Goal: Task Accomplishment & Management: Use online tool/utility

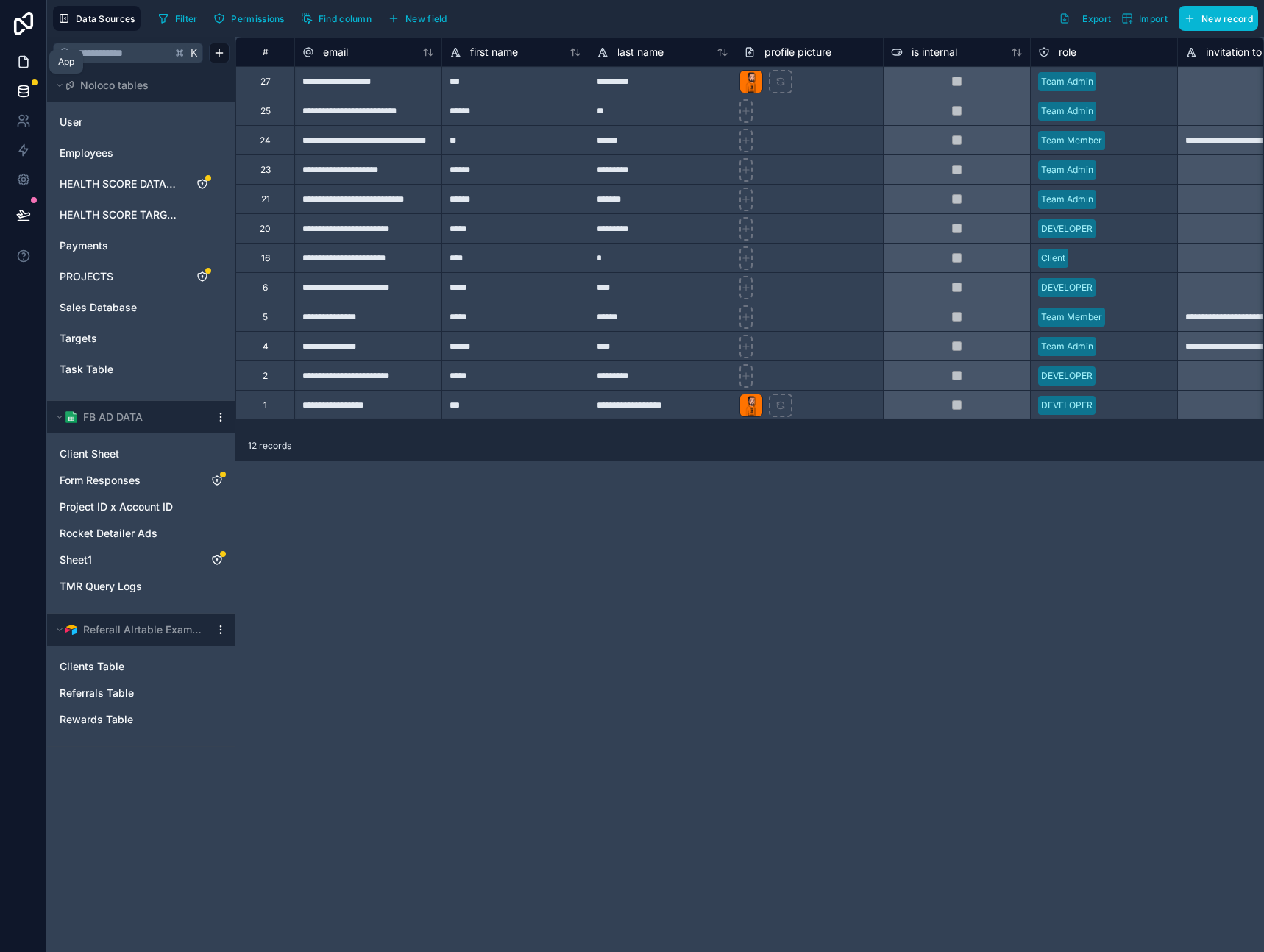
click at [18, 60] on icon at bounding box center [23, 62] width 14 height 14
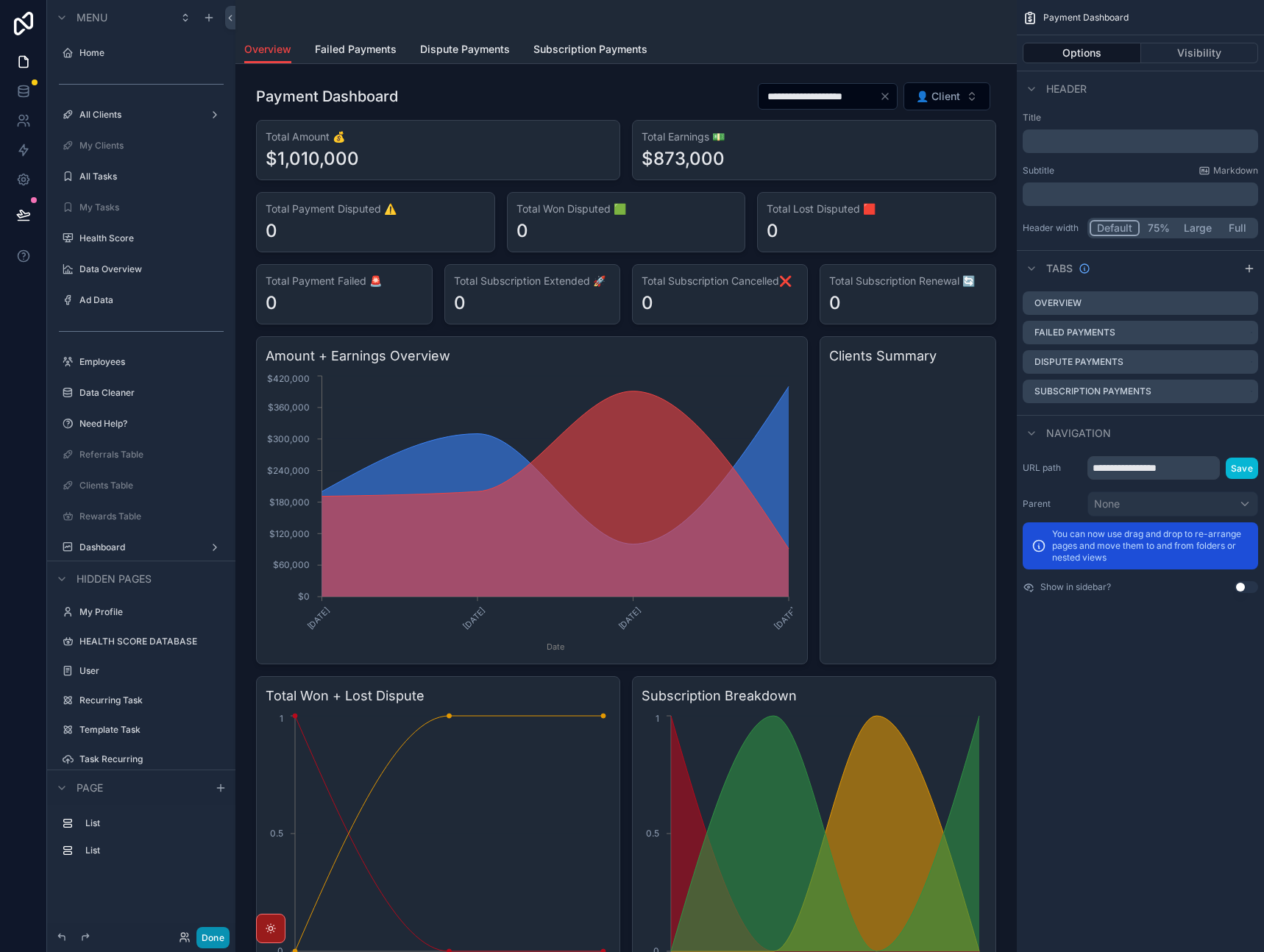
click at [214, 941] on button "Done" at bounding box center [212, 938] width 33 height 21
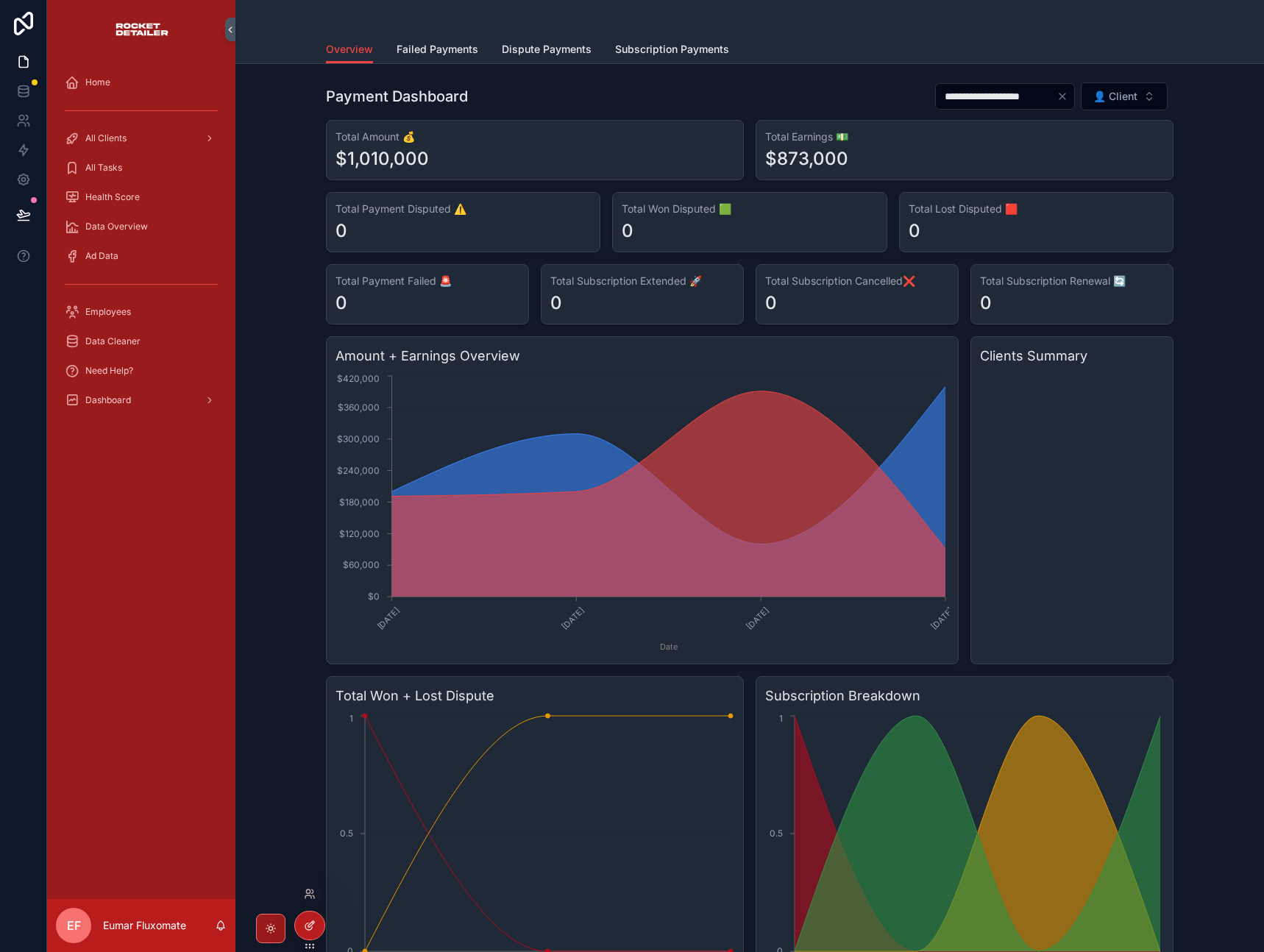
click at [308, 930] on icon at bounding box center [308, 926] width 6 height 6
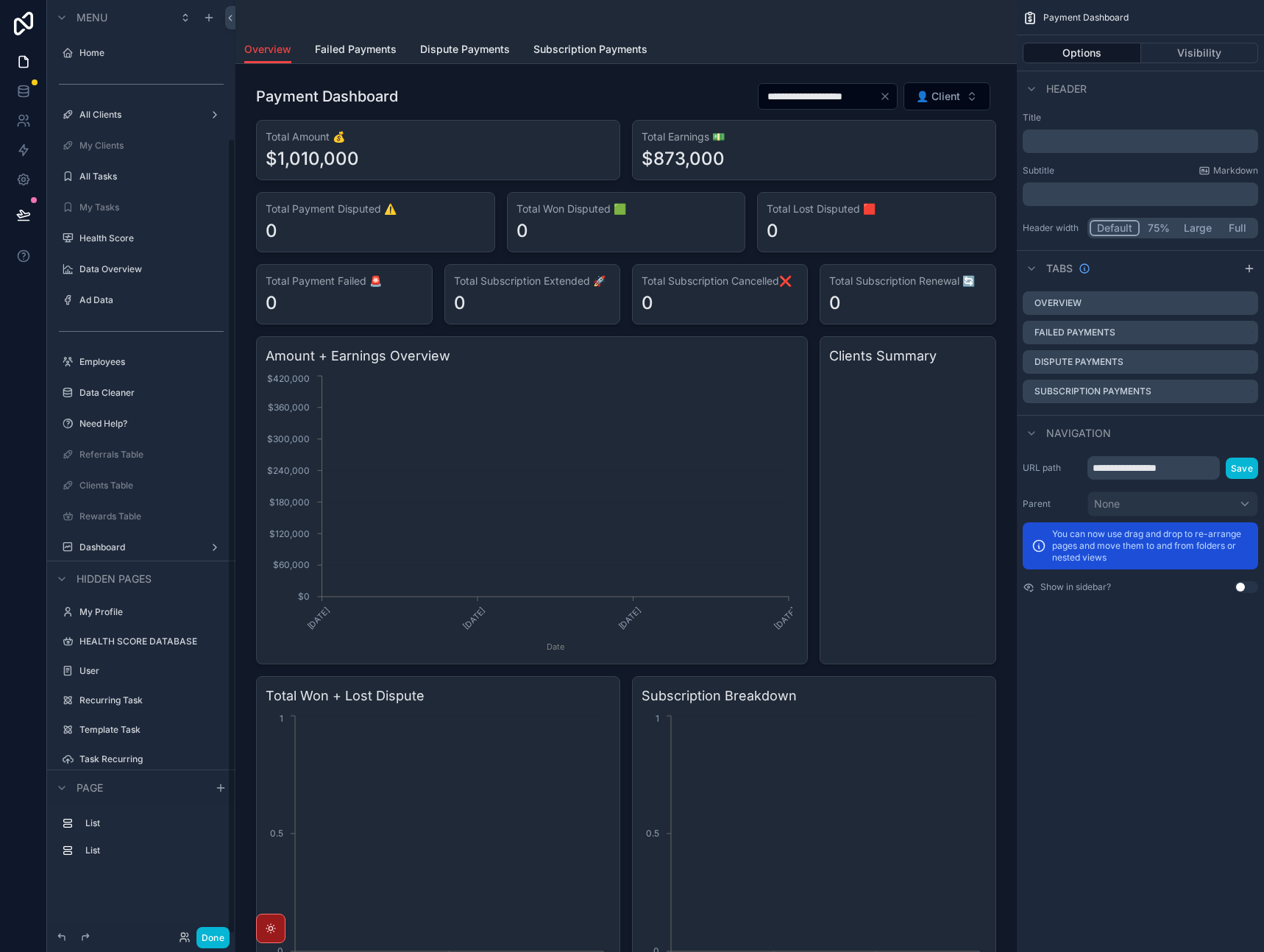
scroll to position [162, 0]
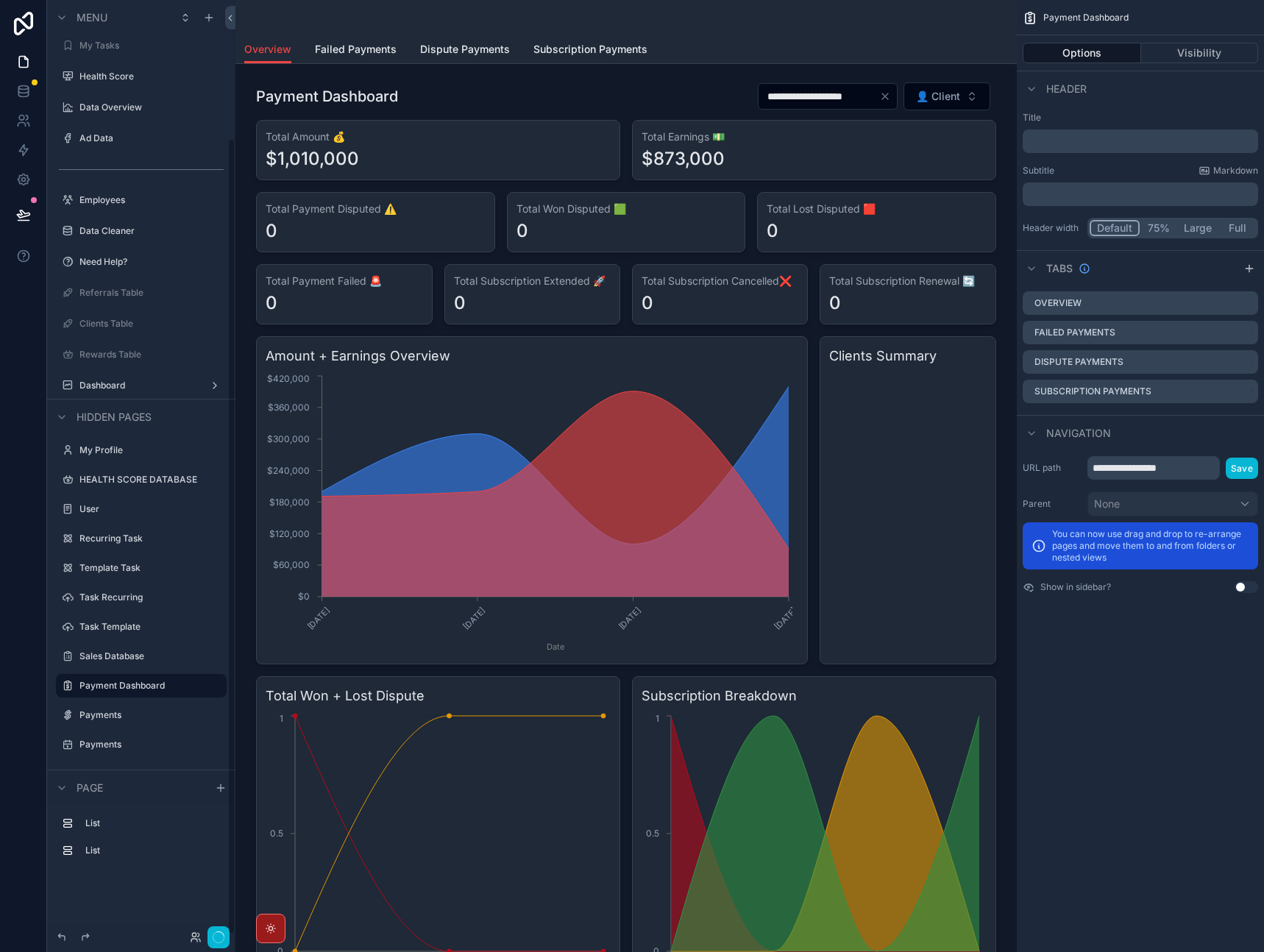
click at [764, 18] on div "scrollable content" at bounding box center [626, 17] width 764 height 35
click at [1248, 270] on icon "scrollable content" at bounding box center [1249, 268] width 12 height 12
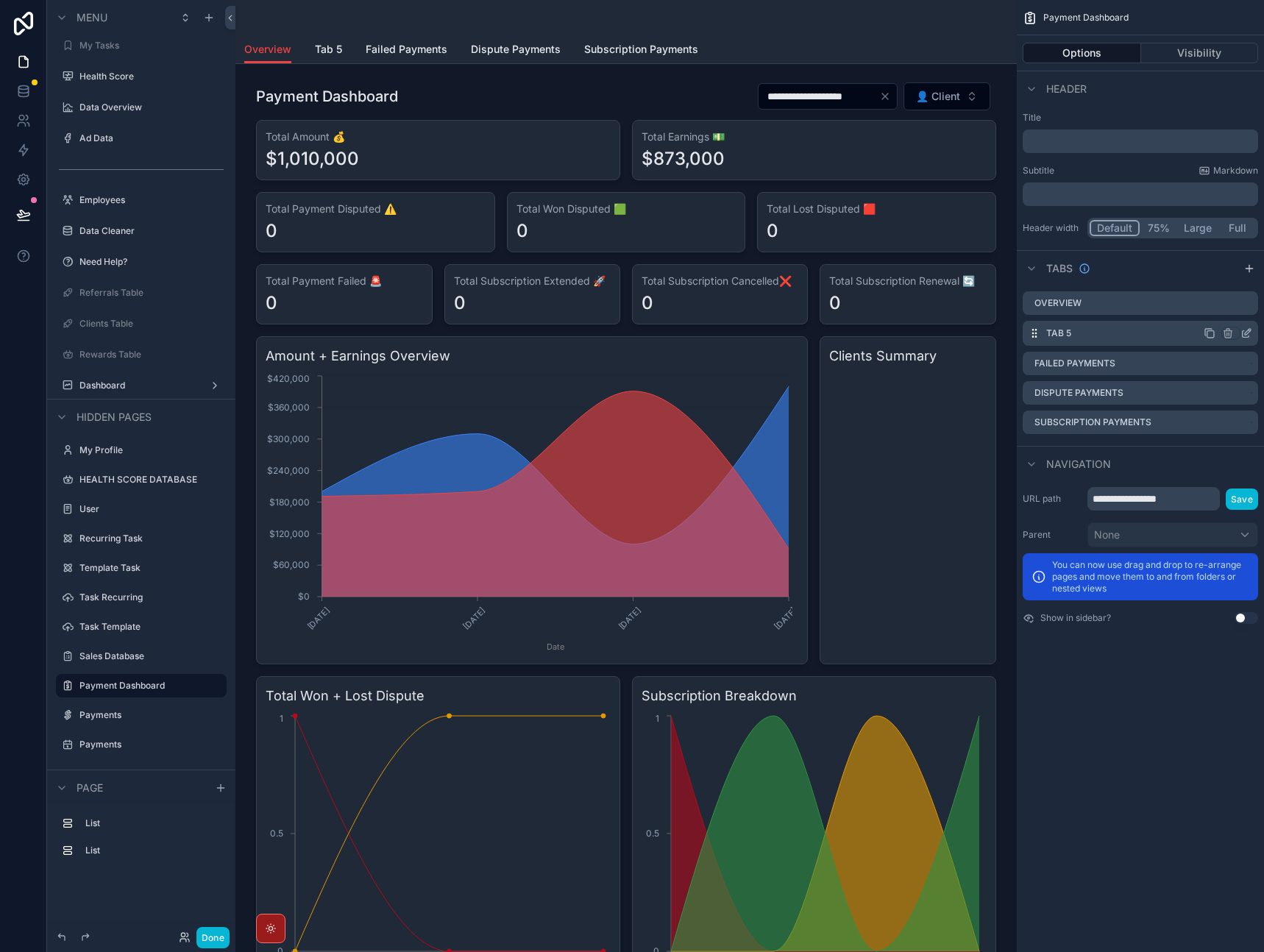
click at [1245, 333] on icon "scrollable content" at bounding box center [1246, 333] width 12 height 12
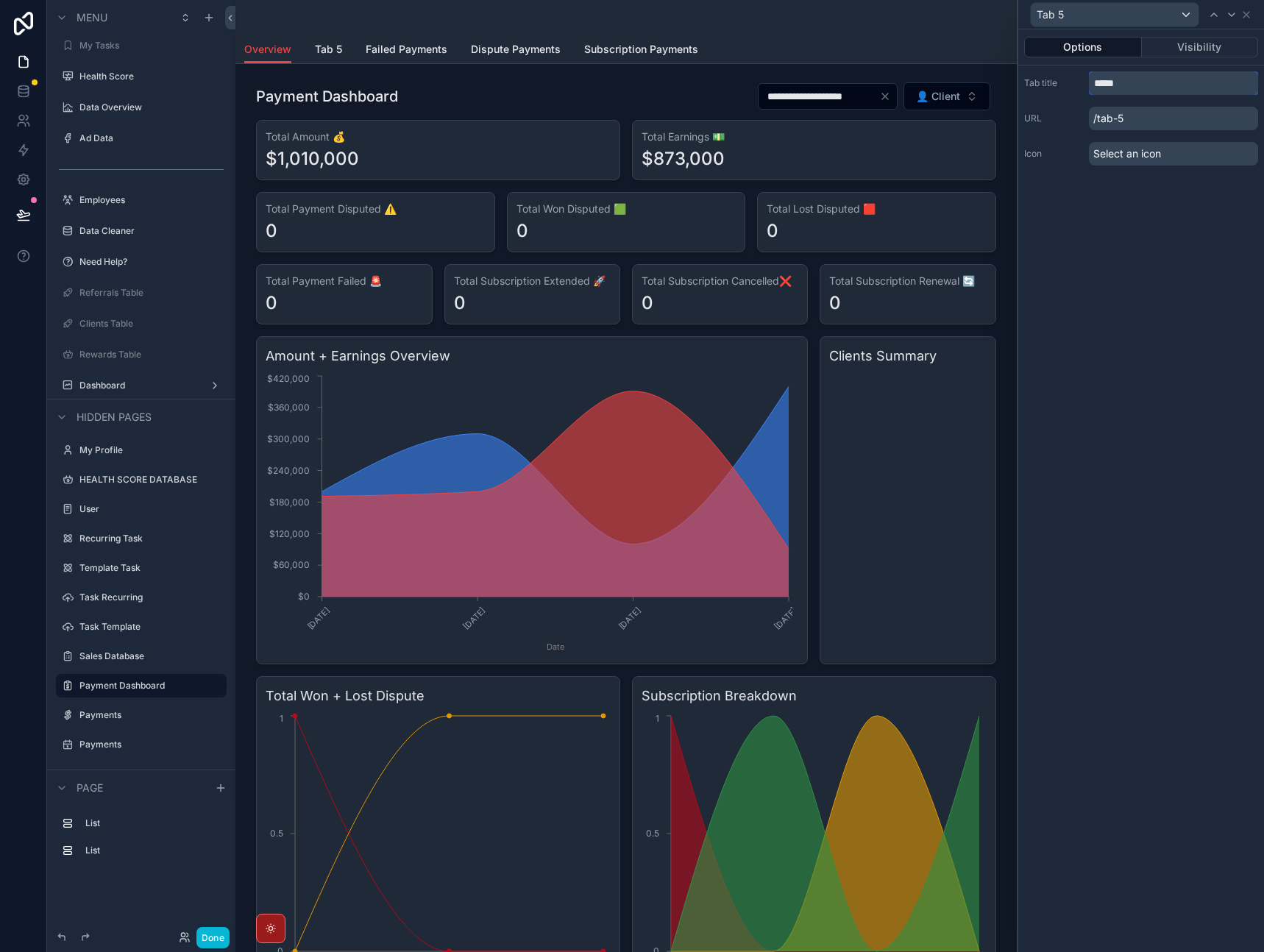
drag, startPoint x: 1151, startPoint y: 82, endPoint x: 1049, endPoint y: 71, distance: 102.6
click at [1049, 72] on div "Tab title *****" at bounding box center [1140, 83] width 234 height 23
type input "**********"
click at [1249, 15] on icon at bounding box center [1246, 14] width 12 height 12
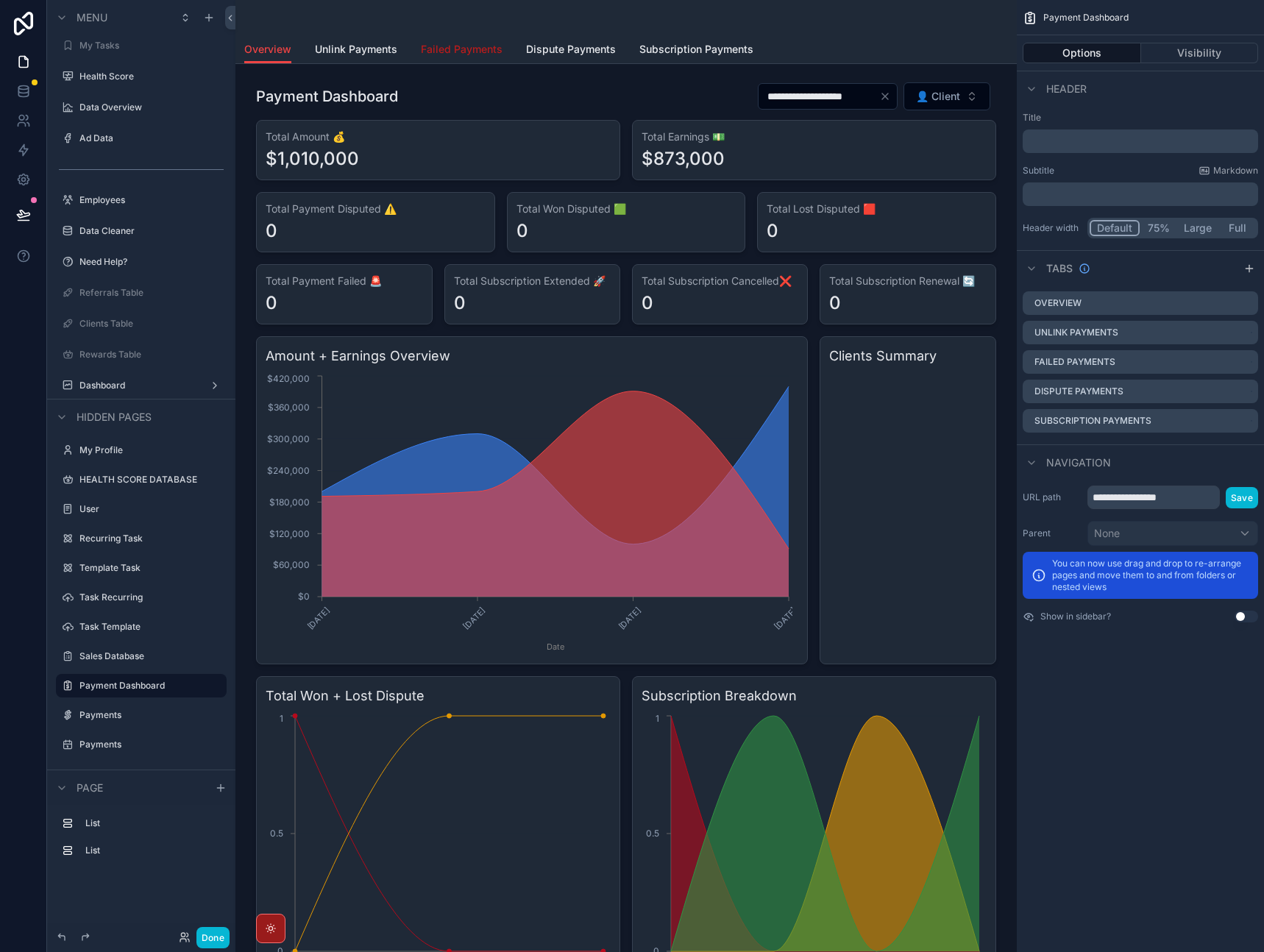
click at [460, 48] on span "Failed Payments" at bounding box center [461, 49] width 82 height 14
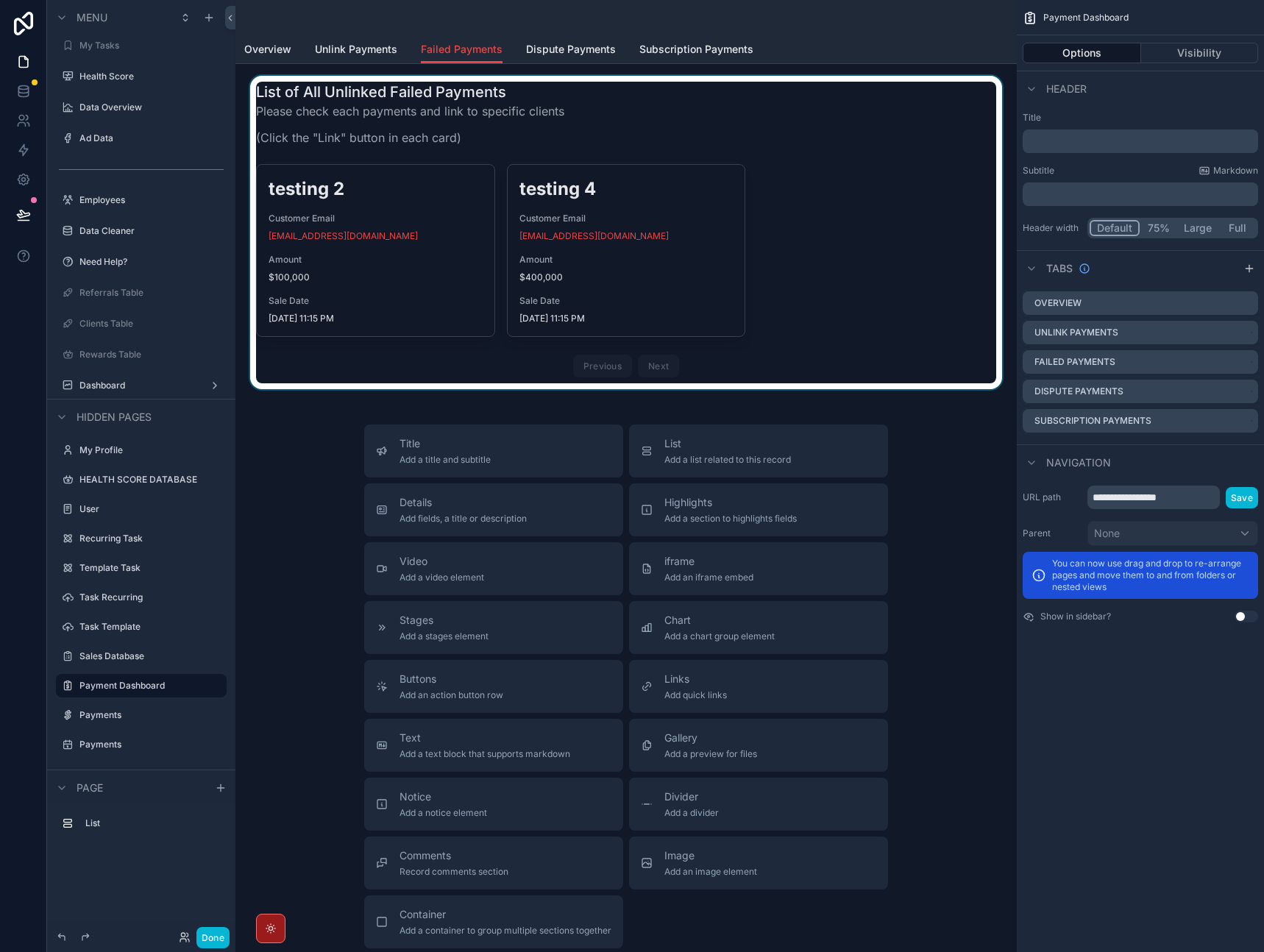
click at [797, 181] on div "scrollable content" at bounding box center [626, 233] width 758 height 313
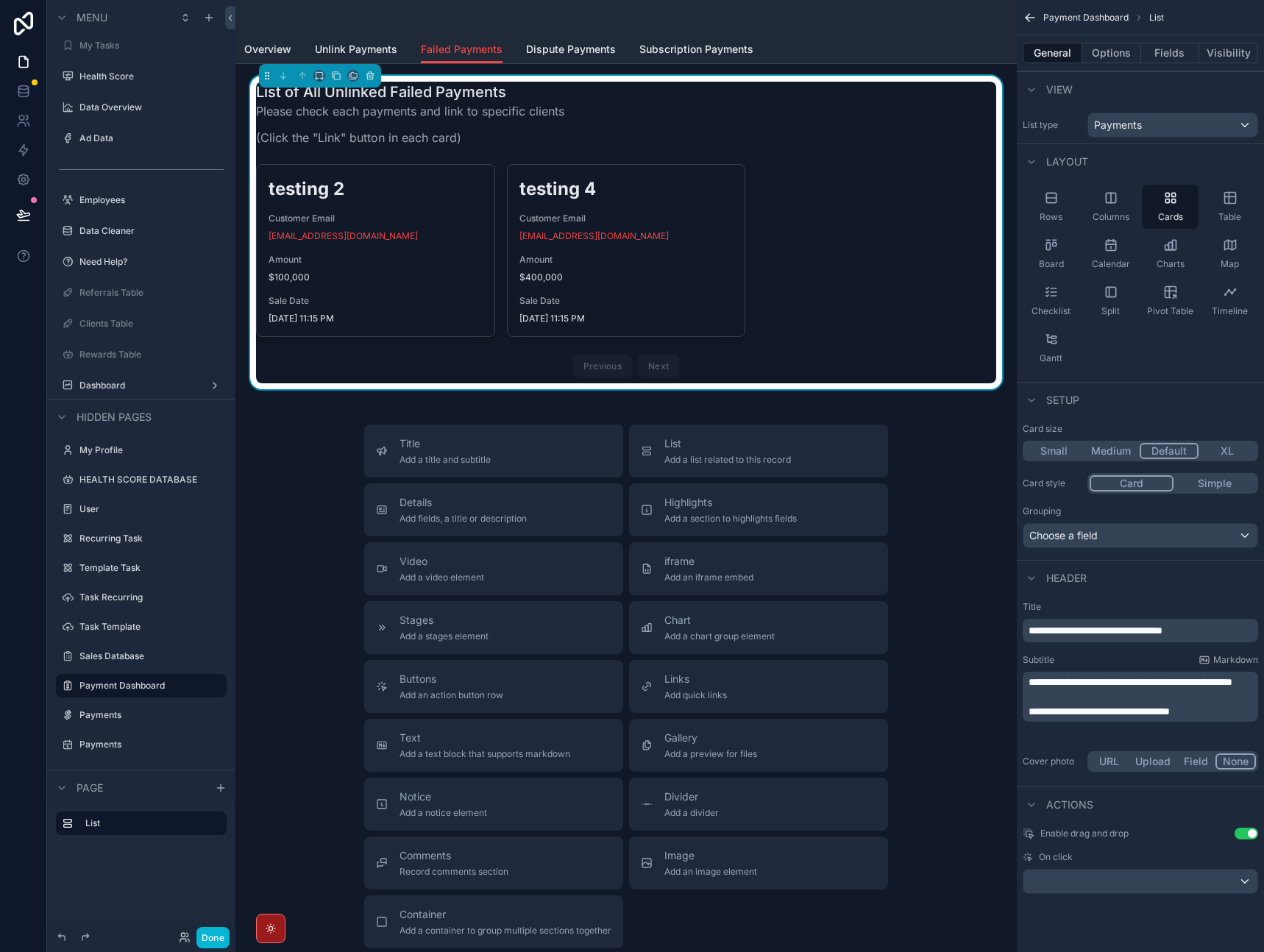
click at [1112, 626] on span "**********" at bounding box center [1096, 630] width 134 height 11
drag, startPoint x: 1121, startPoint y: 631, endPoint x: 1078, endPoint y: 630, distance: 43.0
click at [1078, 630] on span "**********" at bounding box center [1096, 630] width 134 height 11
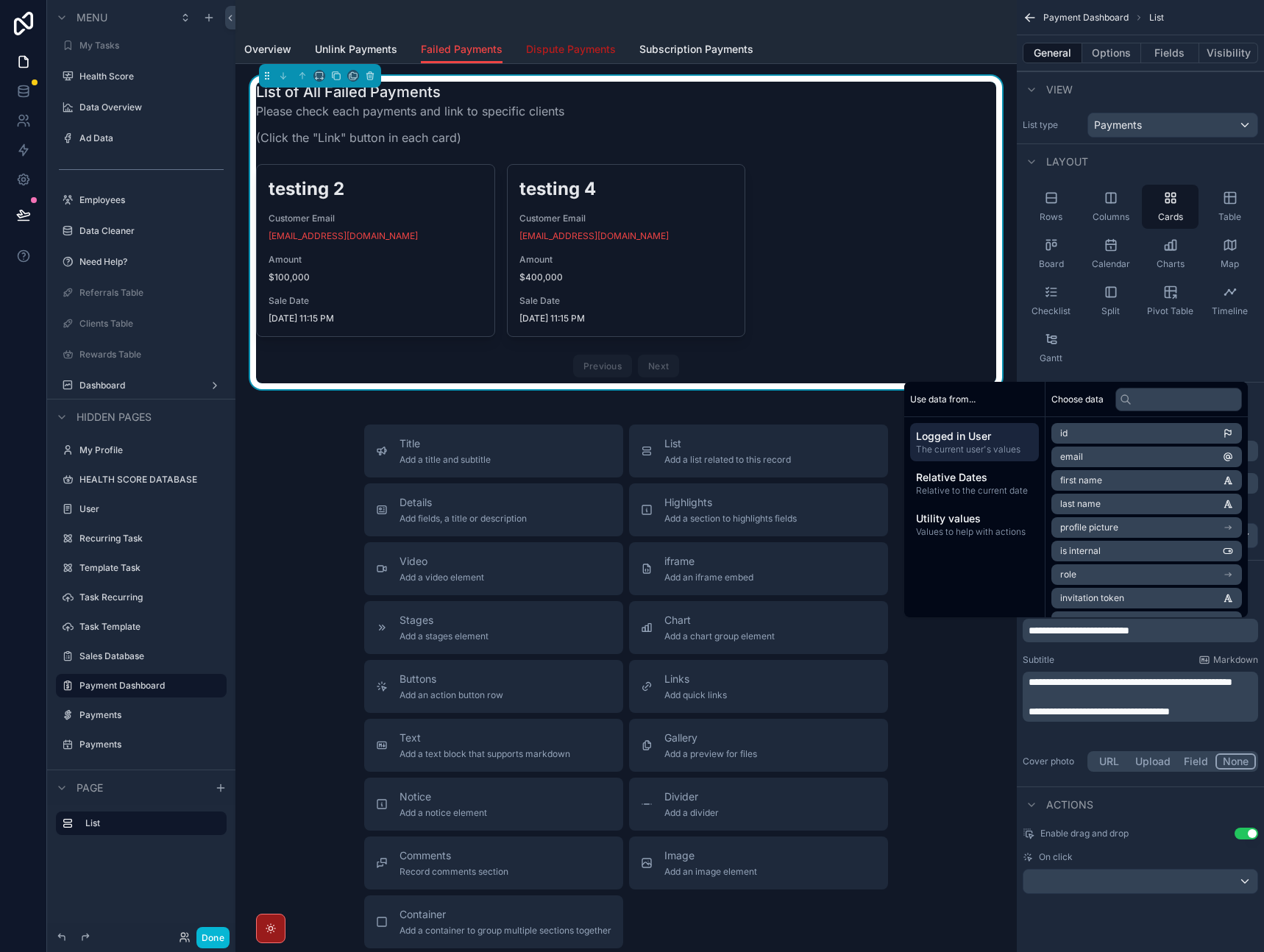
click at [557, 56] on link "Dispute Payments" at bounding box center [571, 50] width 90 height 30
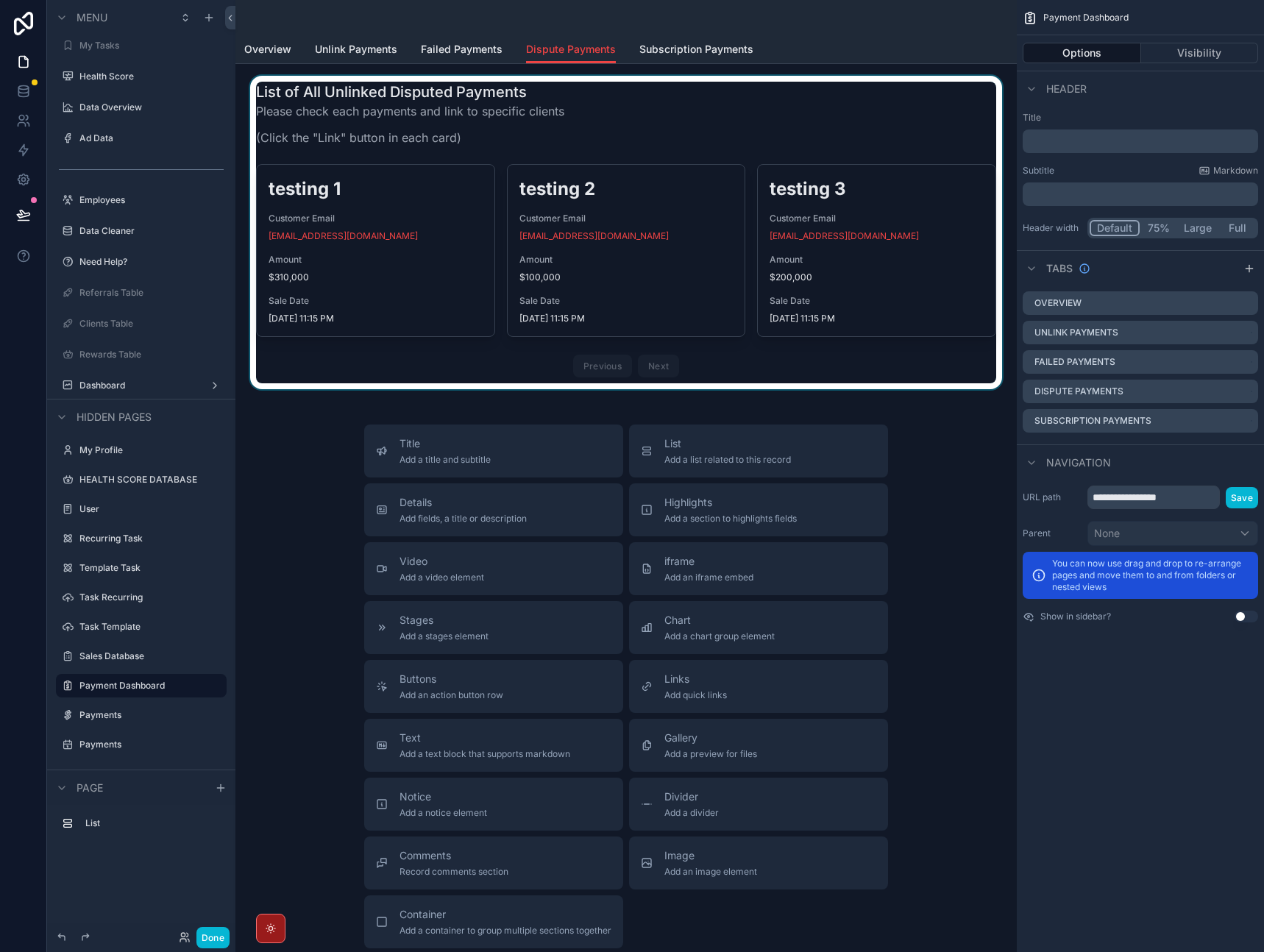
click at [761, 151] on div "scrollable content" at bounding box center [626, 233] width 758 height 313
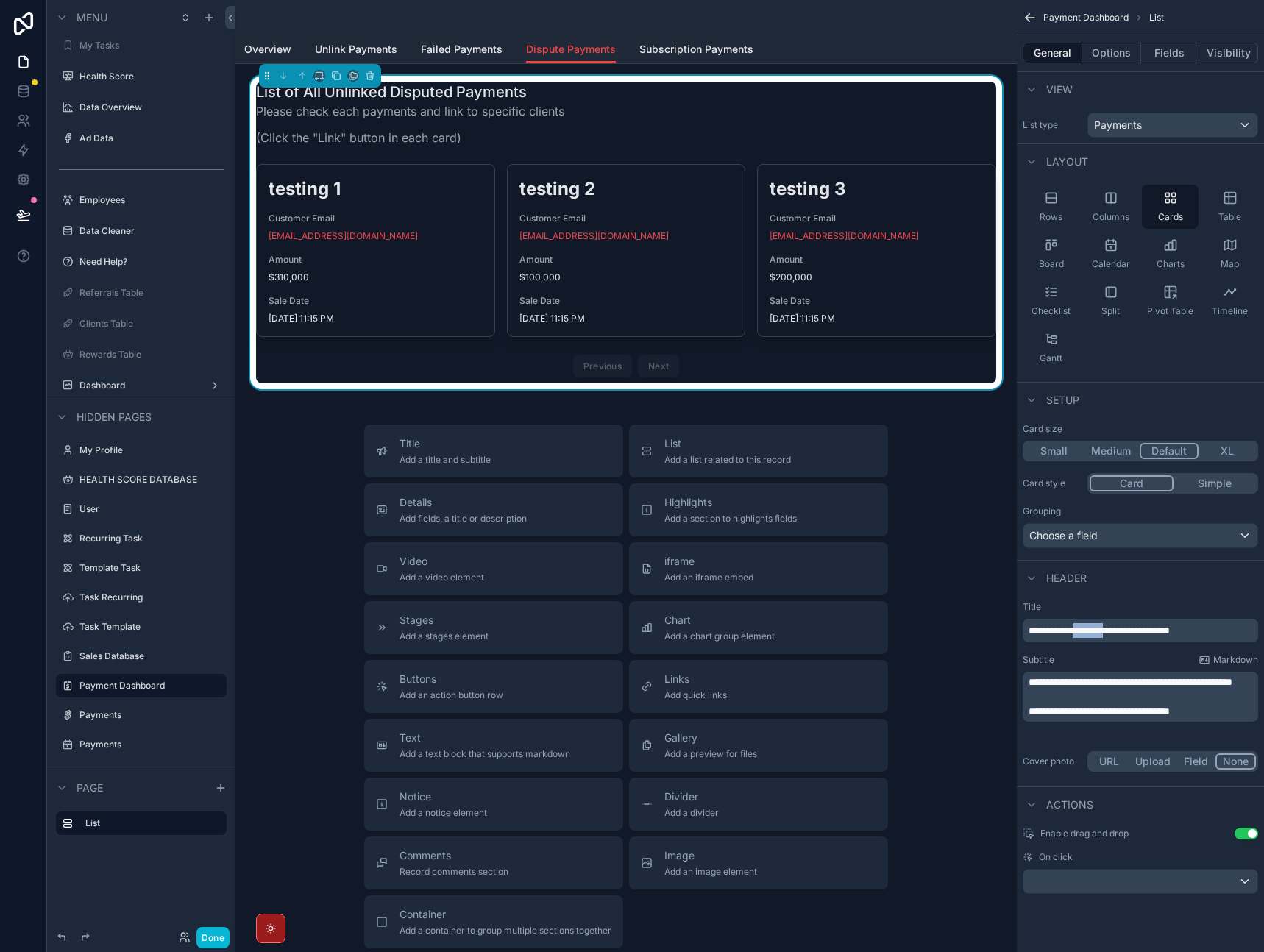
drag, startPoint x: 1119, startPoint y: 633, endPoint x: 1077, endPoint y: 630, distance: 42.1
click at [1077, 630] on span "**********" at bounding box center [1099, 630] width 142 height 11
click at [770, 25] on div "scrollable content" at bounding box center [626, 17] width 764 height 35
click at [690, 48] on span "Subscription Payments" at bounding box center [696, 49] width 114 height 14
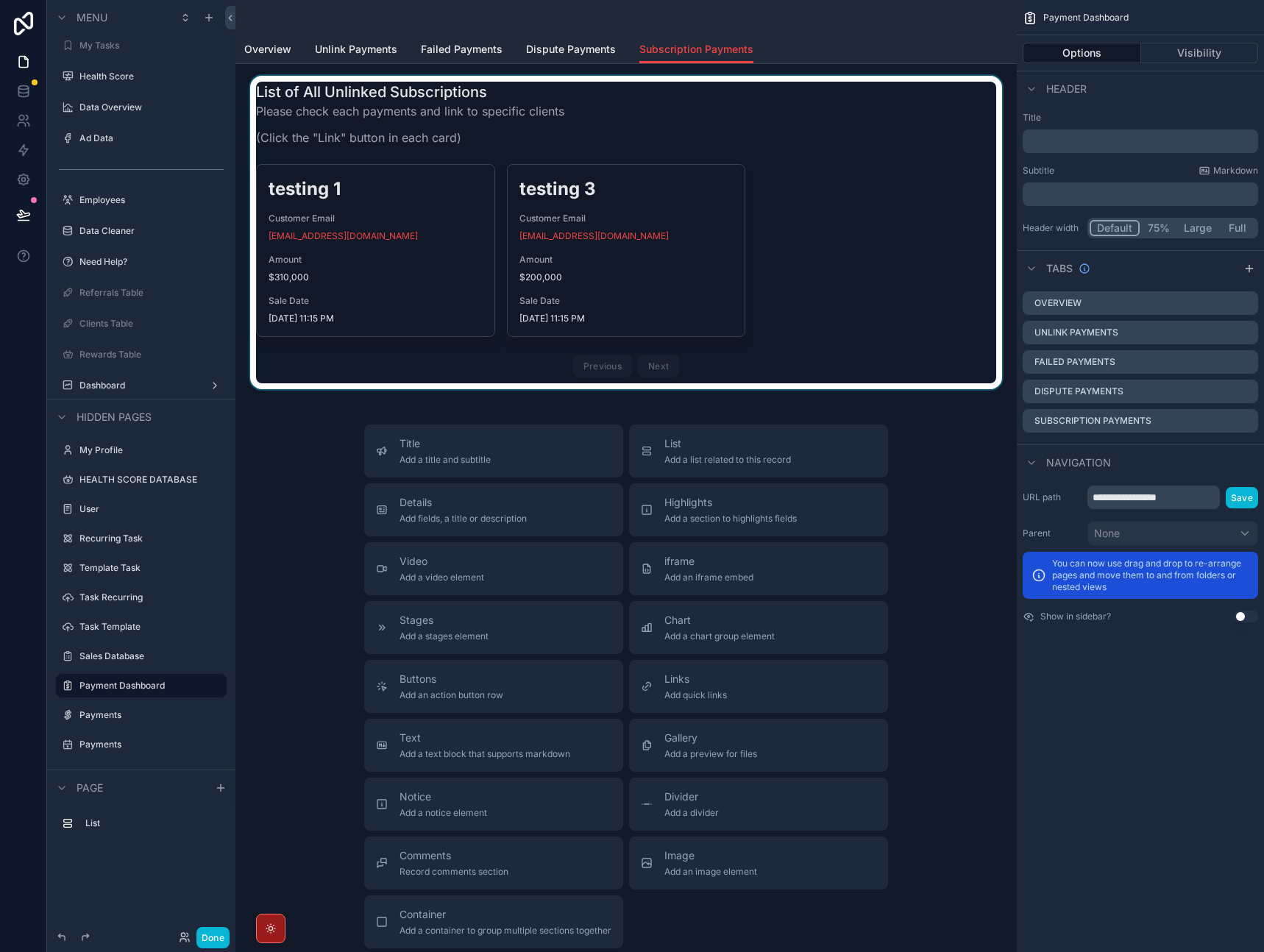
click at [778, 154] on div "scrollable content" at bounding box center [626, 233] width 758 height 313
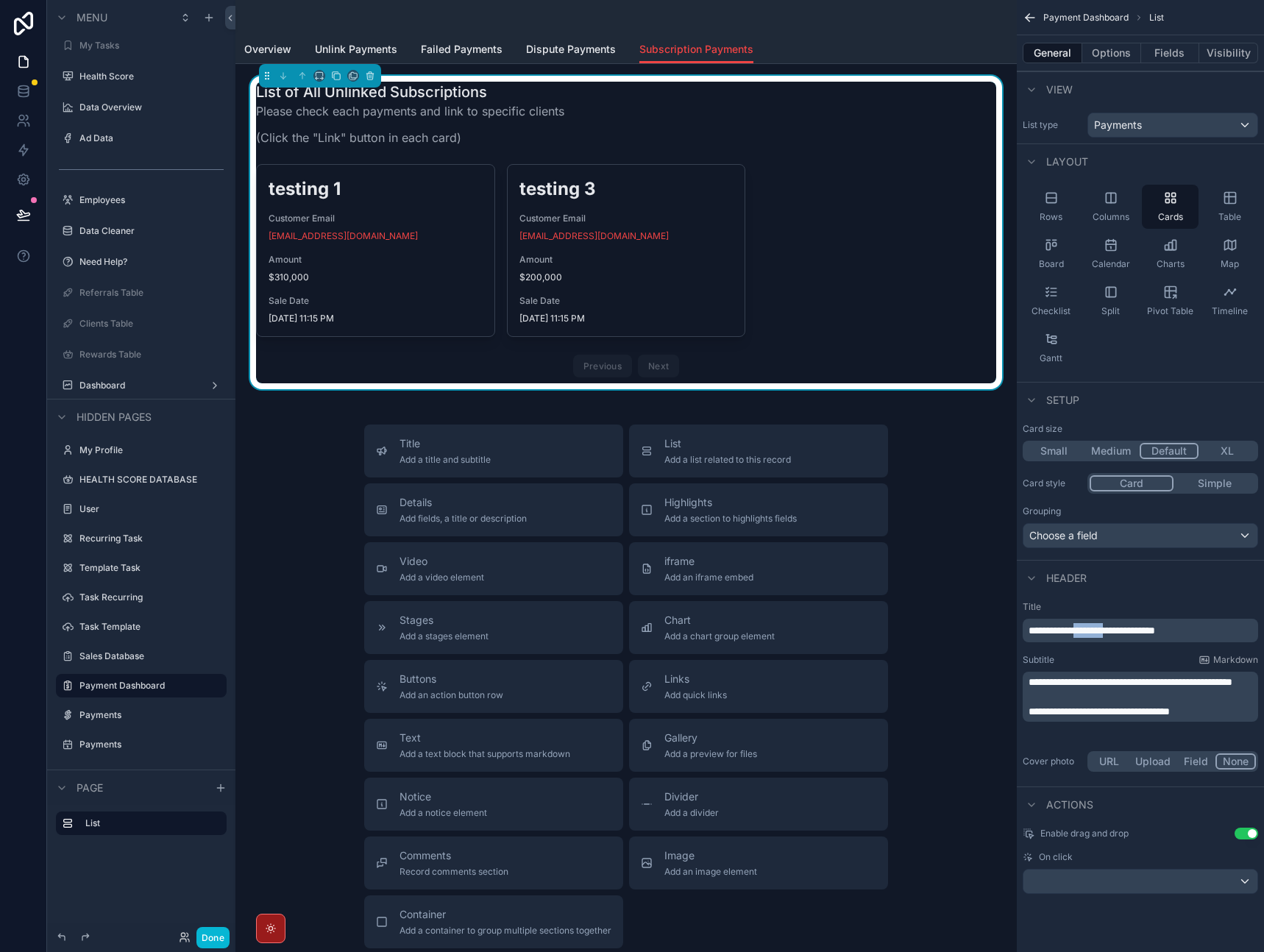
drag, startPoint x: 1120, startPoint y: 631, endPoint x: 1079, endPoint y: 631, distance: 41.0
click at [1079, 631] on span "**********" at bounding box center [1091, 630] width 126 height 11
click at [1105, 663] on div "Subtitle Markdown" at bounding box center [1140, 659] width 236 height 12
click at [374, 47] on span "Unlink Payments" at bounding box center [357, 49] width 82 height 14
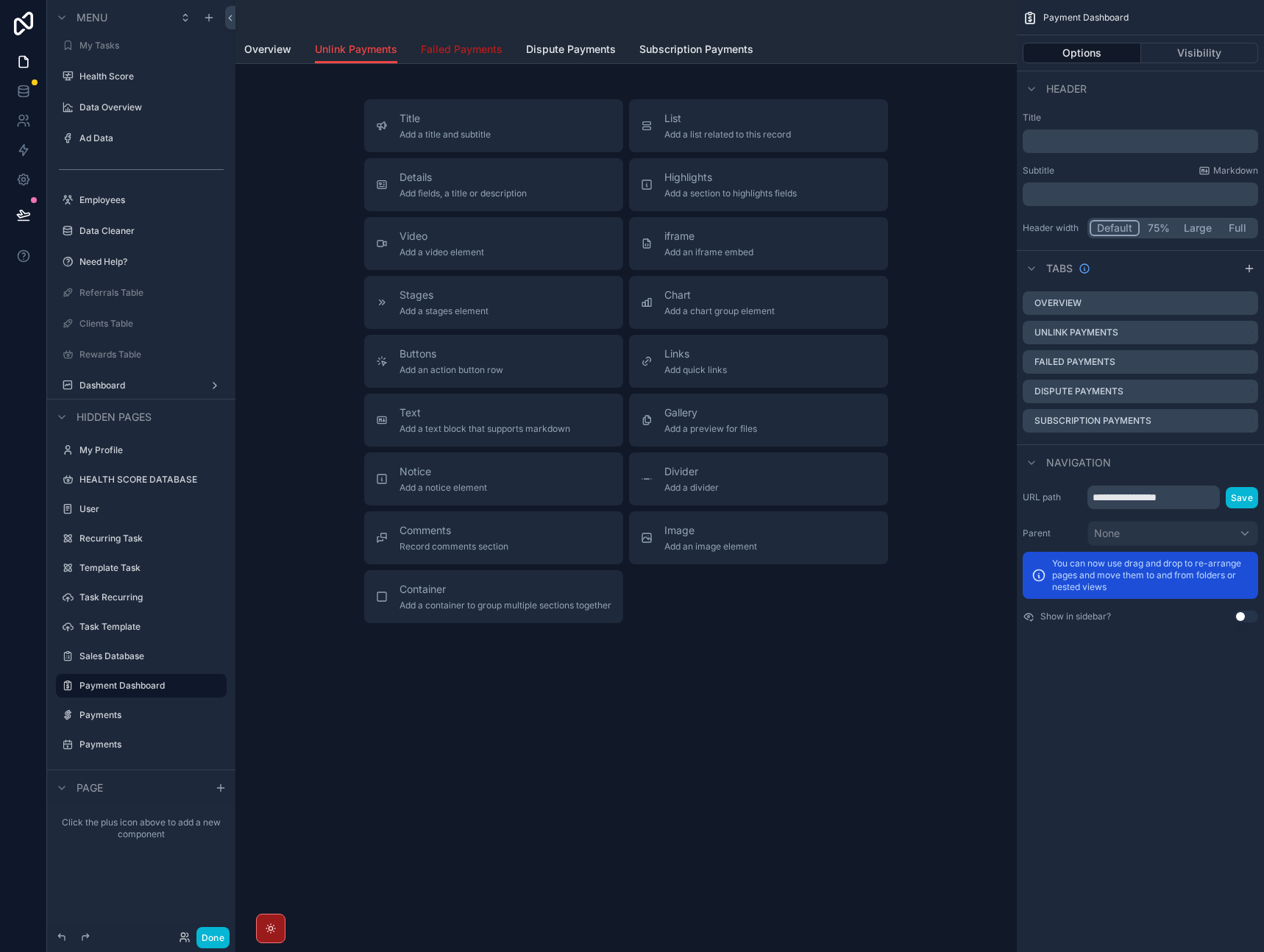
click at [464, 39] on link "Failed Payments" at bounding box center [461, 50] width 82 height 30
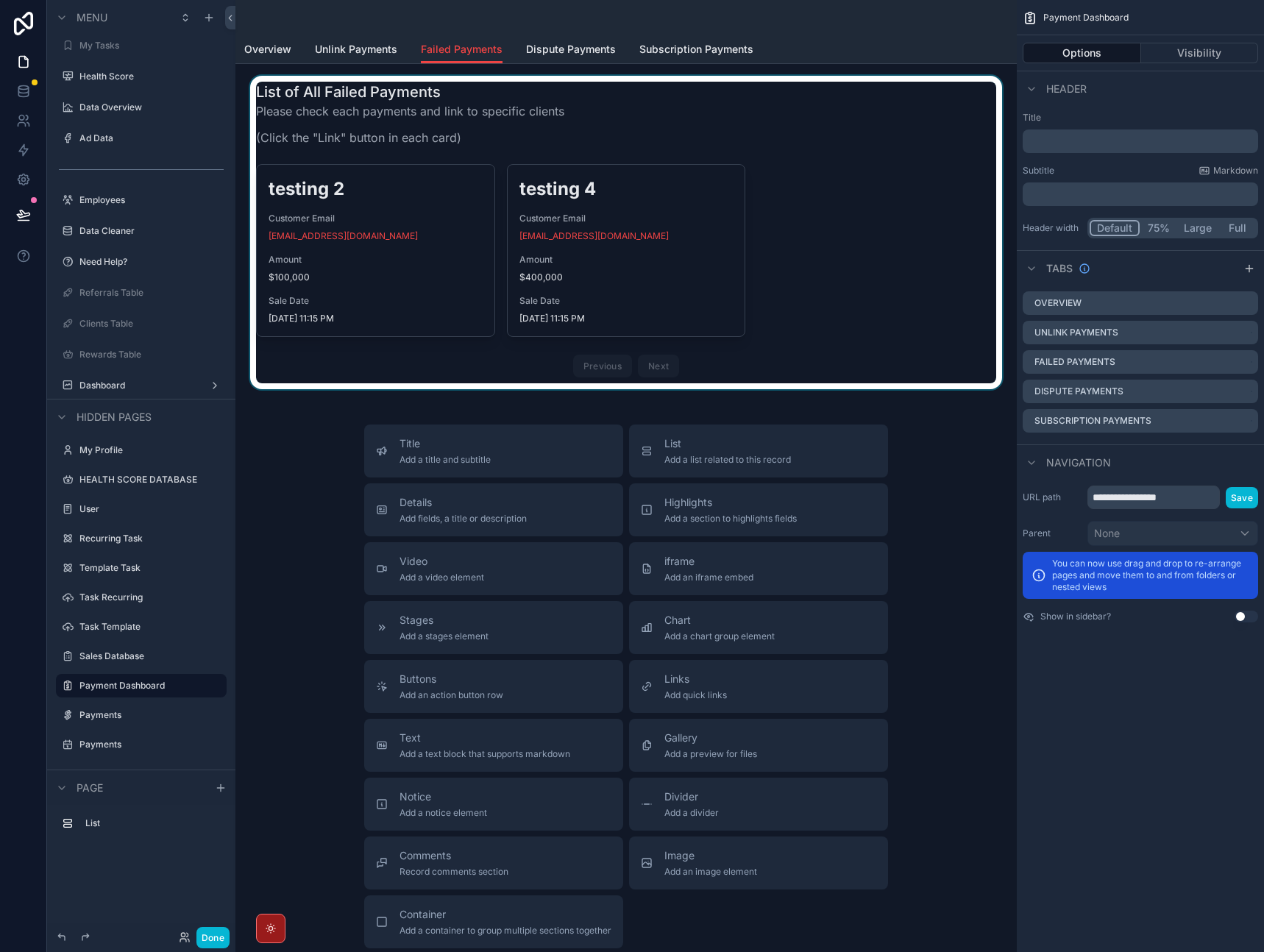
click at [555, 122] on div "scrollable content" at bounding box center [626, 233] width 758 height 313
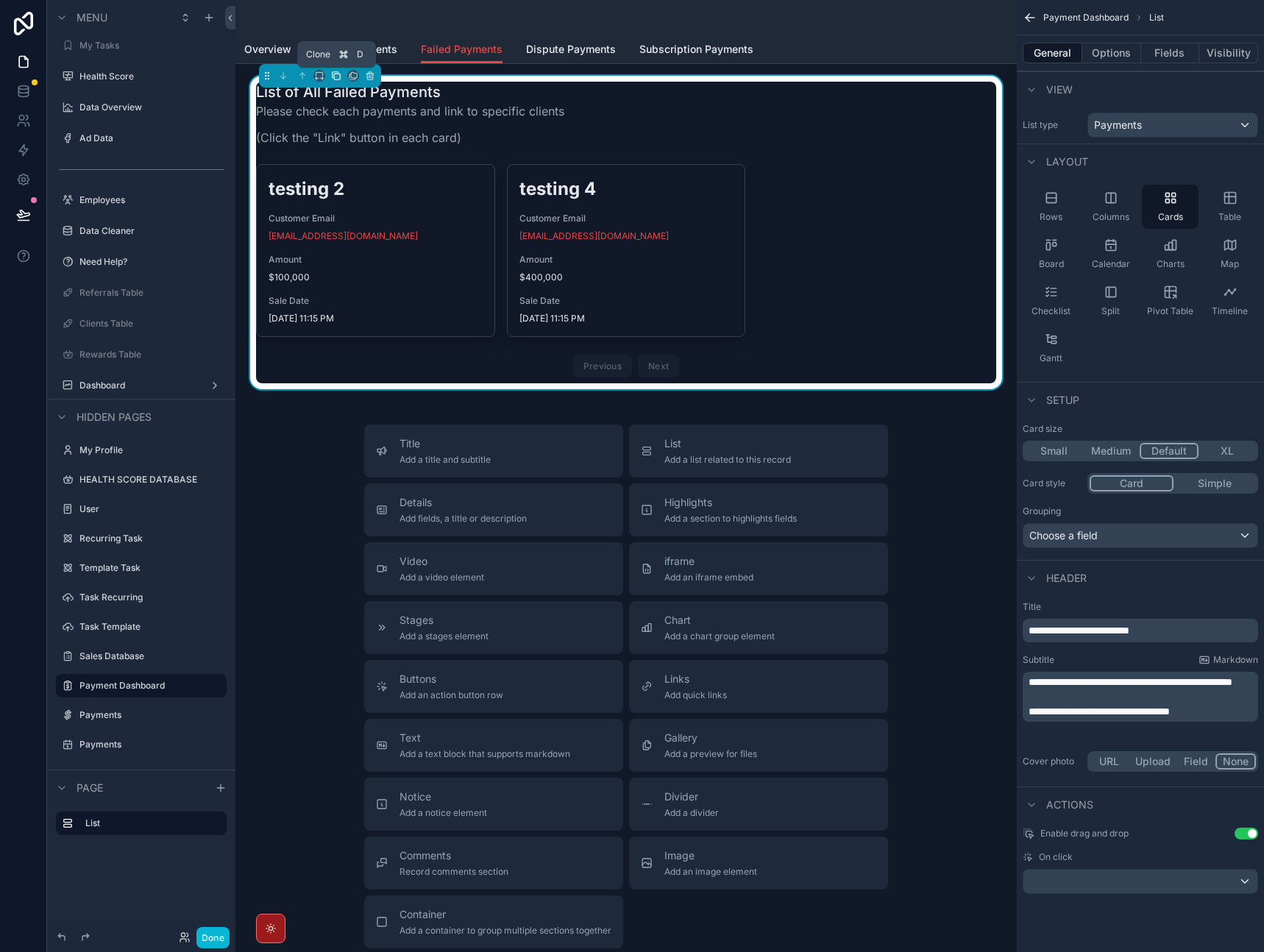
click at [339, 79] on icon "scrollable content" at bounding box center [337, 76] width 11 height 11
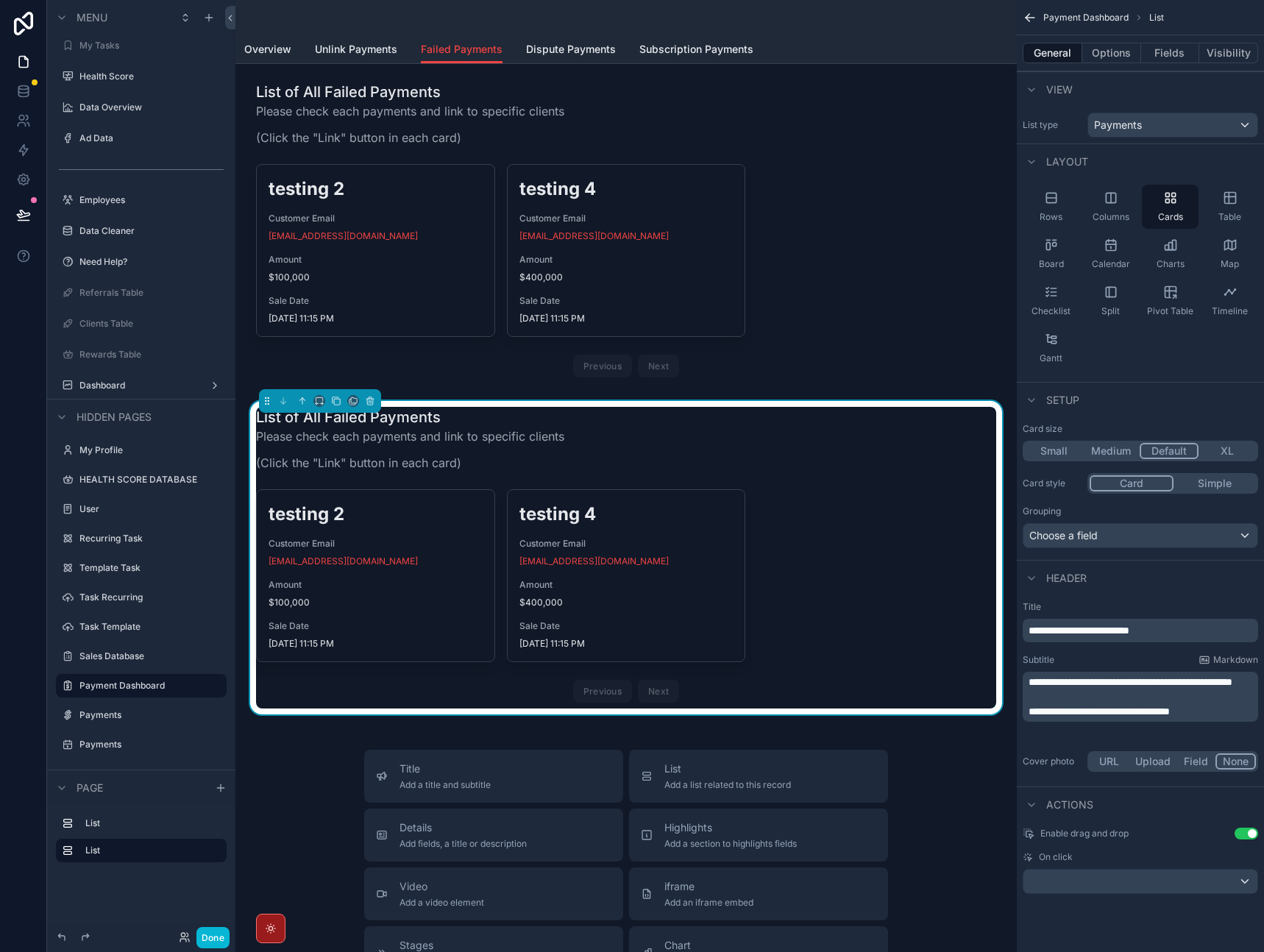
click at [658, 458] on div "List of All Failed Payments Please check each payments and link to specific cli…" at bounding box center [626, 443] width 740 height 73
click at [355, 402] on icon "scrollable content" at bounding box center [354, 401] width 11 height 11
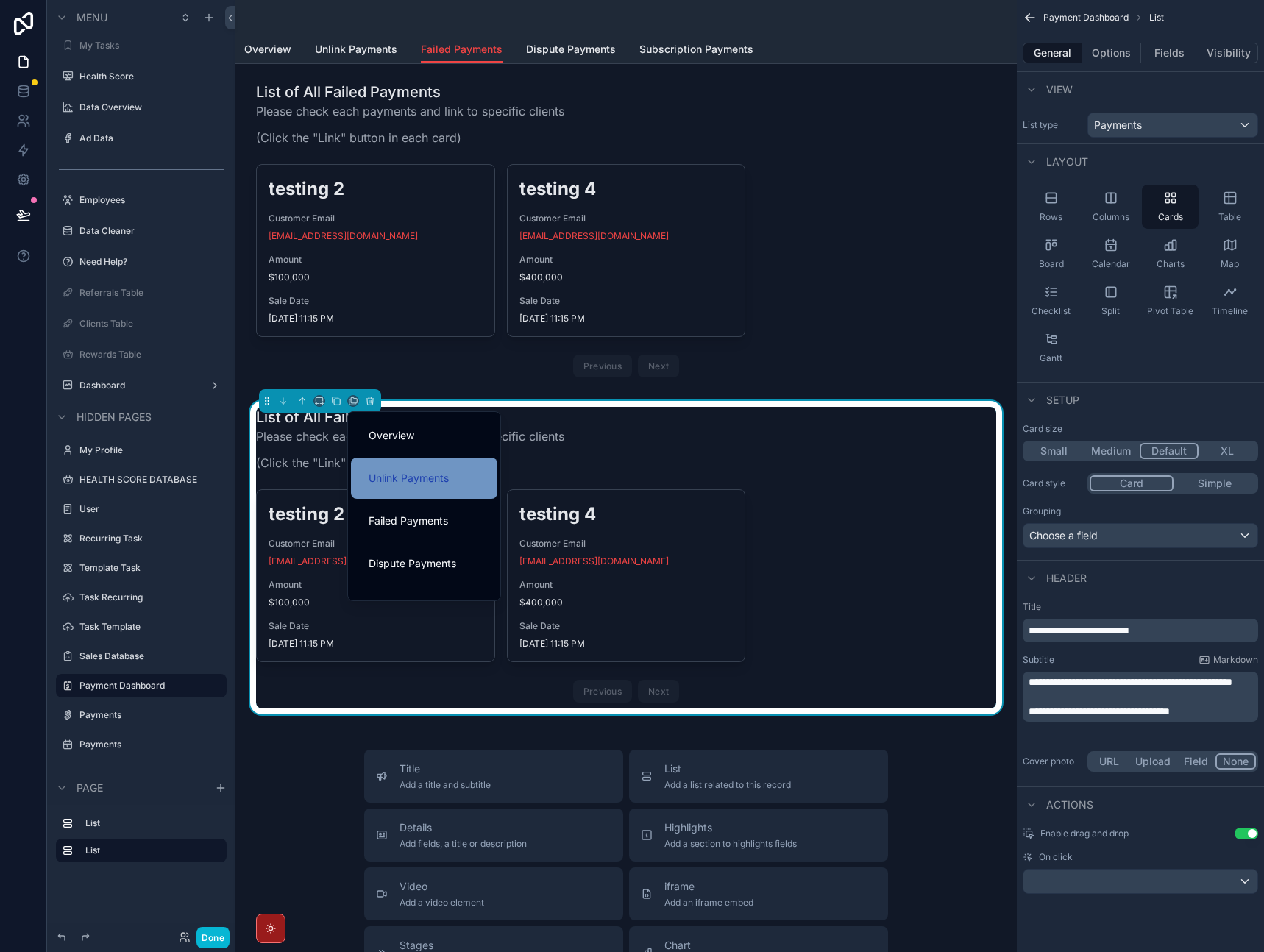
click at [405, 477] on span "Unlink Payments" at bounding box center [409, 478] width 81 height 18
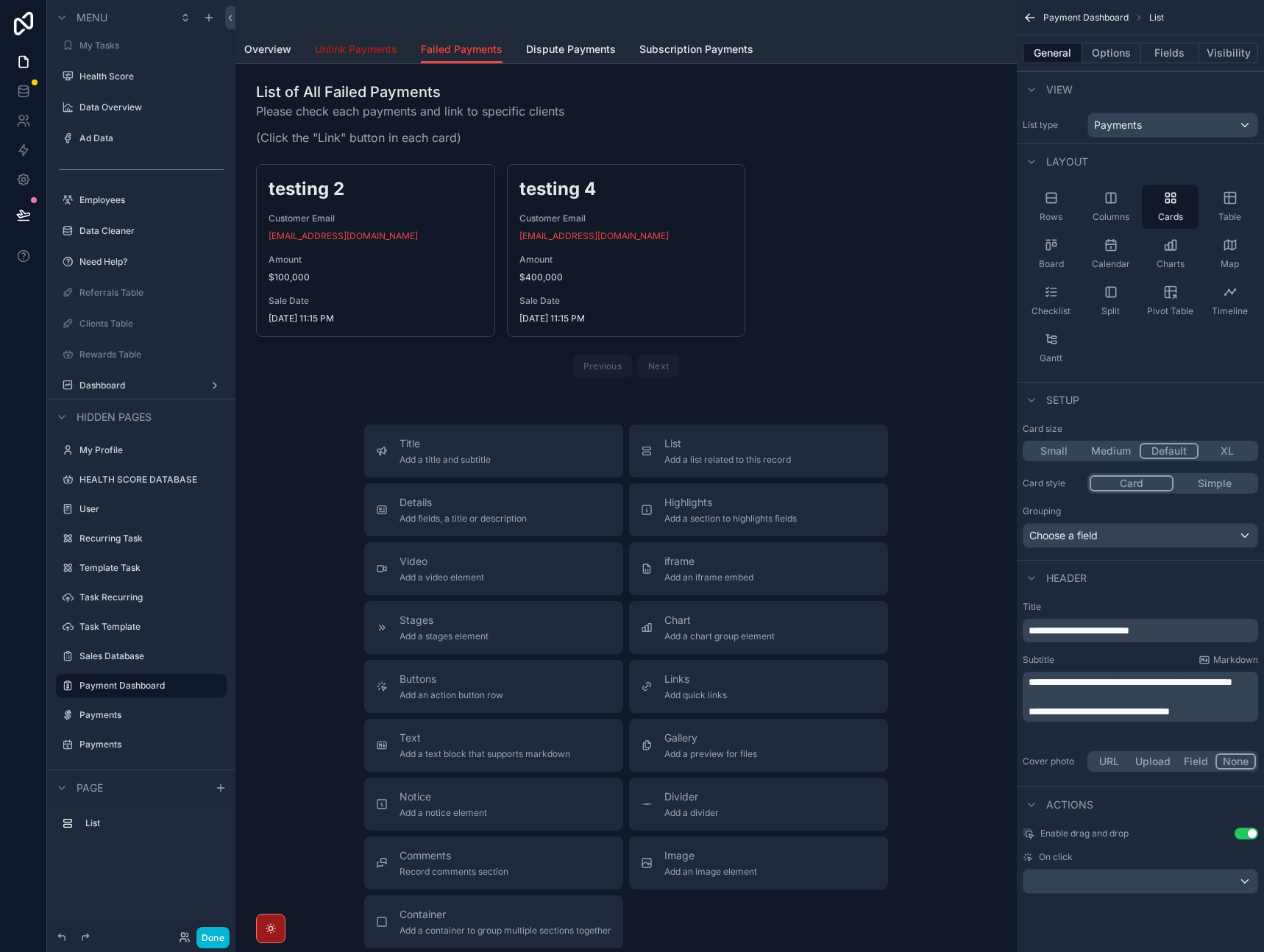
click at [361, 47] on span "Unlink Payments" at bounding box center [357, 49] width 82 height 14
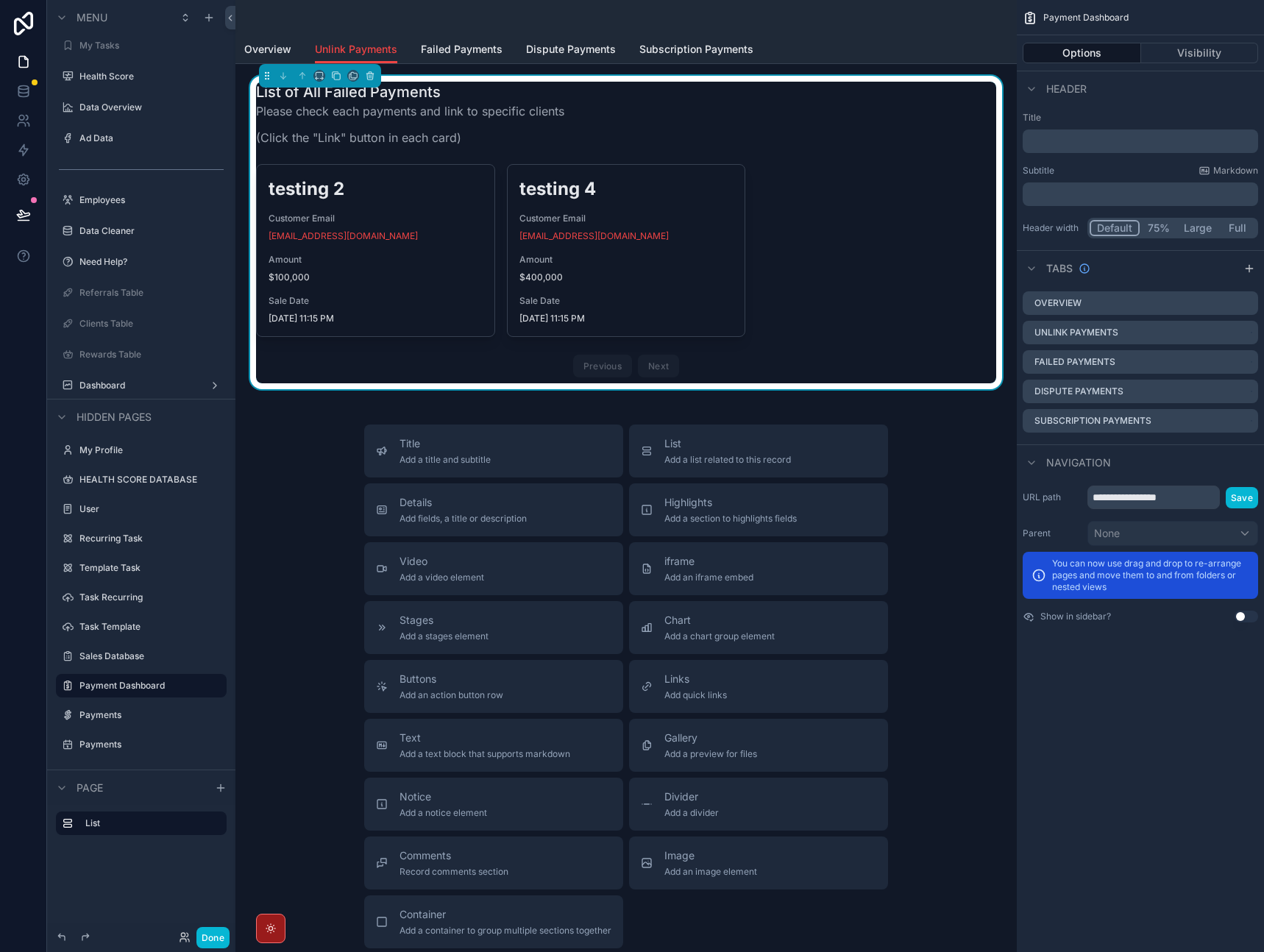
click at [797, 135] on div "List of All Failed Payments Please check each payments and link to specific cli…" at bounding box center [626, 118] width 740 height 73
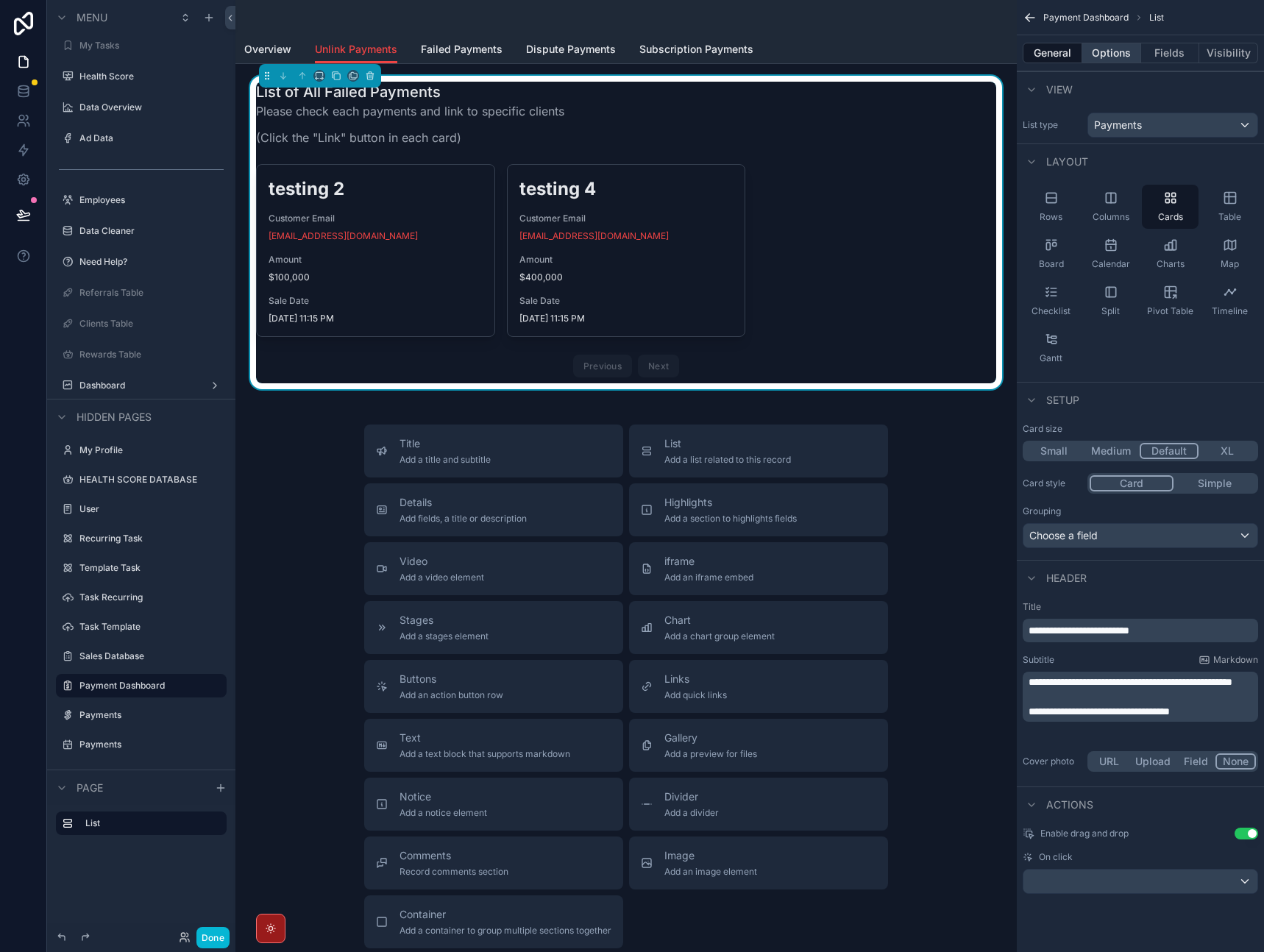
click at [1109, 52] on button "Options" at bounding box center [1112, 53] width 59 height 21
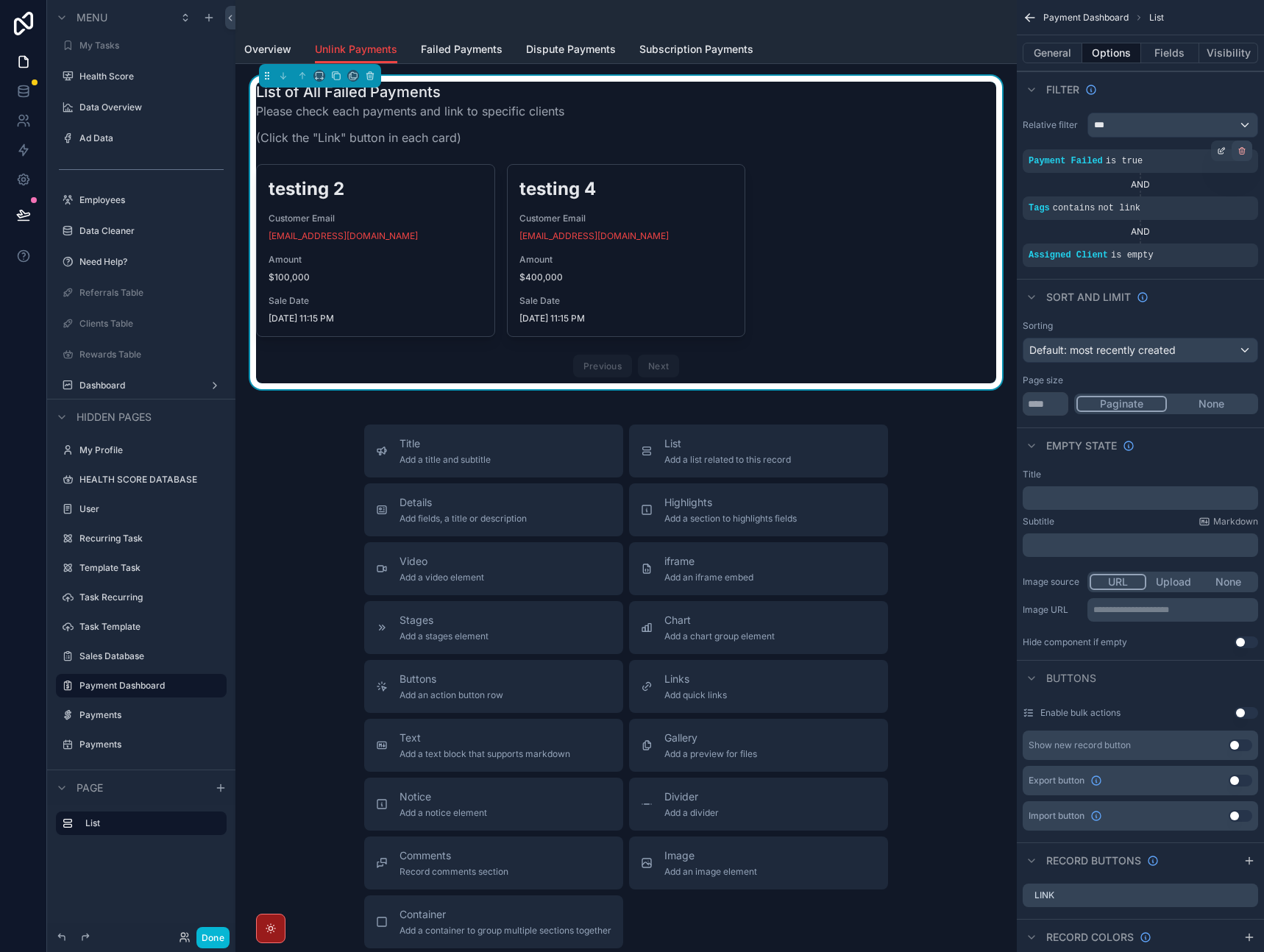
click at [1243, 150] on icon "scrollable content" at bounding box center [1243, 150] width 9 height 9
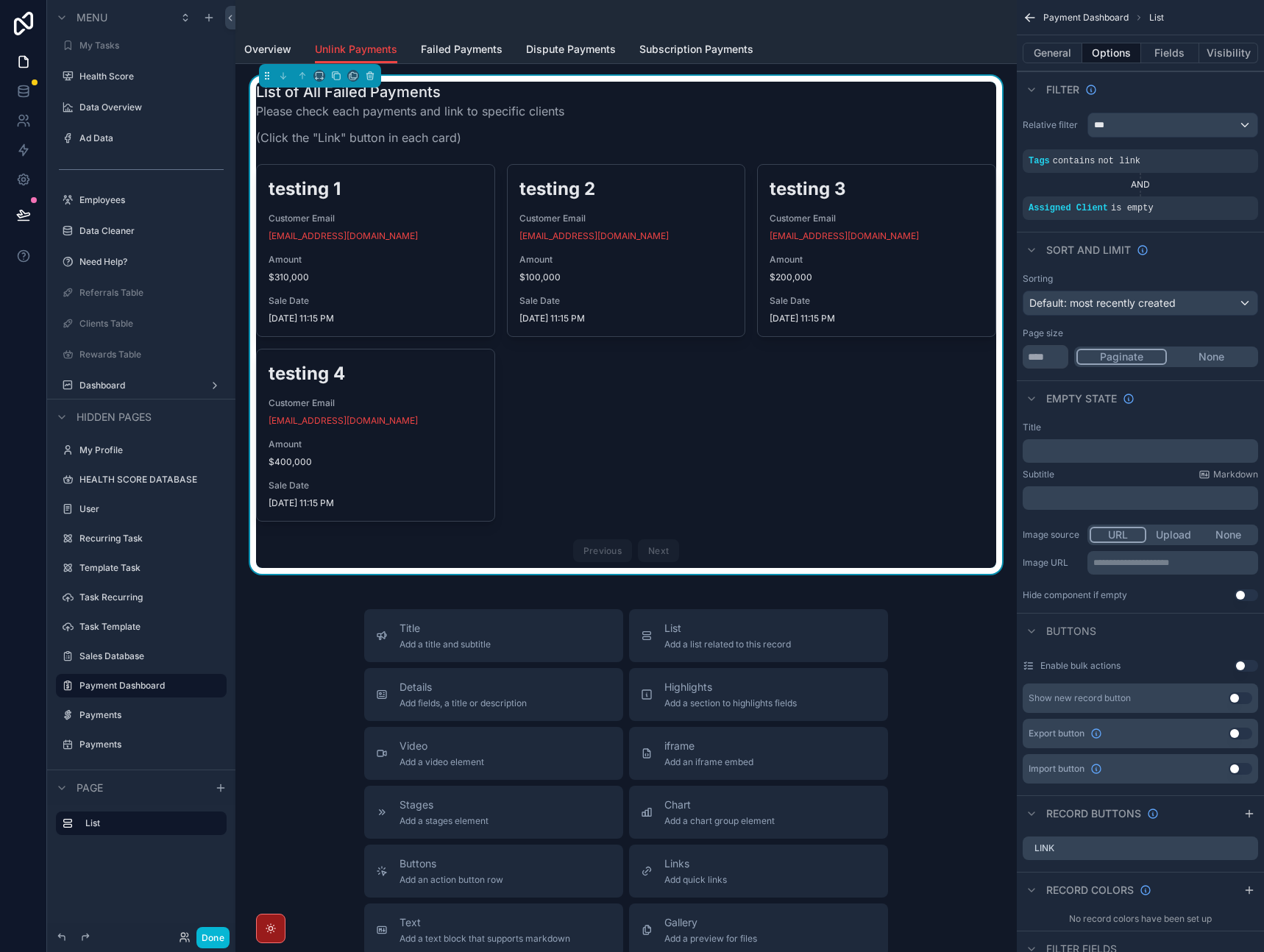
click at [1193, 271] on div "Sorting Default: most recently created Page size ** Paginate None" at bounding box center [1140, 321] width 247 height 107
click at [1143, 308] on span "Default: most recently created" at bounding box center [1102, 303] width 146 height 13
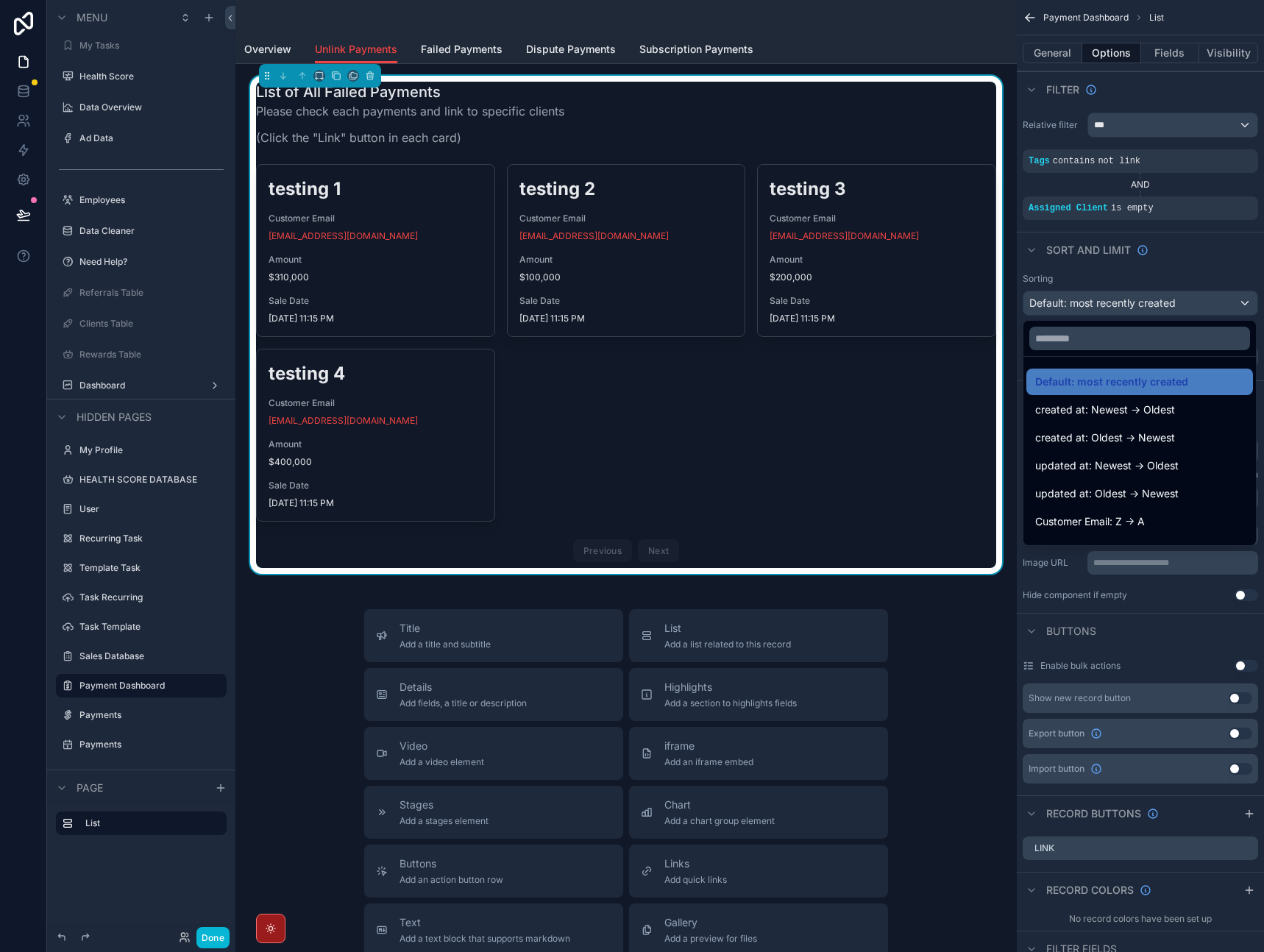
click at [1143, 308] on div "scrollable content" at bounding box center [632, 476] width 1264 height 952
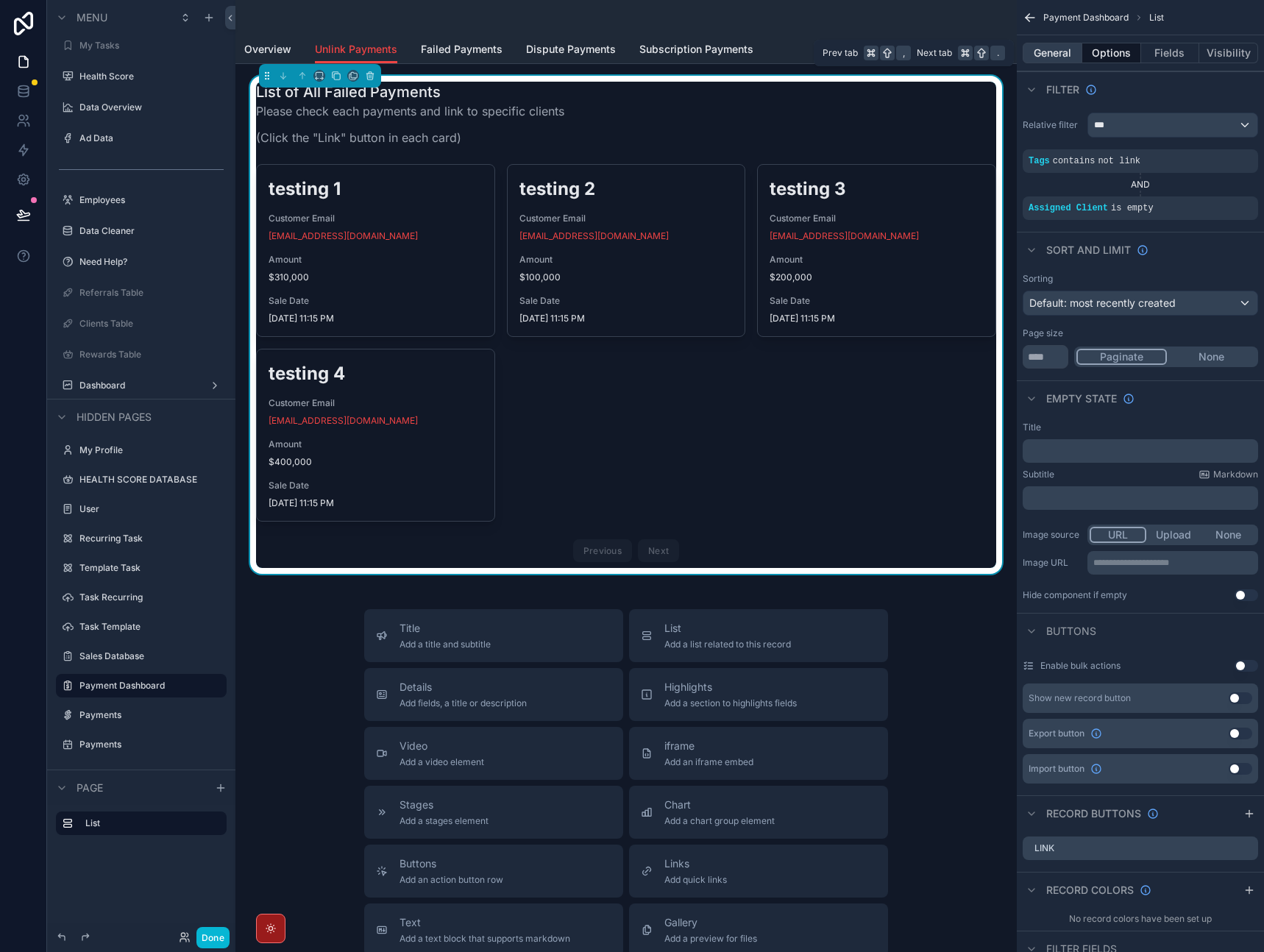
click at [1053, 52] on button "General" at bounding box center [1053, 53] width 60 height 21
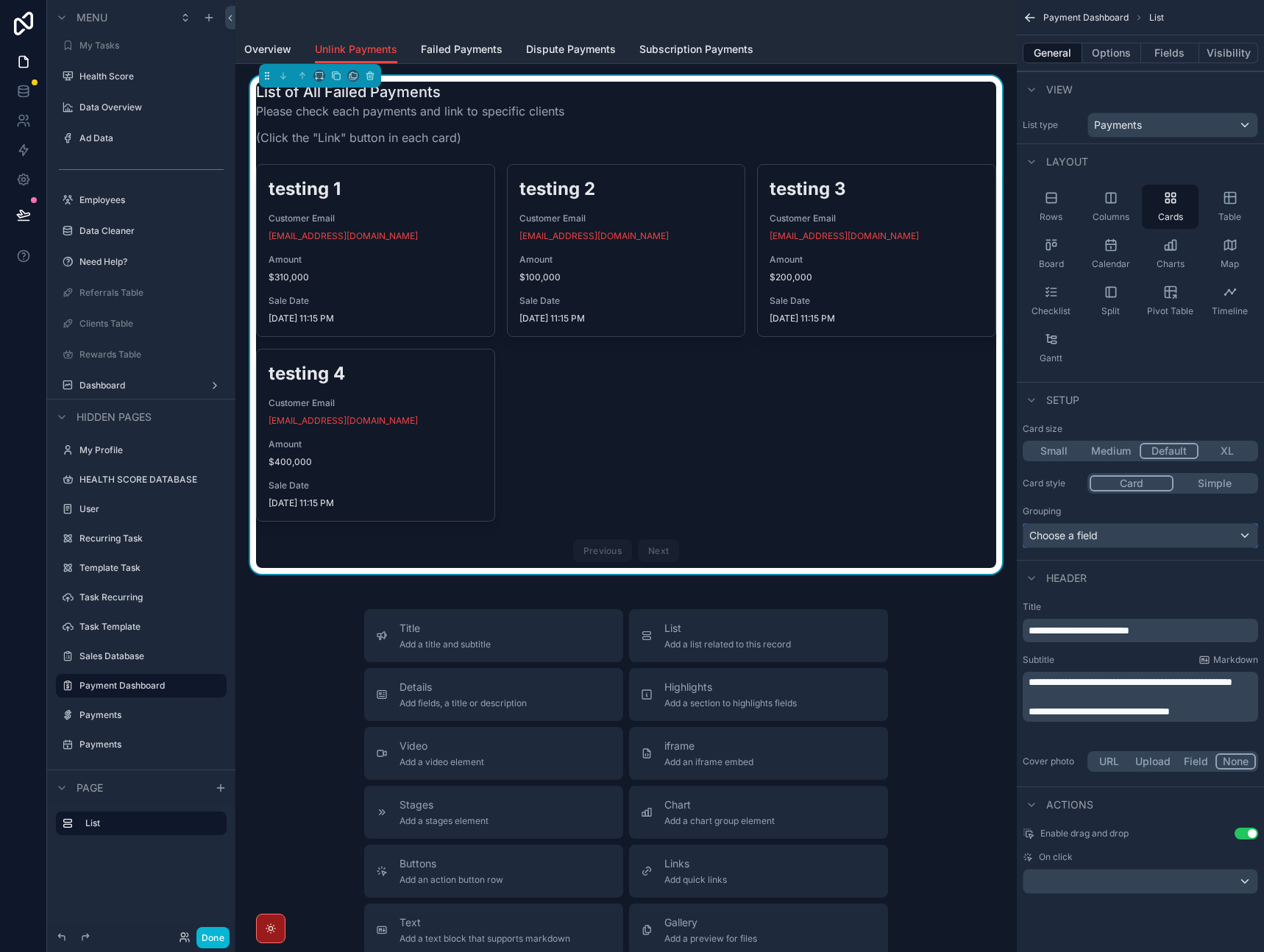
click at [1106, 540] on div "Choose a field" at bounding box center [1140, 536] width 234 height 23
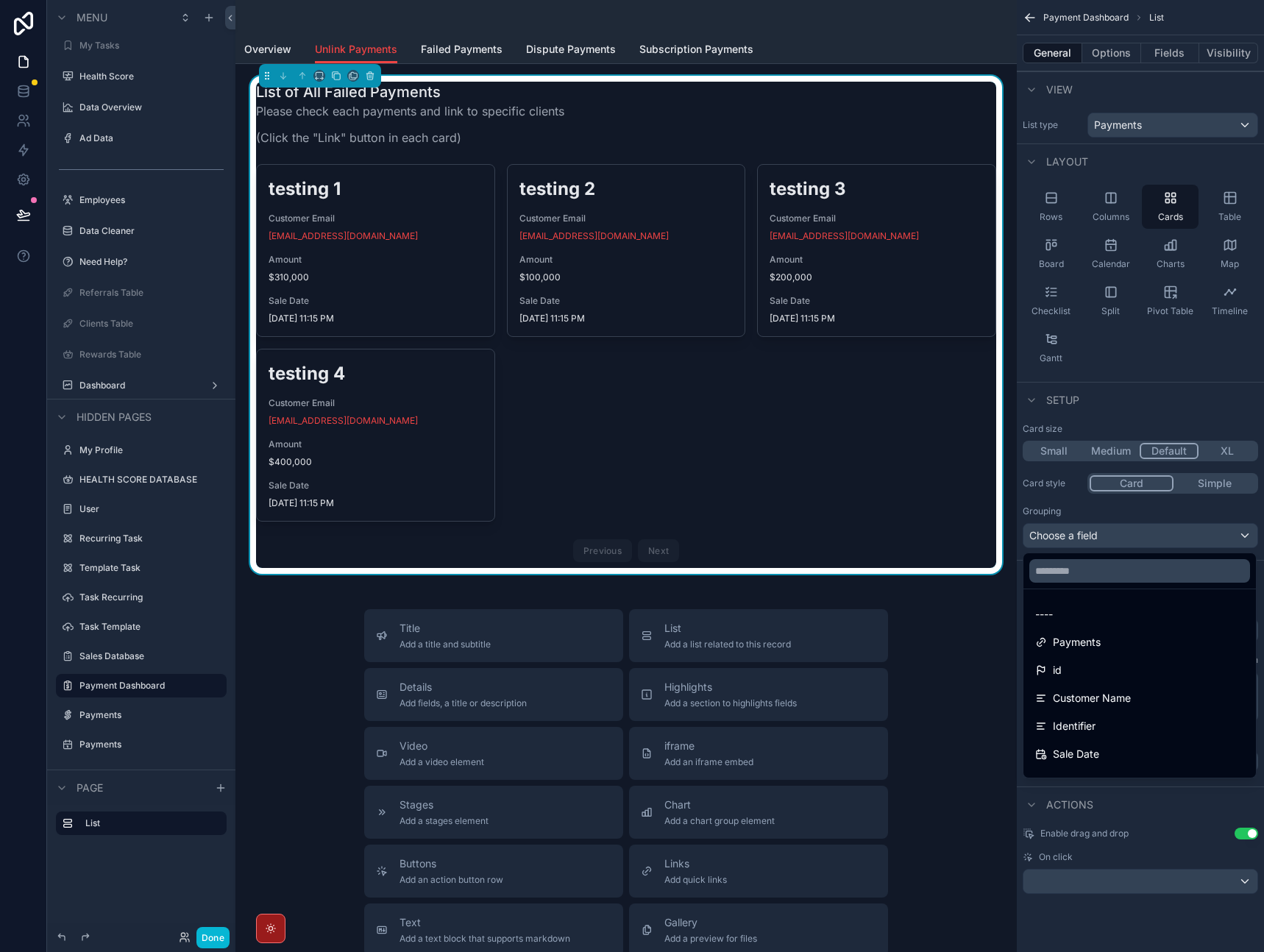
click at [1184, 389] on div "scrollable content" at bounding box center [632, 476] width 1264 height 952
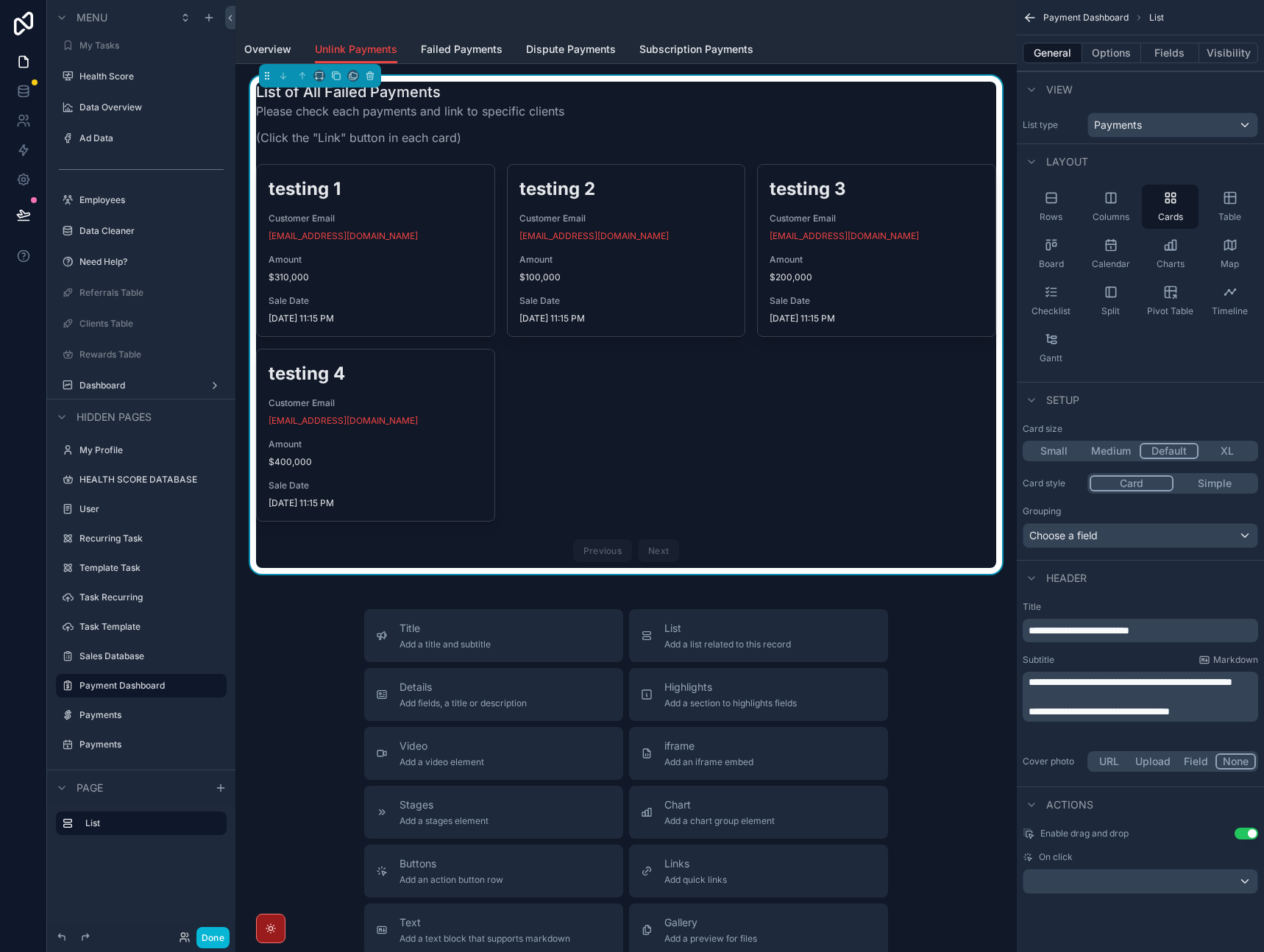
click at [1172, 513] on div "Grouping" at bounding box center [1140, 510] width 236 height 12
click at [1116, 56] on button "Options" at bounding box center [1112, 53] width 59 height 21
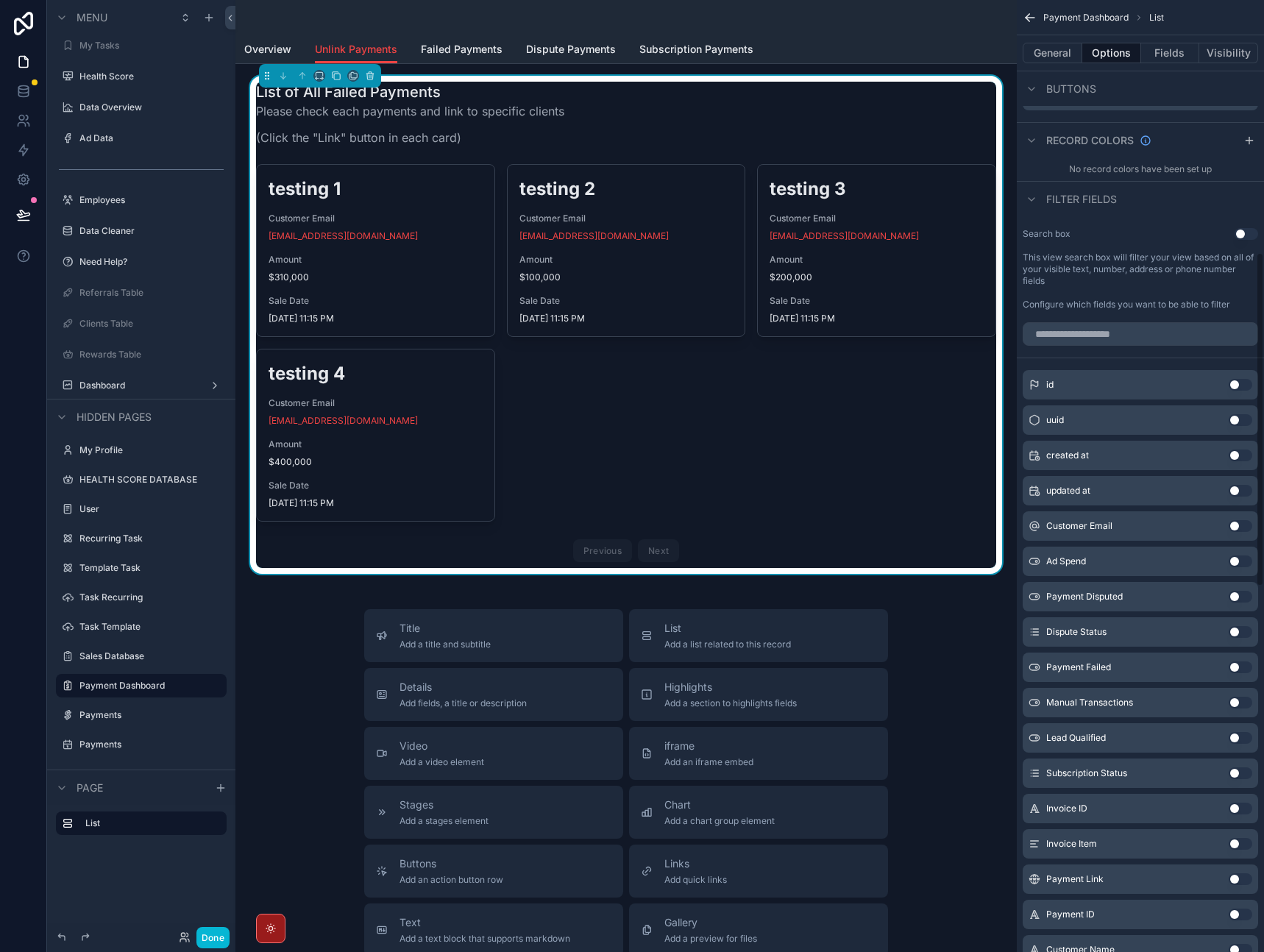
scroll to position [754, 0]
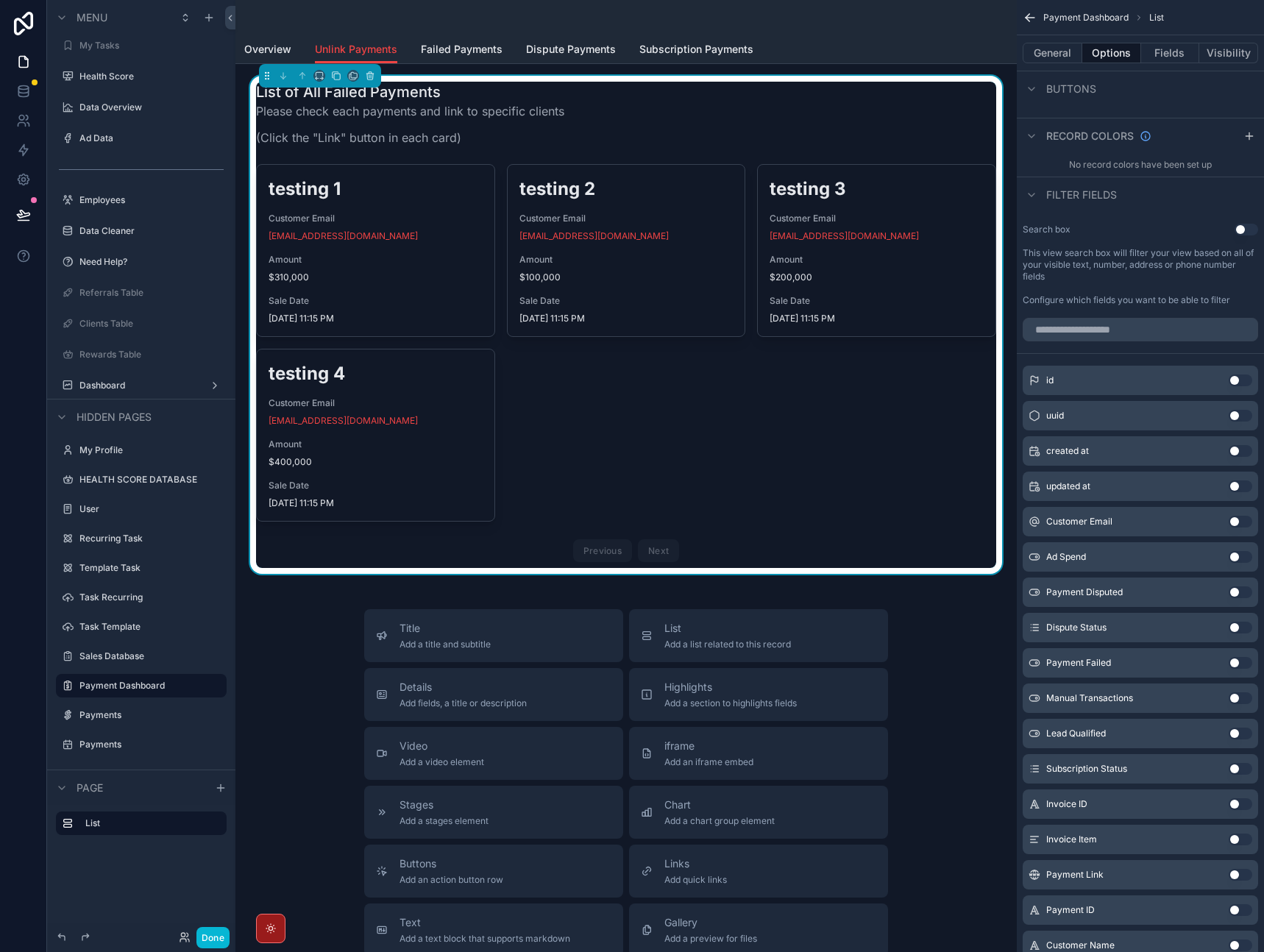
click at [1236, 596] on button "Use setting" at bounding box center [1241, 592] width 23 height 12
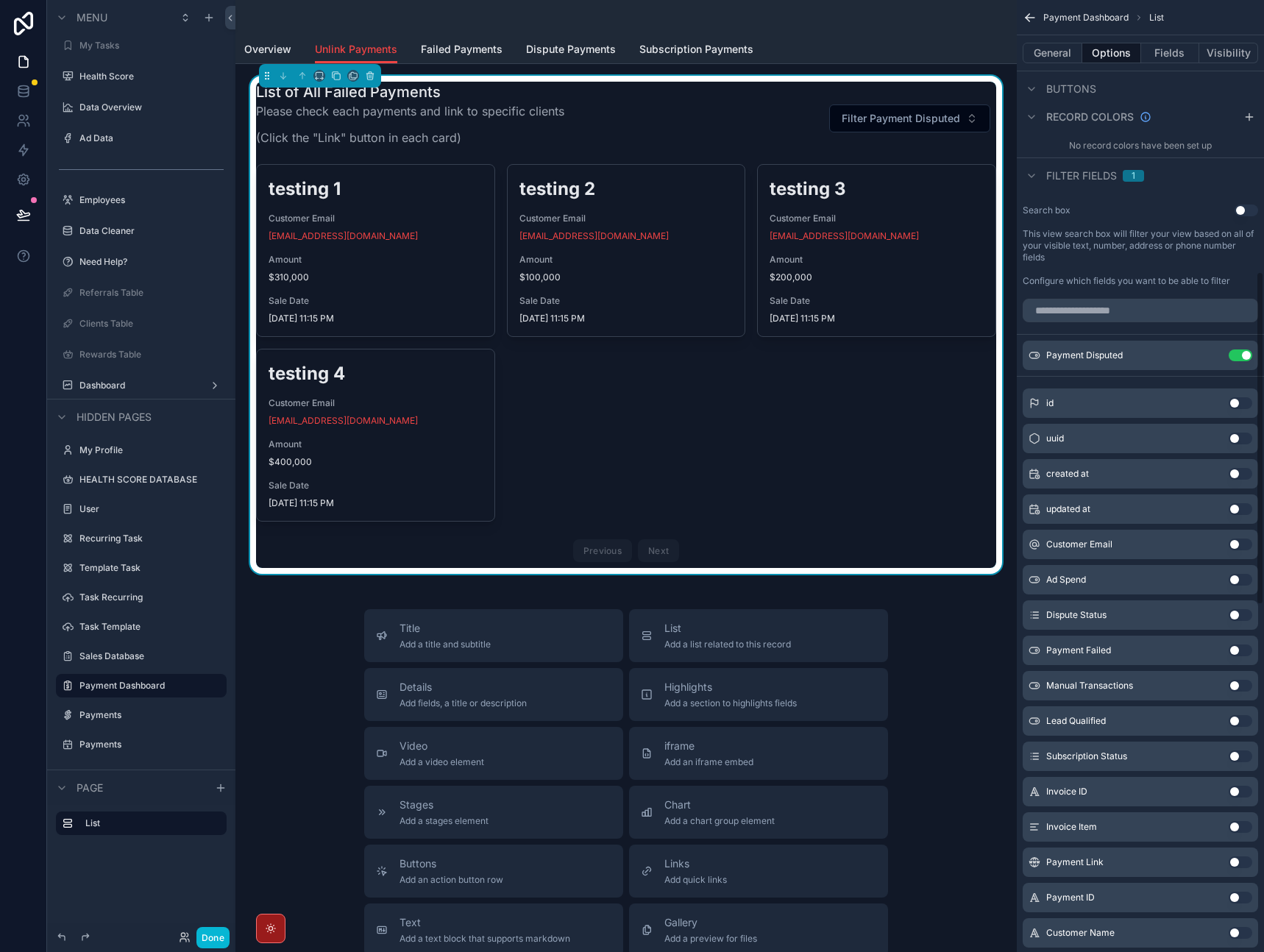
scroll to position [774, 0]
click at [1236, 653] on button "Use setting" at bounding box center [1241, 649] width 23 height 12
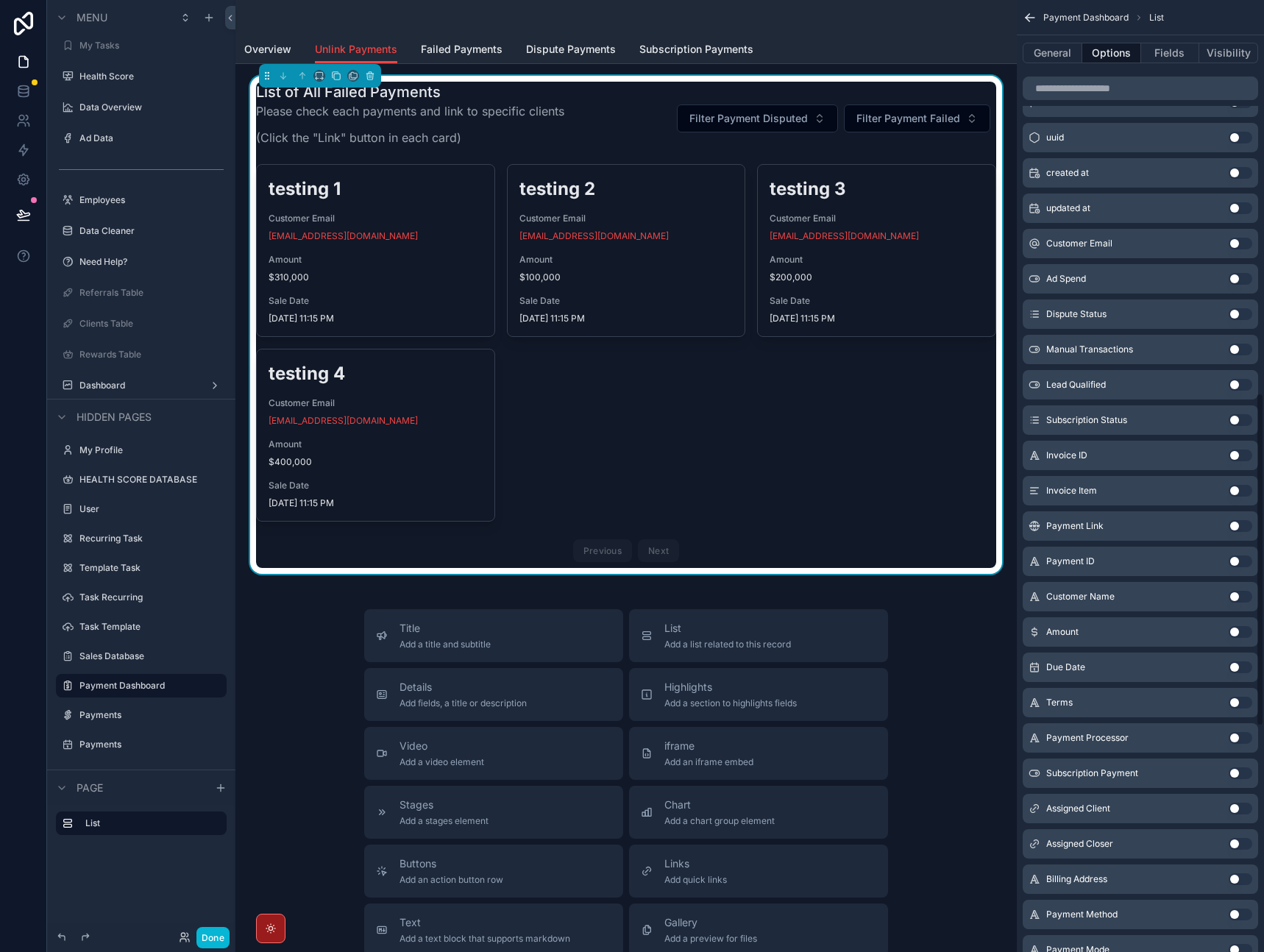
scroll to position [1155, 0]
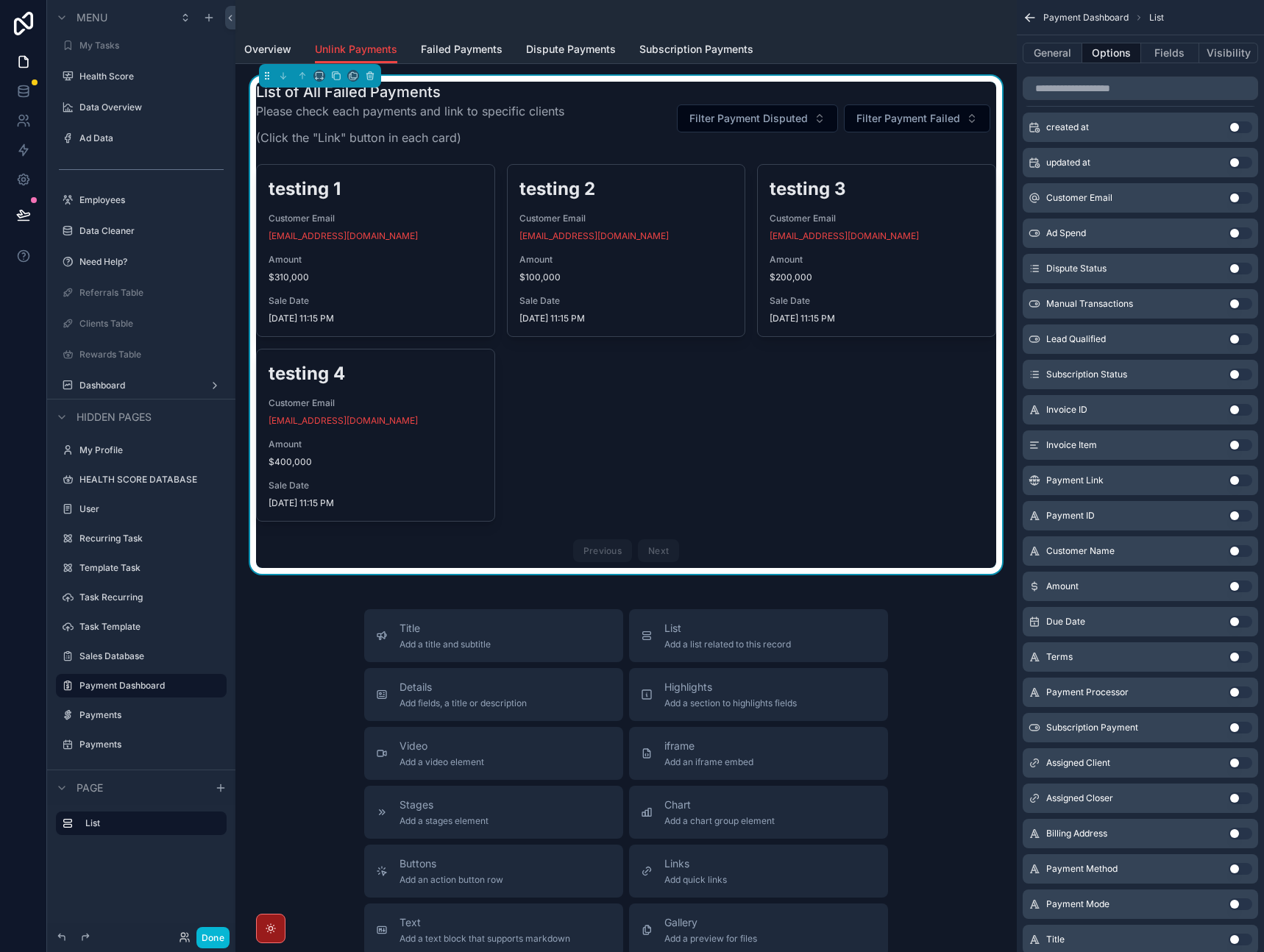
click at [1243, 732] on button "Use setting" at bounding box center [1241, 727] width 23 height 12
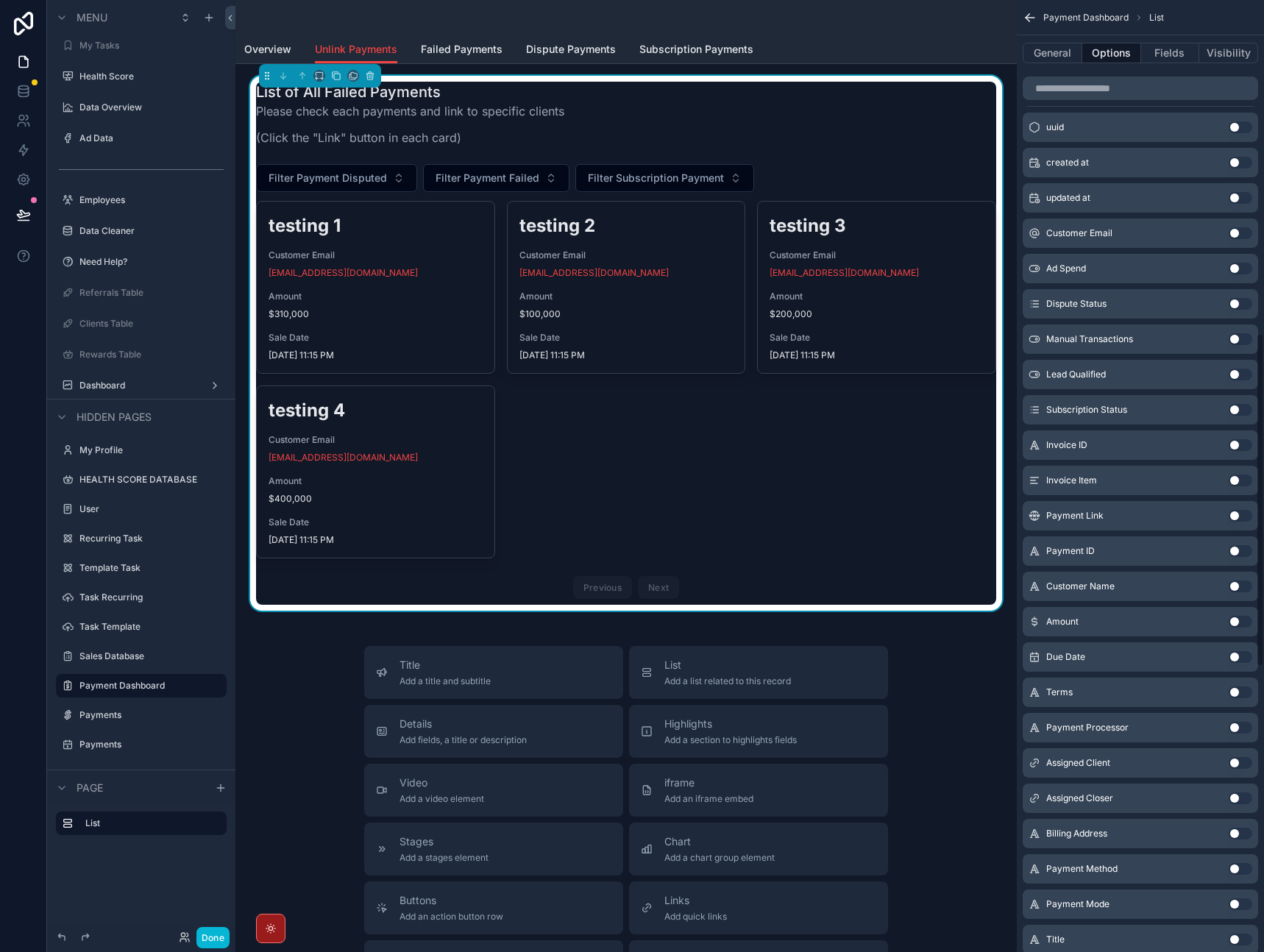
scroll to position [435, 0]
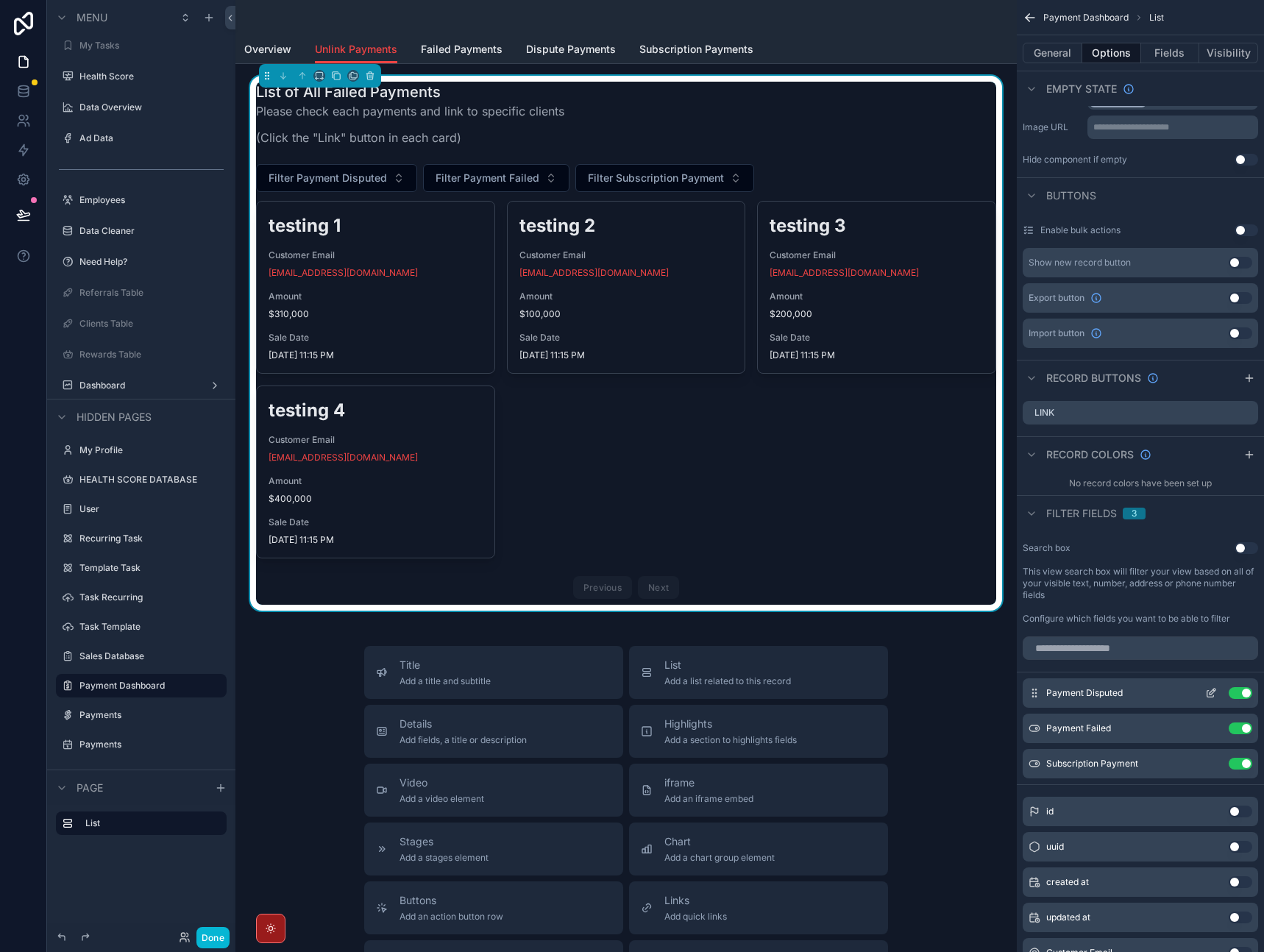
click at [1210, 693] on icon "scrollable content" at bounding box center [1211, 692] width 12 height 12
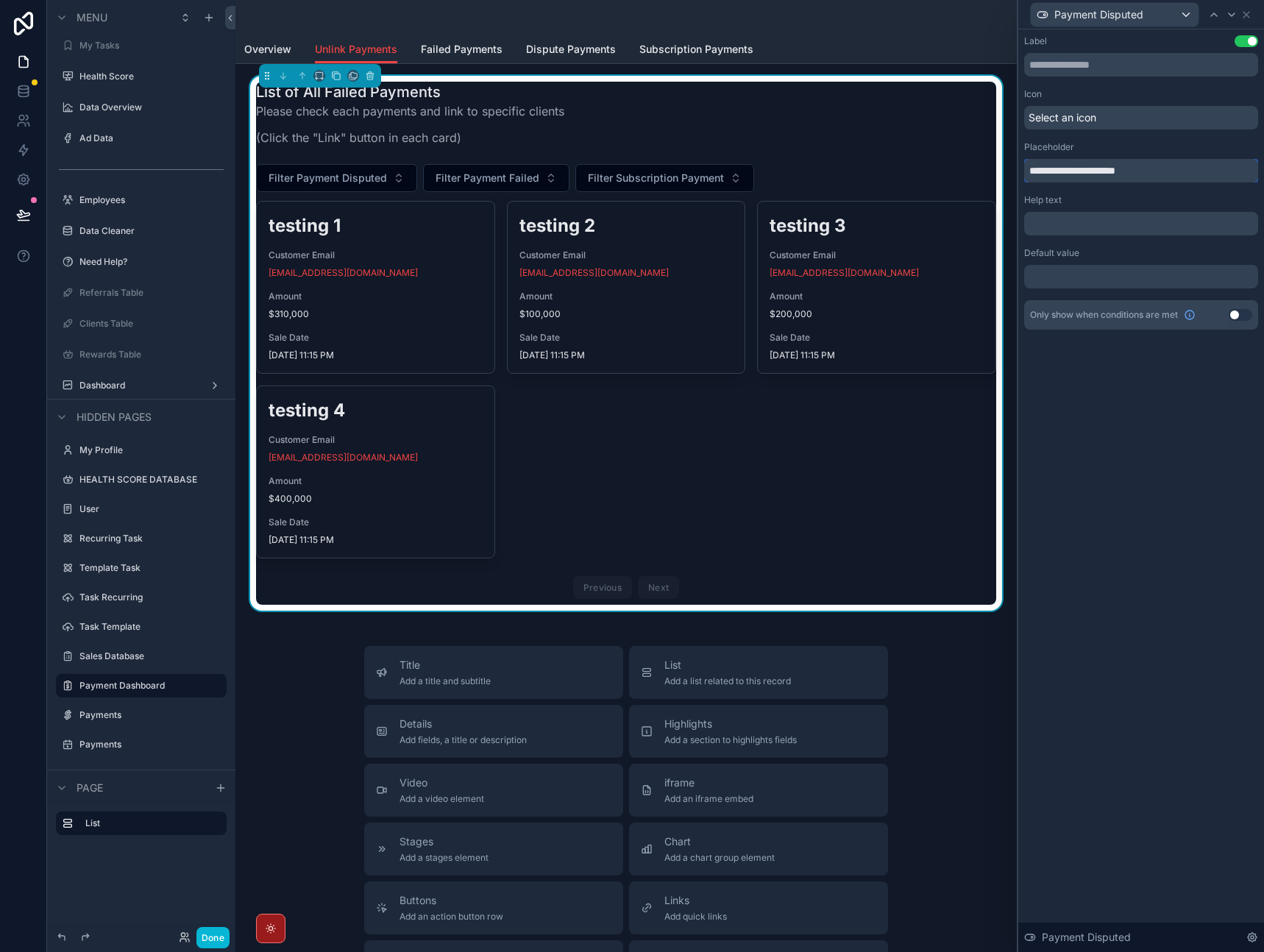
drag, startPoint x: 1059, startPoint y: 171, endPoint x: 993, endPoint y: 166, distance: 66.2
click at [993, 166] on div "**********" at bounding box center [632, 476] width 1264 height 952
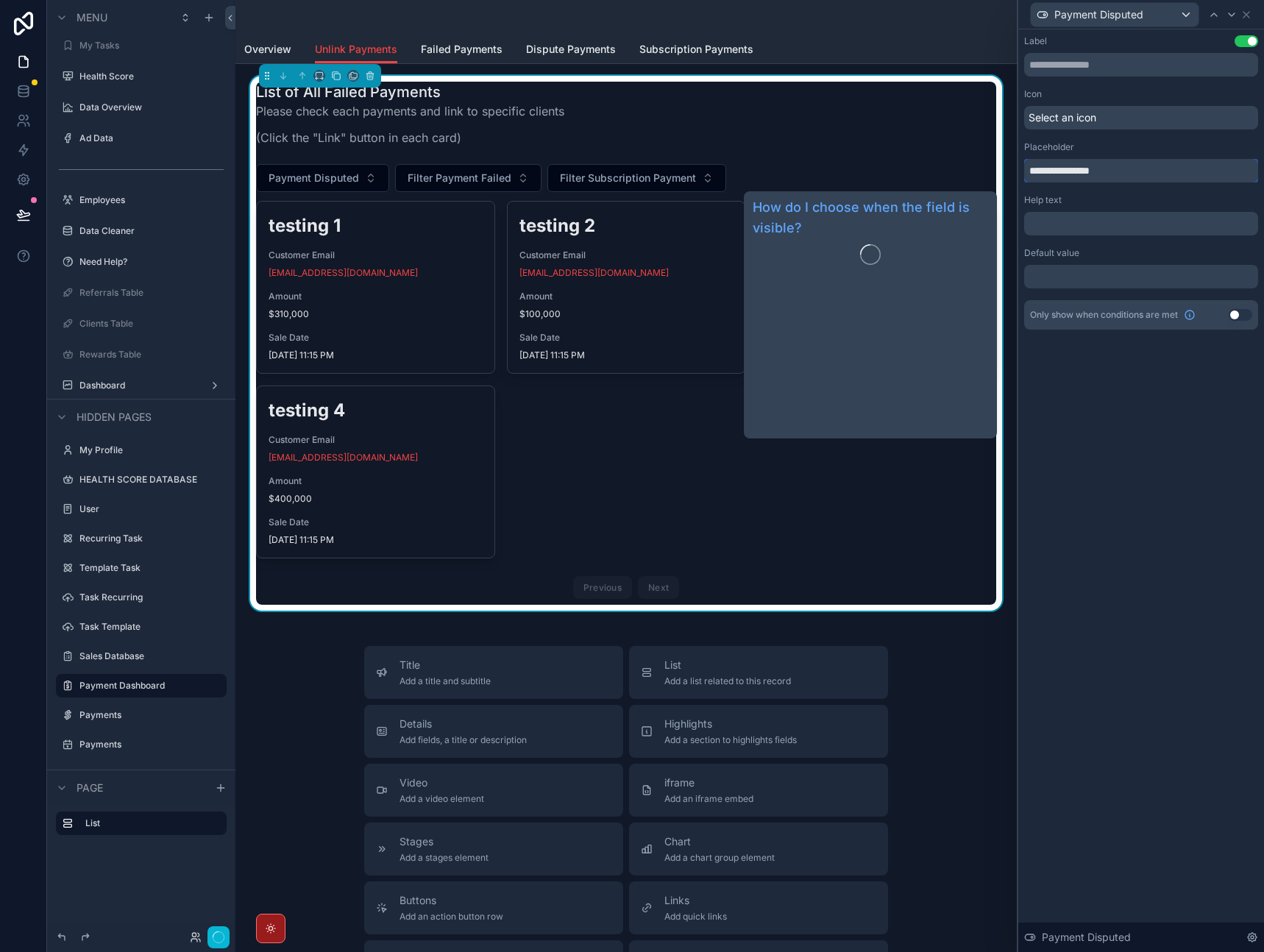
type input "**********"
click at [1144, 420] on div "**********" at bounding box center [1141, 491] width 245 height 922
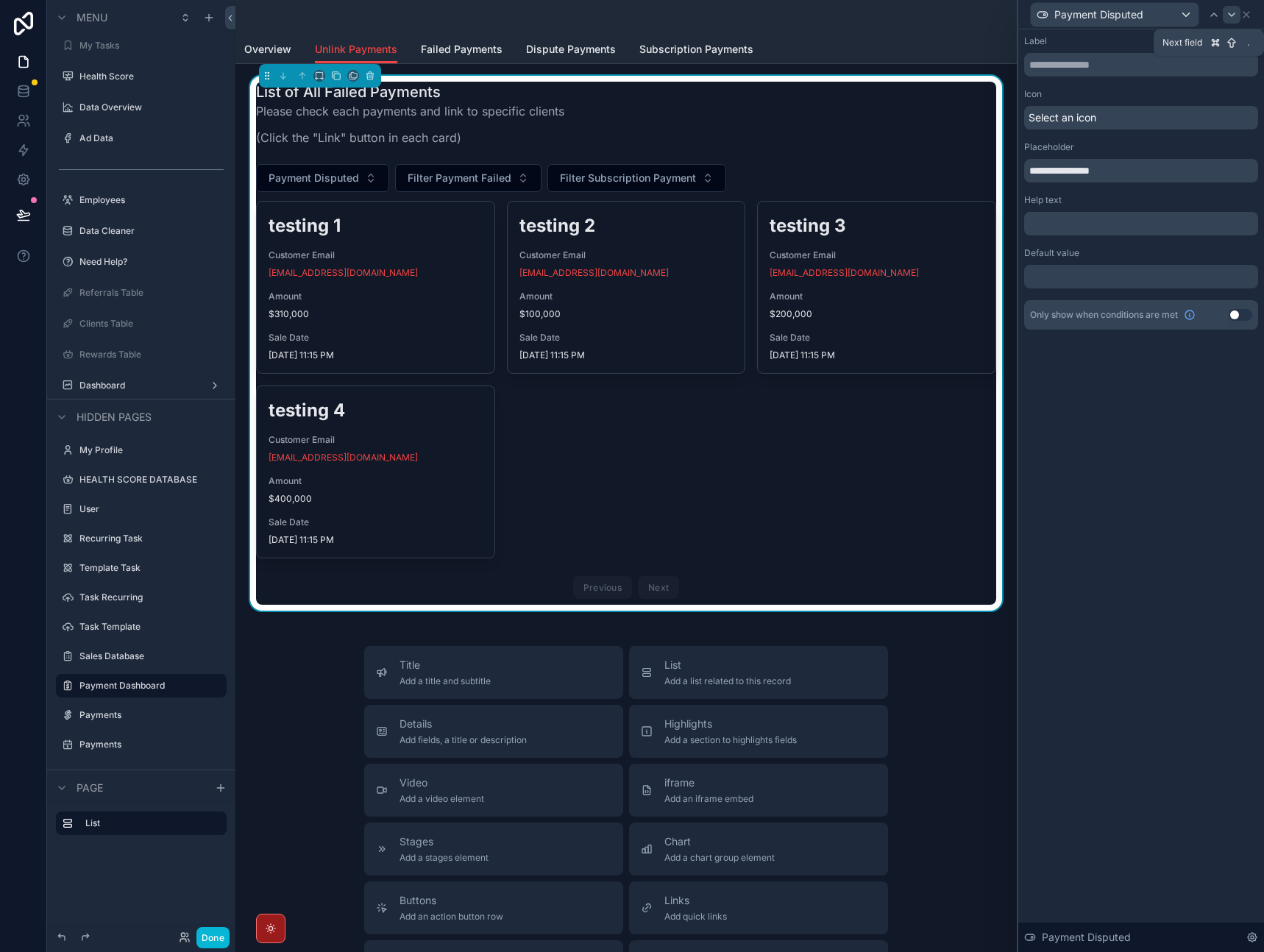
click at [1228, 13] on icon at bounding box center [1232, 14] width 12 height 12
drag, startPoint x: 1062, startPoint y: 173, endPoint x: 992, endPoint y: 169, distance: 70.1
click at [992, 169] on div "**********" at bounding box center [632, 476] width 1264 height 952
click at [1058, 170] on input "**********" at bounding box center [1140, 170] width 234 height 23
type input "**********"
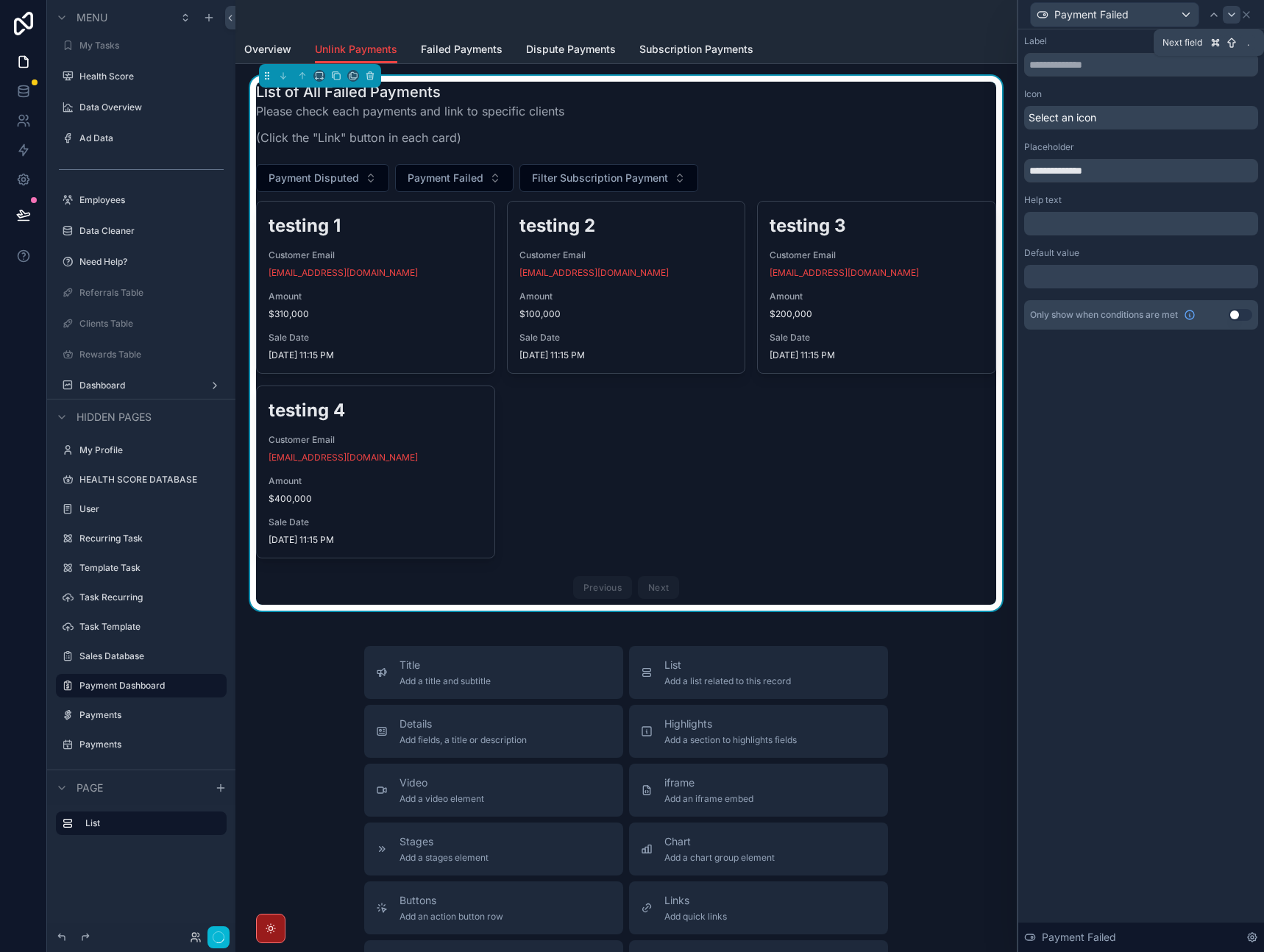
click at [1234, 19] on icon at bounding box center [1232, 14] width 12 height 12
drag, startPoint x: 1059, startPoint y: 171, endPoint x: 1007, endPoint y: 173, distance: 52.0
click at [1007, 173] on div "**********" at bounding box center [632, 476] width 1264 height 952
type input "**********"
click at [1115, 244] on div "**********" at bounding box center [1140, 182] width 234 height 295
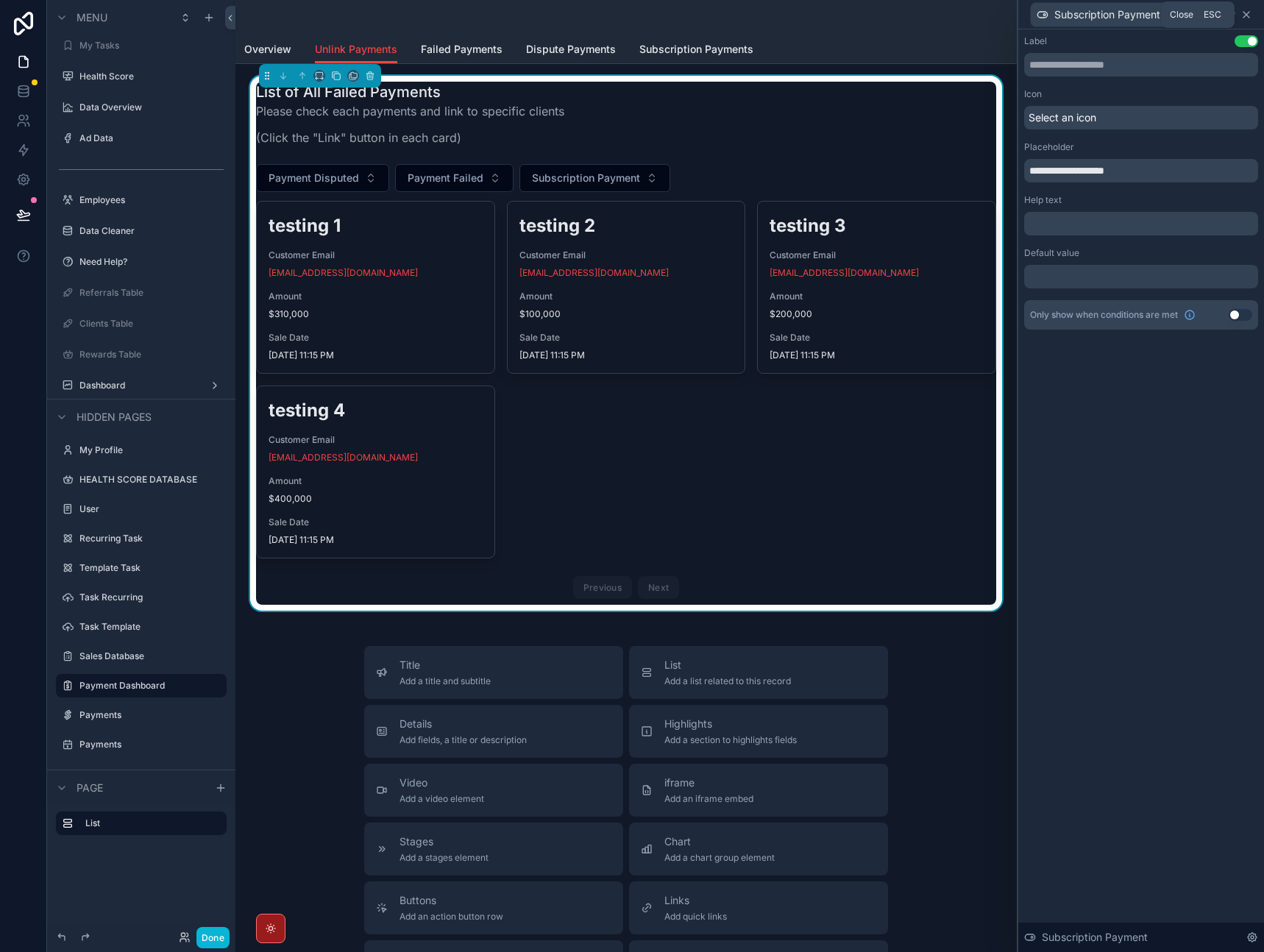
click at [1248, 15] on icon at bounding box center [1246, 14] width 6 height 6
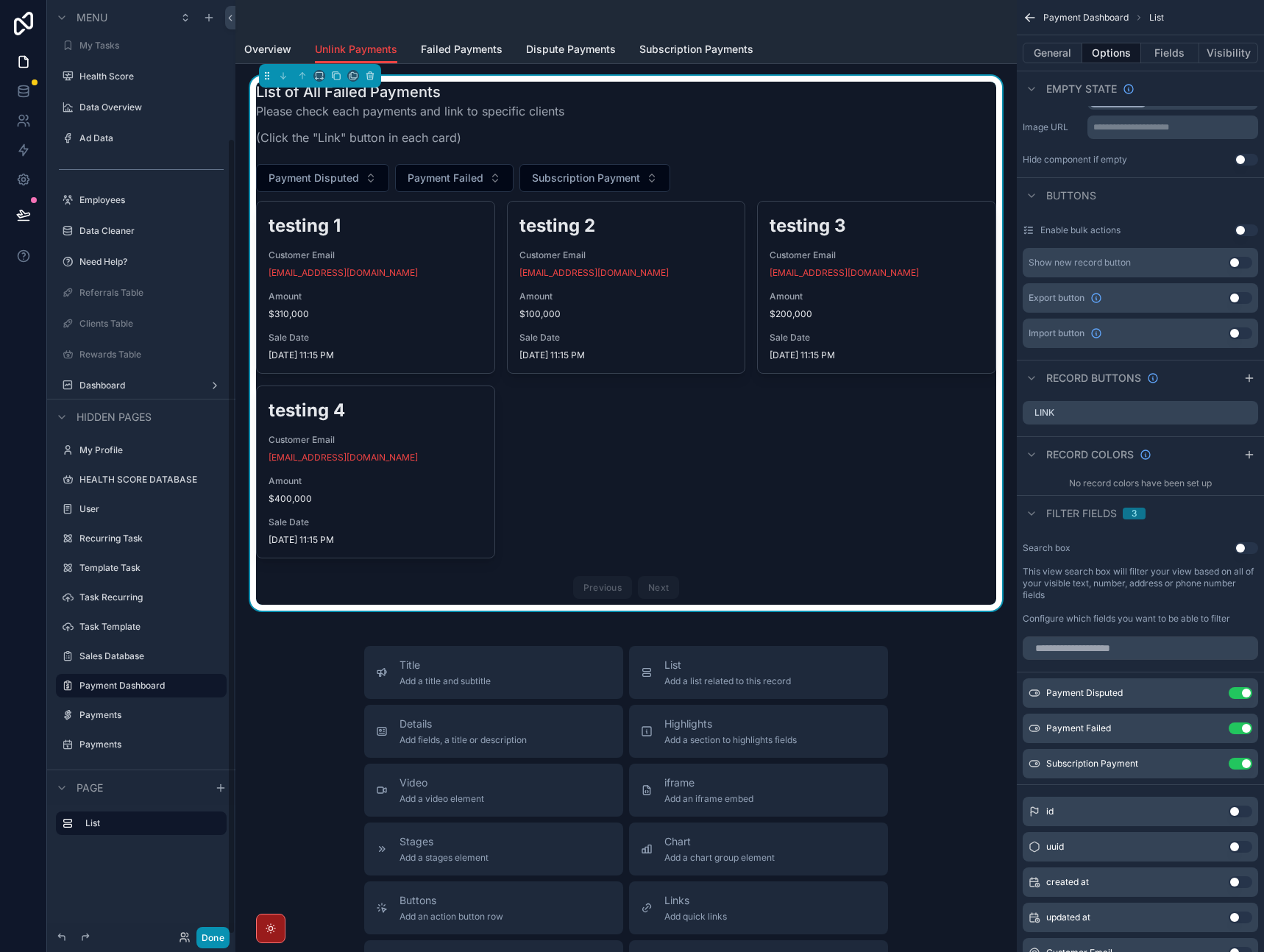
click at [217, 937] on button "Done" at bounding box center [212, 938] width 33 height 21
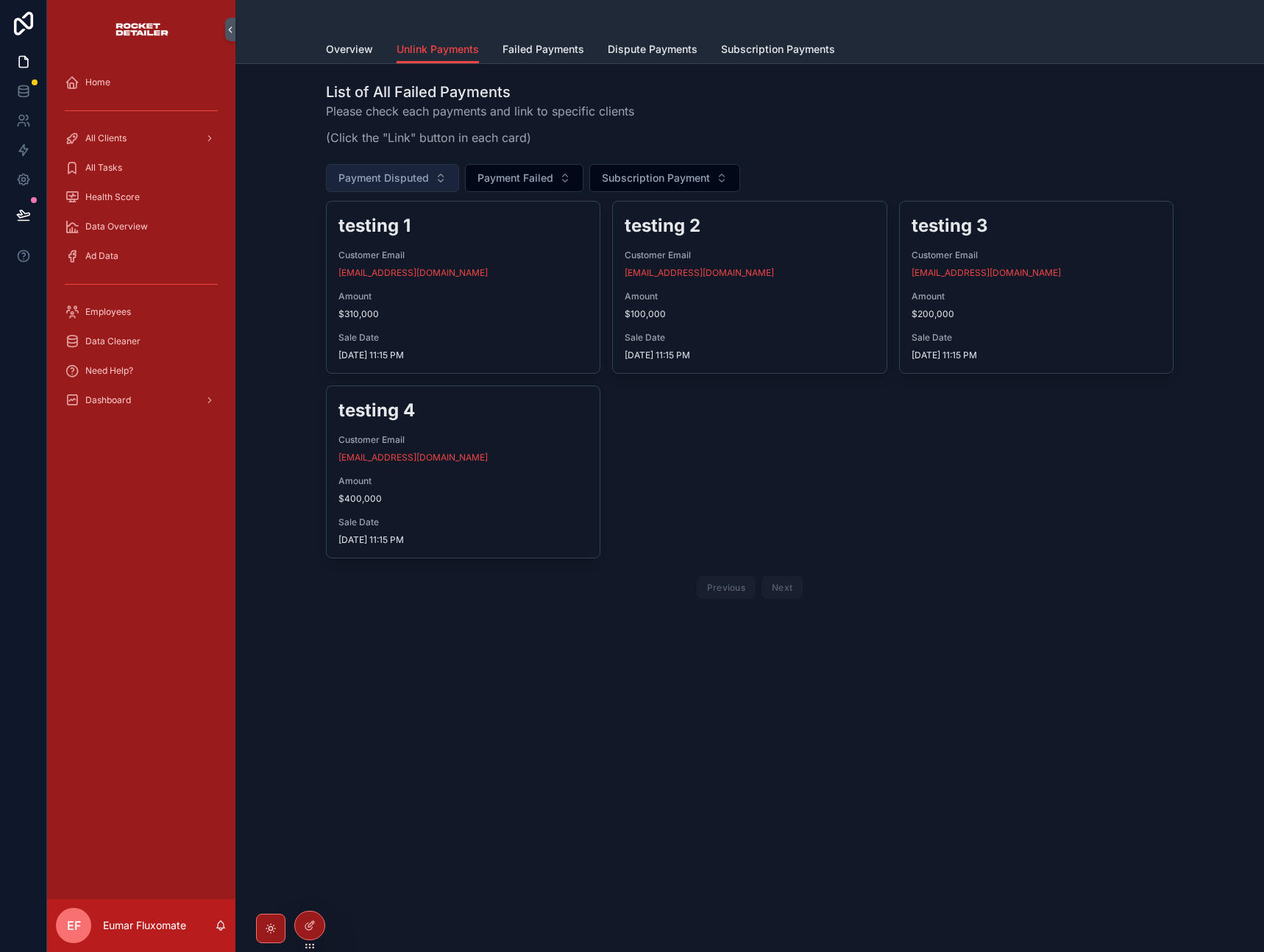
click at [409, 181] on span "Payment Disputed" at bounding box center [383, 178] width 90 height 14
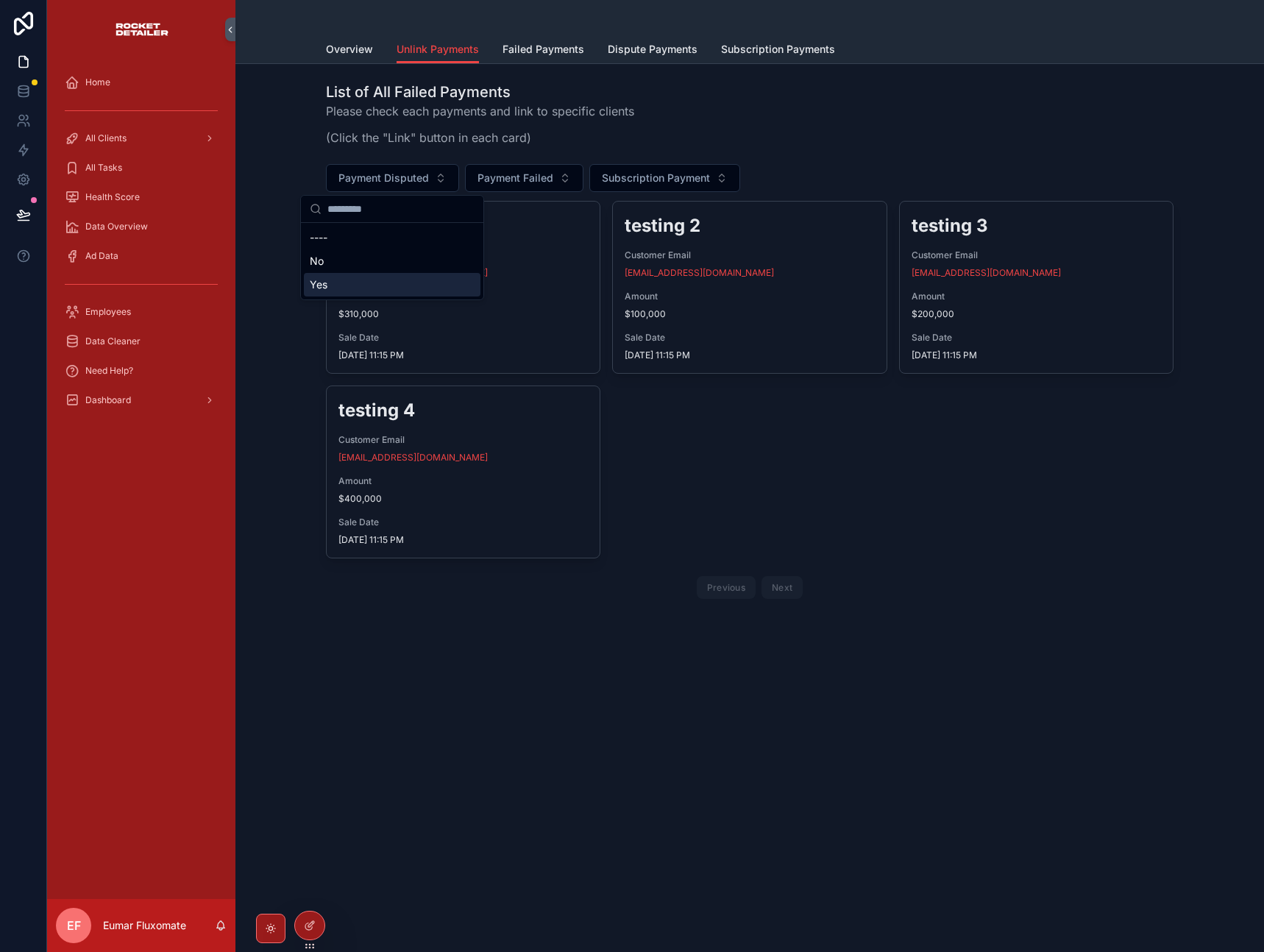
click at [362, 287] on div "Yes" at bounding box center [391, 285] width 176 height 23
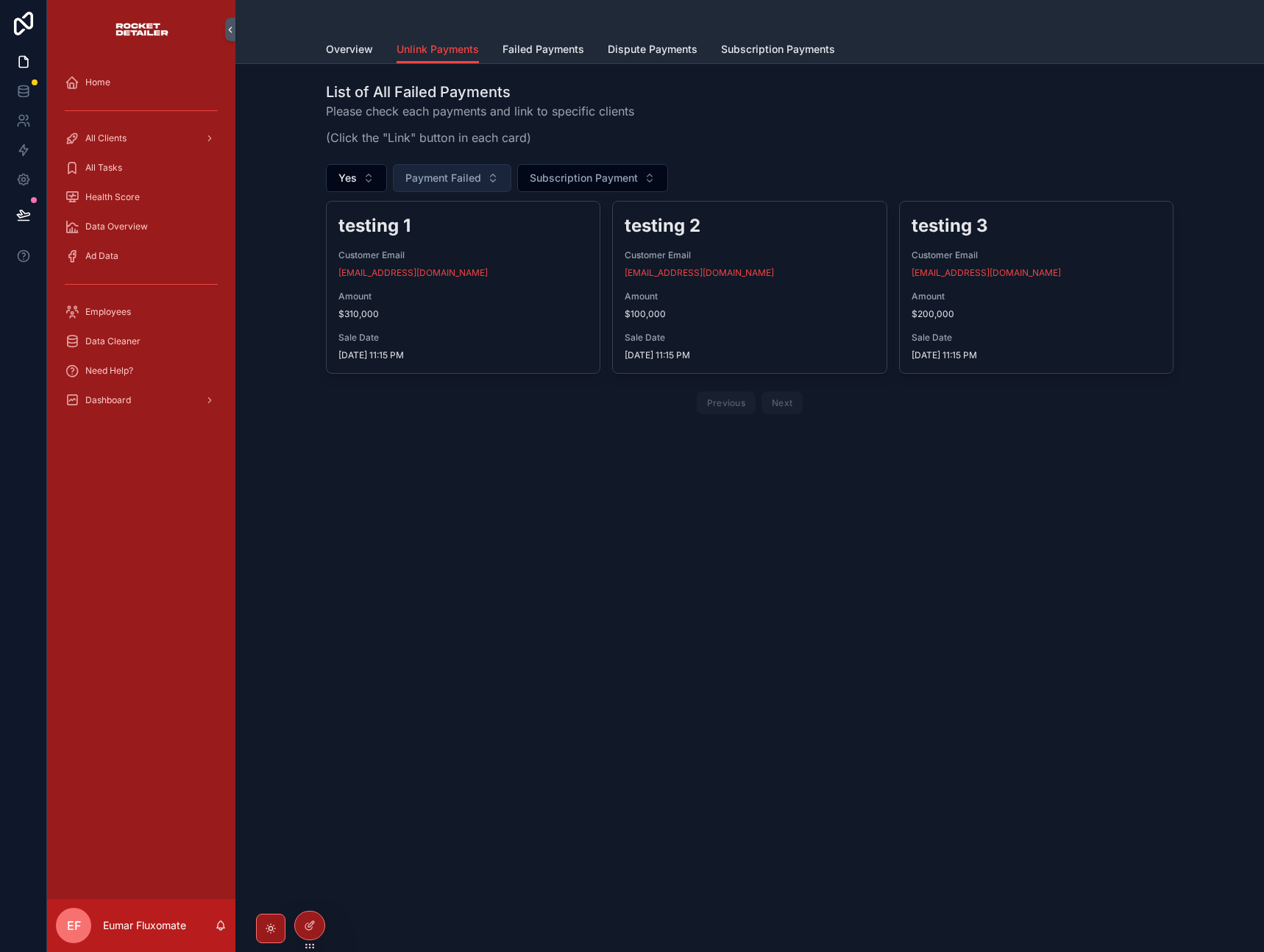
click at [443, 185] on button "Payment Failed" at bounding box center [452, 177] width 118 height 28
click at [442, 182] on span "Payment Failed" at bounding box center [443, 178] width 76 height 14
click at [374, 179] on button "Yes" at bounding box center [357, 177] width 61 height 28
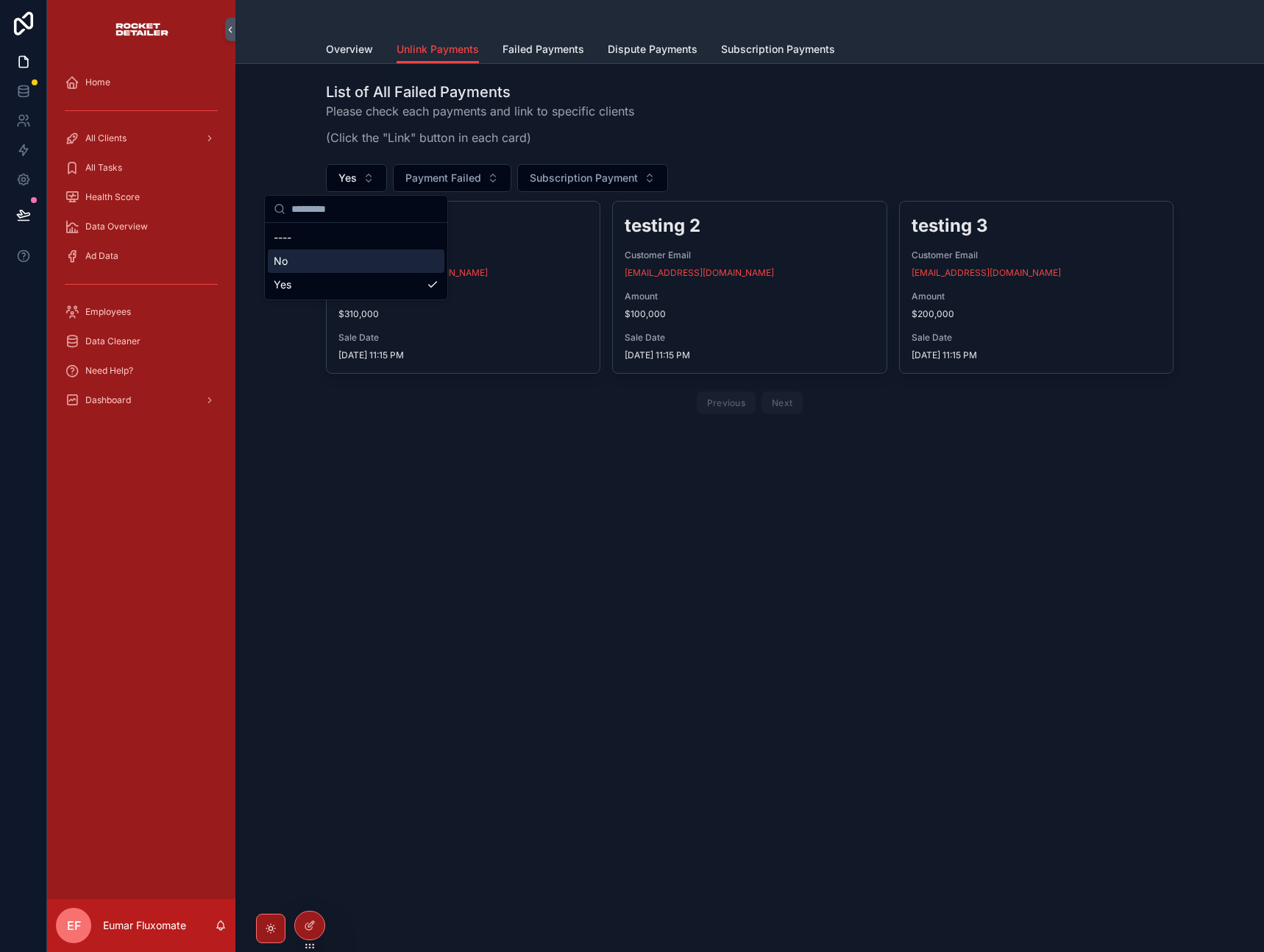
click at [338, 260] on div "No" at bounding box center [356, 261] width 176 height 23
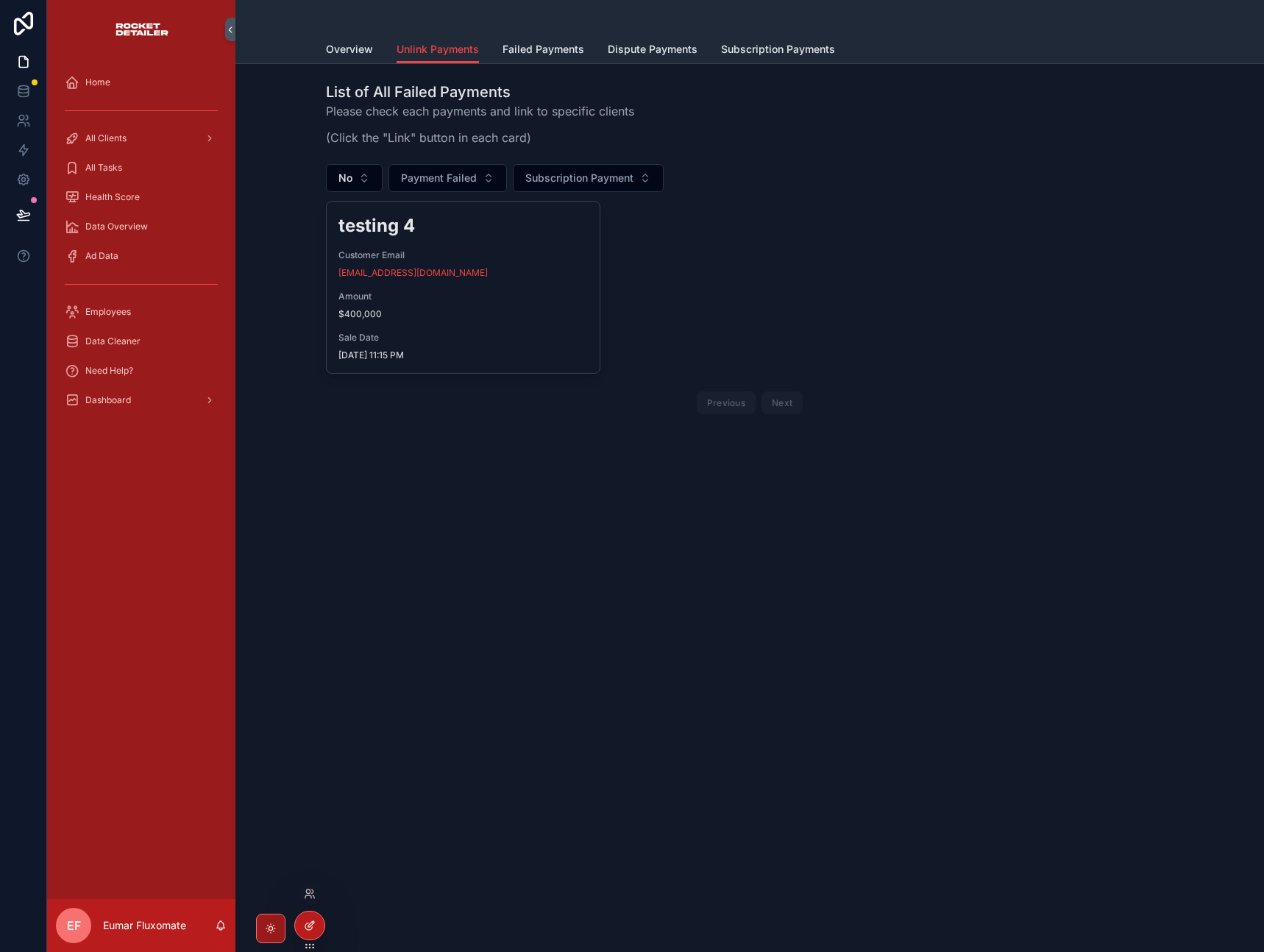
click at [307, 919] on div at bounding box center [309, 925] width 30 height 28
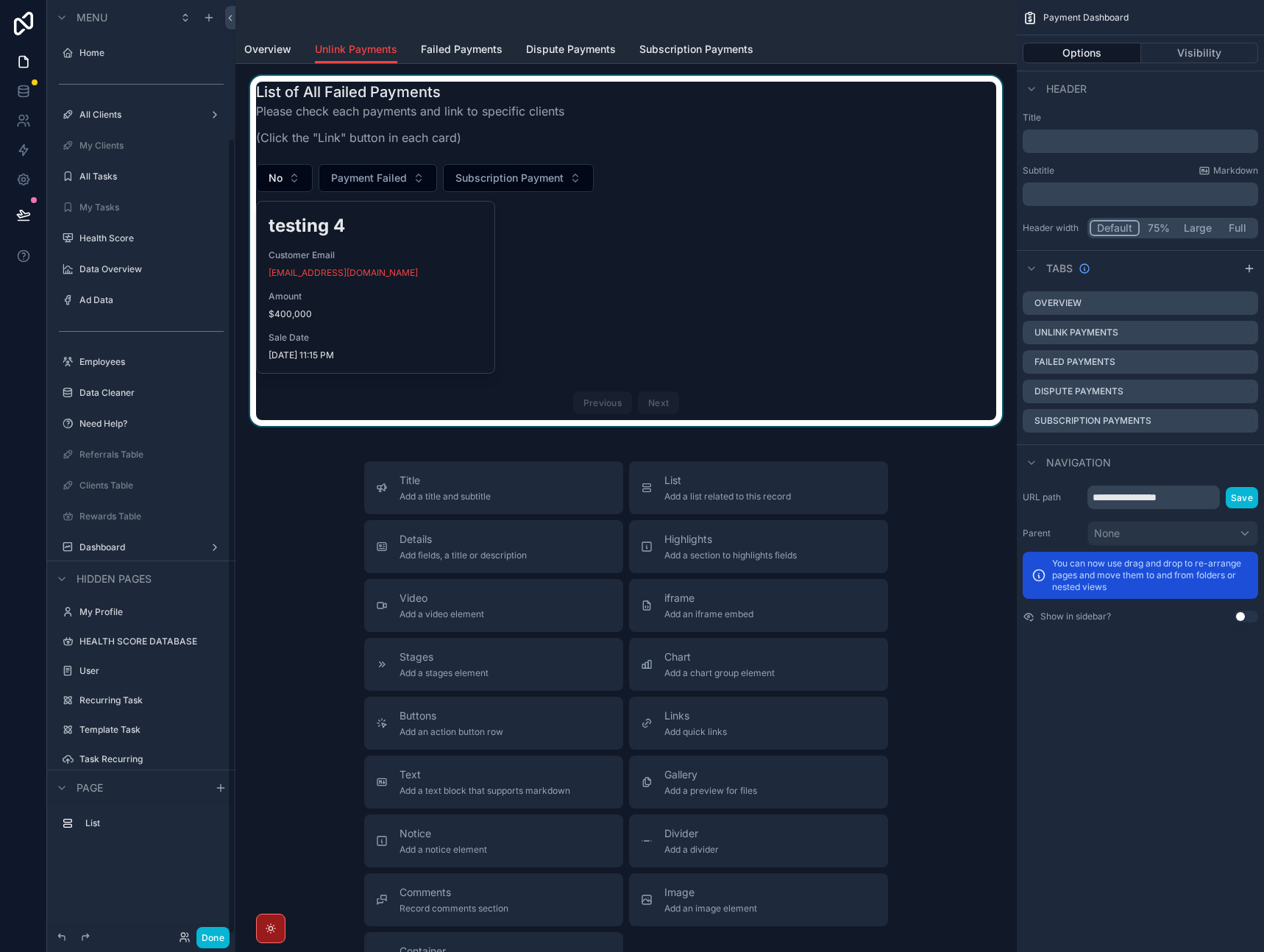
scroll to position [162, 0]
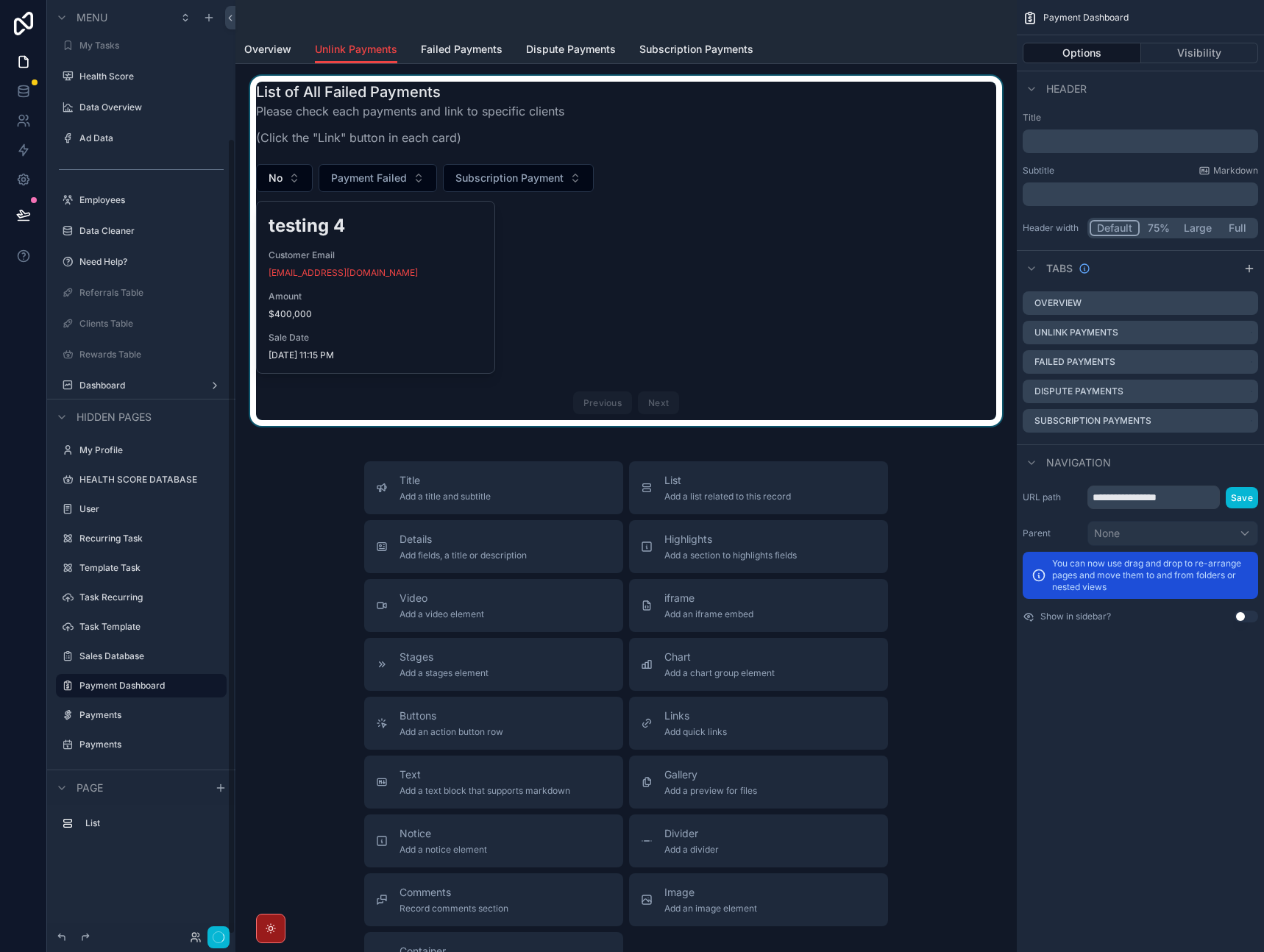
click at [722, 188] on div "scrollable content" at bounding box center [626, 251] width 758 height 350
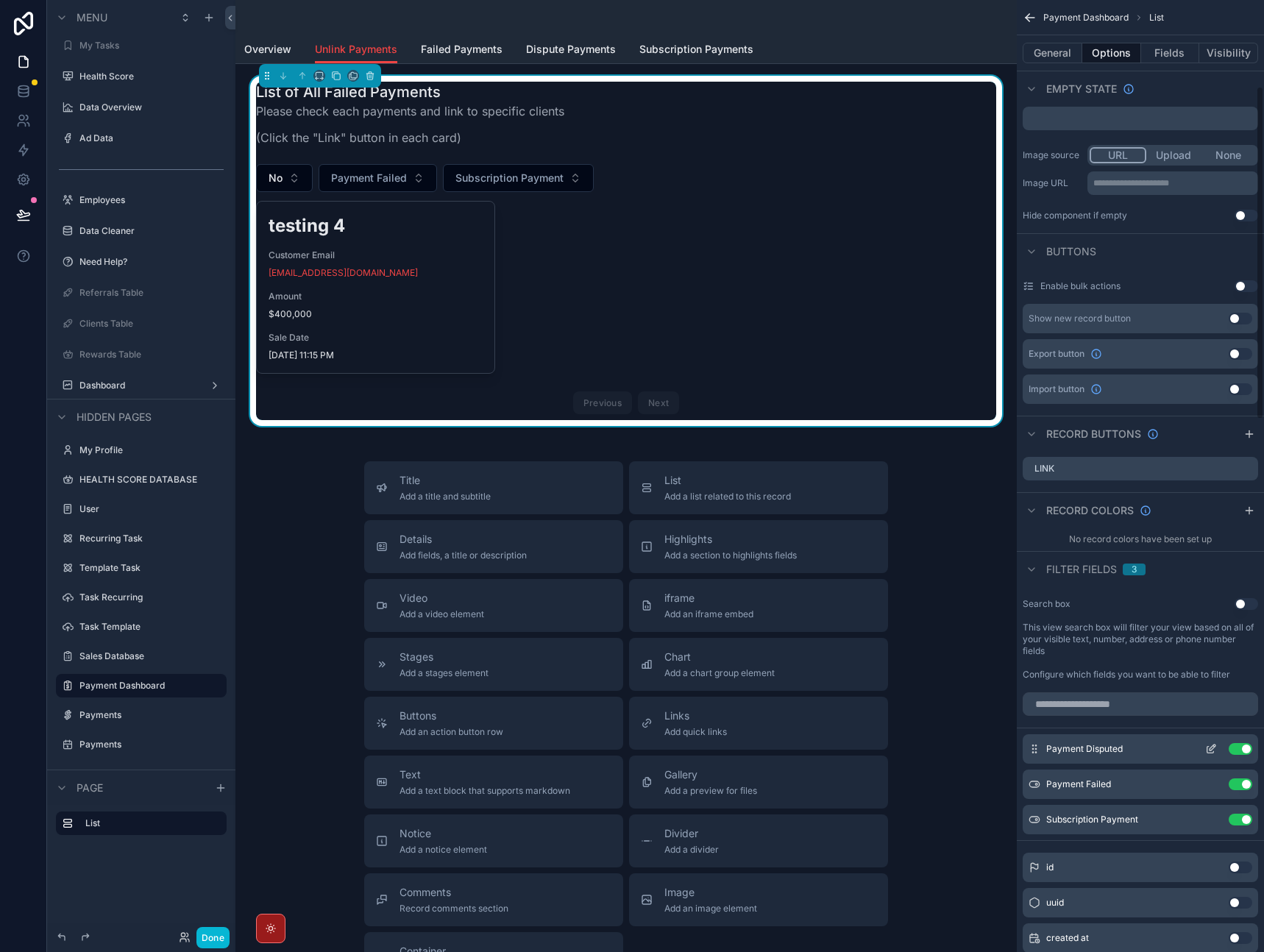
scroll to position [491, 0]
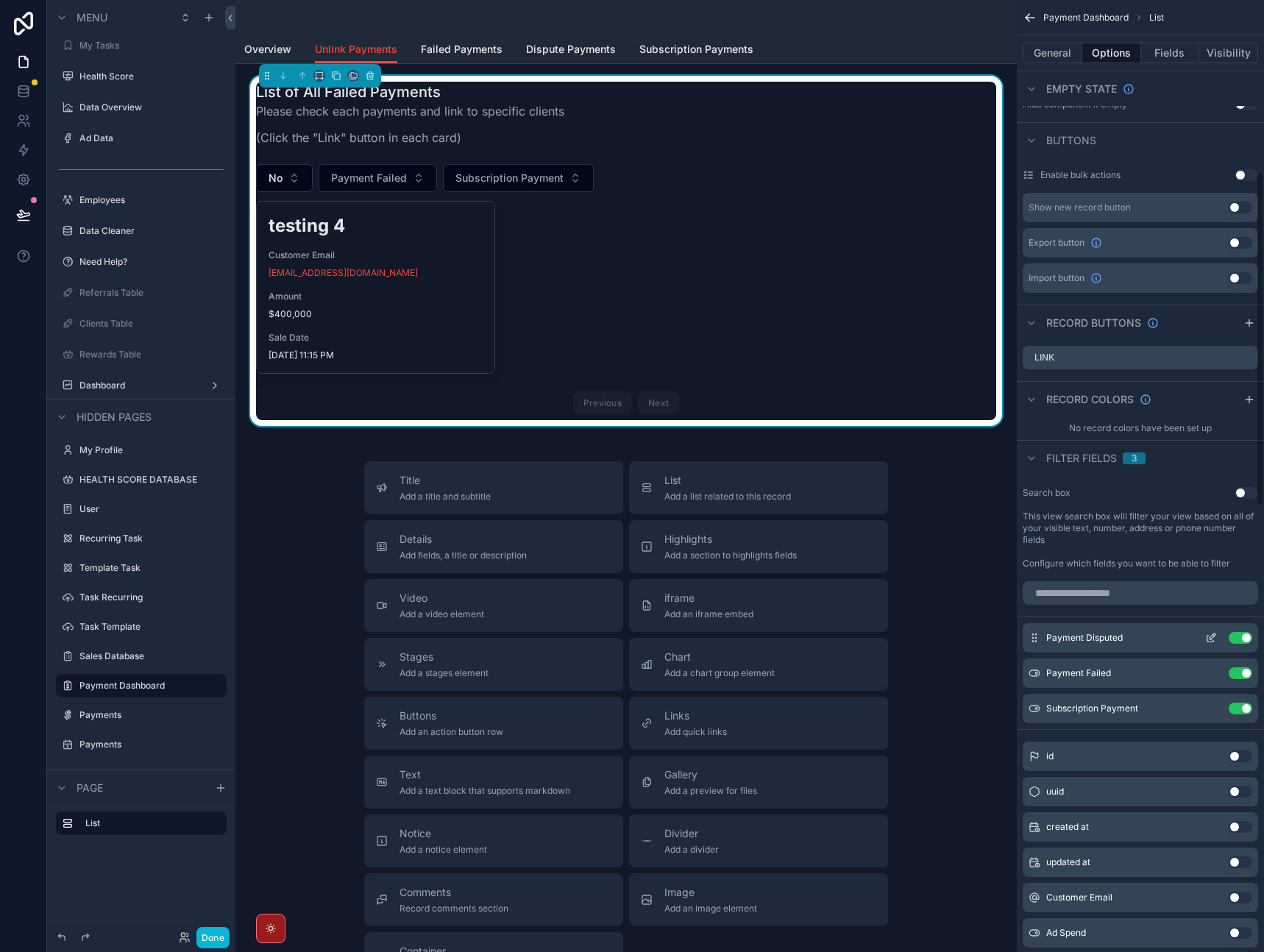
click at [1243, 640] on button "Use setting" at bounding box center [1241, 638] width 23 height 12
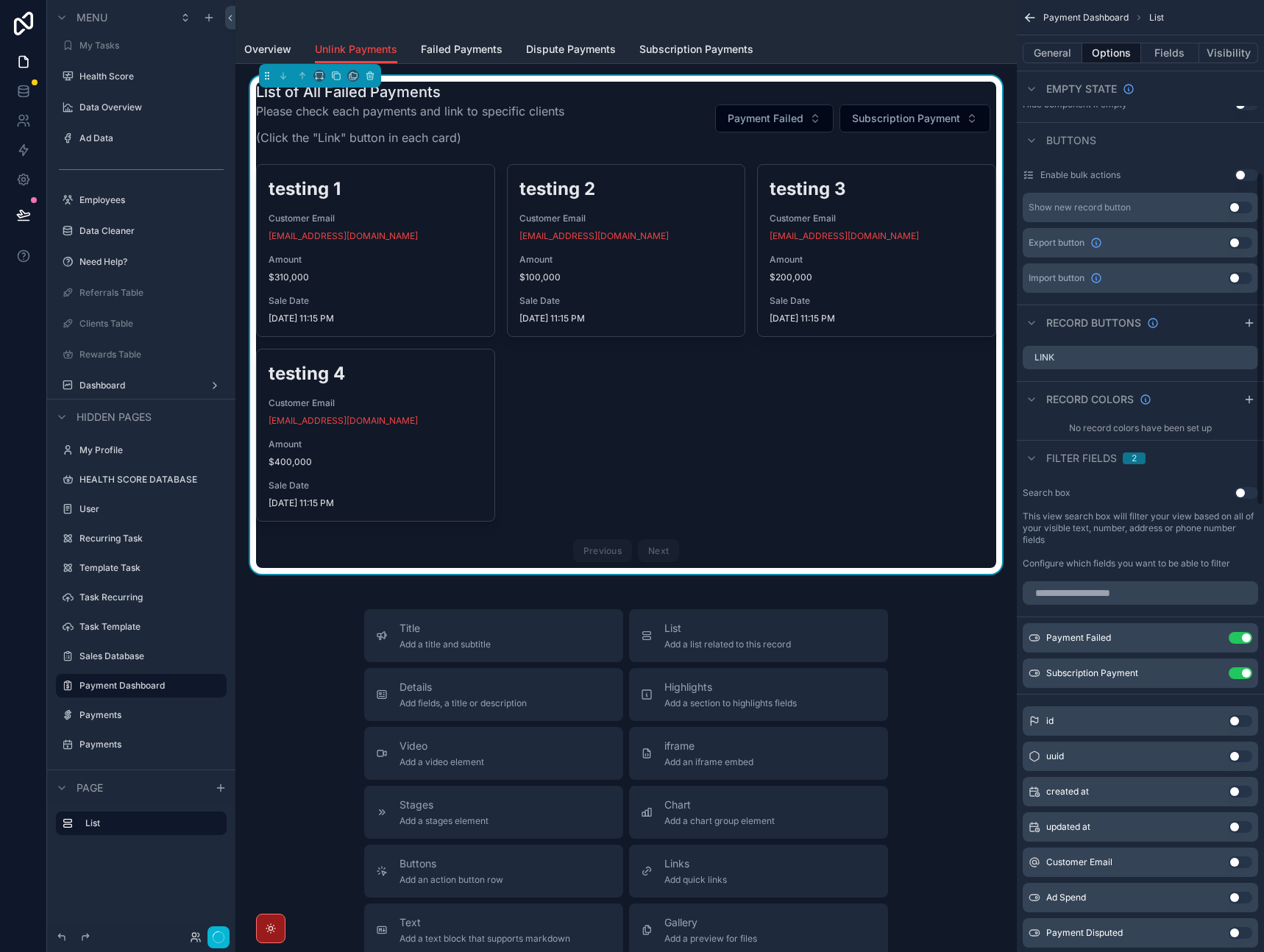
click at [1243, 640] on button "Use setting" at bounding box center [1241, 638] width 23 height 12
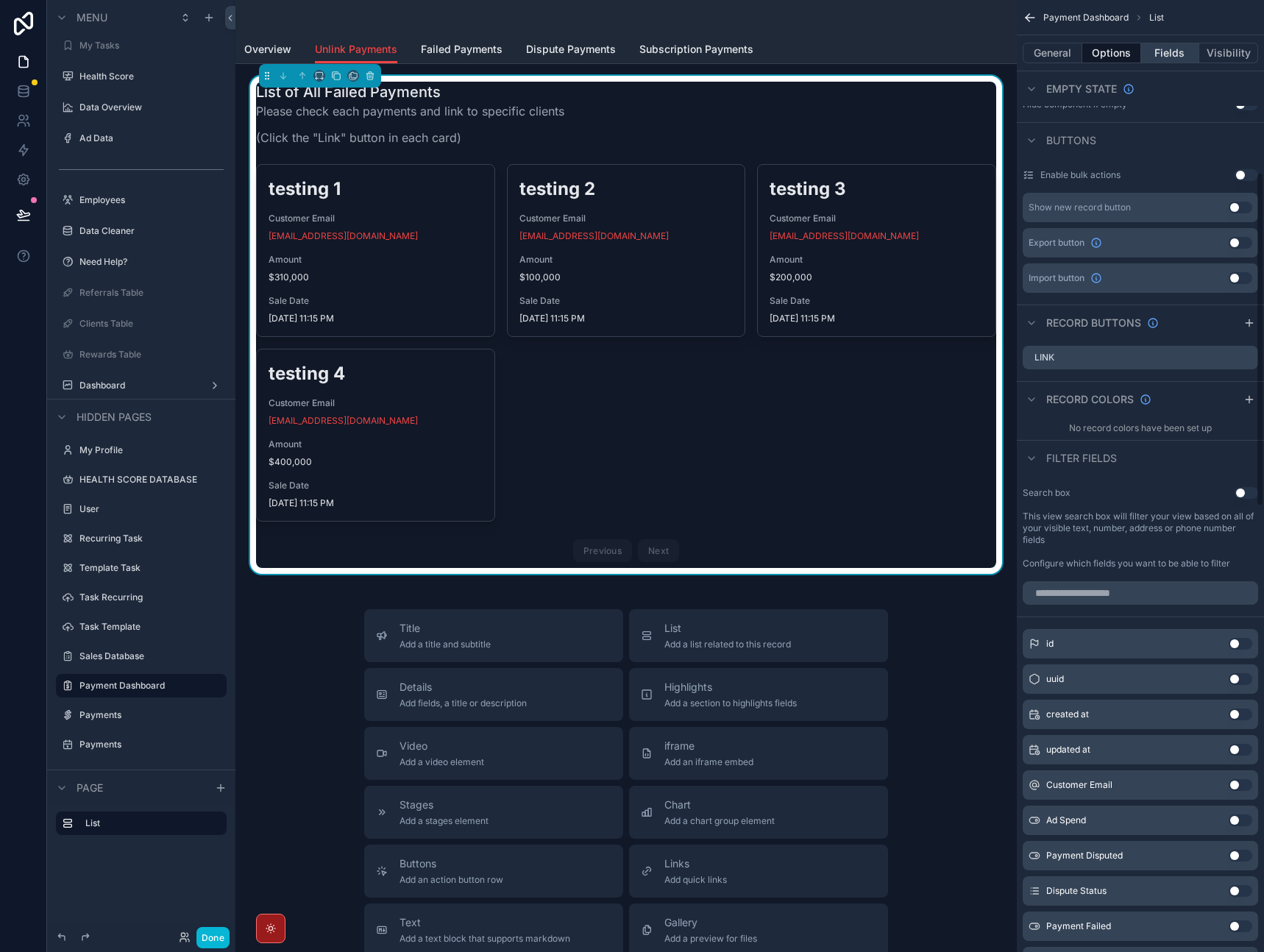
click at [1179, 55] on button "Fields" at bounding box center [1171, 53] width 59 height 21
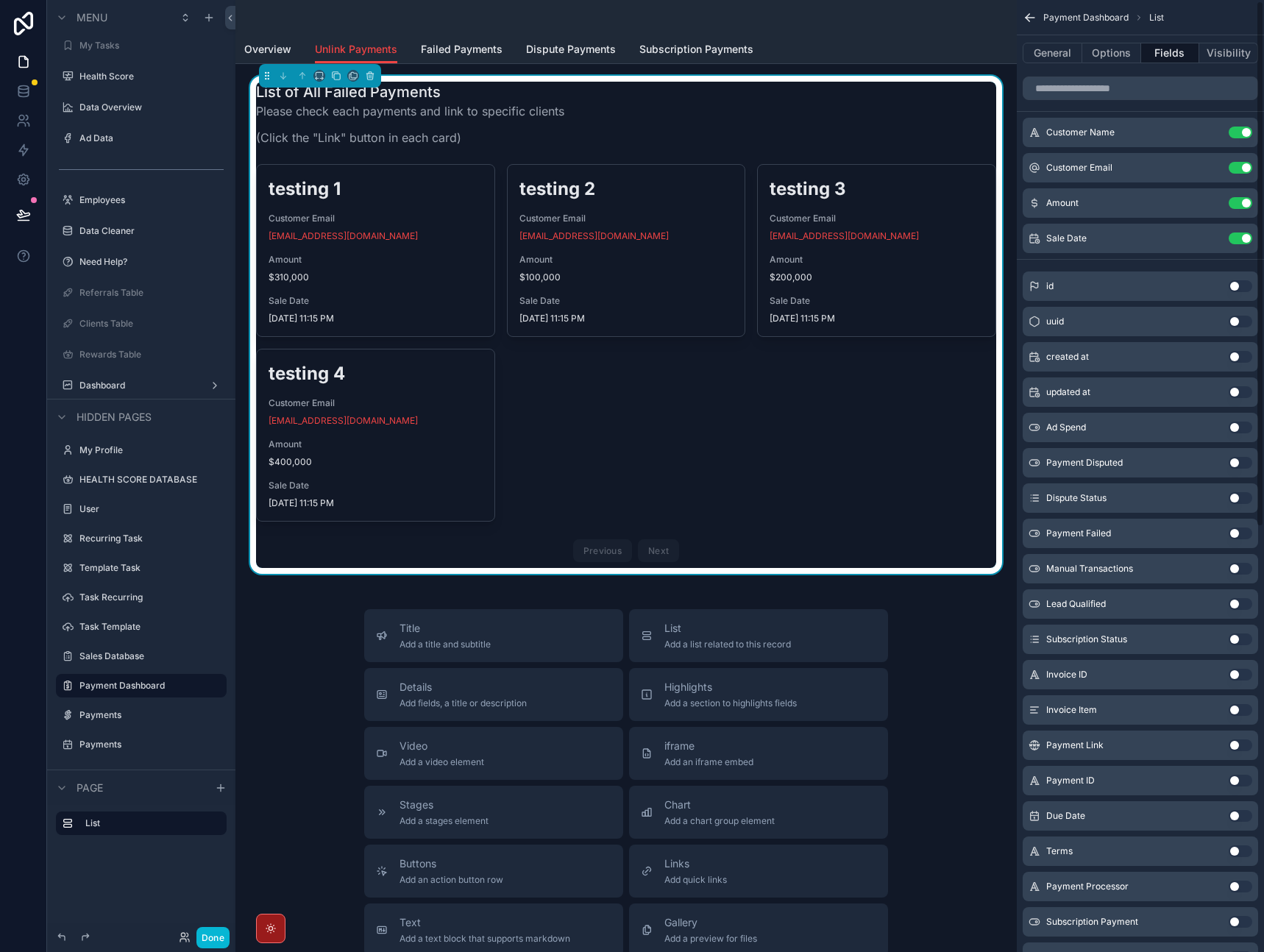
scroll to position [0, 0]
click at [706, 115] on div "List of All Failed Payments Please check each payments and link to specific cli…" at bounding box center [626, 118] width 740 height 73
click at [946, 619] on div "Title Add a title and subtitle List Add a list related to this record Details A…" at bounding box center [626, 871] width 758 height 524
click at [877, 447] on div "testing 1 Customer Email [EMAIL_ADDRESS][DOMAIN_NAME] Amount $310,000 Sale Date…" at bounding box center [626, 365] width 740 height 404
click at [460, 50] on span "Failed Payments" at bounding box center [461, 49] width 82 height 14
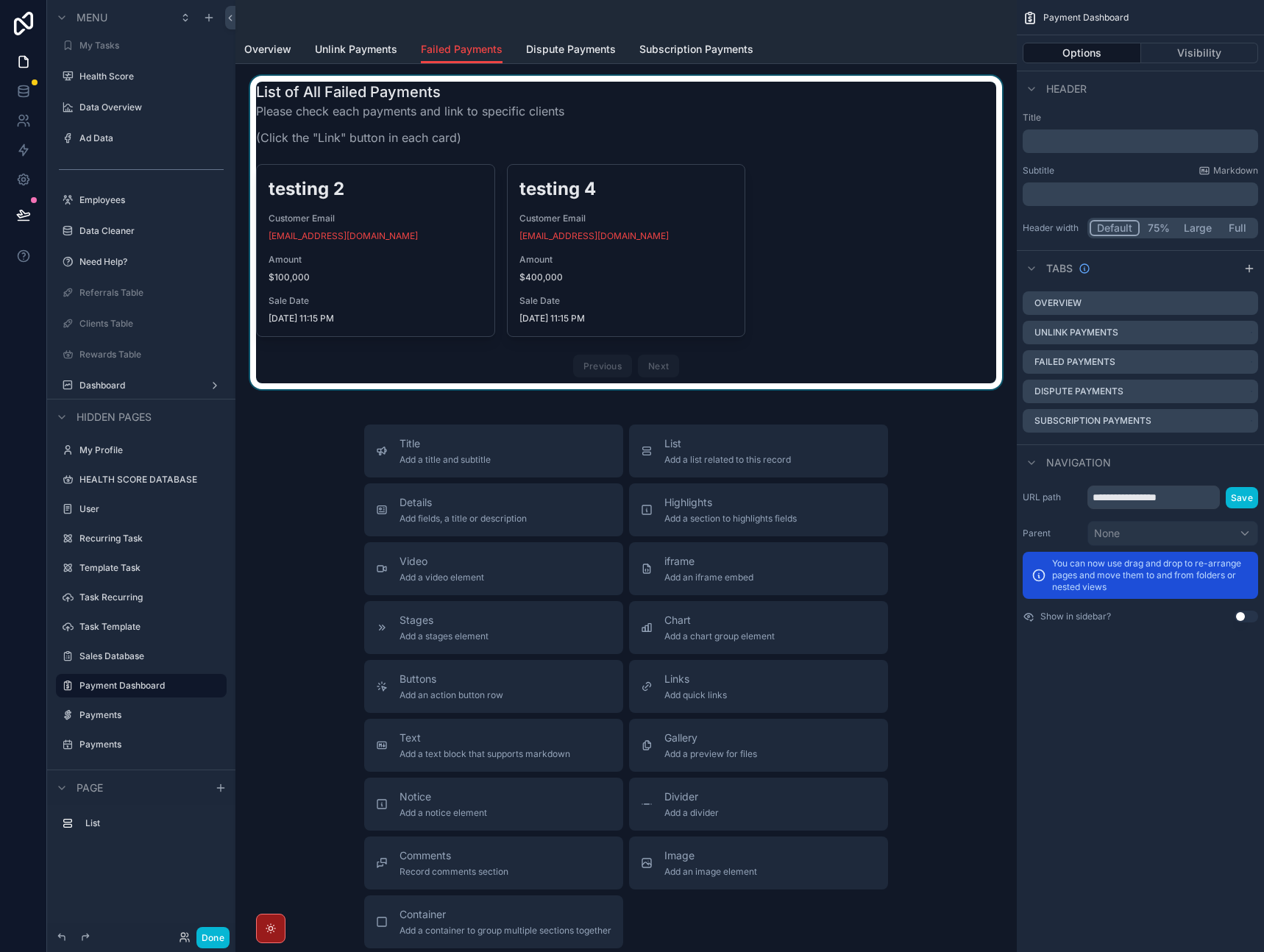
click at [795, 135] on div "scrollable content" at bounding box center [626, 233] width 758 height 313
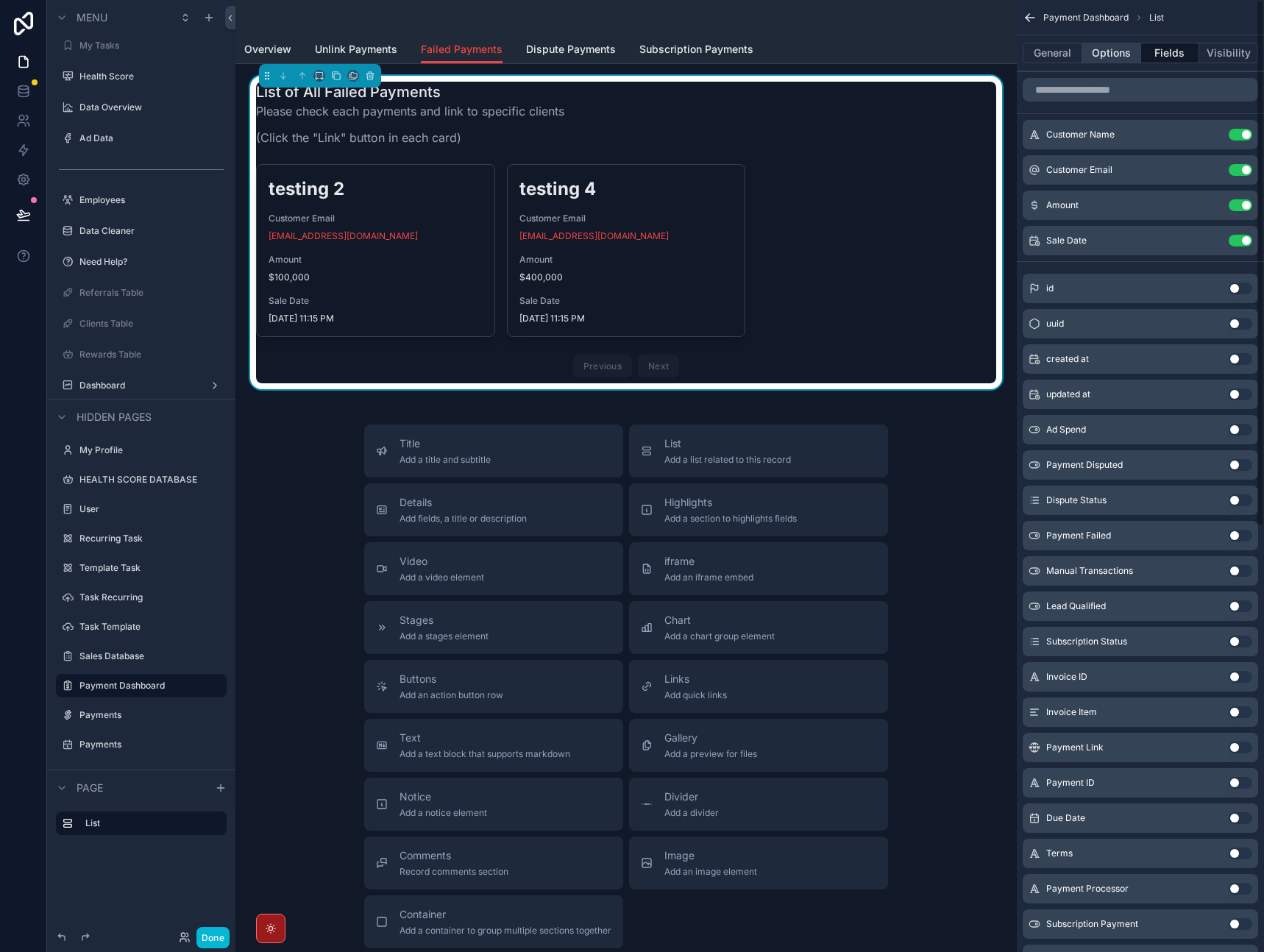
click at [1122, 58] on button "Options" at bounding box center [1112, 53] width 59 height 21
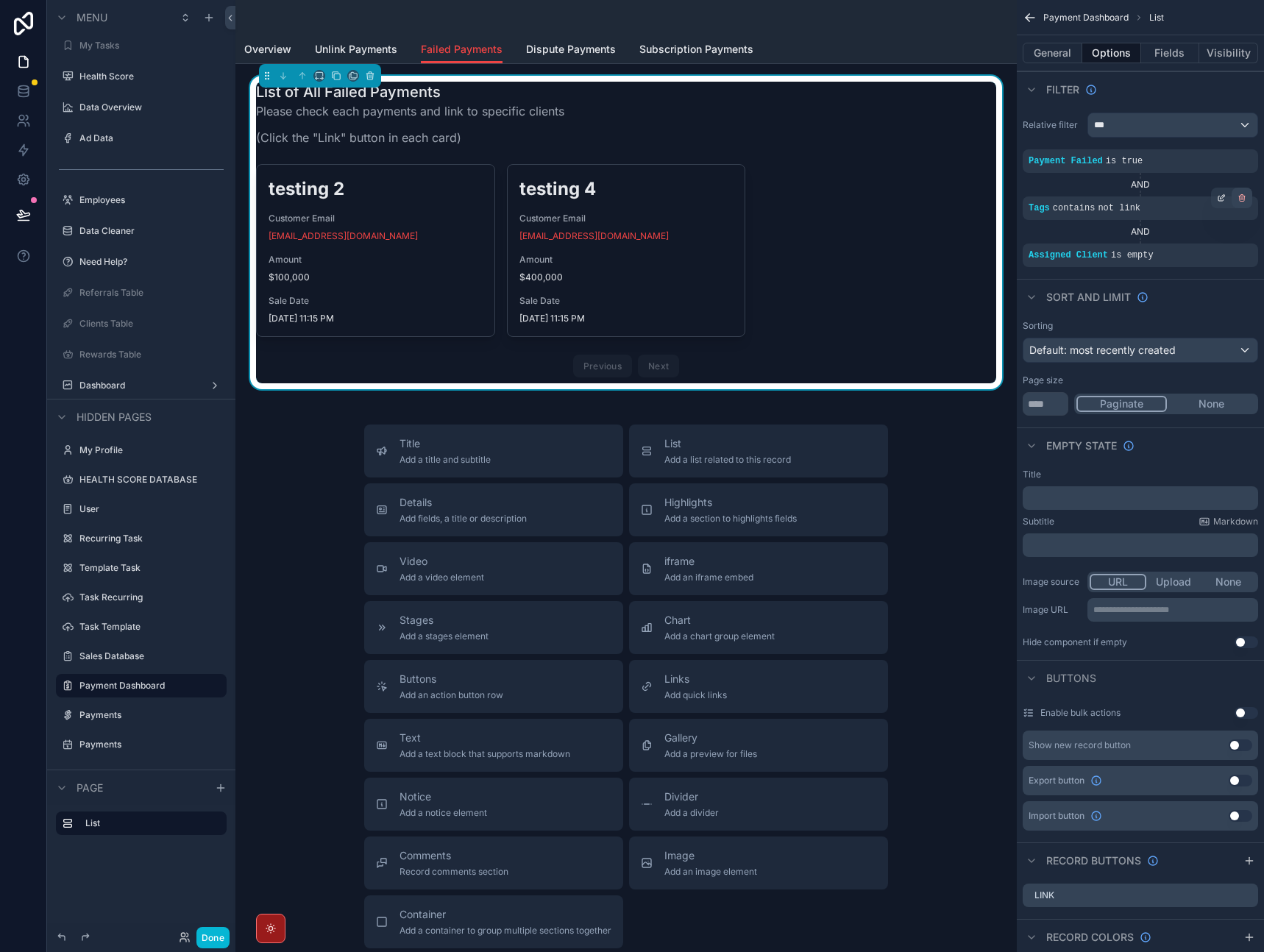
click at [1239, 200] on icon "scrollable content" at bounding box center [1243, 198] width 9 height 9
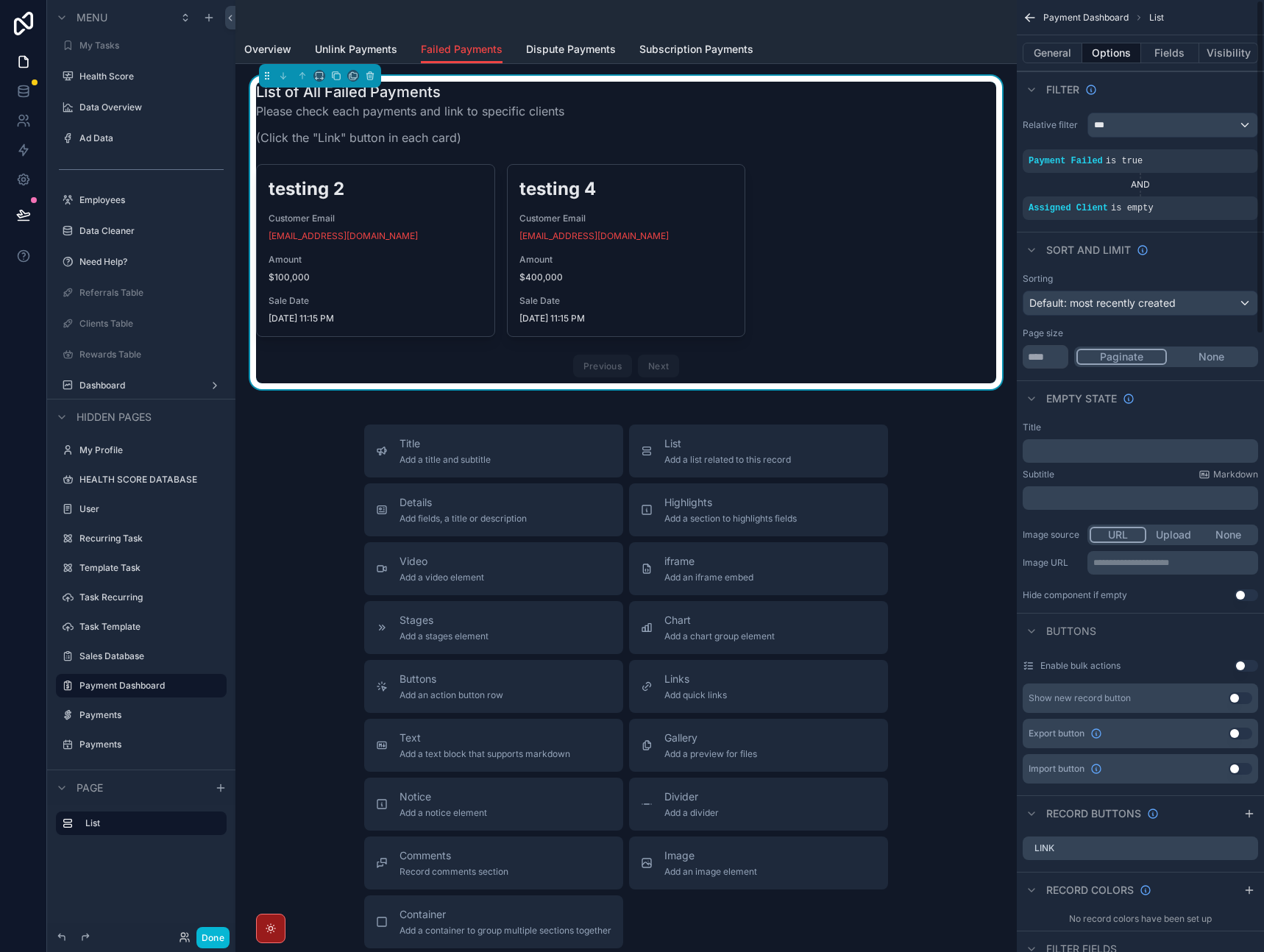
click at [0, 0] on icon "scrollable content" at bounding box center [0, 0] width 0 height 0
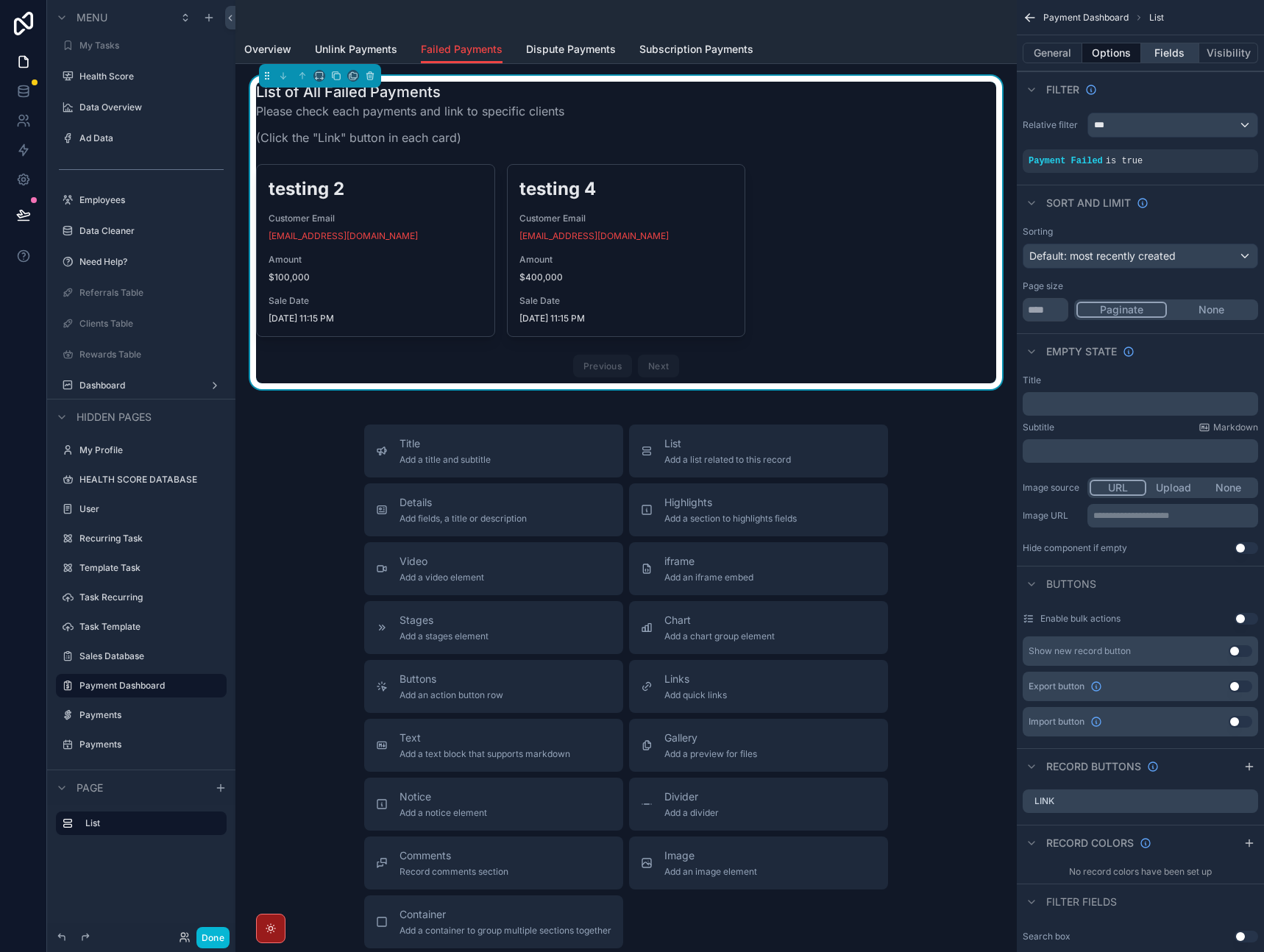
click at [1173, 56] on button "Fields" at bounding box center [1171, 53] width 59 height 21
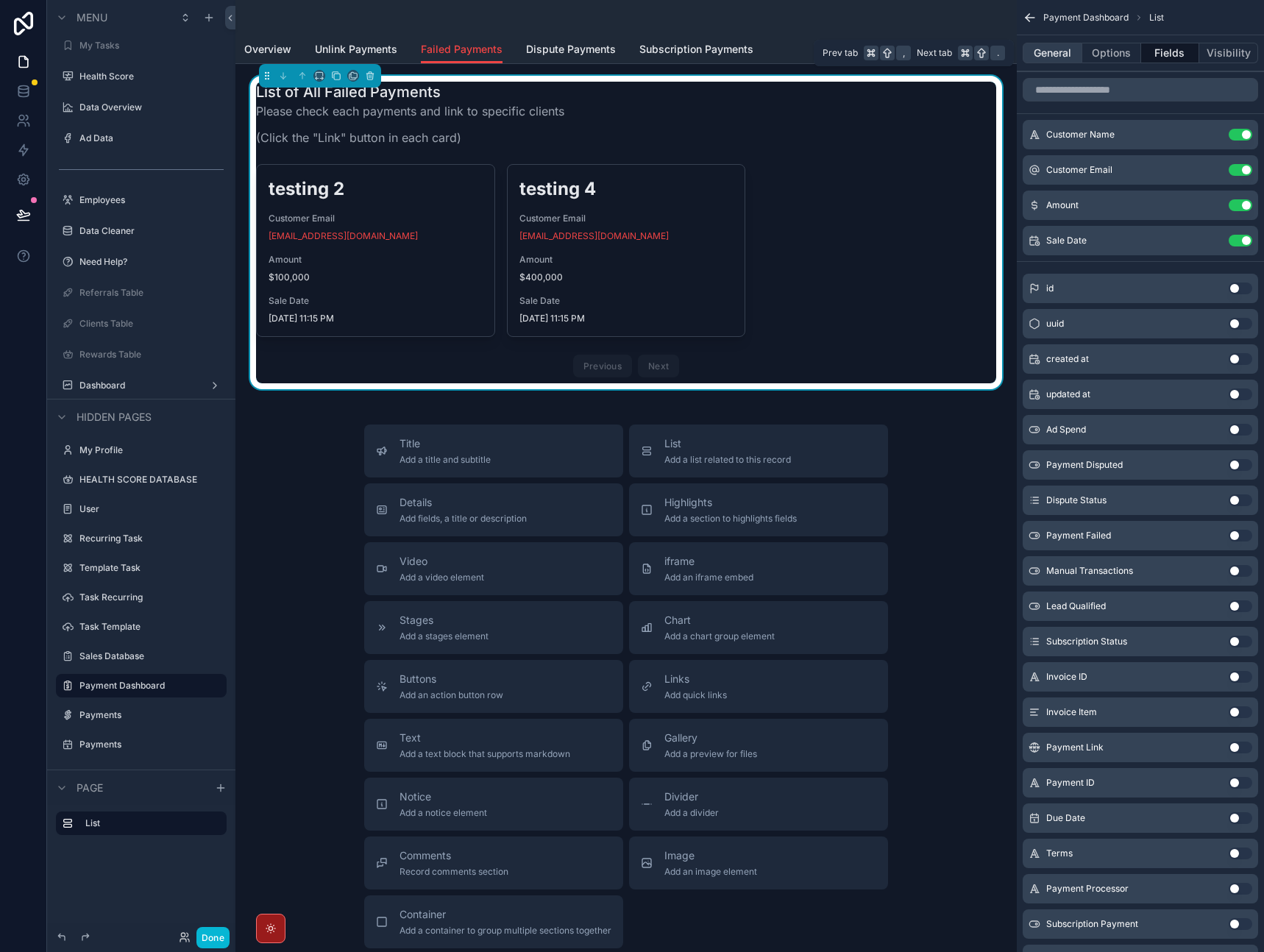
click at [1058, 56] on button "General" at bounding box center [1053, 53] width 60 height 21
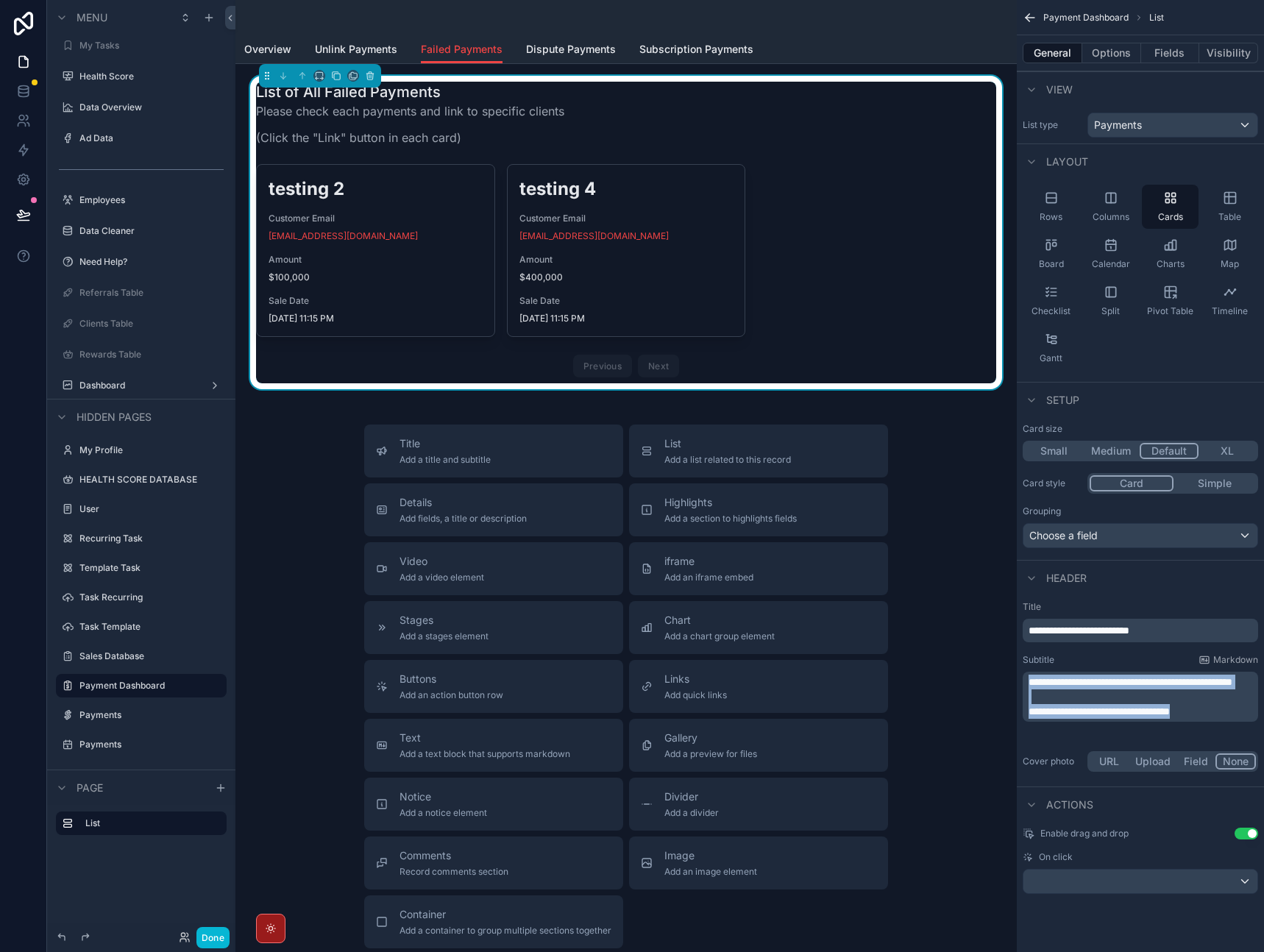
drag, startPoint x: 1216, startPoint y: 726, endPoint x: 1008, endPoint y: 673, distance: 214.6
click at [1008, 673] on div "Home All Clients My Clients All Tasks My Tasks Health Score Data Overview Ad Da…" at bounding box center [750, 476] width 1028 height 952
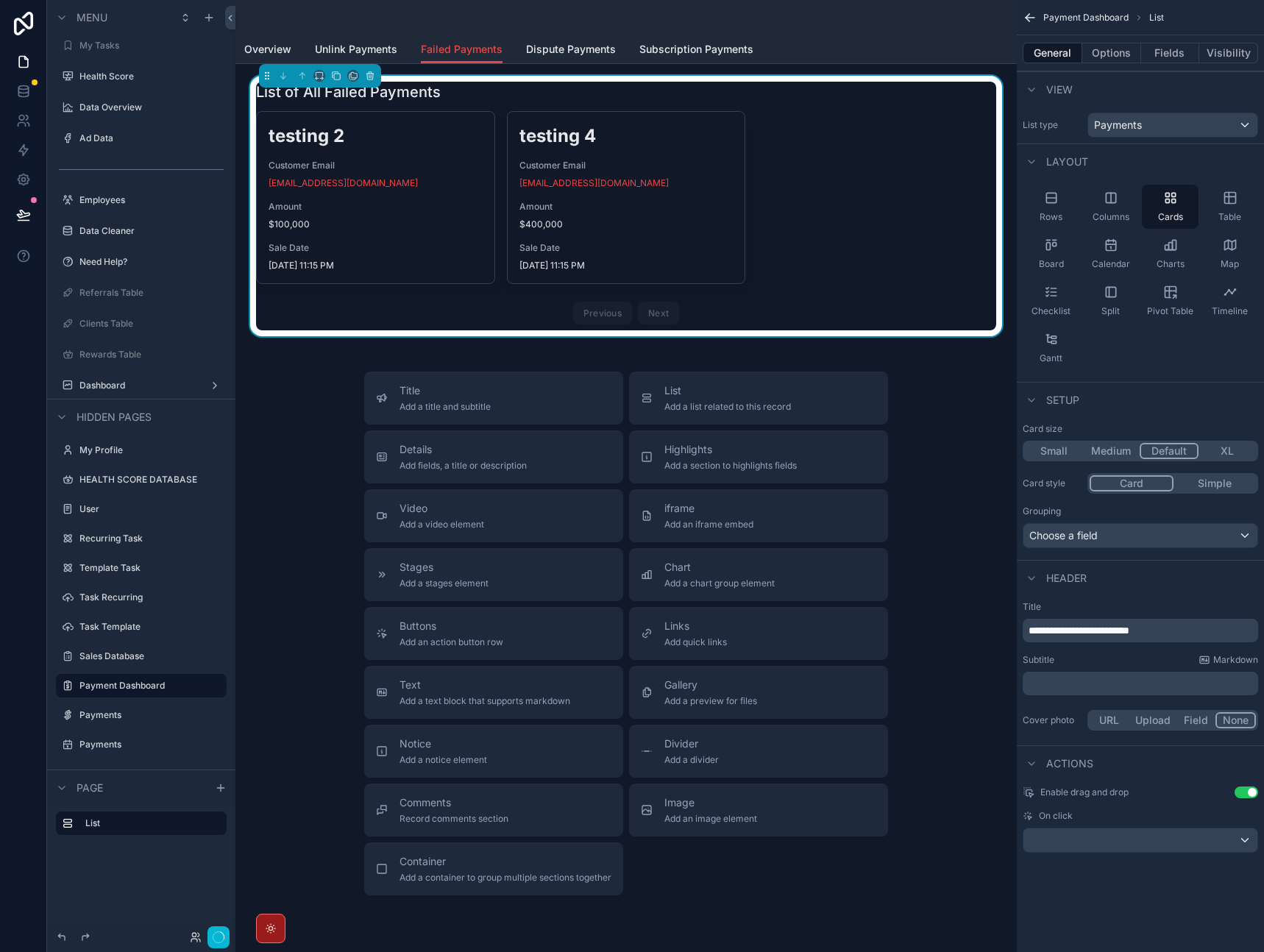
click at [1121, 657] on div "Subtitle Markdown" at bounding box center [1140, 659] width 236 height 12
click at [1143, 578] on div "Header" at bounding box center [1140, 577] width 247 height 35
click at [1127, 683] on p "﻿" at bounding box center [1141, 683] width 227 height 14
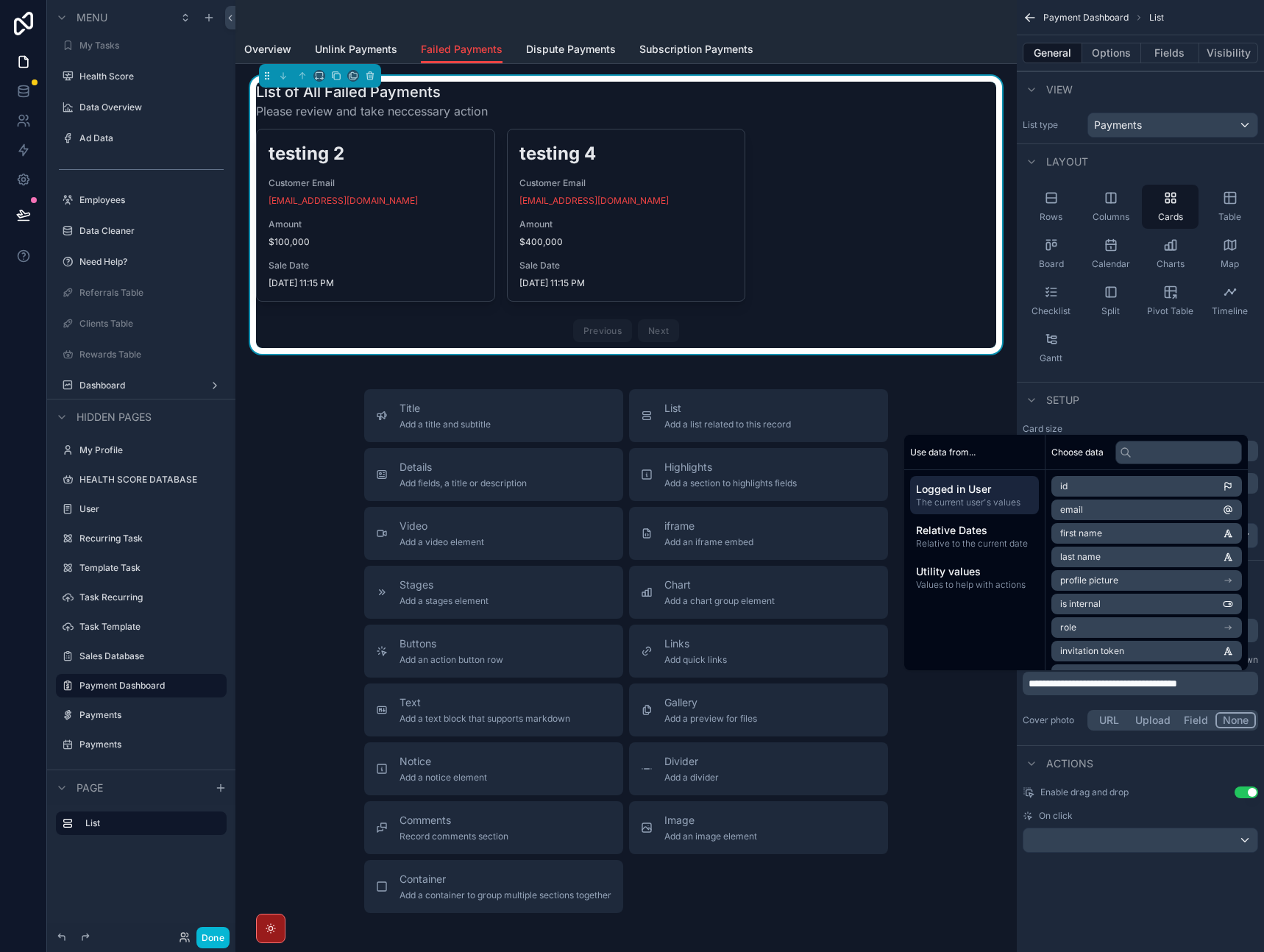
click at [1189, 699] on div "**********" at bounding box center [1140, 667] width 247 height 144
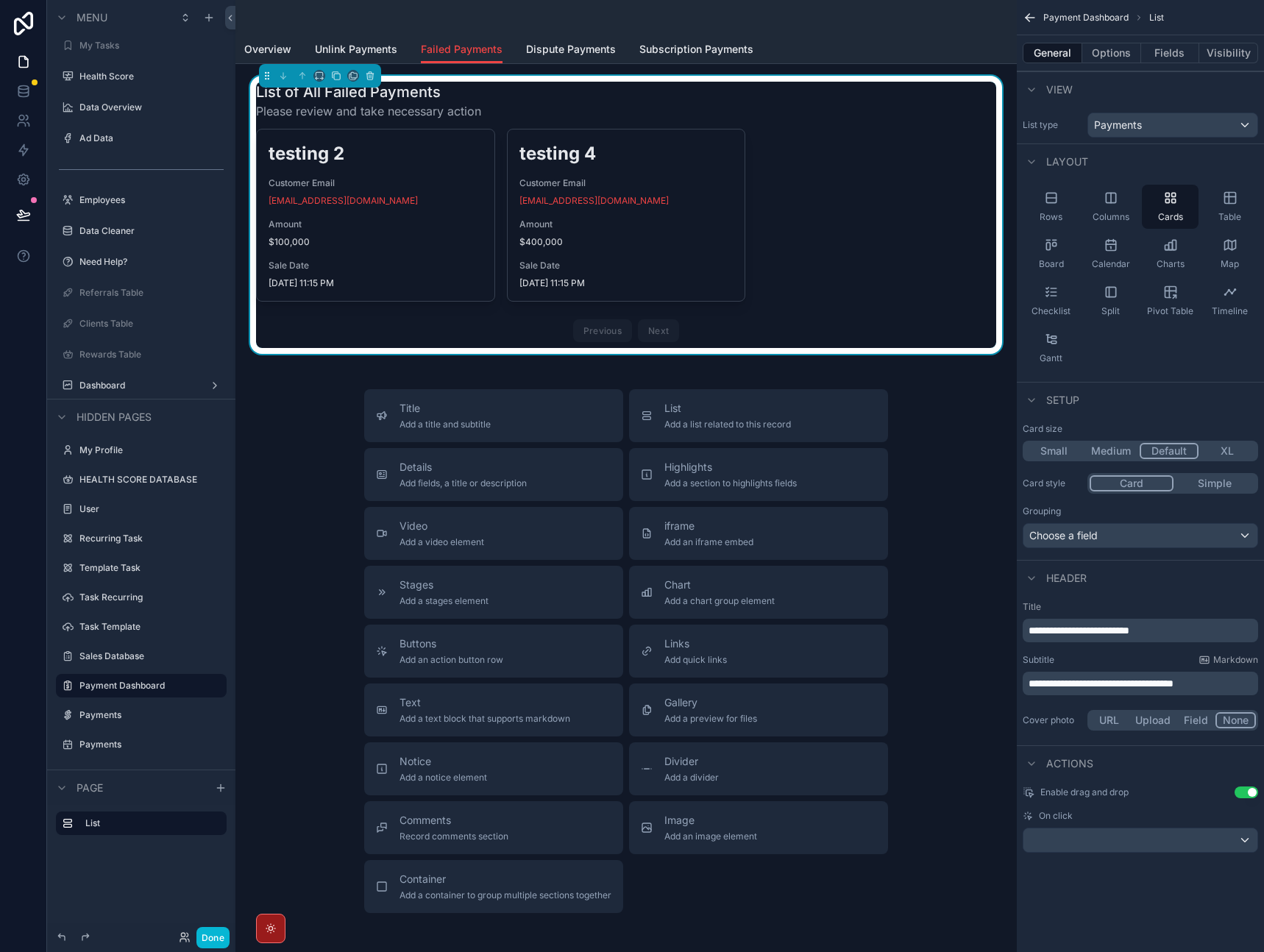
click at [1239, 690] on p "**********" at bounding box center [1141, 683] width 227 height 14
click at [1180, 708] on div "Cover photo URL Upload Field None" at bounding box center [1140, 720] width 236 height 27
click at [1134, 702] on div "**********" at bounding box center [1140, 667] width 247 height 144
click at [1155, 686] on span "**********" at bounding box center [1101, 683] width 145 height 11
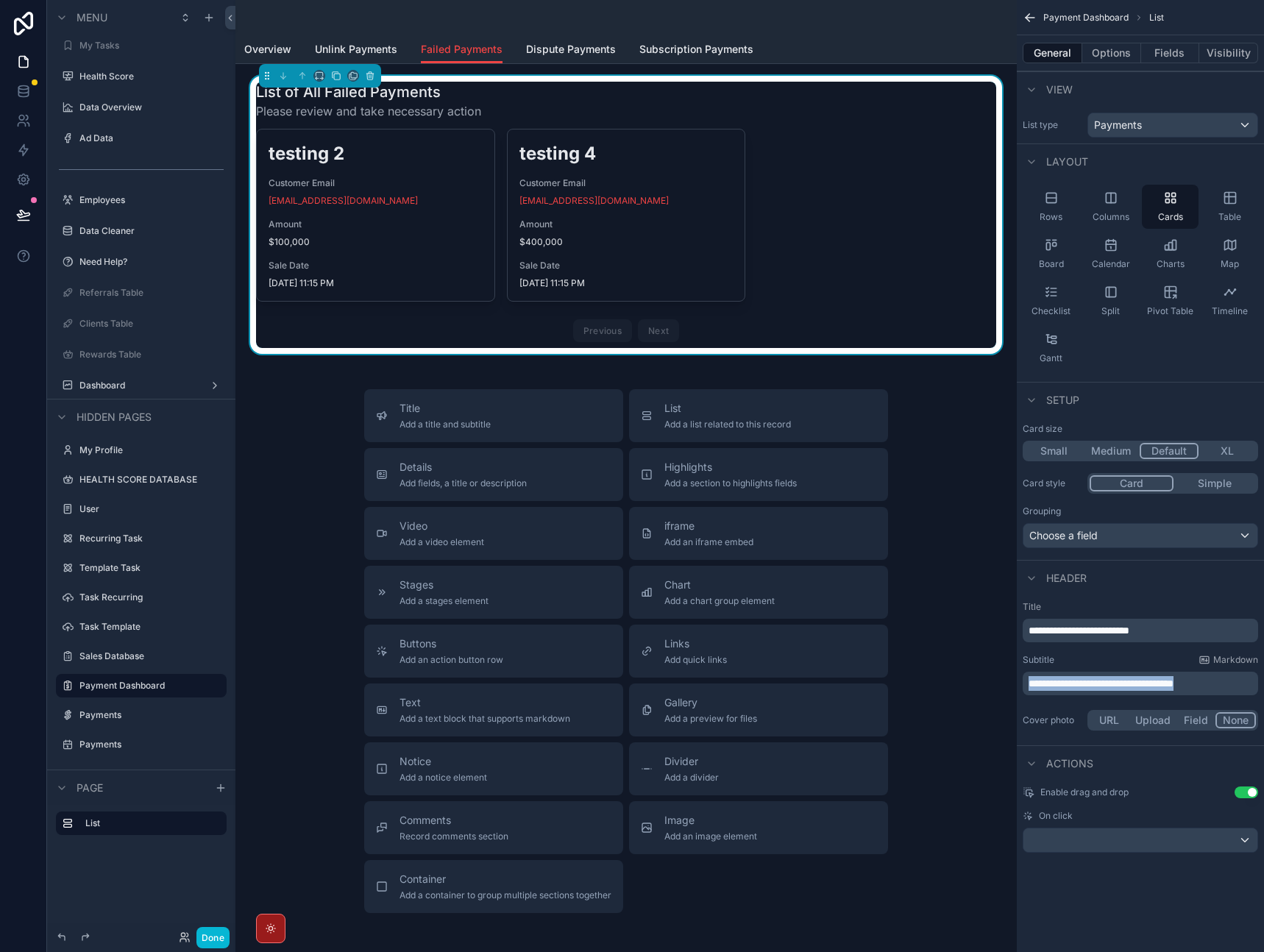
click at [1155, 686] on span "**********" at bounding box center [1101, 683] width 145 height 11
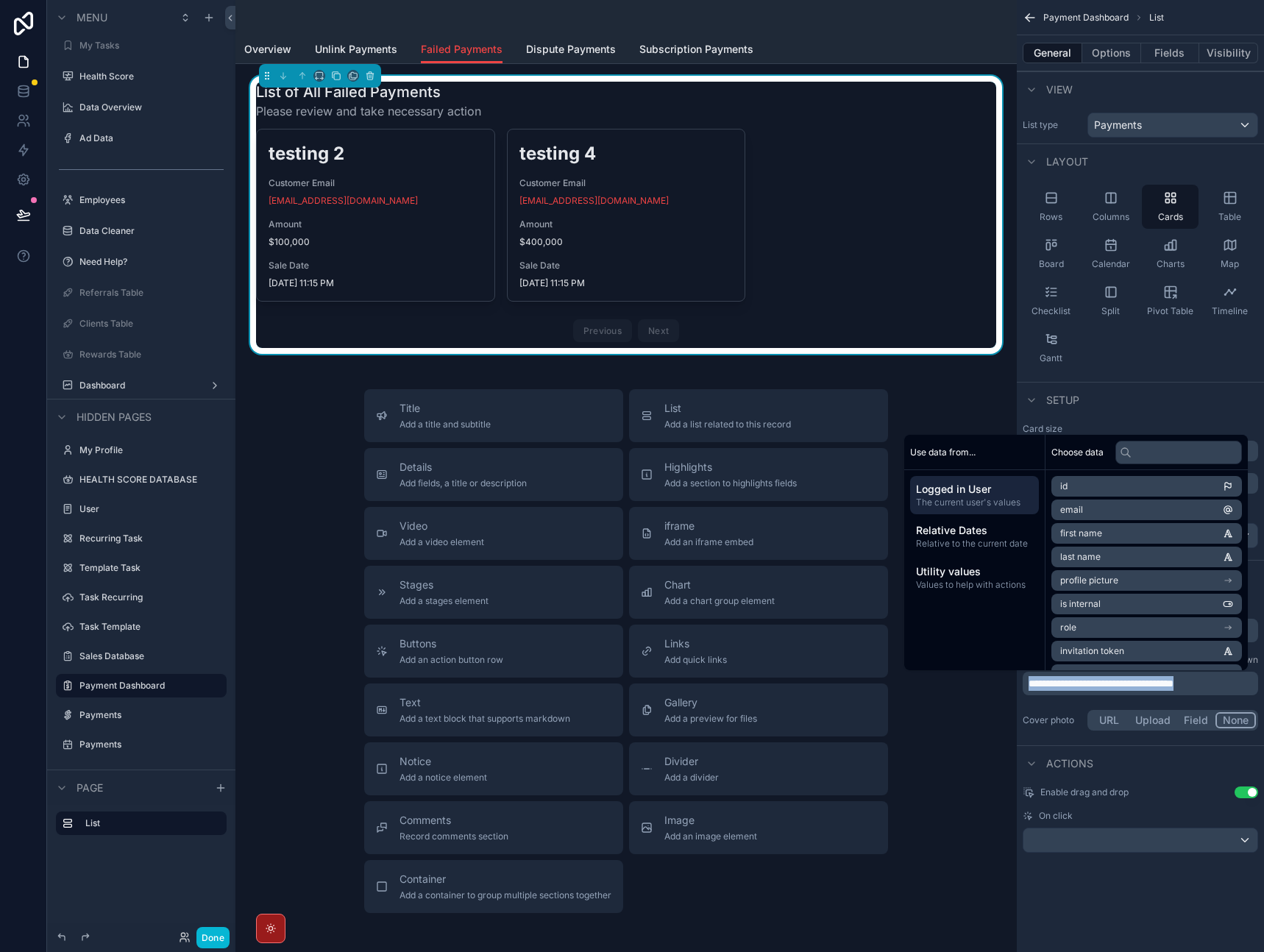
copy span "**********"
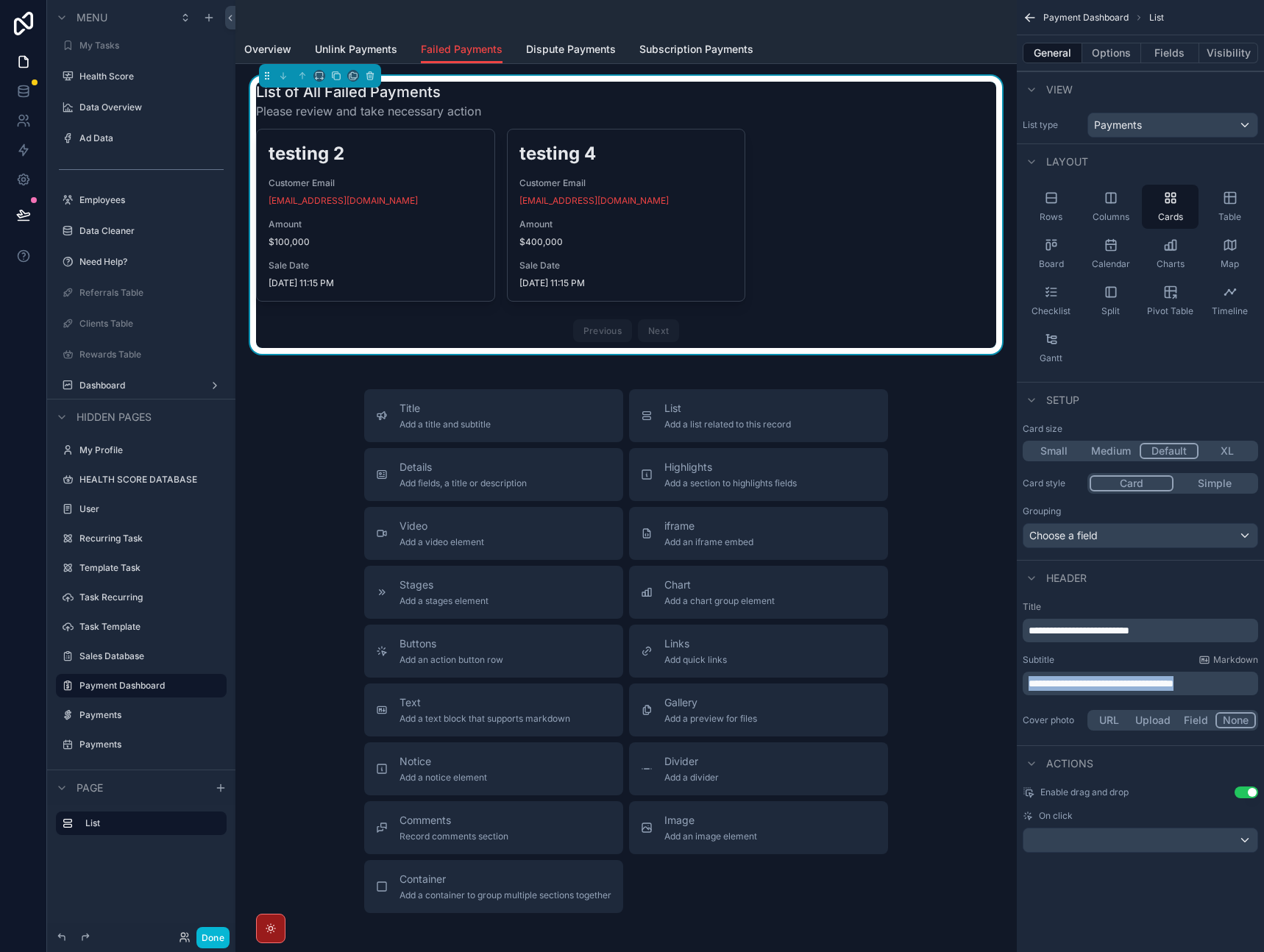
click at [1155, 704] on div "**********" at bounding box center [1140, 667] width 247 height 144
click at [1114, 55] on button "Options" at bounding box center [1112, 53] width 59 height 21
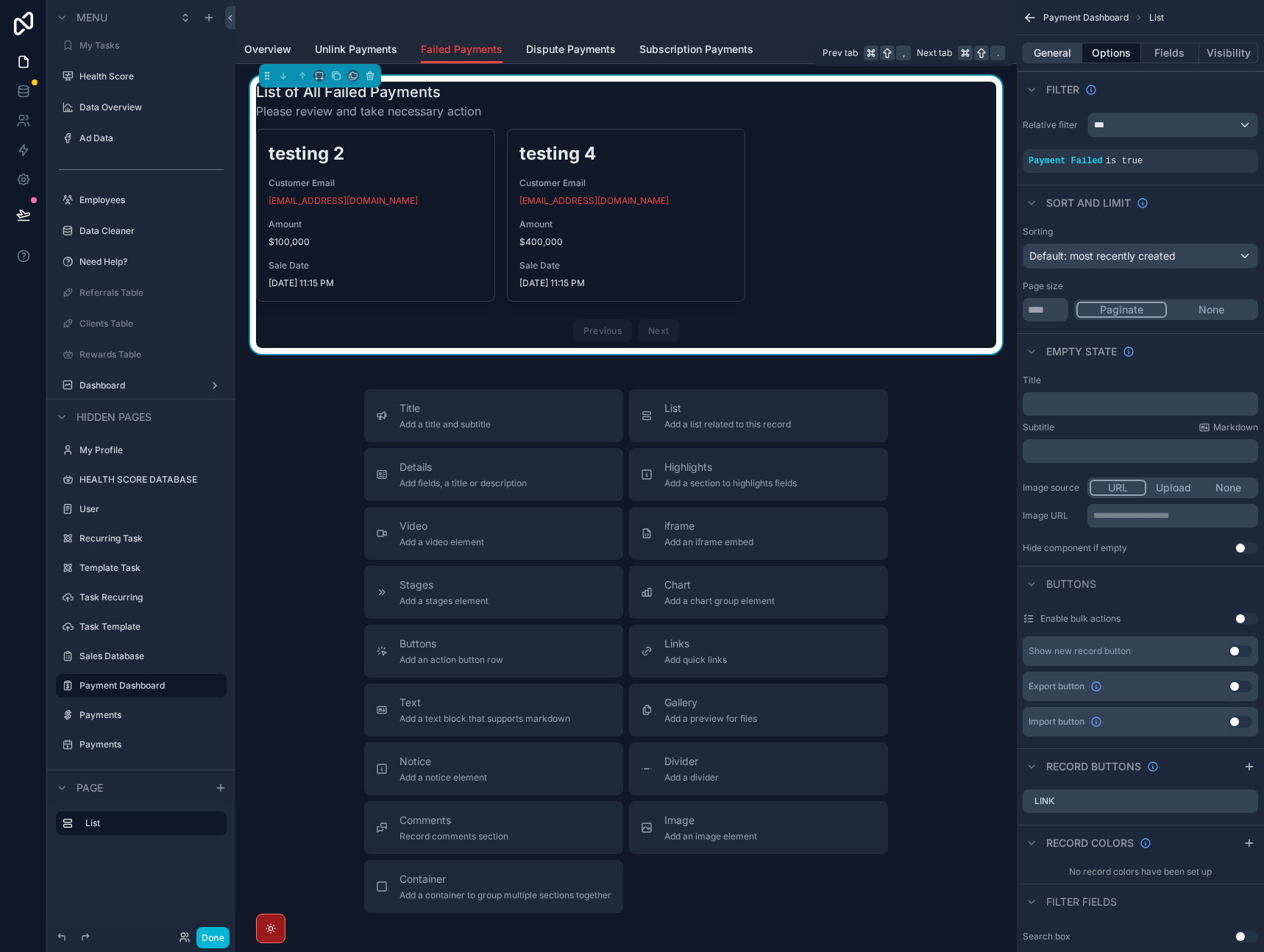
click at [1062, 53] on button "General" at bounding box center [1053, 53] width 60 height 21
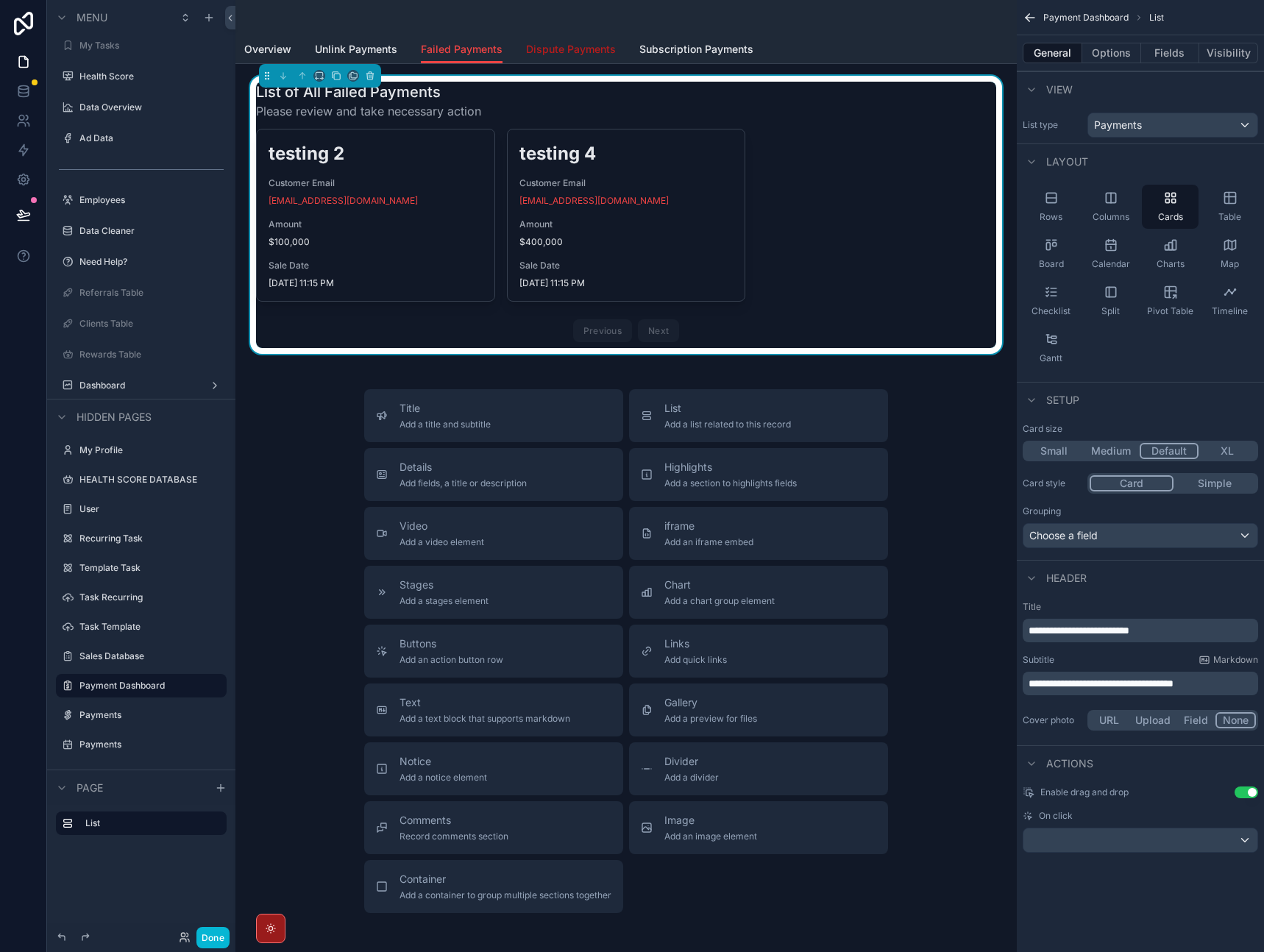
click at [551, 50] on span "Dispute Payments" at bounding box center [571, 49] width 90 height 14
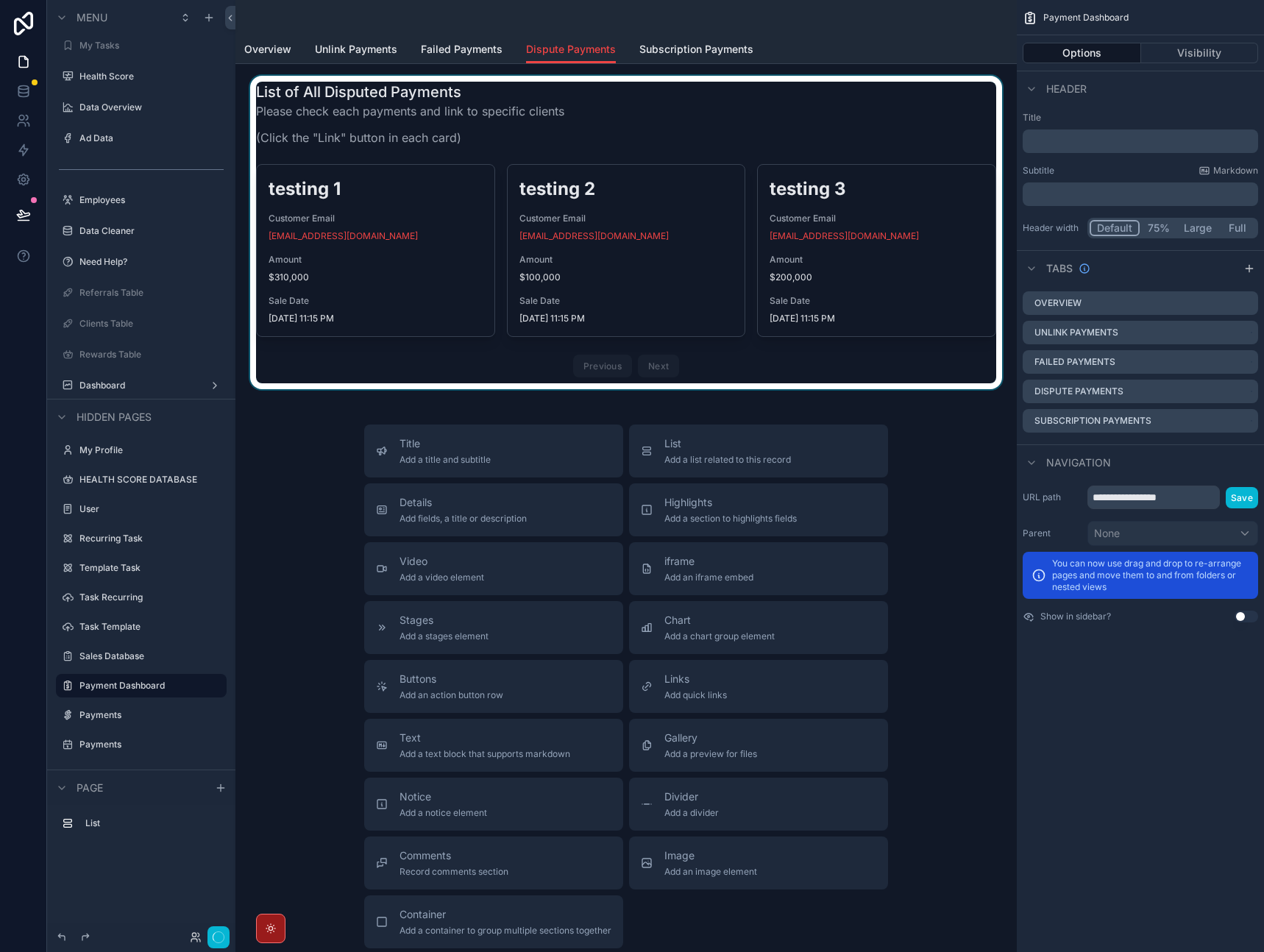
click at [823, 136] on div "scrollable content" at bounding box center [626, 233] width 758 height 313
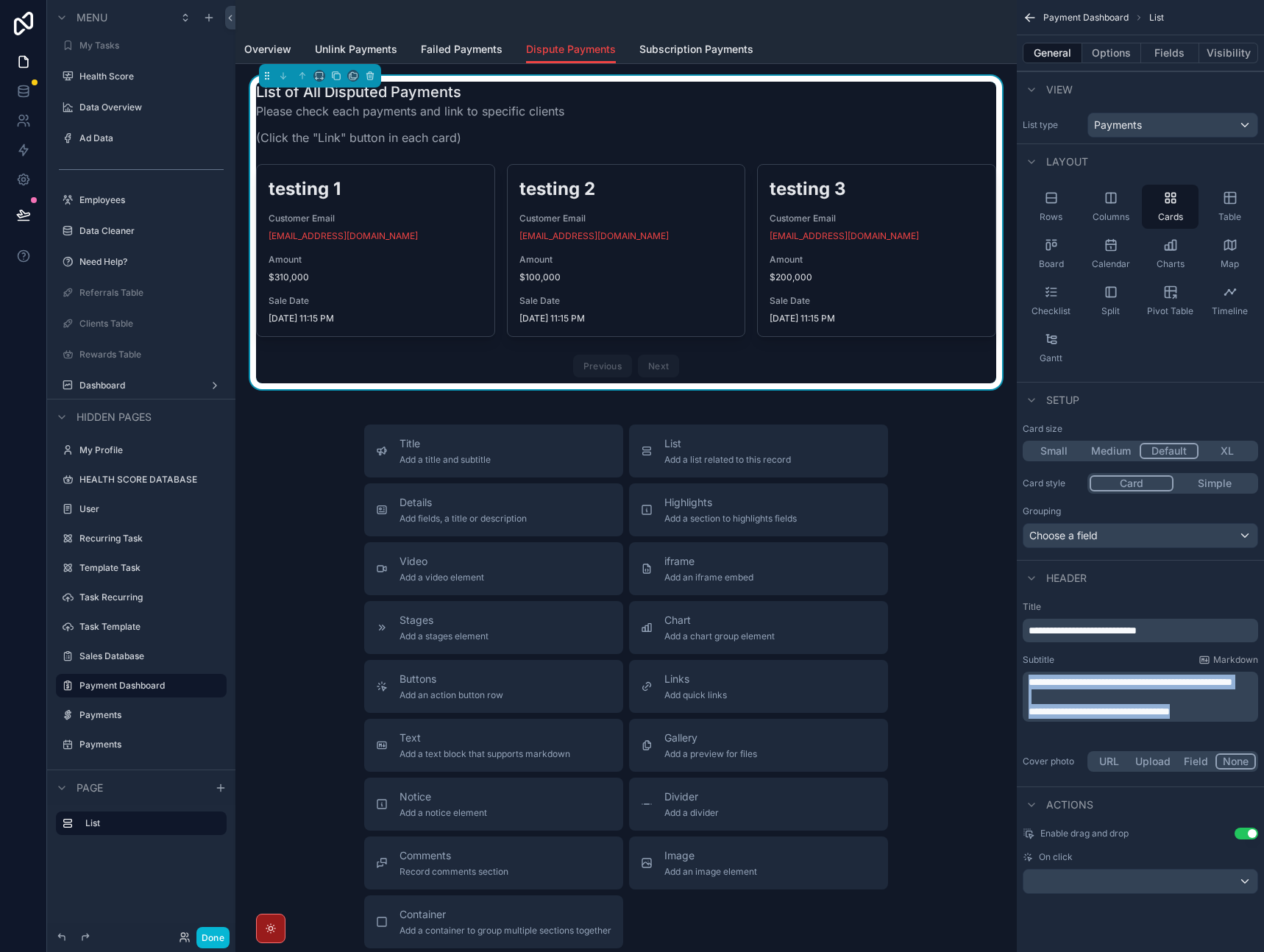
drag, startPoint x: 1222, startPoint y: 724, endPoint x: 962, endPoint y: 669, distance: 265.8
click at [962, 669] on div "Home All Clients My Clients All Tasks My Tasks Health Score Data Overview Ad Da…" at bounding box center [750, 476] width 1028 height 952
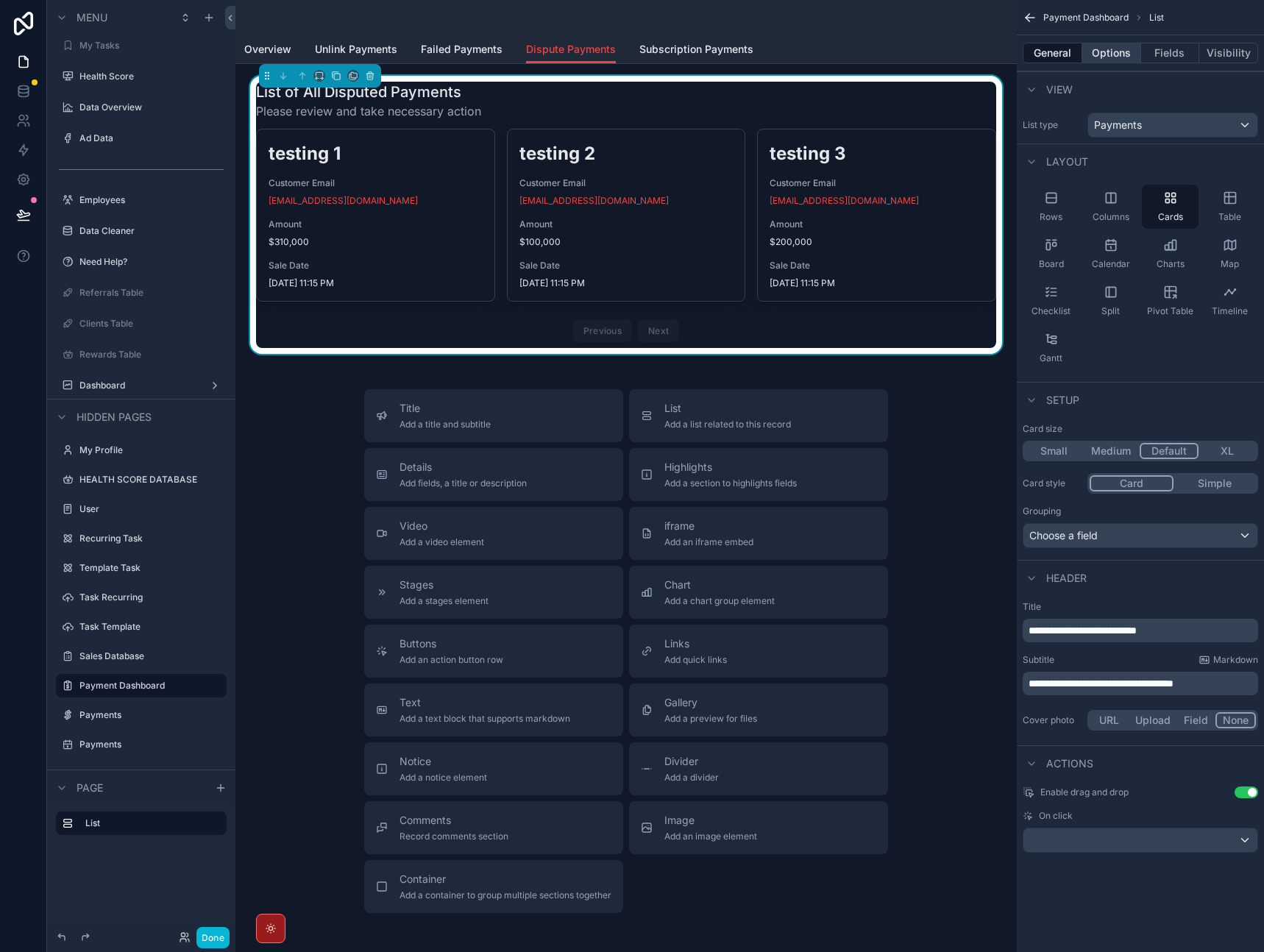
click at [1114, 48] on button "Options" at bounding box center [1112, 53] width 59 height 21
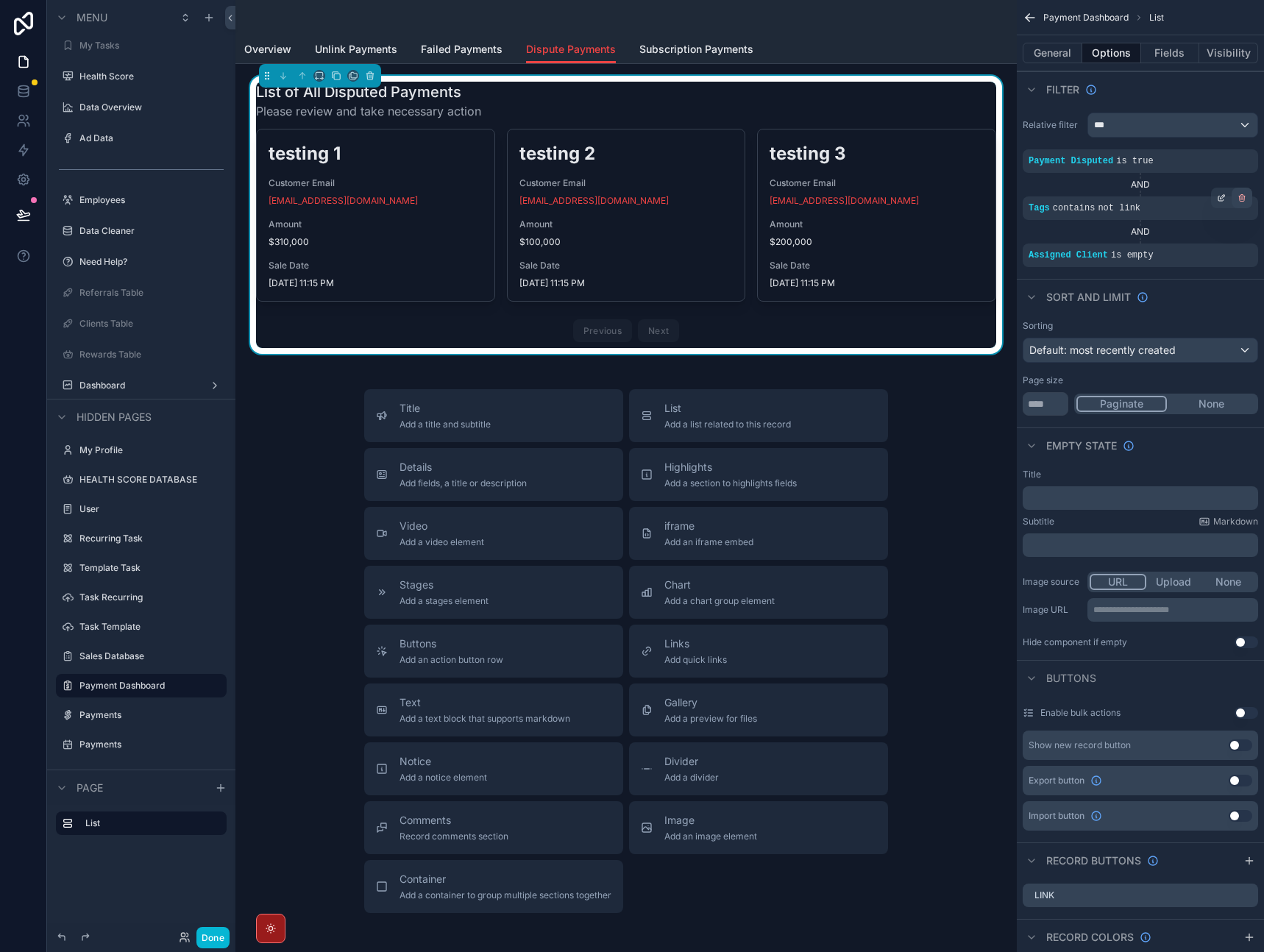
click at [1243, 204] on div "scrollable content" at bounding box center [1242, 197] width 21 height 21
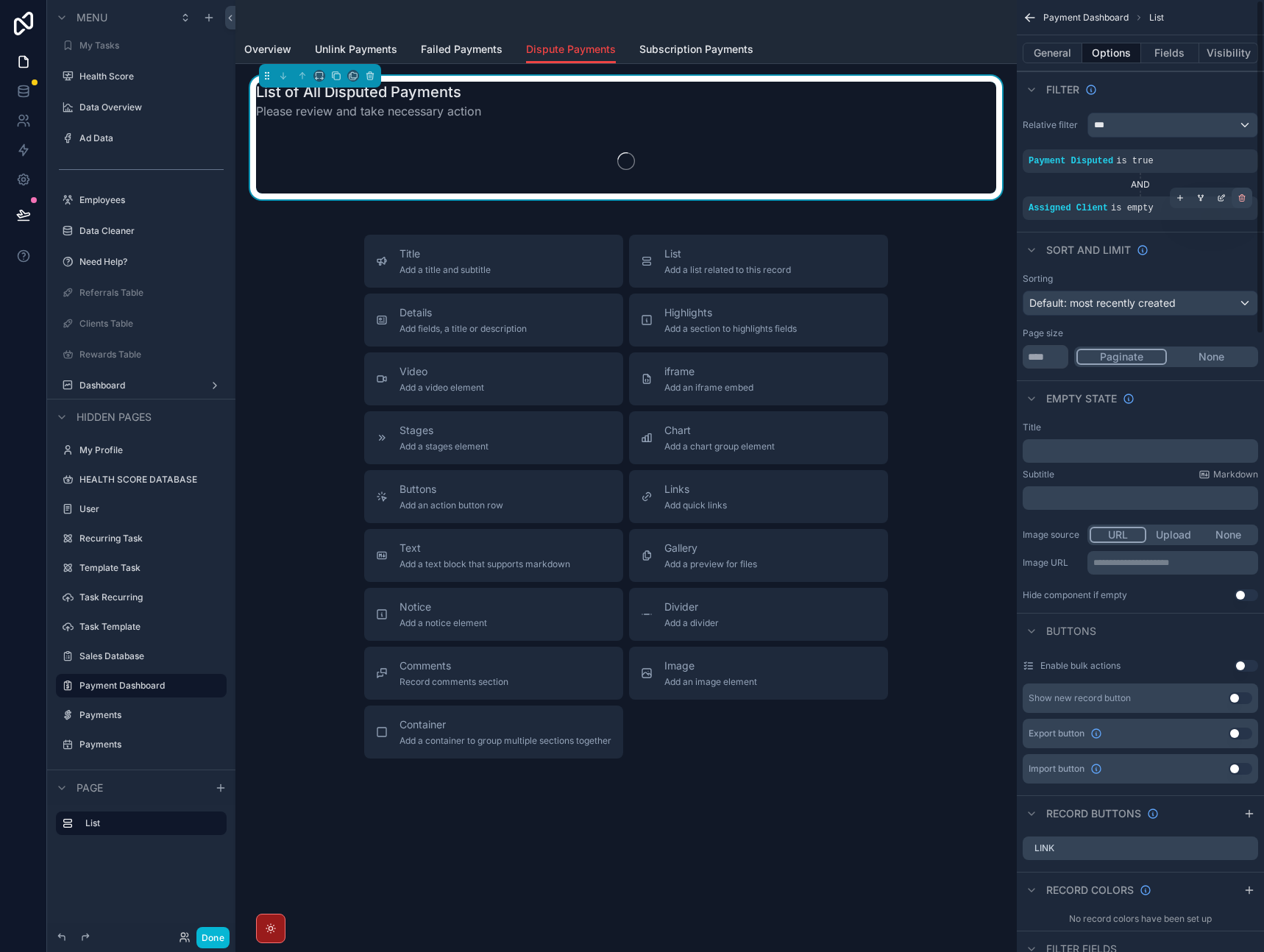
click at [1243, 198] on icon "scrollable content" at bounding box center [1243, 198] width 9 height 9
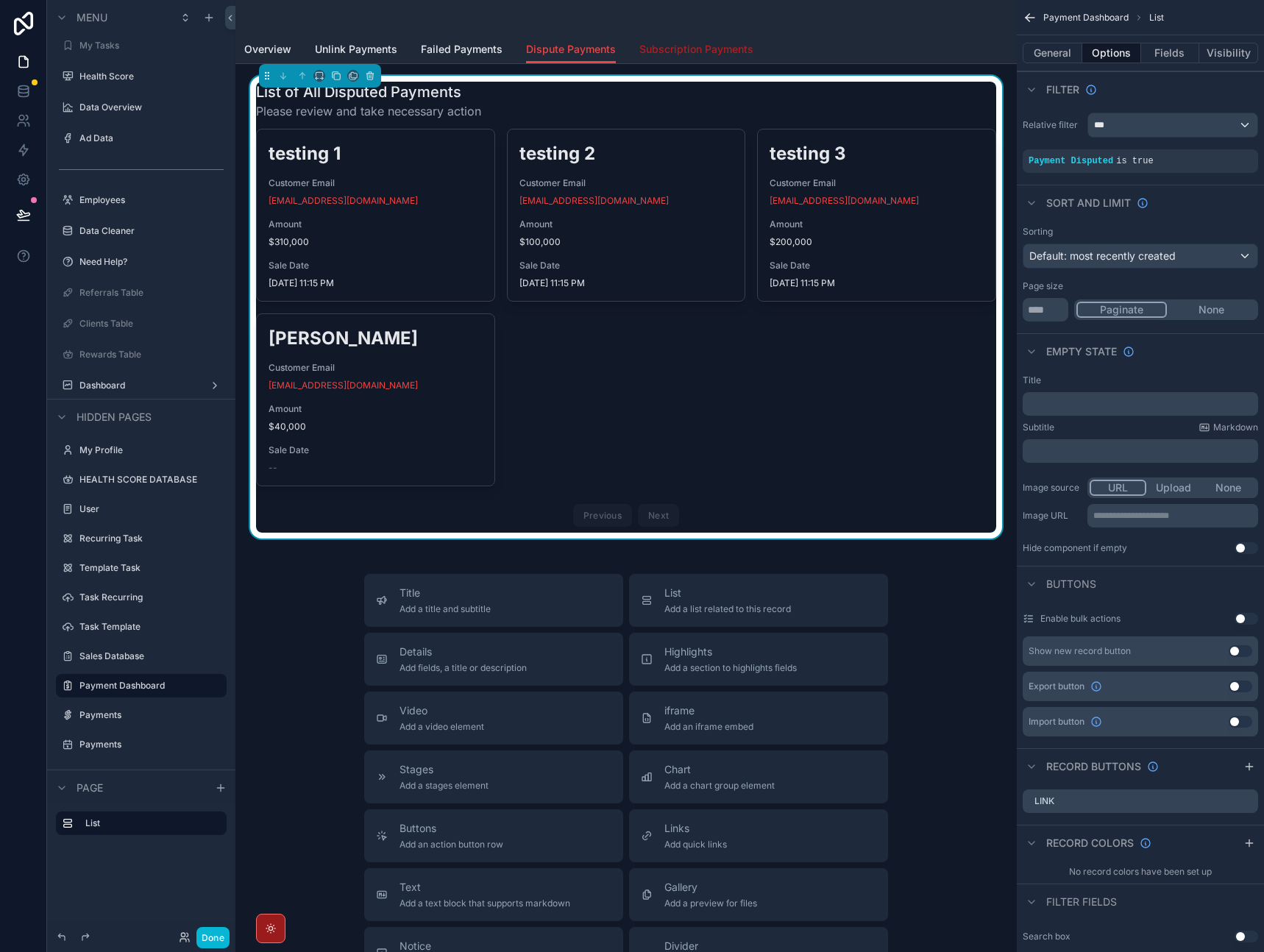
click at [677, 52] on span "Subscription Payments" at bounding box center [696, 49] width 114 height 14
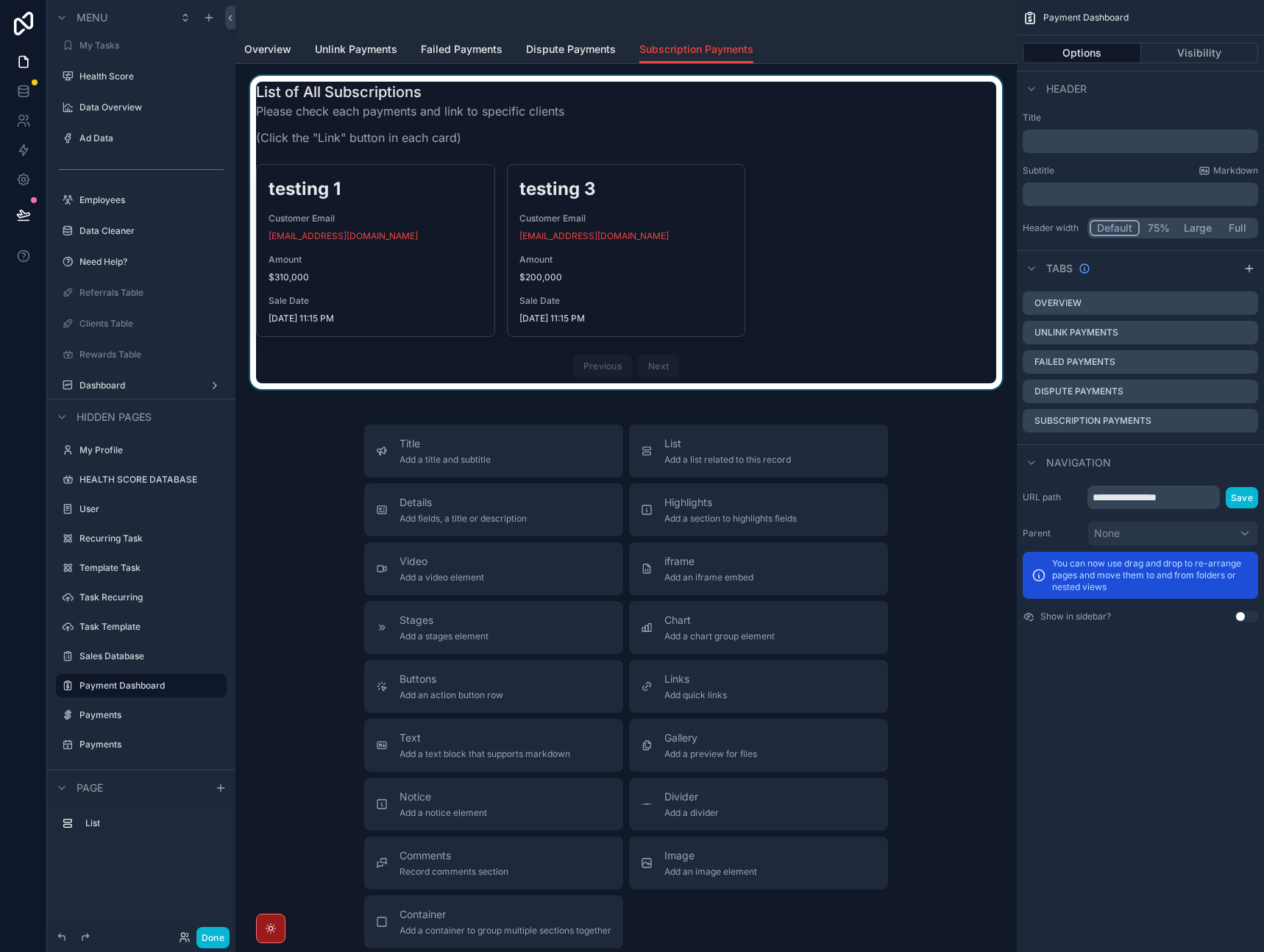
click at [814, 139] on div "scrollable content" at bounding box center [626, 233] width 758 height 313
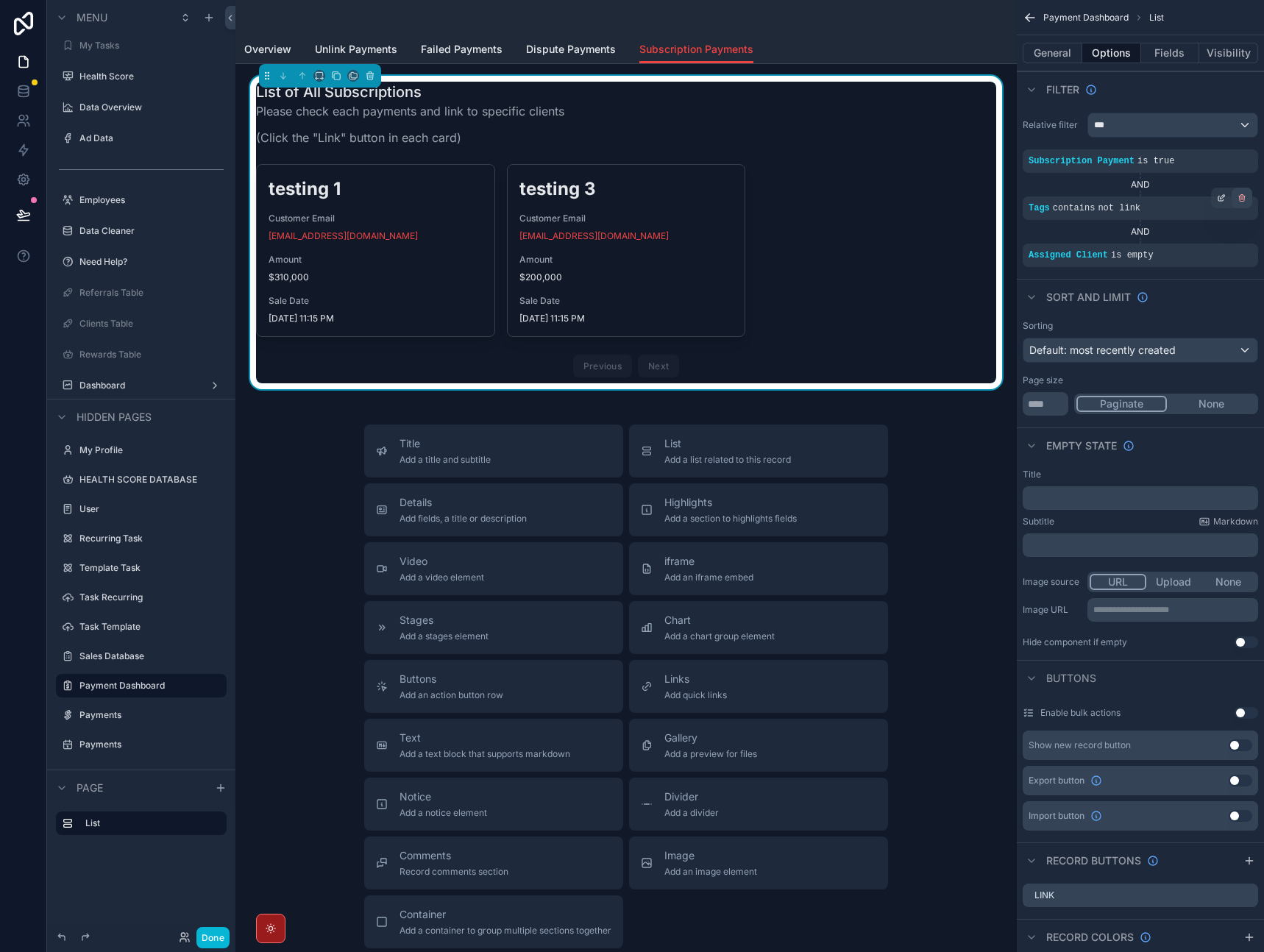
click at [1243, 198] on icon "scrollable content" at bounding box center [1243, 199] width 0 height 2
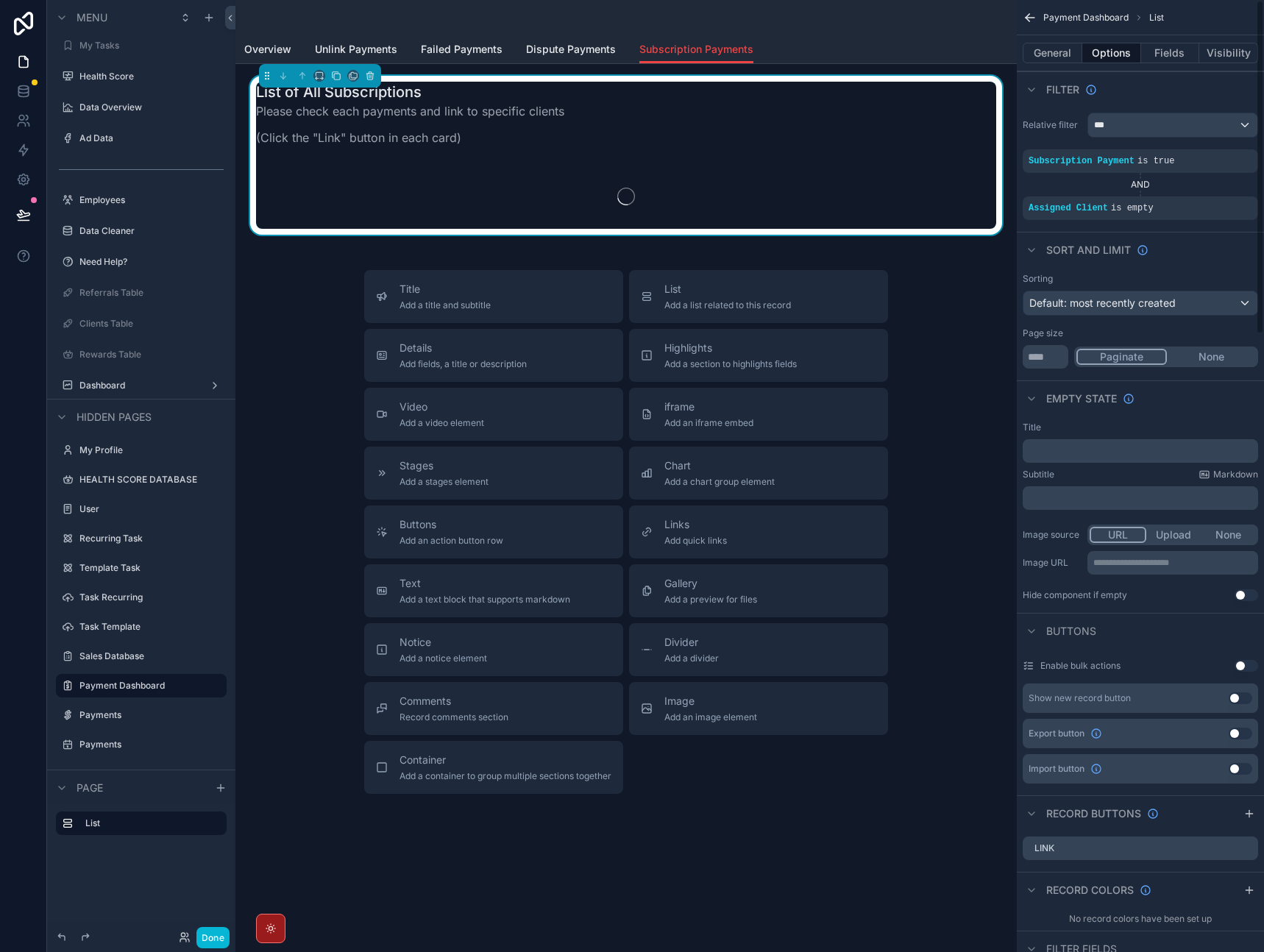
click at [0, 0] on icon "scrollable content" at bounding box center [0, 0] width 0 height 0
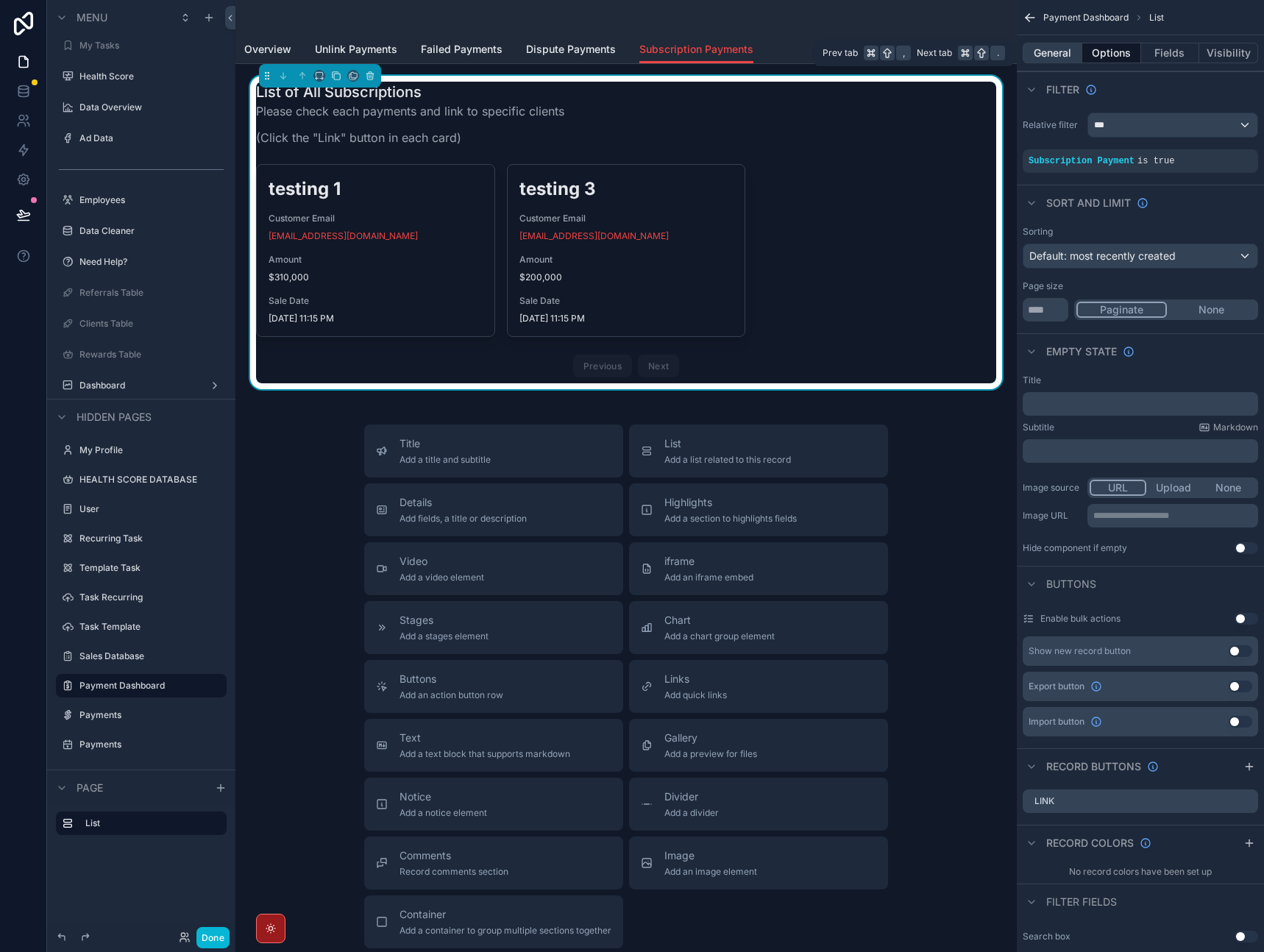
click at [1065, 47] on button "General" at bounding box center [1053, 53] width 60 height 21
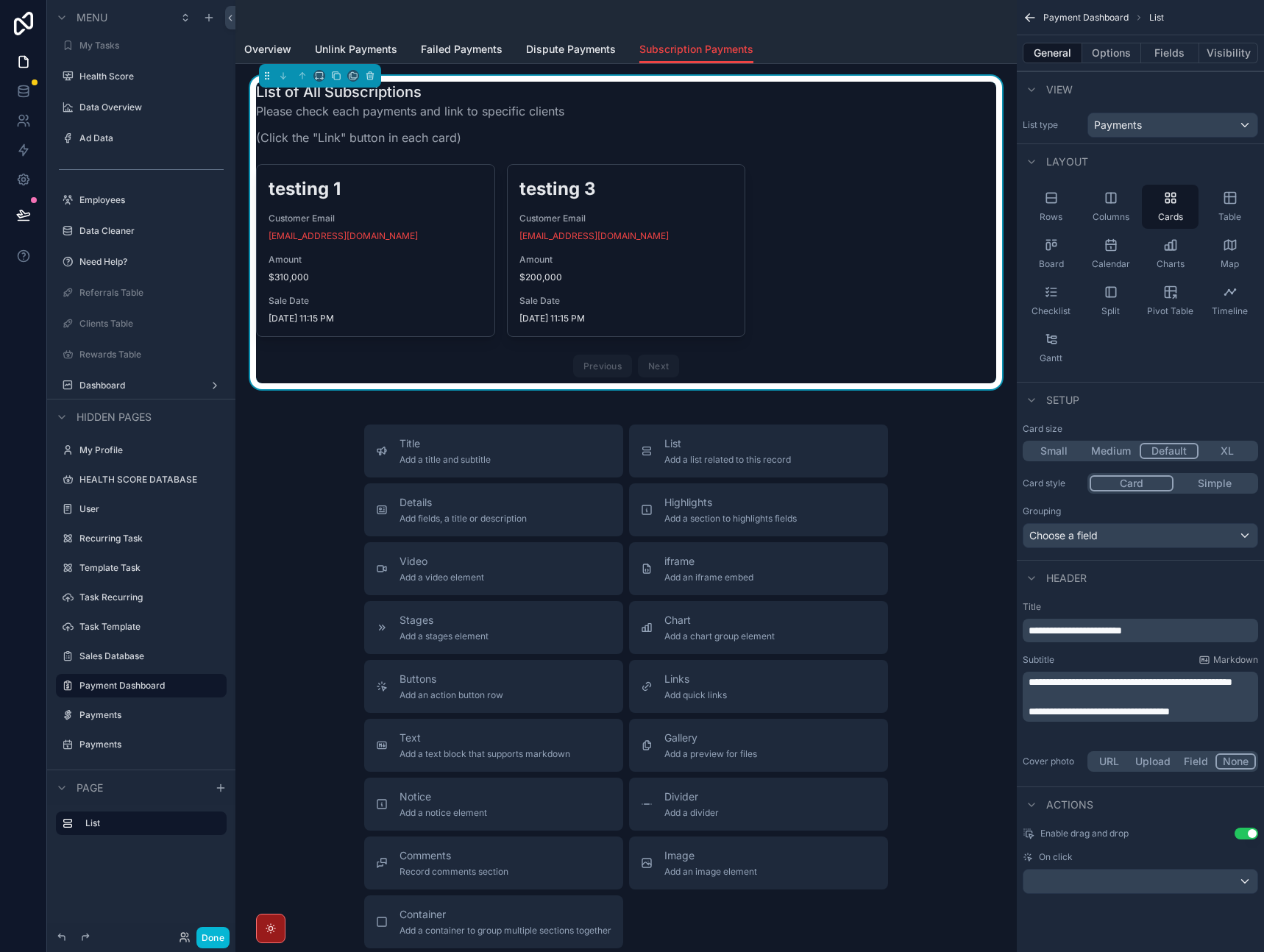
click at [1149, 716] on span "**********" at bounding box center [1099, 712] width 142 height 11
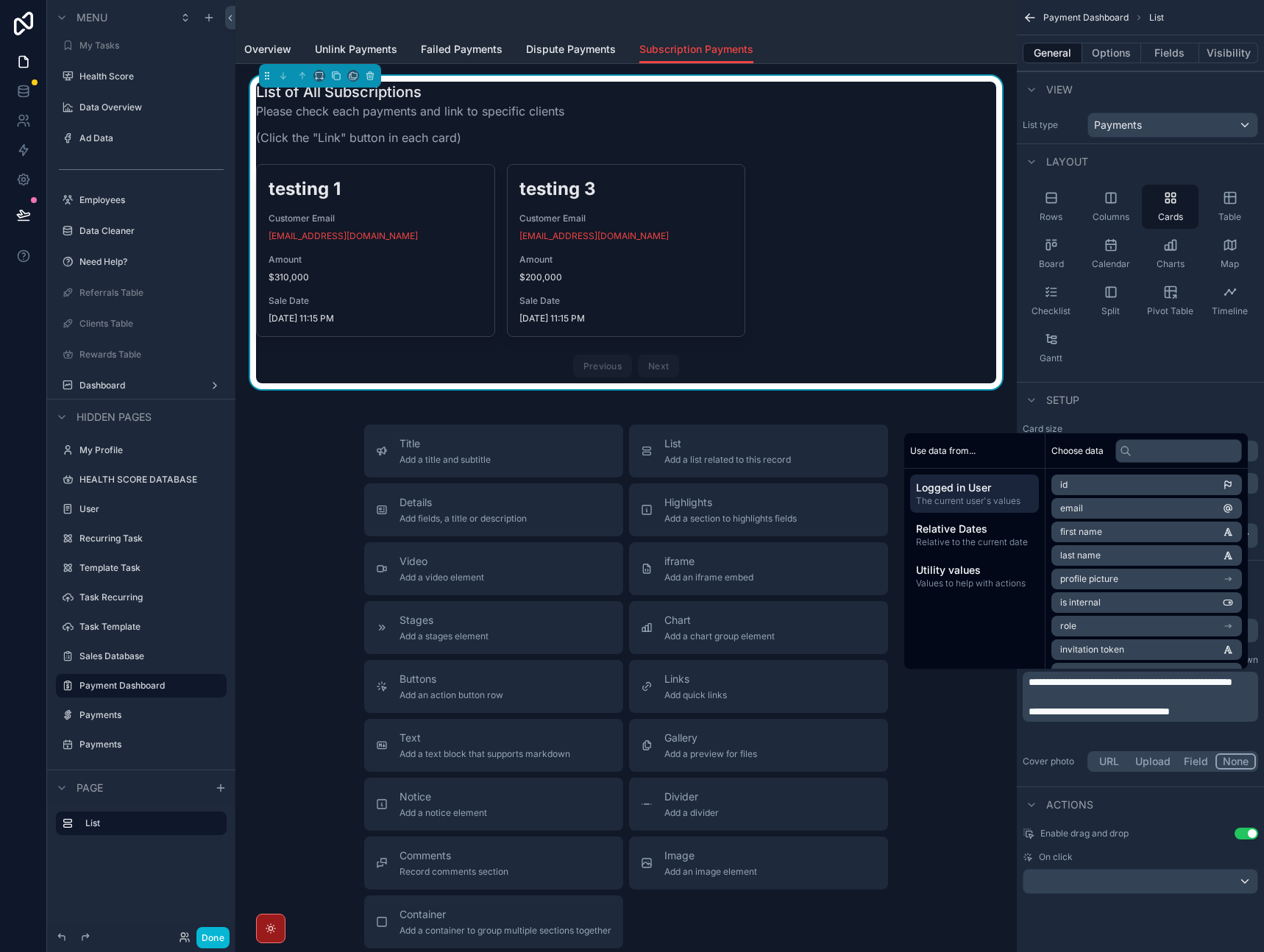
click at [1209, 719] on p "**********" at bounding box center [1141, 711] width 227 height 14
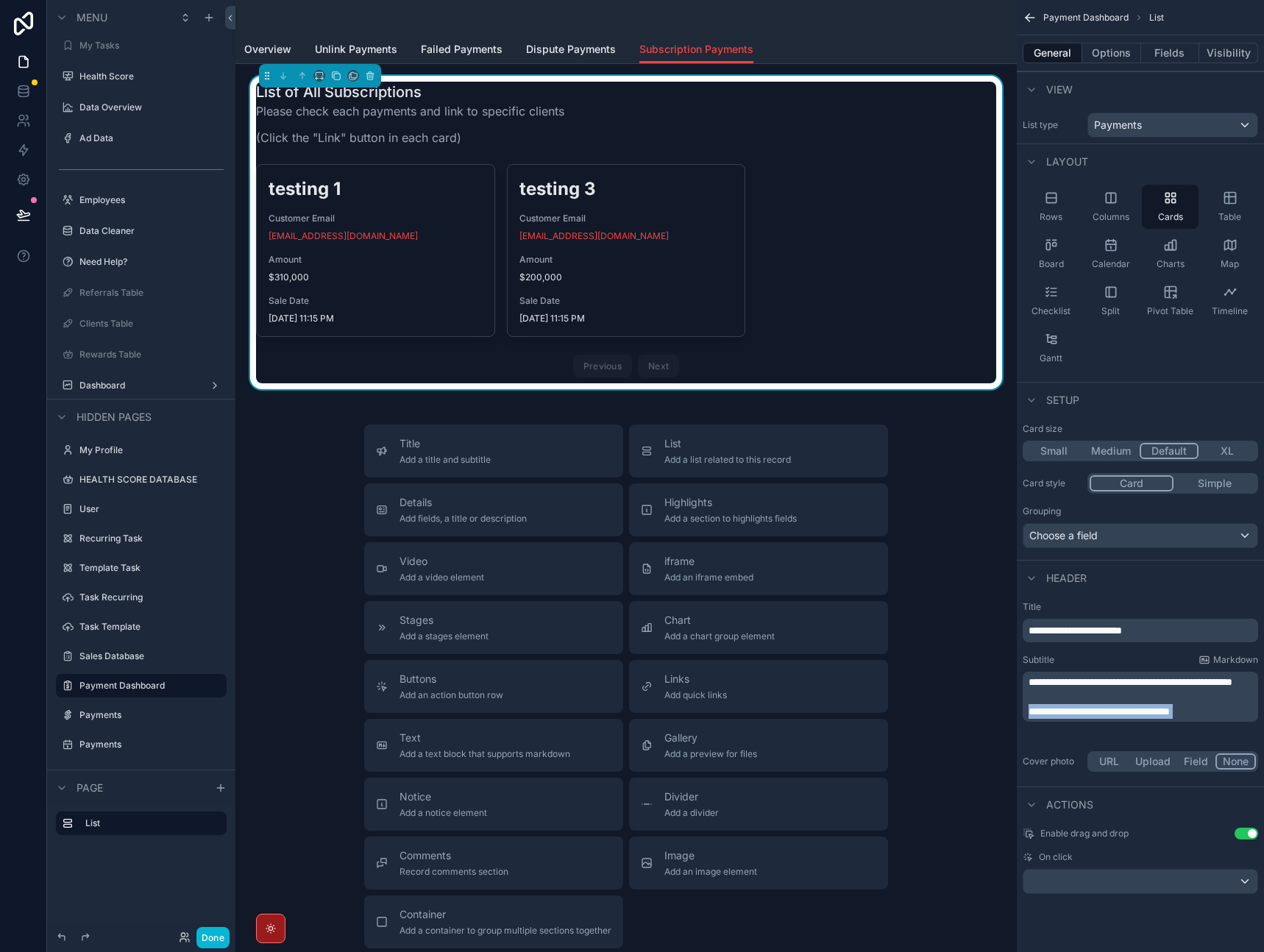
drag, startPoint x: 1221, startPoint y: 722, endPoint x: 967, endPoint y: 665, distance: 260.3
click at [967, 665] on div "Home All Clients My Clients All Tasks My Tasks Health Score Data Overview Ad Da…" at bounding box center [750, 476] width 1028 height 952
drag, startPoint x: 1220, startPoint y: 730, endPoint x: 1041, endPoint y: 669, distance: 189.1
click at [1041, 668] on div "**********" at bounding box center [1140, 695] width 236 height 82
click at [1222, 719] on p "**********" at bounding box center [1141, 711] width 227 height 14
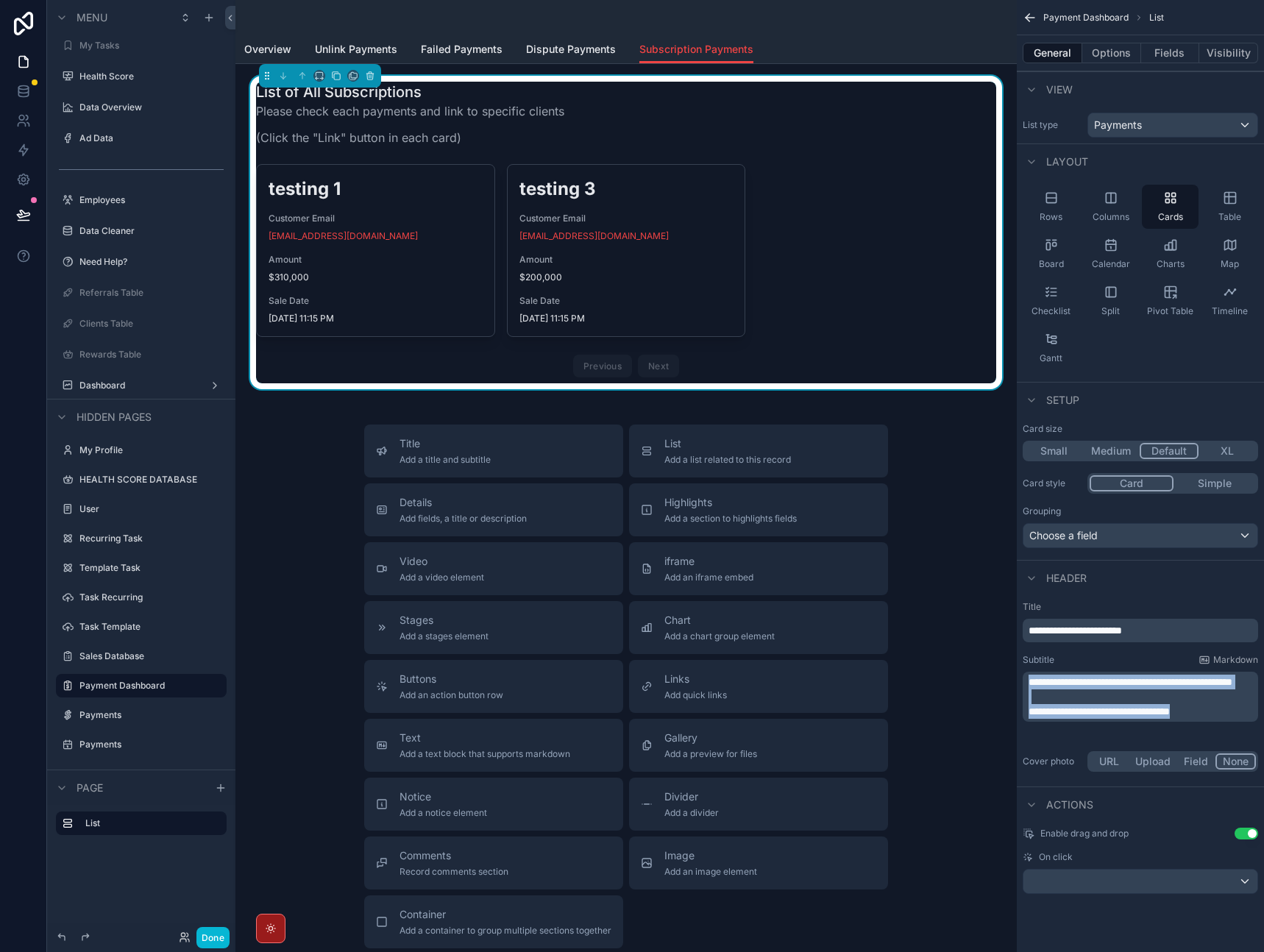
drag, startPoint x: 1217, startPoint y: 728, endPoint x: 1006, endPoint y: 653, distance: 223.9
click at [1002, 656] on div "Home All Clients My Clients All Tasks My Tasks Health Score Data Overview Ad Da…" at bounding box center [750, 476] width 1028 height 952
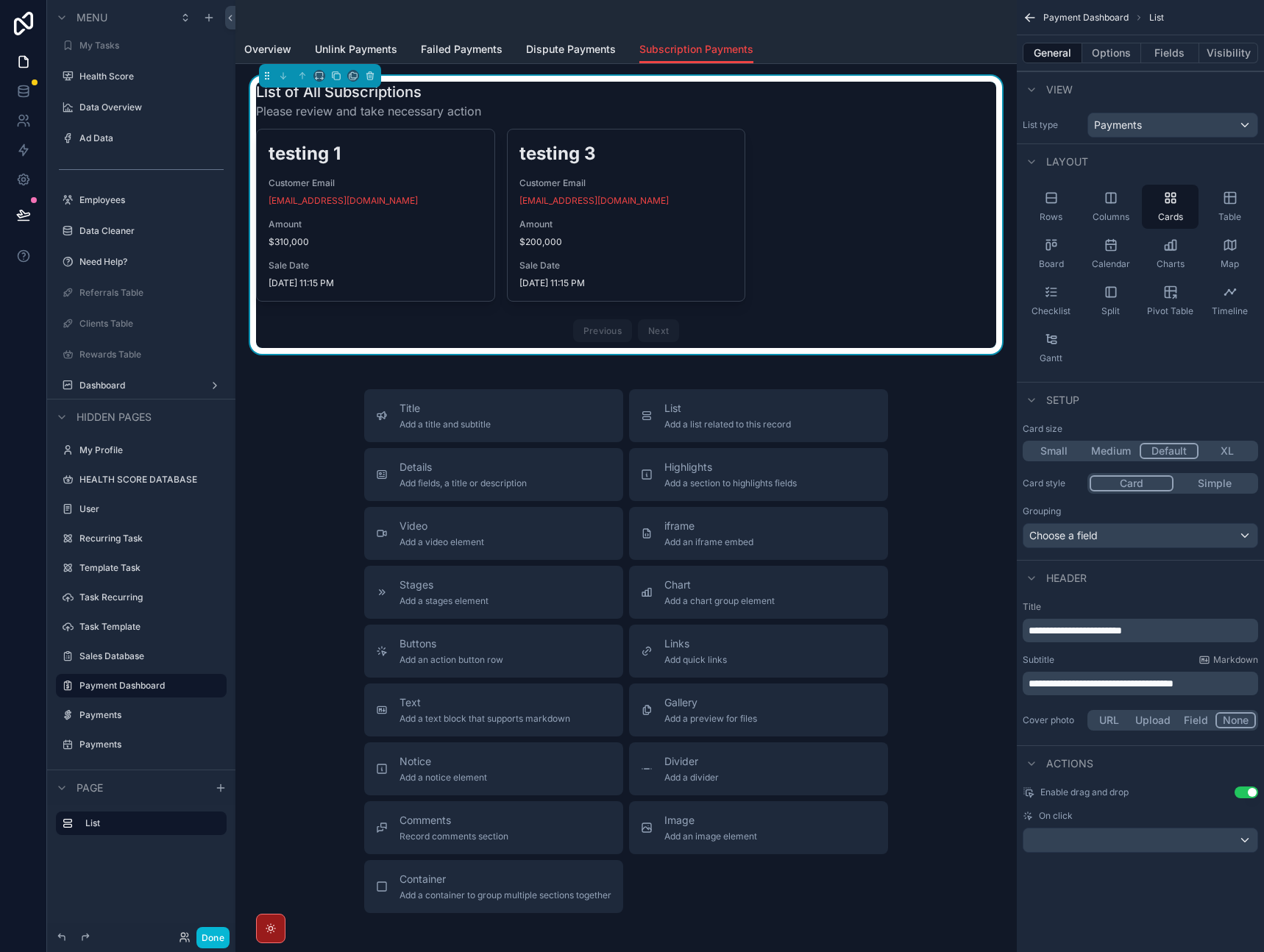
click at [1165, 660] on div "Subtitle Markdown" at bounding box center [1140, 659] width 236 height 12
click at [576, 47] on span "Dispute Payments" at bounding box center [571, 49] width 90 height 14
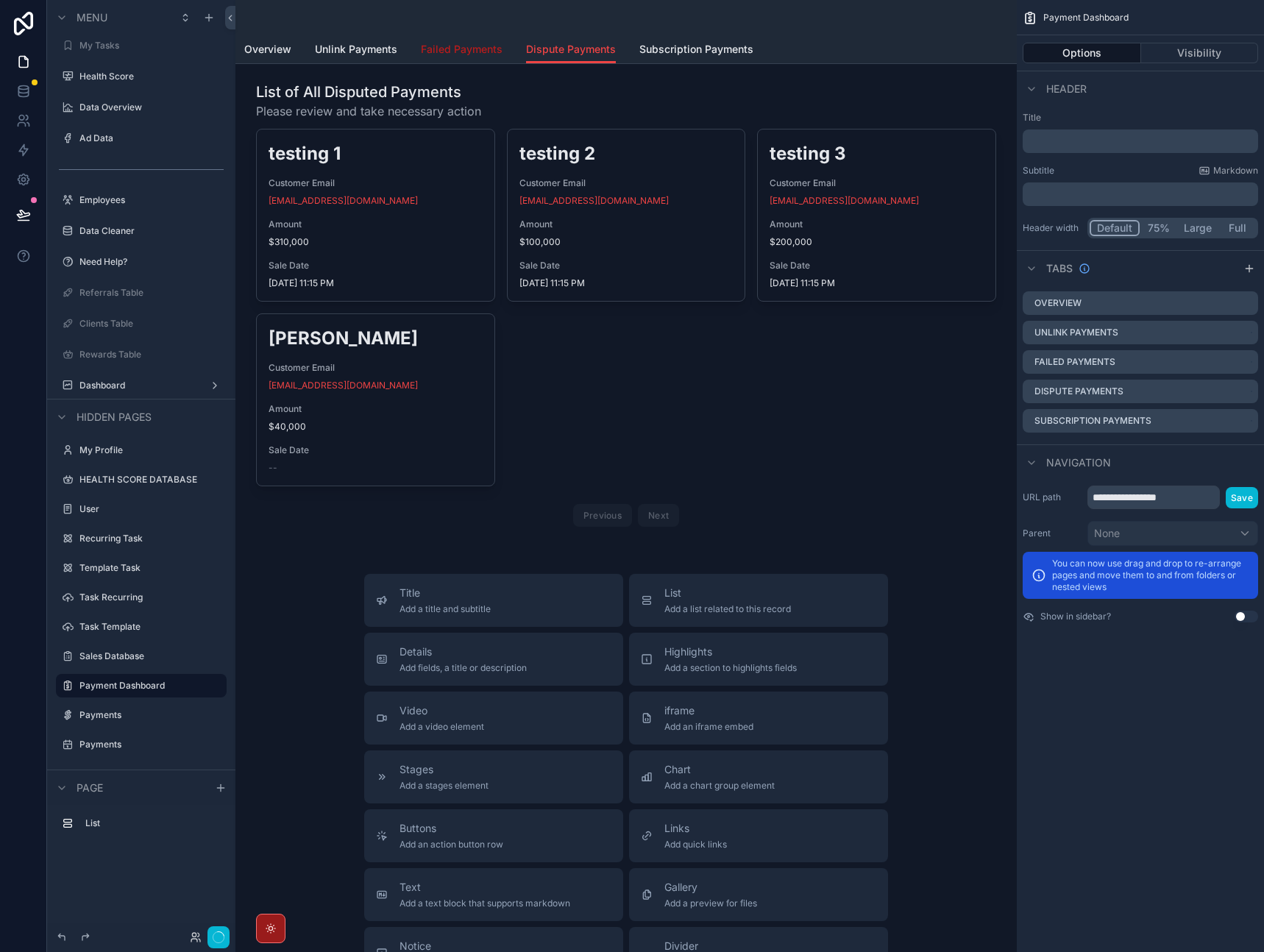
click at [455, 47] on span "Failed Payments" at bounding box center [461, 49] width 82 height 14
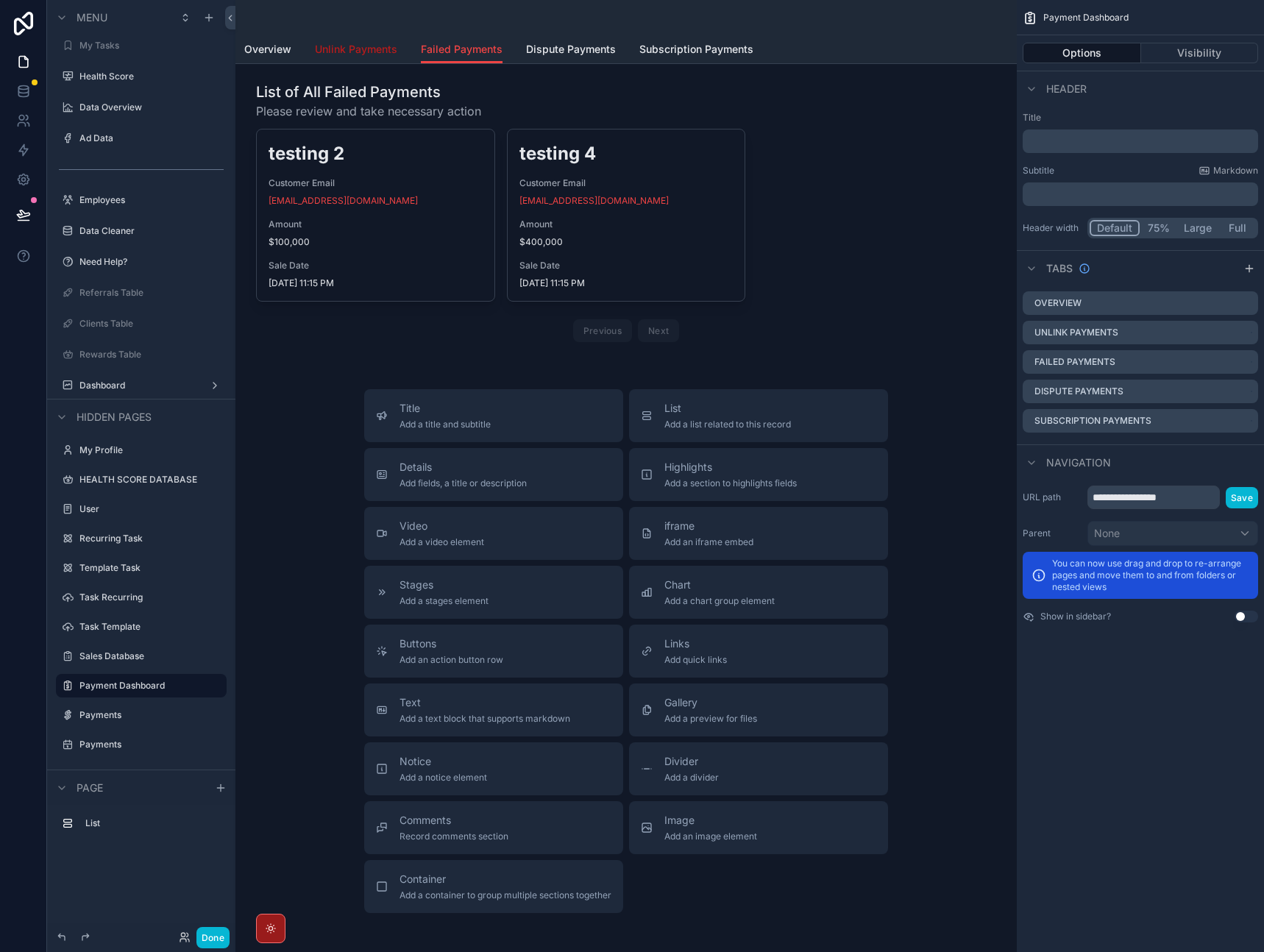
click at [369, 52] on span "Unlink Payments" at bounding box center [357, 49] width 82 height 14
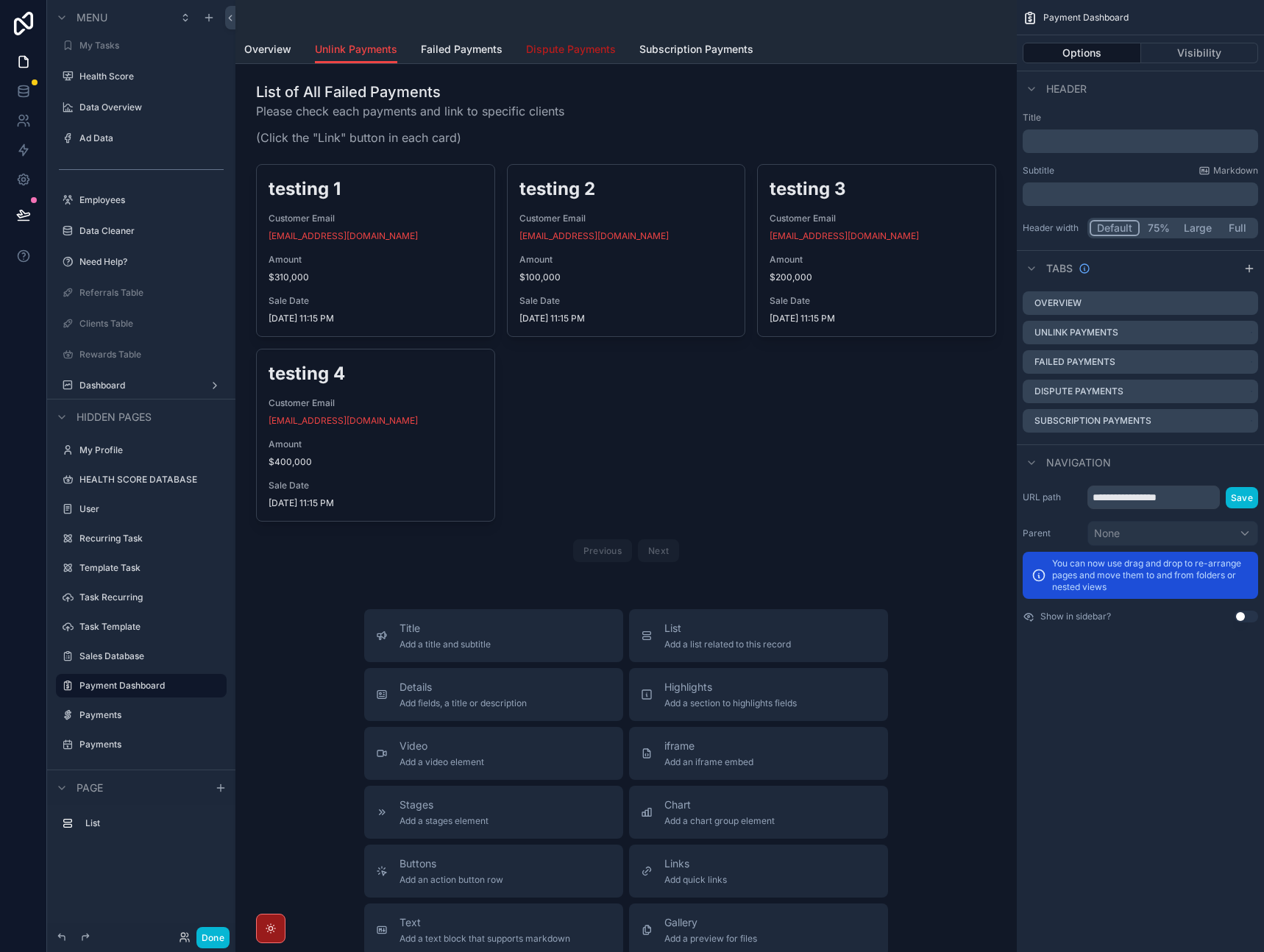
click at [536, 60] on link "Dispute Payments" at bounding box center [571, 50] width 90 height 30
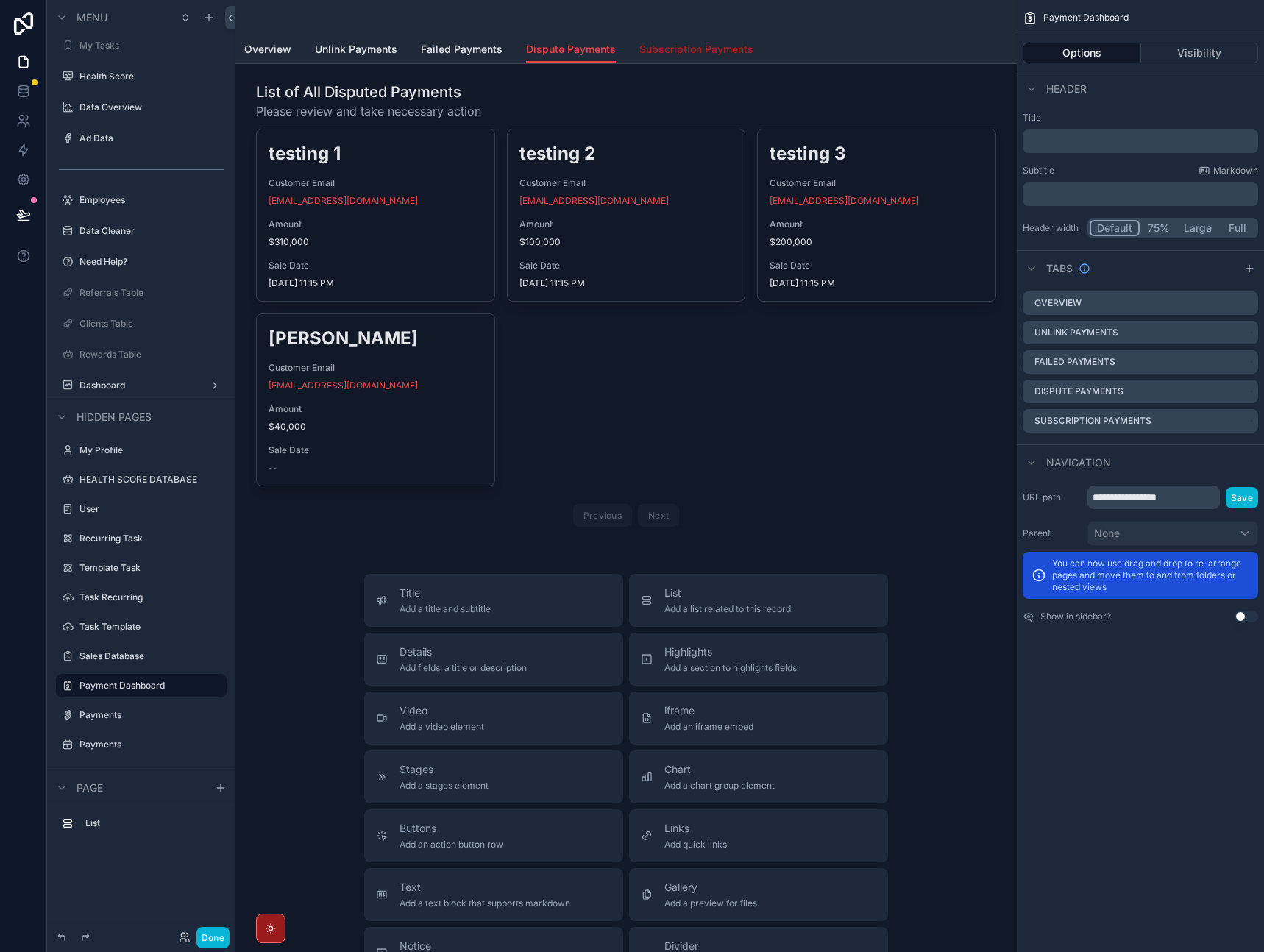
click at [656, 50] on span "Subscription Payments" at bounding box center [696, 49] width 114 height 14
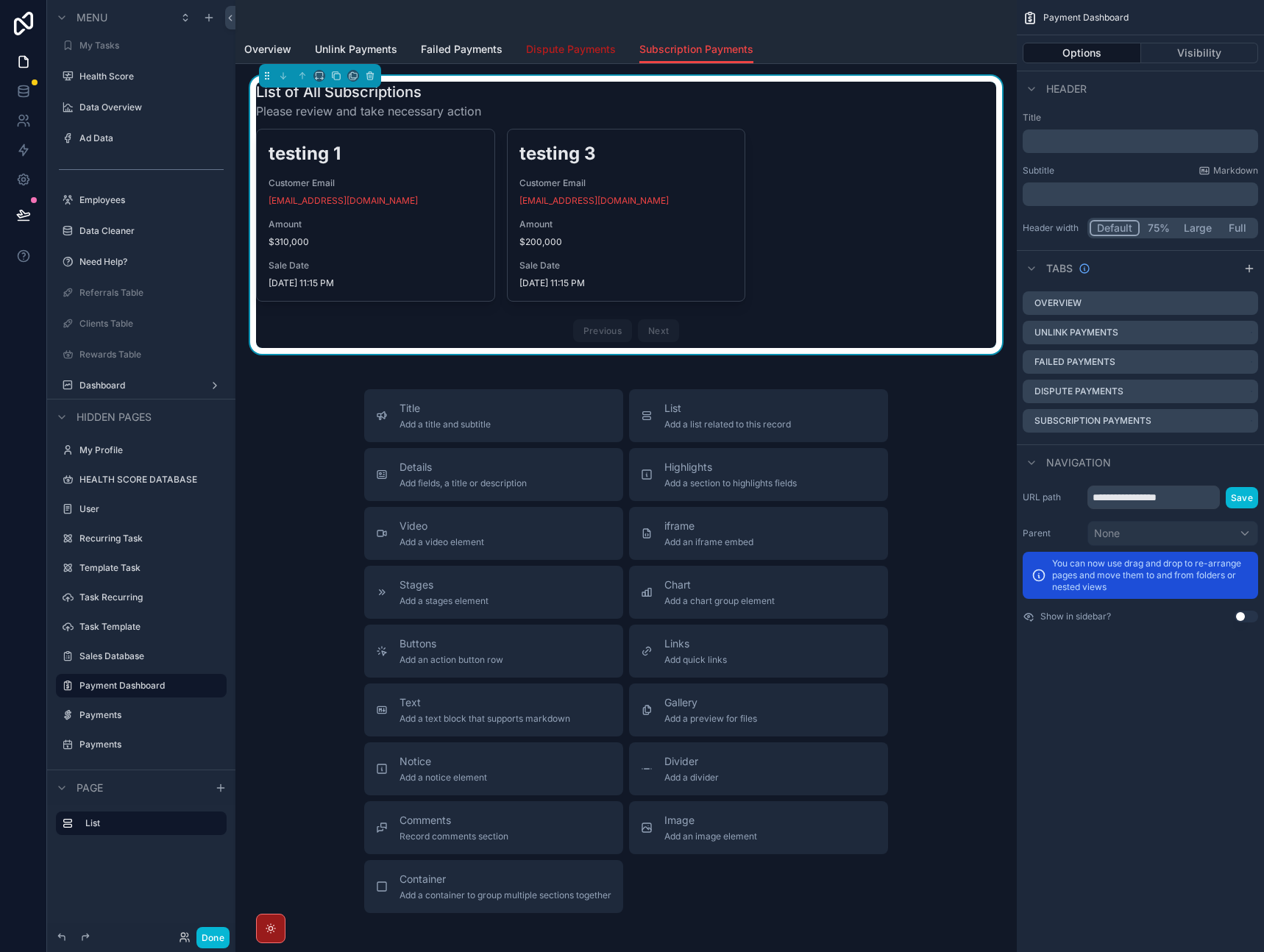
click at [592, 56] on span "Dispute Payments" at bounding box center [571, 49] width 90 height 14
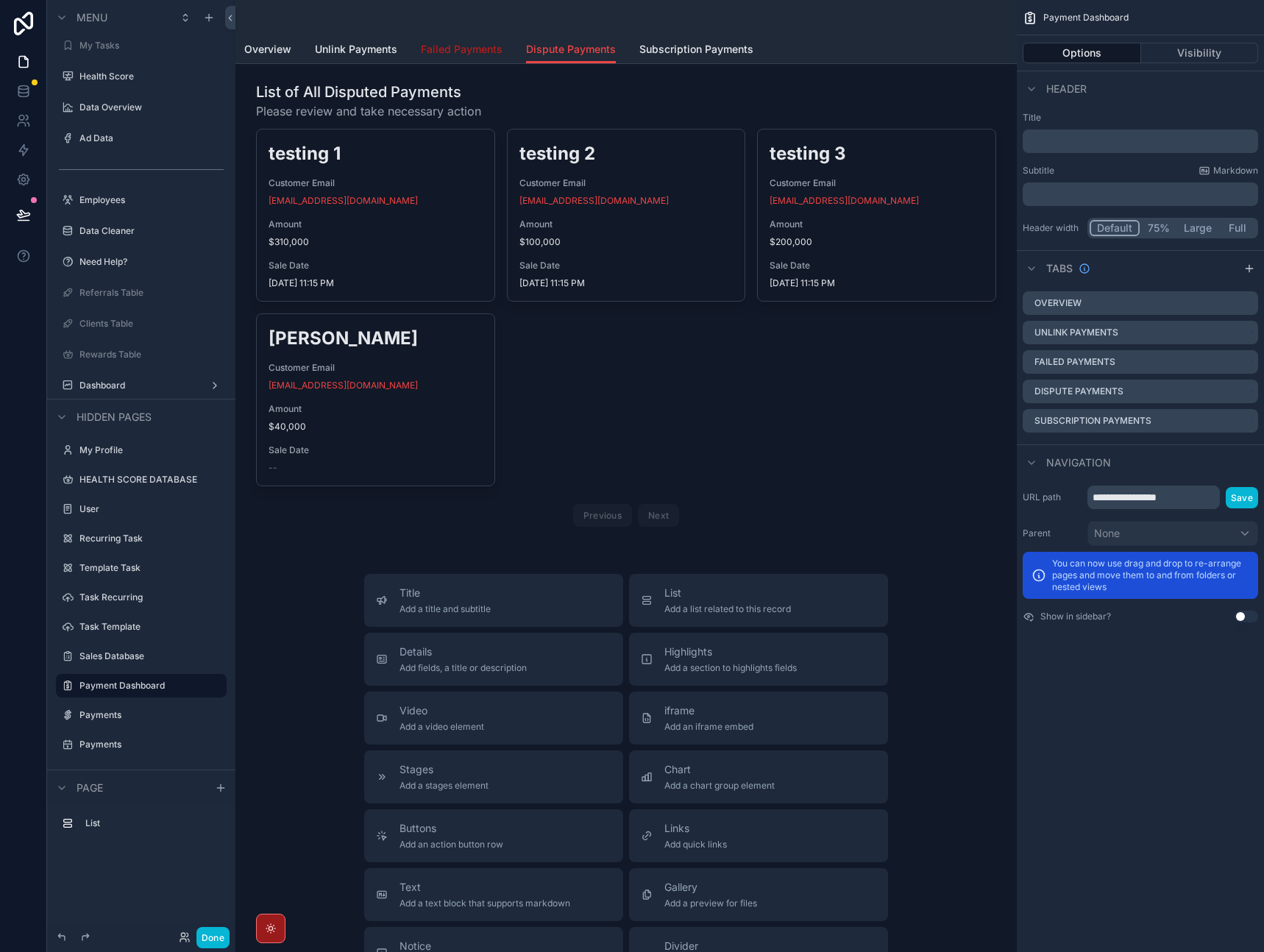
click at [452, 39] on link "Failed Payments" at bounding box center [461, 50] width 82 height 30
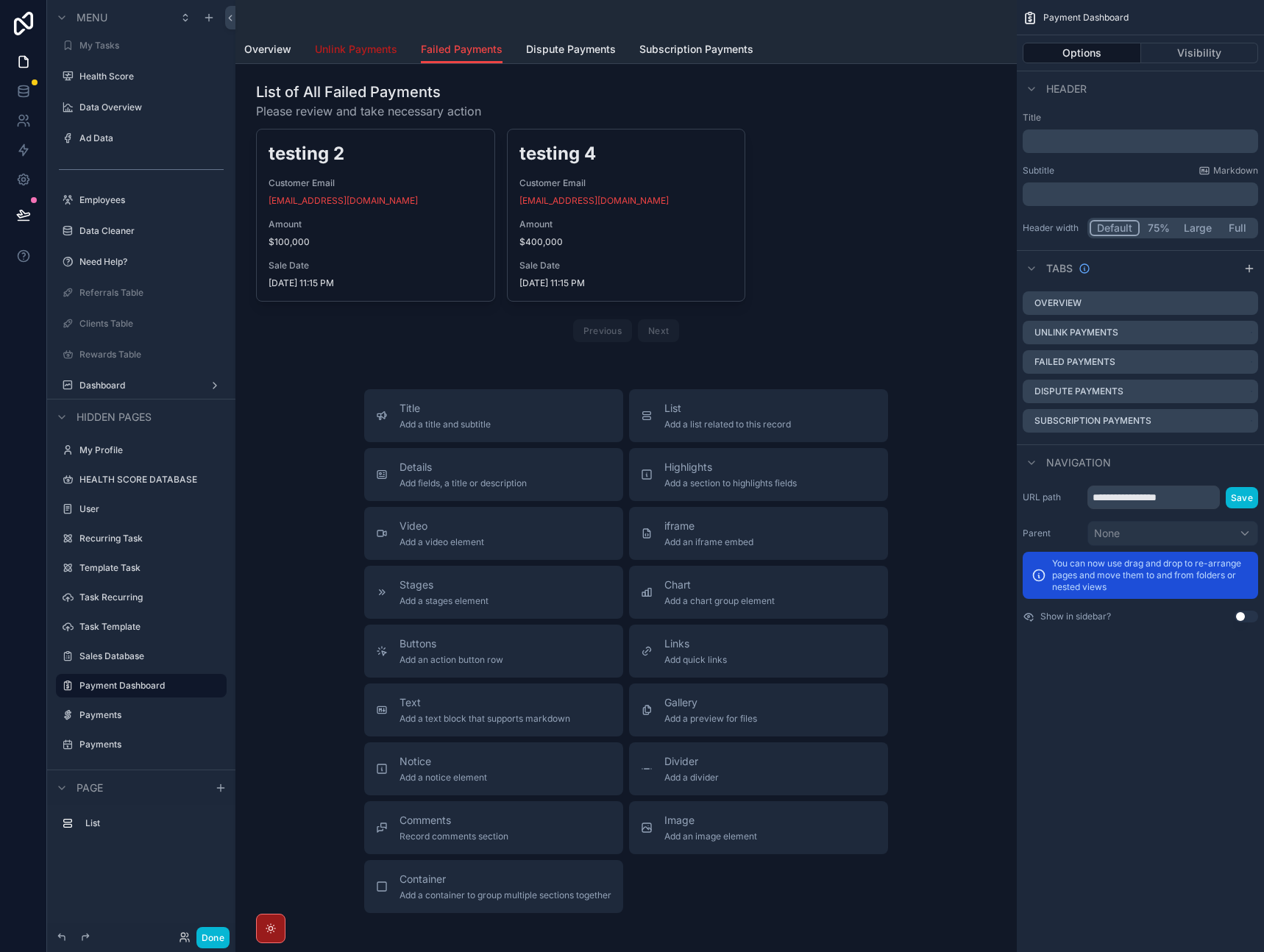
click at [350, 48] on span "Unlink Payments" at bounding box center [357, 49] width 82 height 14
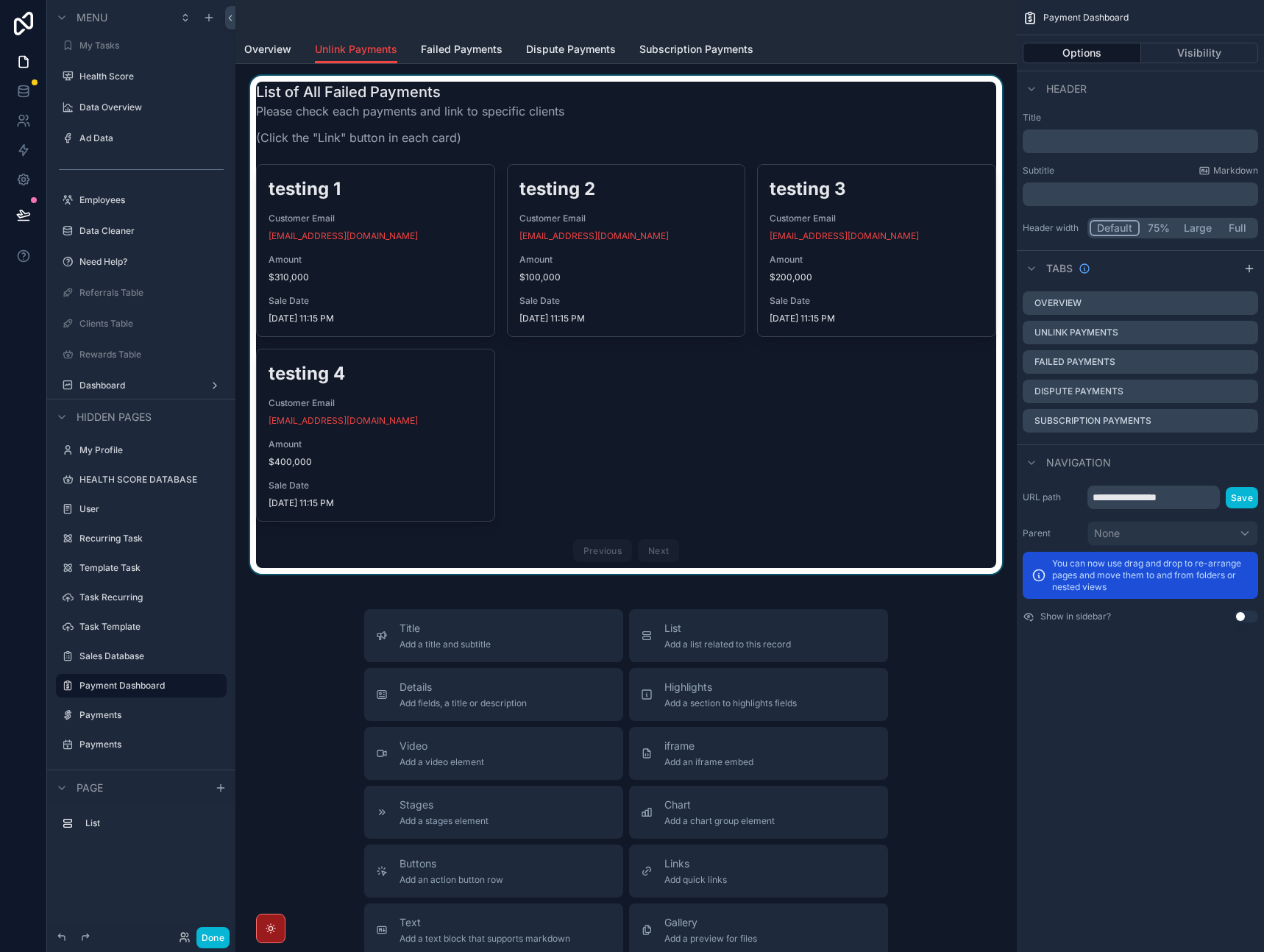
click at [444, 206] on div "scrollable content" at bounding box center [626, 325] width 758 height 498
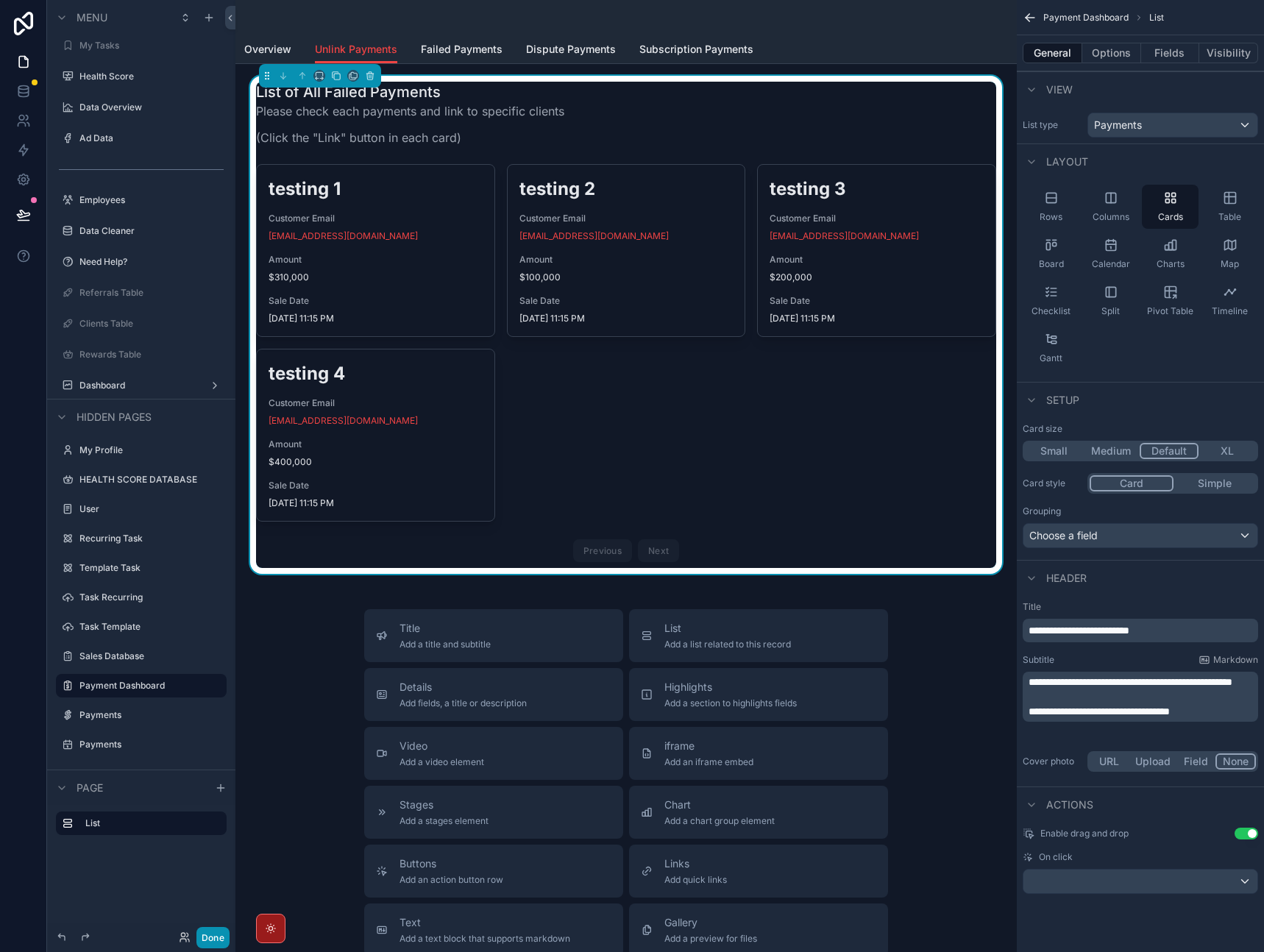
click at [208, 931] on button "Done" at bounding box center [212, 938] width 33 height 21
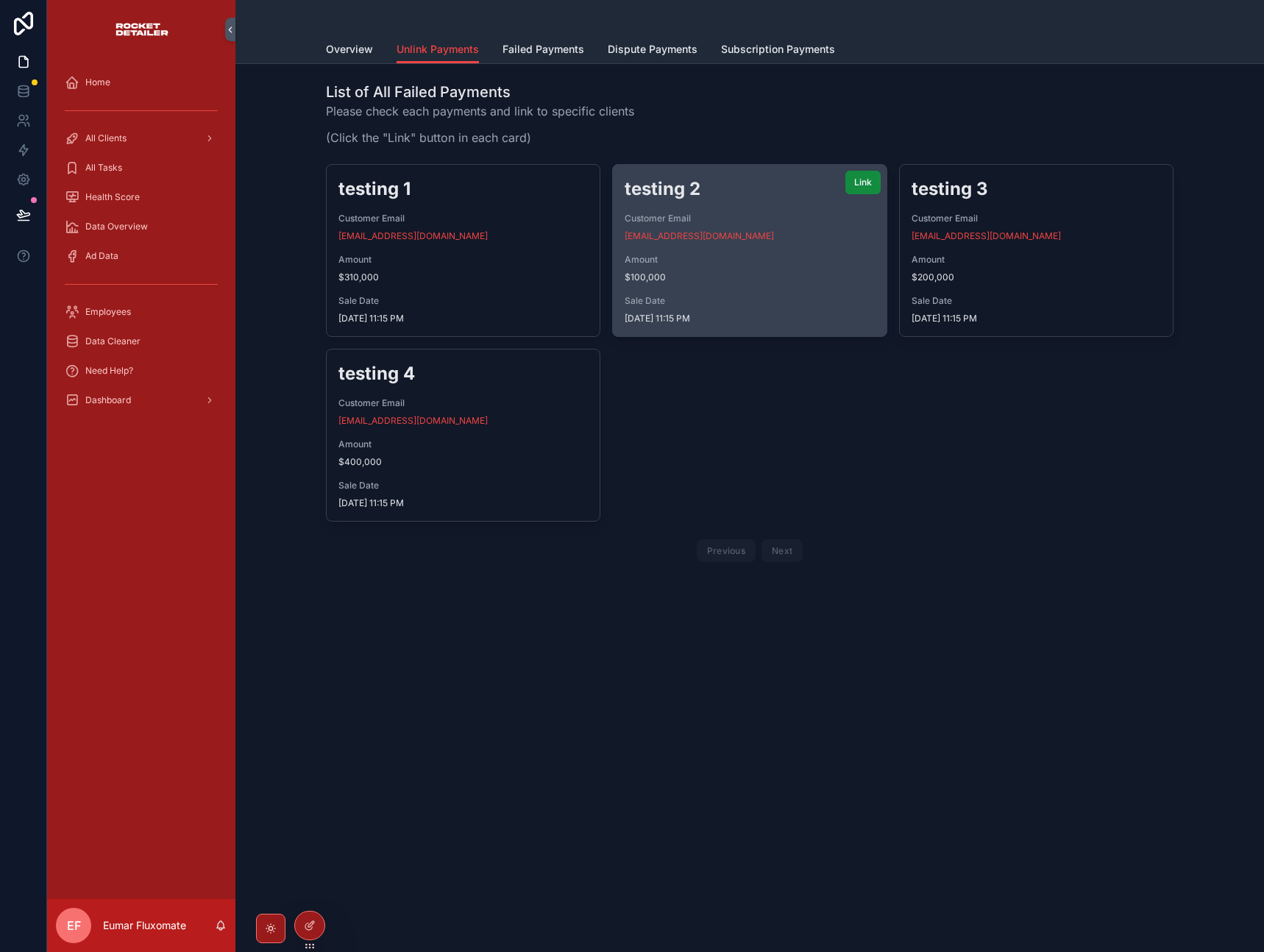
click at [753, 273] on span "$100,000" at bounding box center [749, 277] width 249 height 12
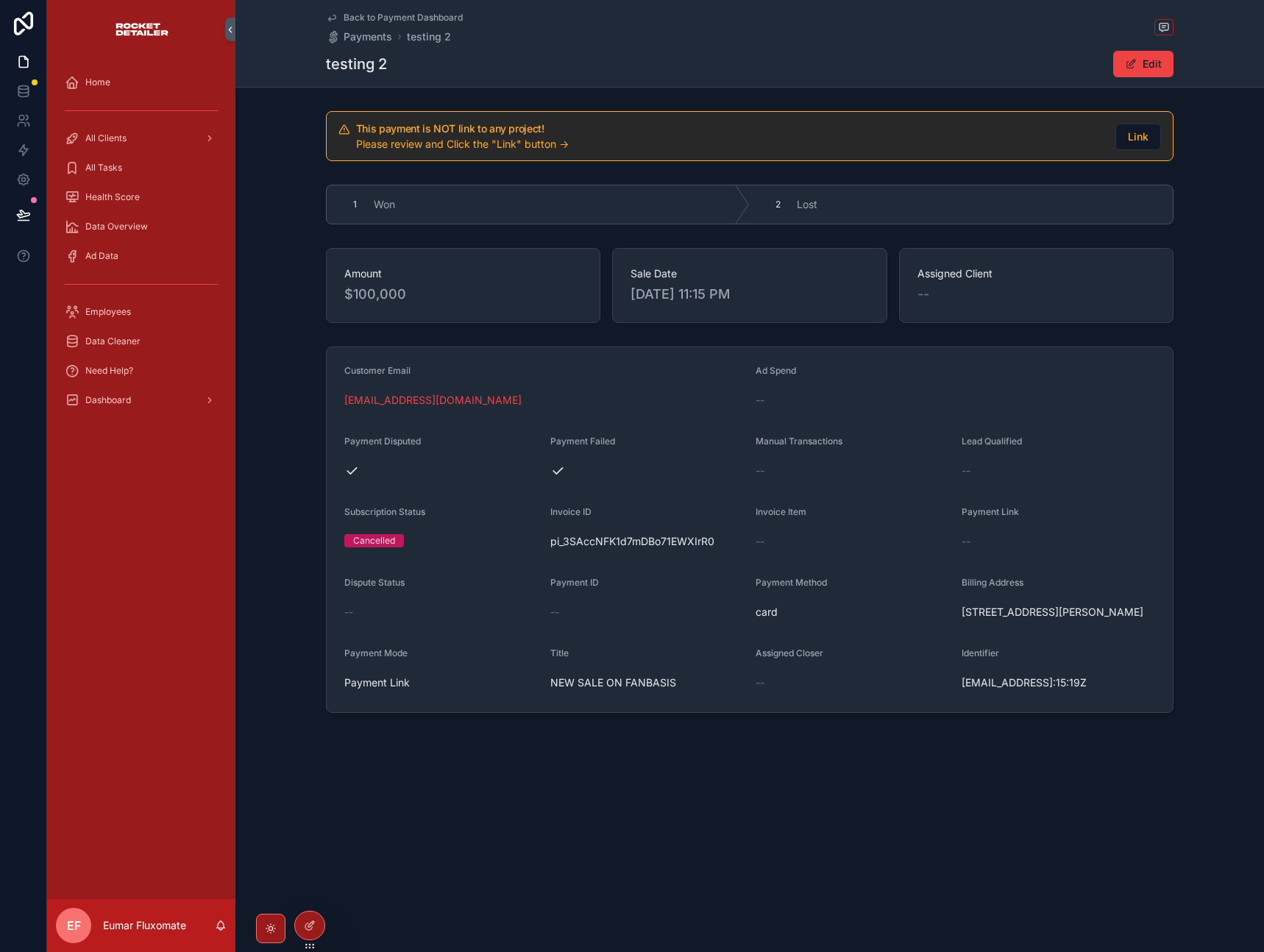
click at [833, 134] on div "This payment is NOT link to any project! Please review and Click the "Link" but…" at bounding box center [730, 137] width 748 height 28
click at [315, 917] on div at bounding box center [309, 925] width 30 height 28
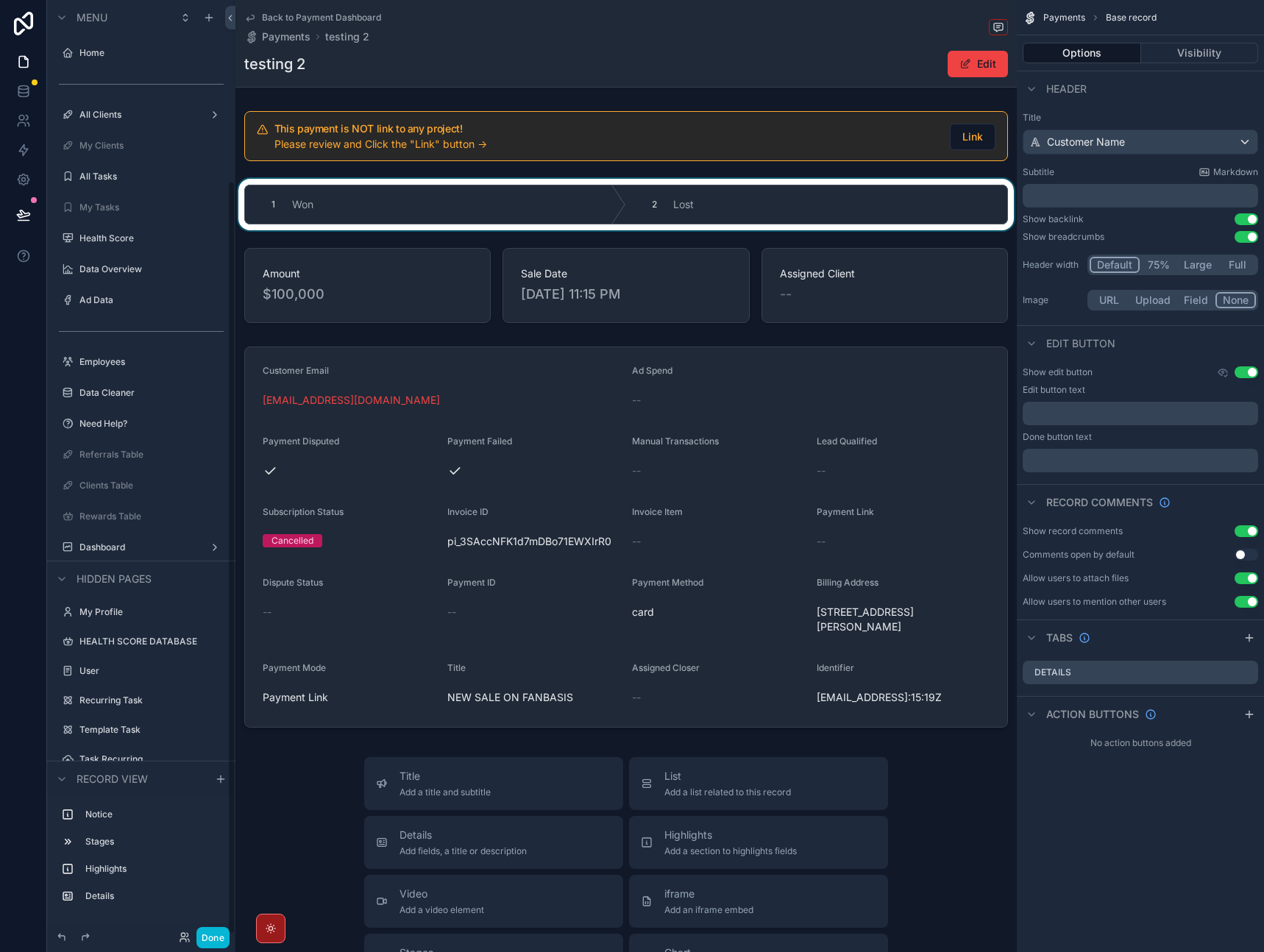
scroll to position [224, 0]
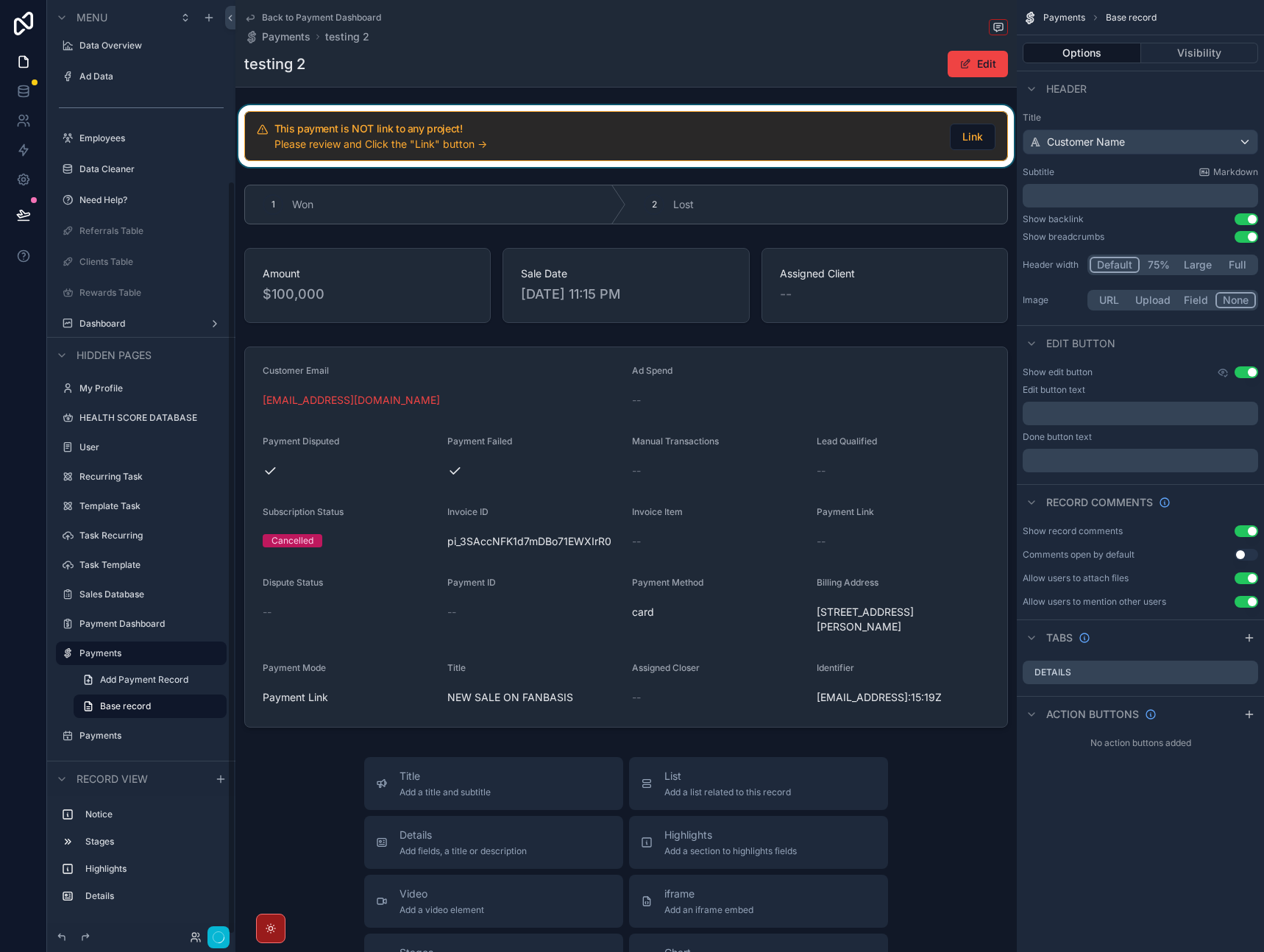
click at [537, 135] on div "scrollable content" at bounding box center [626, 135] width 781 height 62
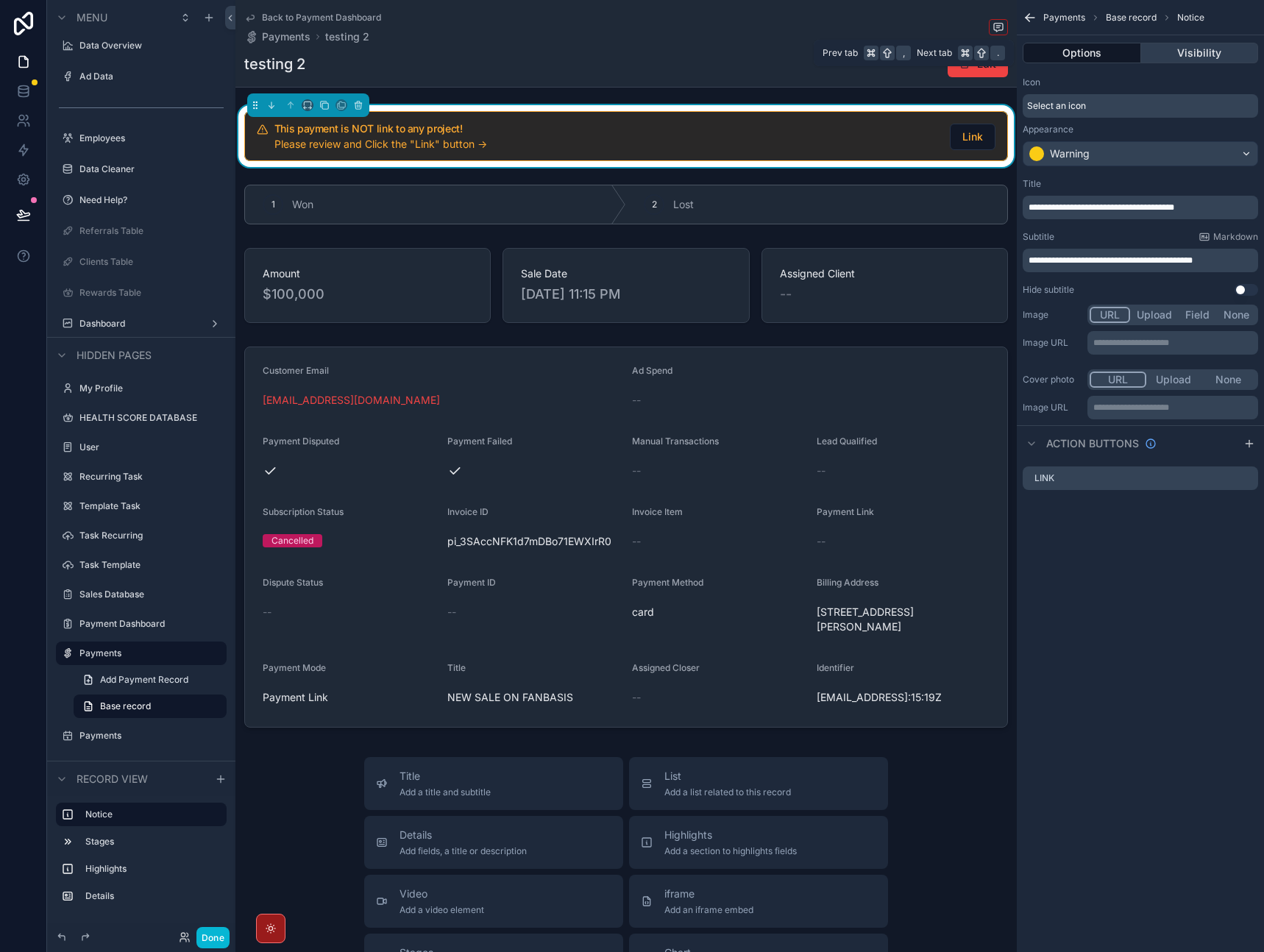
click at [1185, 59] on button "Visibility" at bounding box center [1200, 53] width 117 height 21
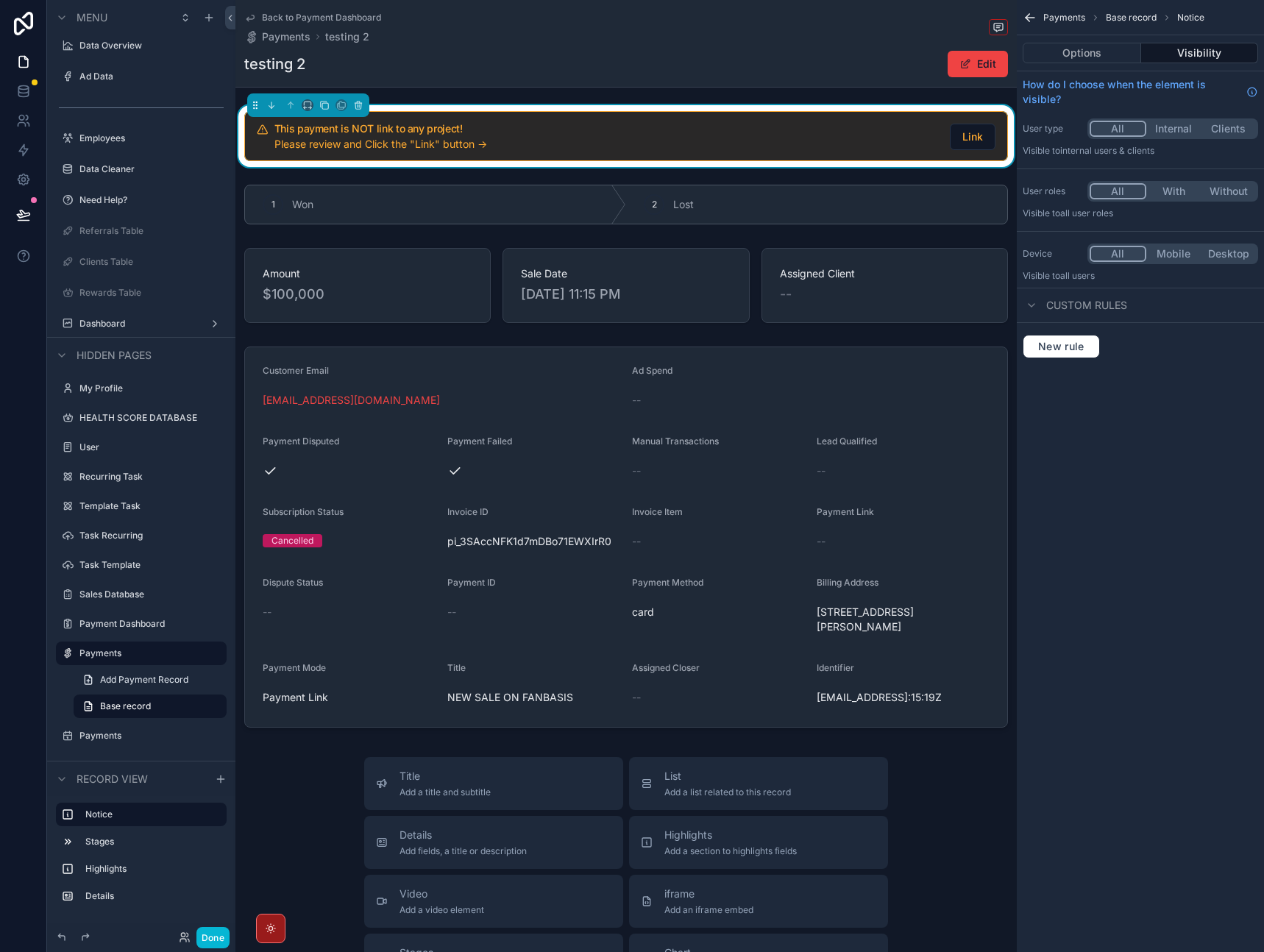
click at [1074, 360] on div "New rule" at bounding box center [1140, 347] width 247 height 47
click at [1068, 352] on span "New rule" at bounding box center [1062, 347] width 58 height 13
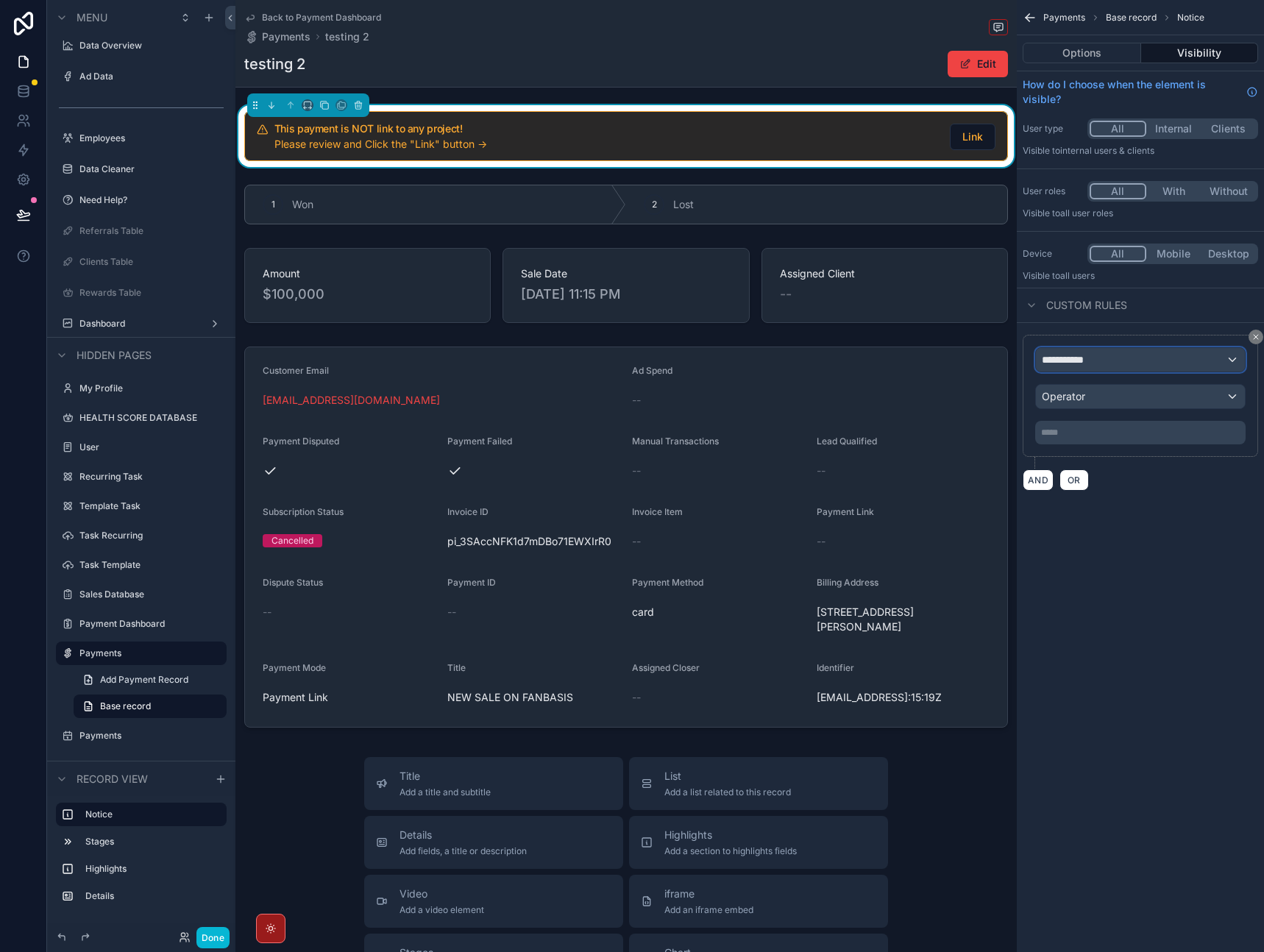
click at [1078, 369] on div "**********" at bounding box center [1140, 360] width 209 height 23
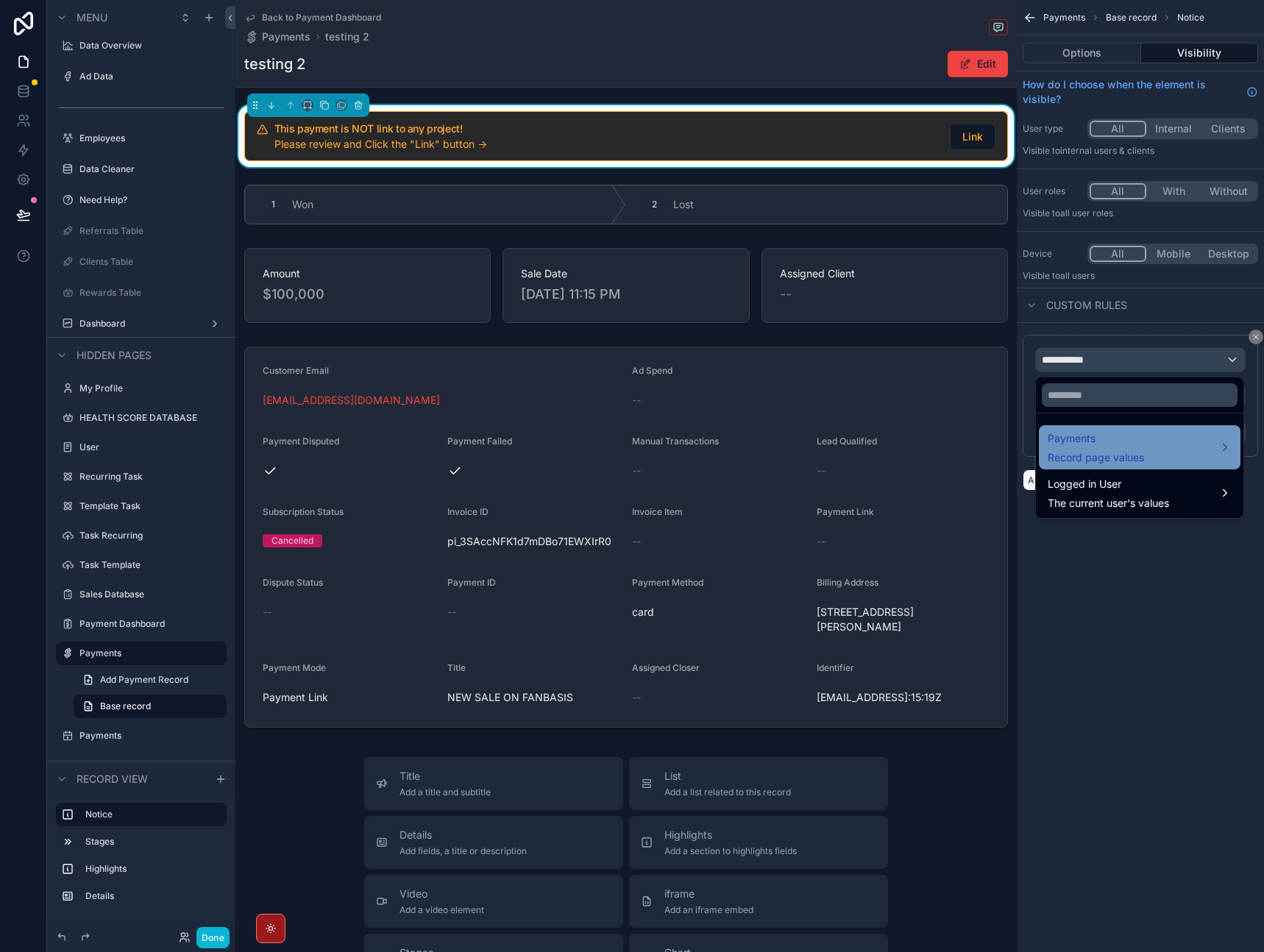
drag, startPoint x: 1089, startPoint y: 432, endPoint x: 1051, endPoint y: 447, distance: 40.9
click at [1089, 433] on span "Payments" at bounding box center [1096, 439] width 97 height 18
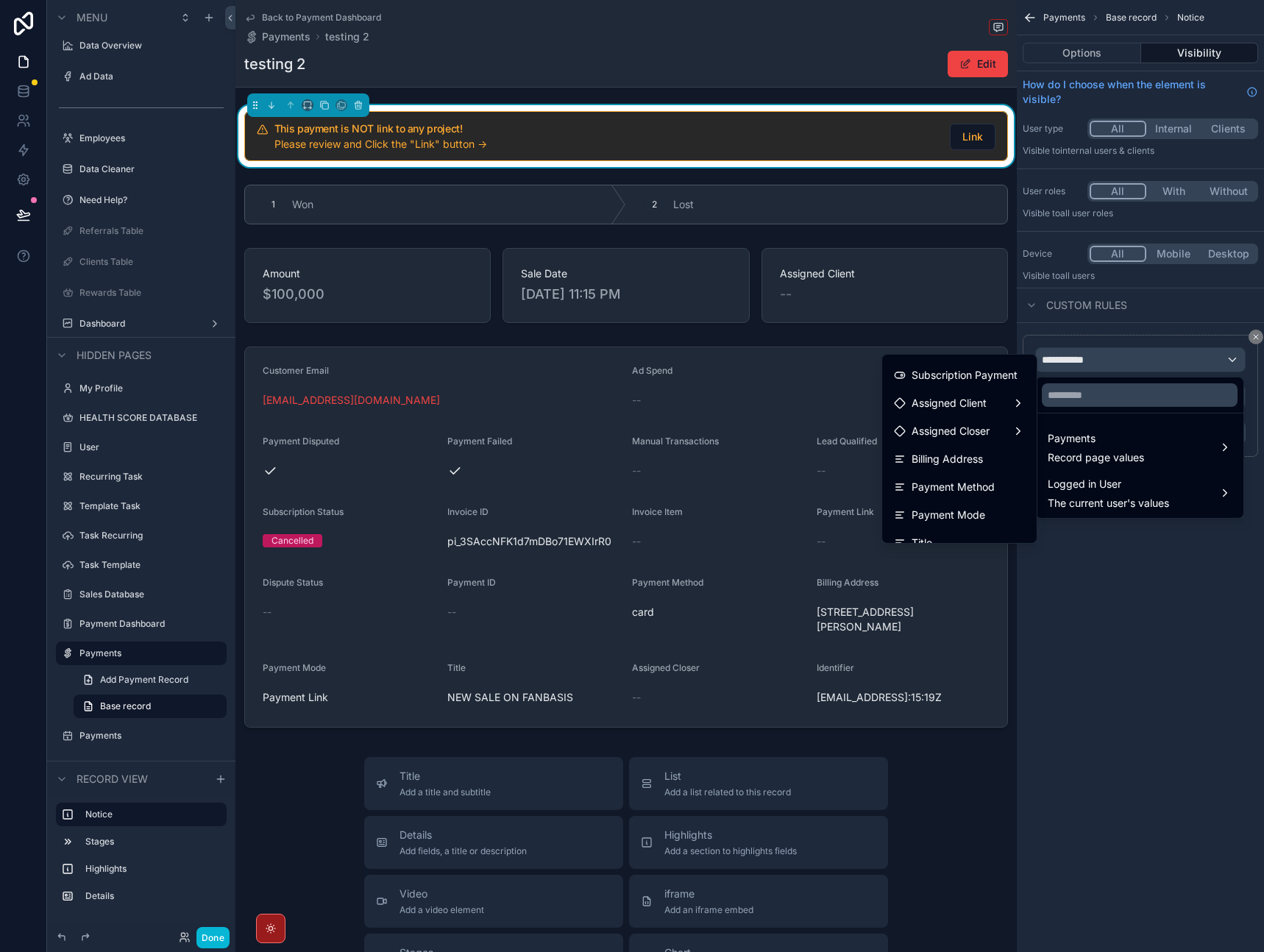
scroll to position [537, 0]
click at [966, 426] on span "Assigned Client" at bounding box center [950, 420] width 75 height 18
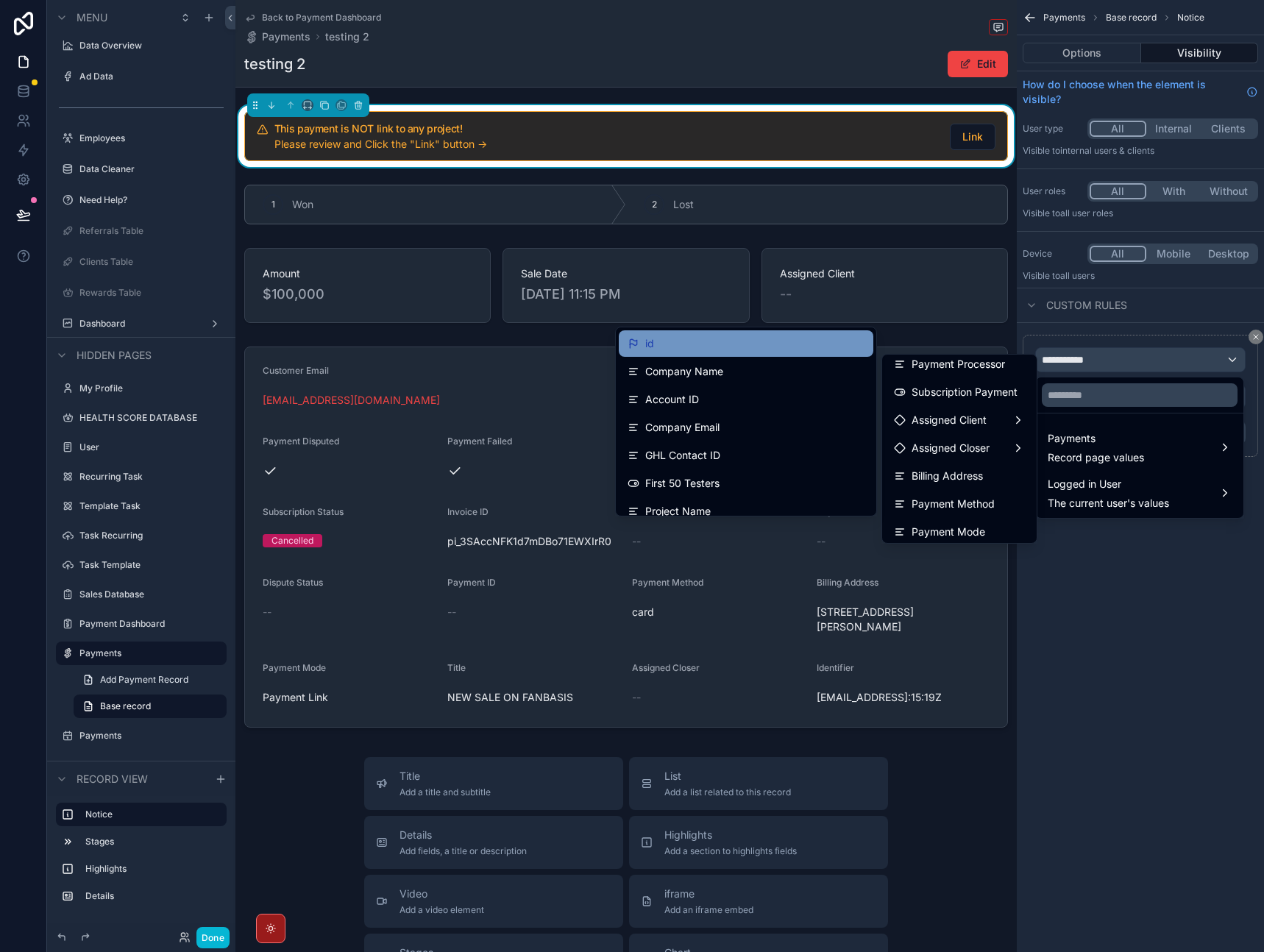
click at [748, 348] on div "id" at bounding box center [746, 344] width 237 height 18
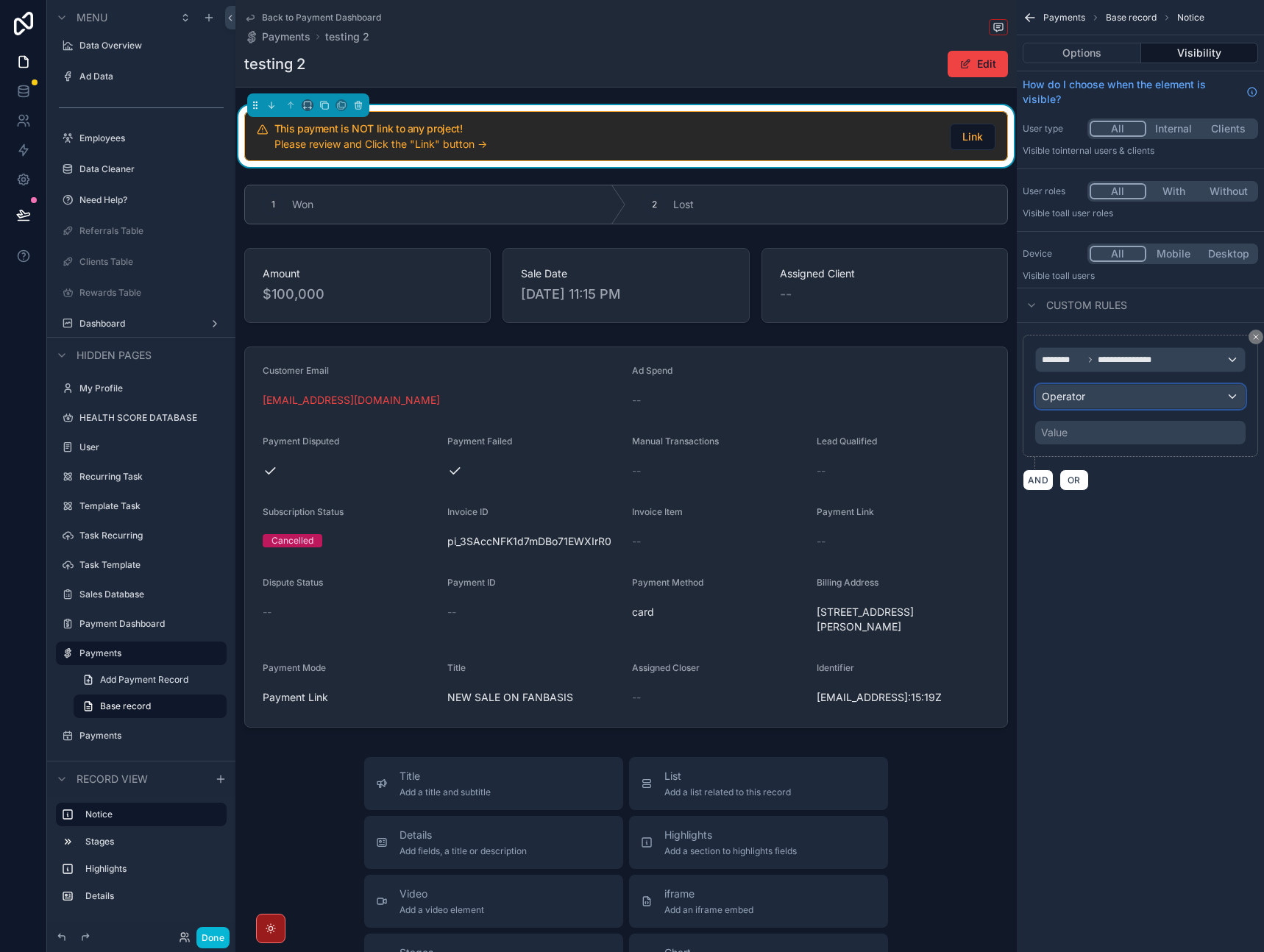
click at [1120, 394] on div "Operator" at bounding box center [1140, 397] width 209 height 23
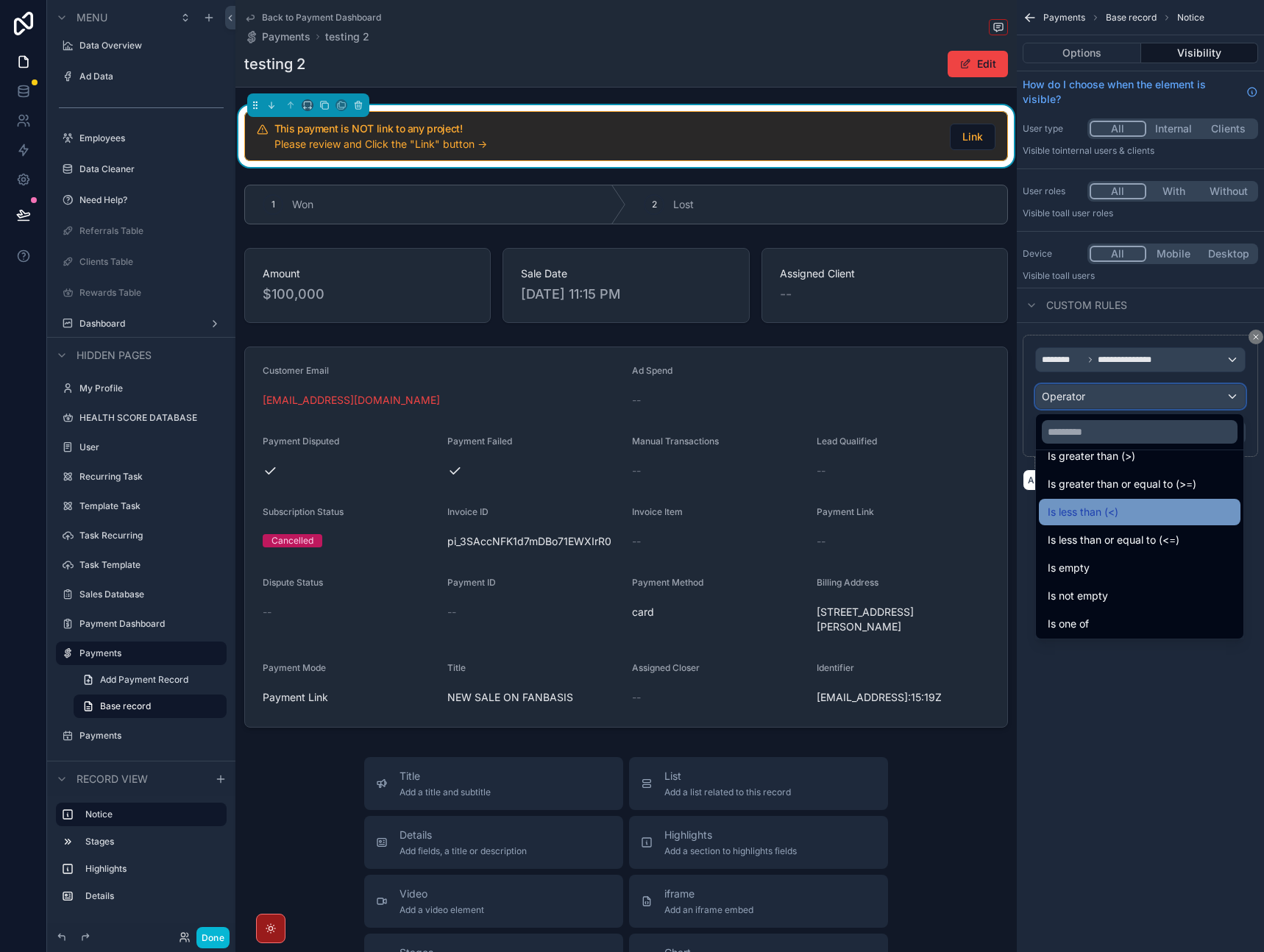
scroll to position [105, 0]
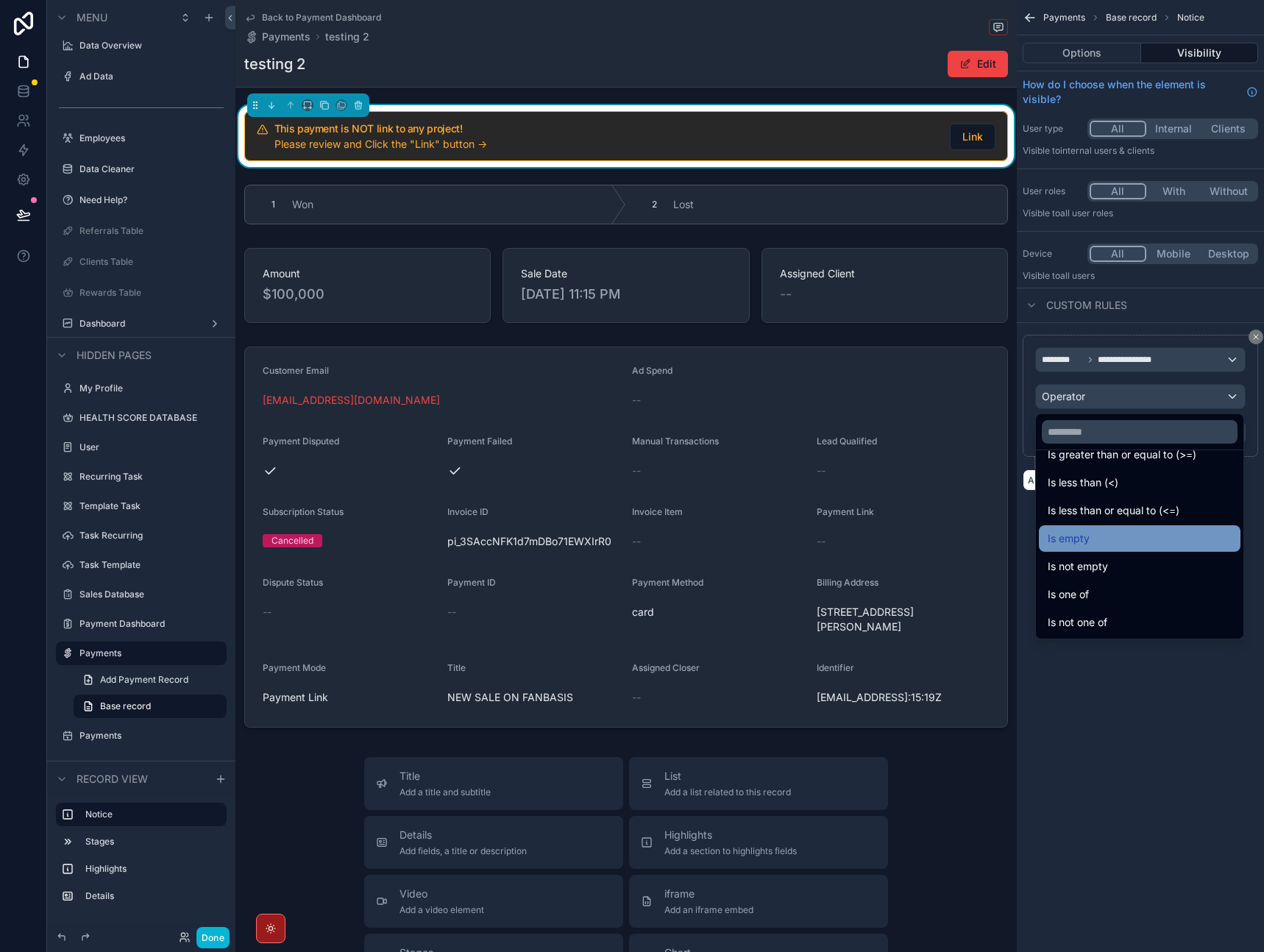
click at [1122, 545] on div "Is empty" at bounding box center [1139, 538] width 184 height 18
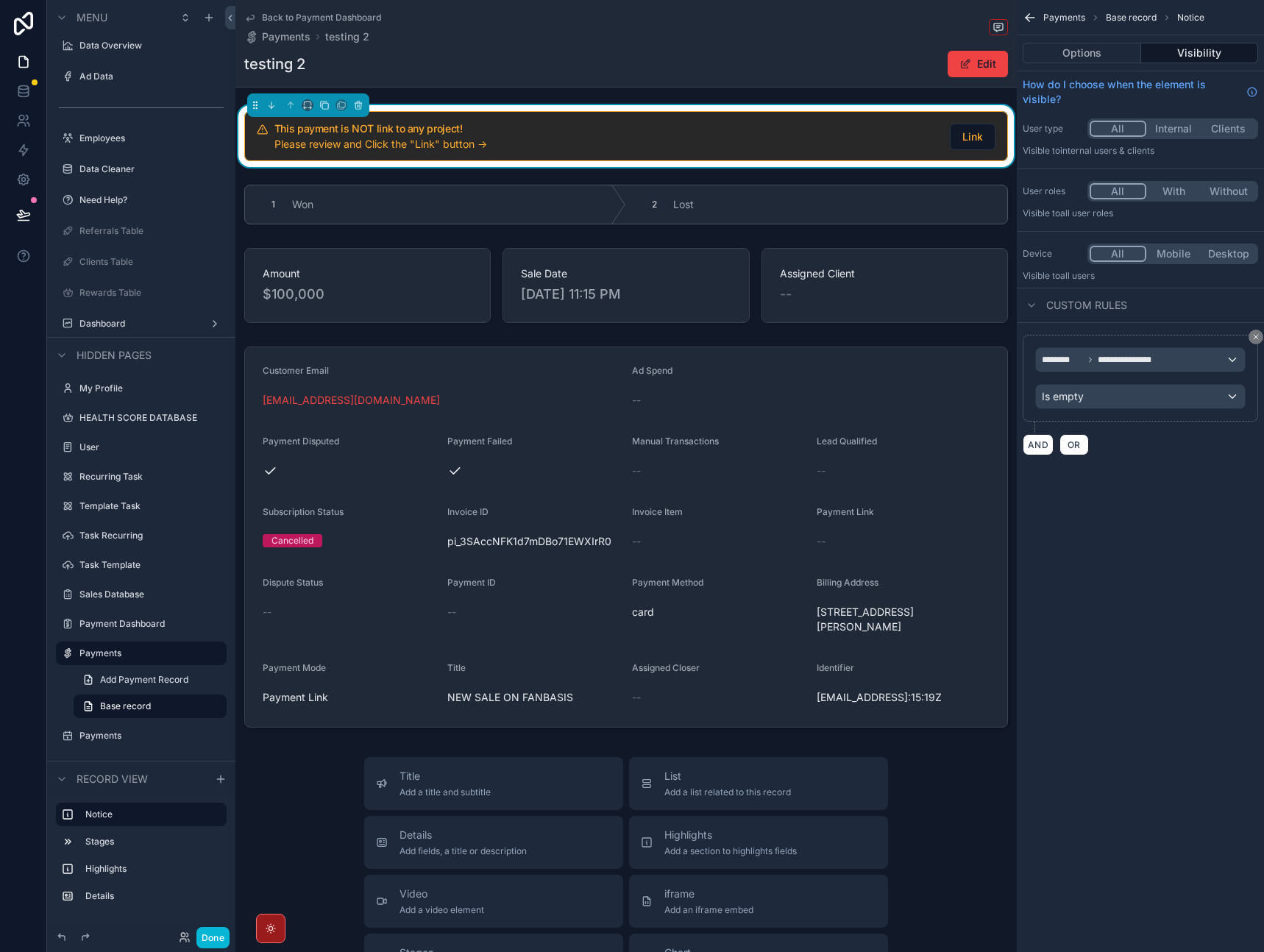
click at [1122, 545] on div "**********" at bounding box center [1140, 476] width 247 height 952
click at [220, 939] on button "Done" at bounding box center [212, 938] width 33 height 21
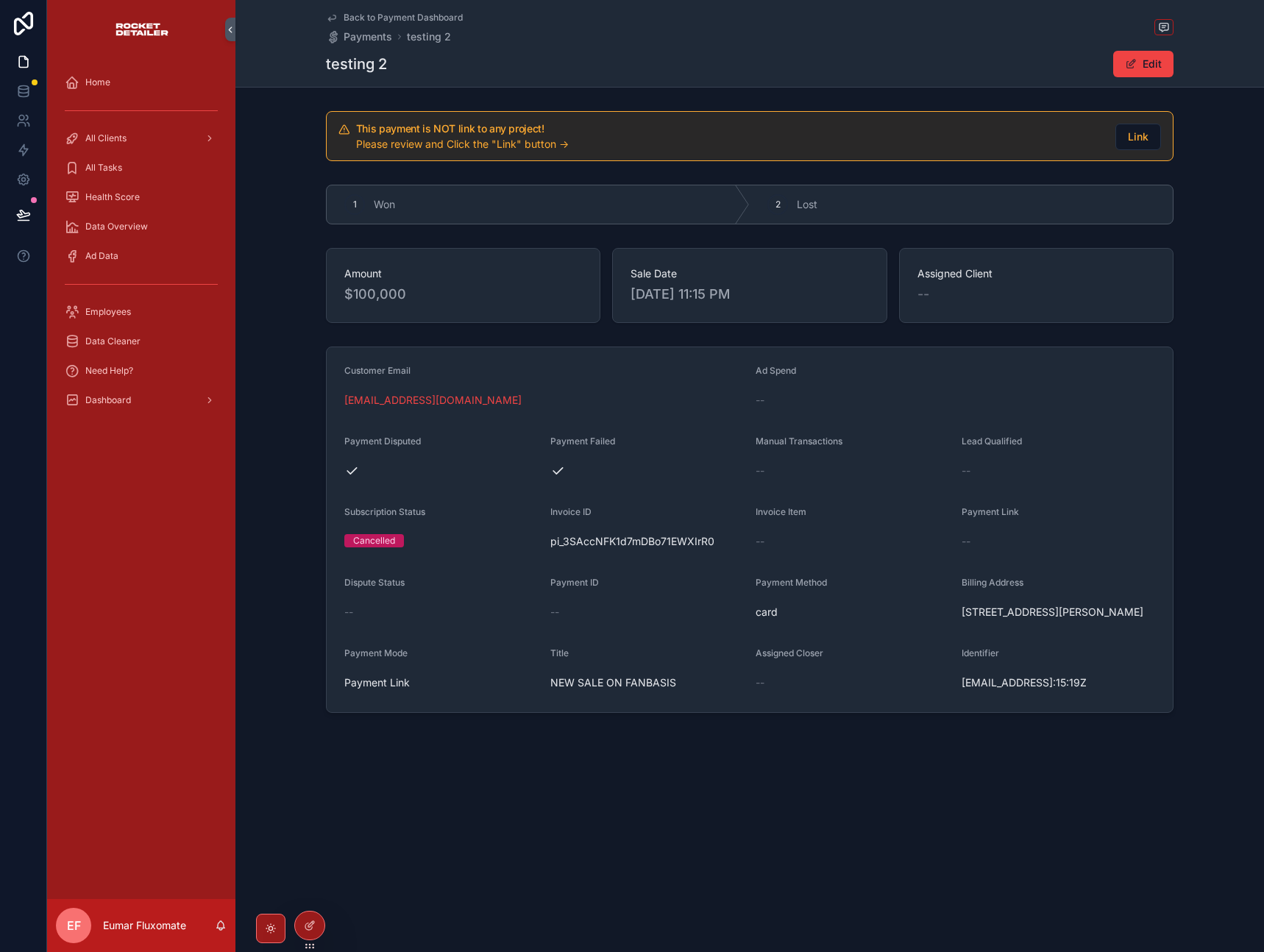
click at [555, 811] on div "Back to Payment Dashboard Payments testing 2 testing 2 Edit This payment is NOT…" at bounding box center [750, 407] width 1028 height 813
click at [365, 19] on span "Back to Payment Dashboard" at bounding box center [403, 17] width 119 height 12
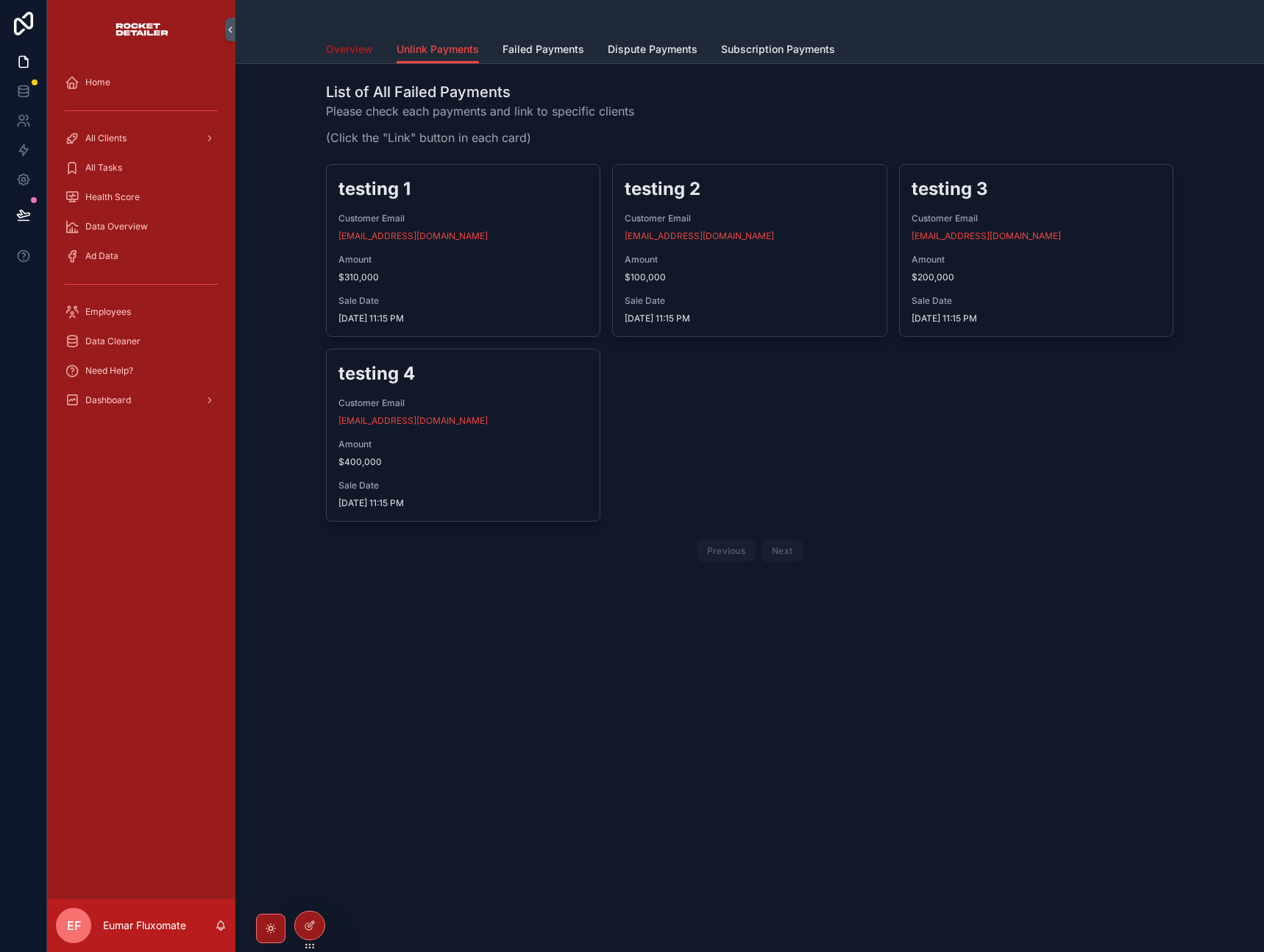
click at [345, 45] on span "Overview" at bounding box center [349, 49] width 47 height 14
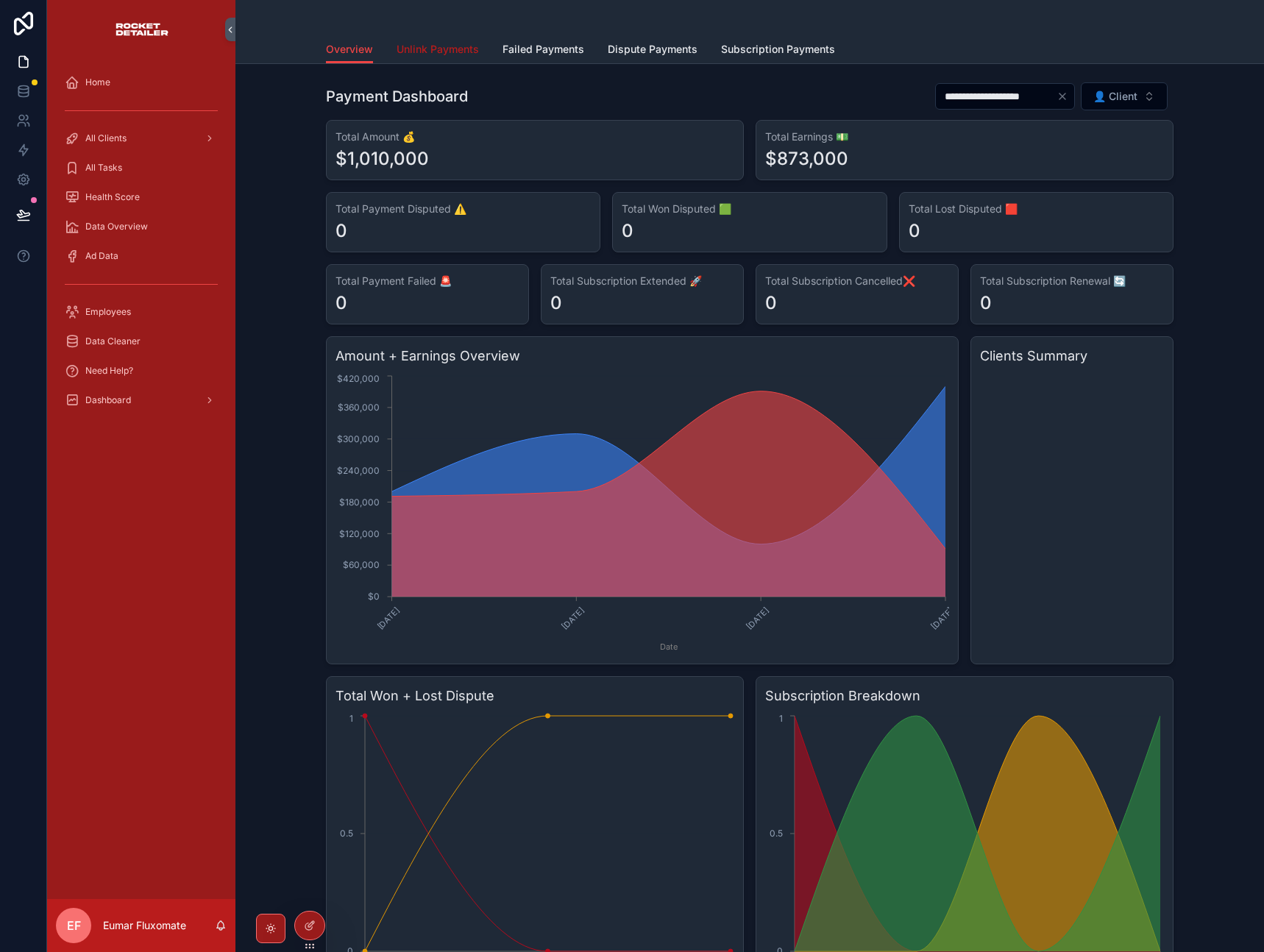
click at [430, 48] on span "Unlink Payments" at bounding box center [438, 49] width 82 height 14
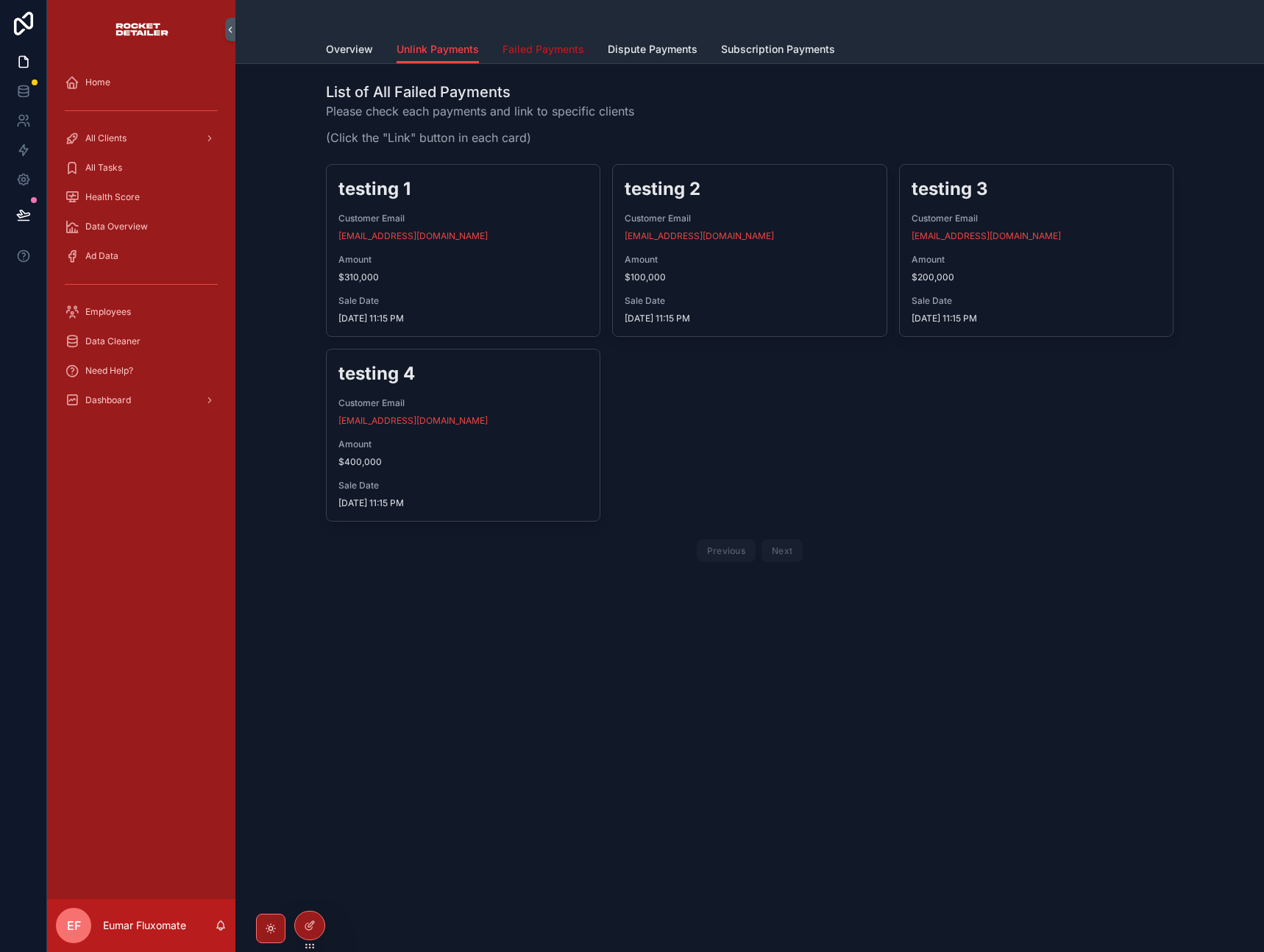
click at [563, 46] on span "Failed Payments" at bounding box center [543, 49] width 82 height 14
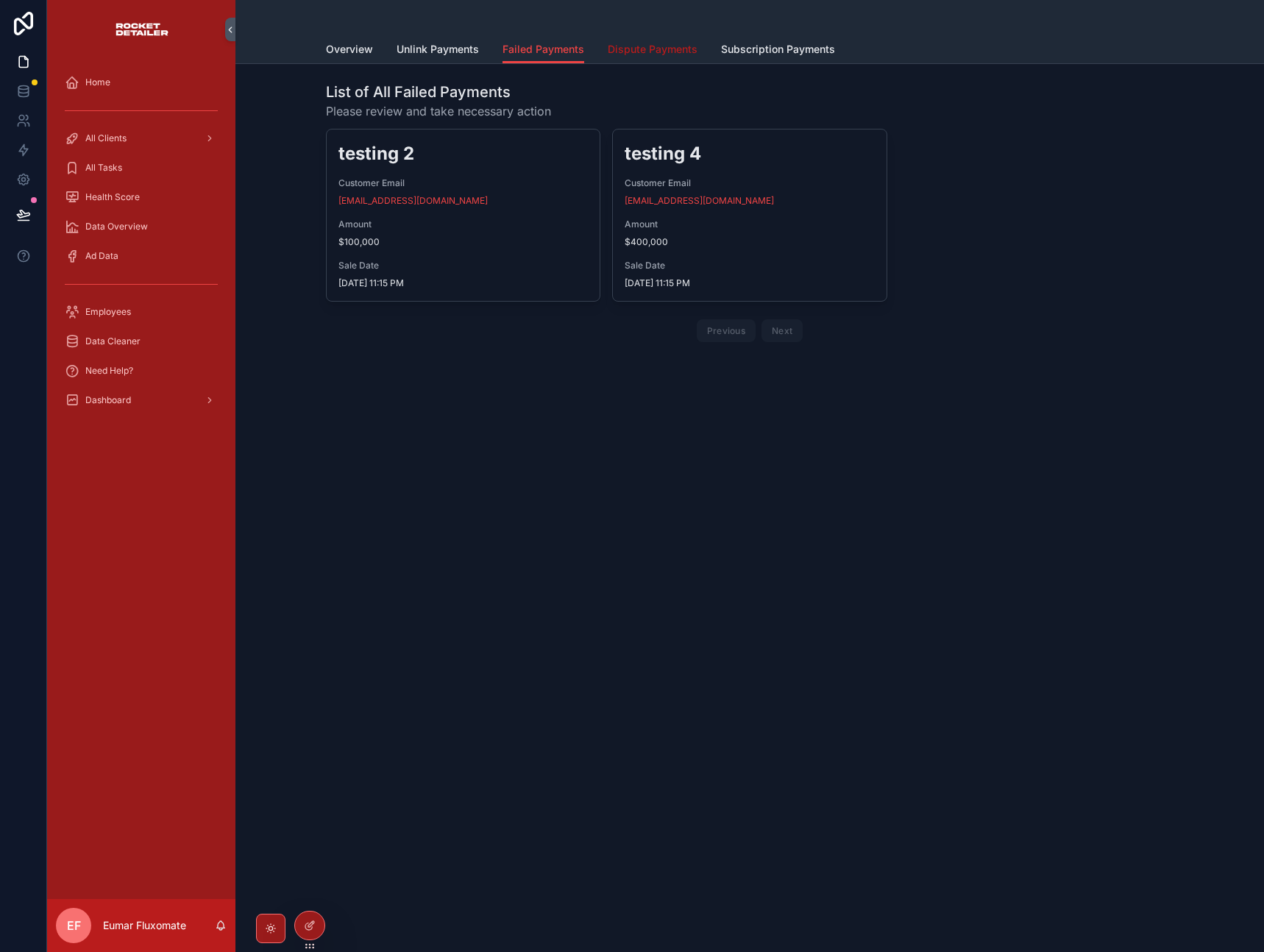
click at [642, 57] on link "Dispute Payments" at bounding box center [653, 50] width 90 height 30
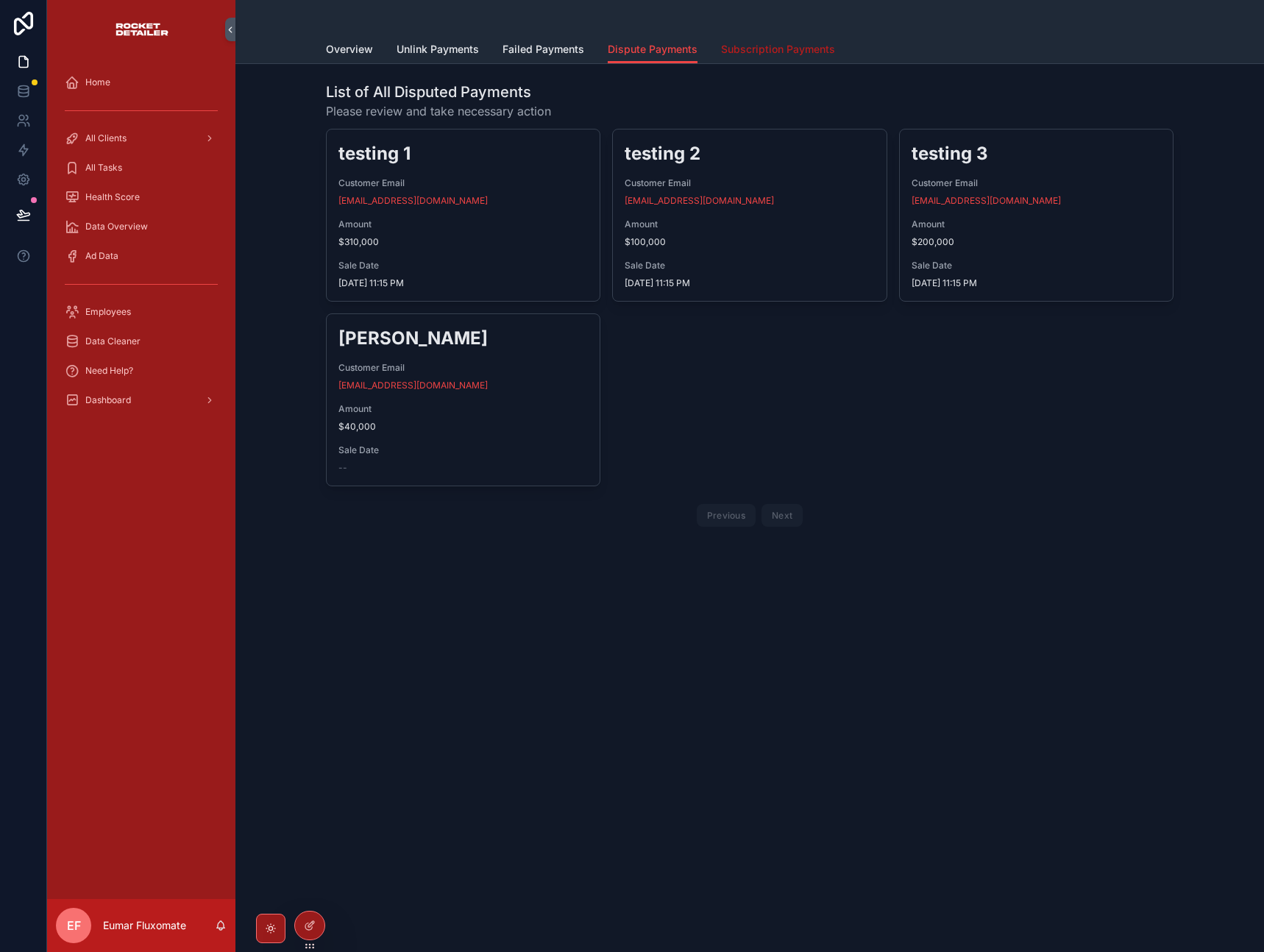
click at [763, 48] on span "Subscription Payments" at bounding box center [778, 49] width 114 height 14
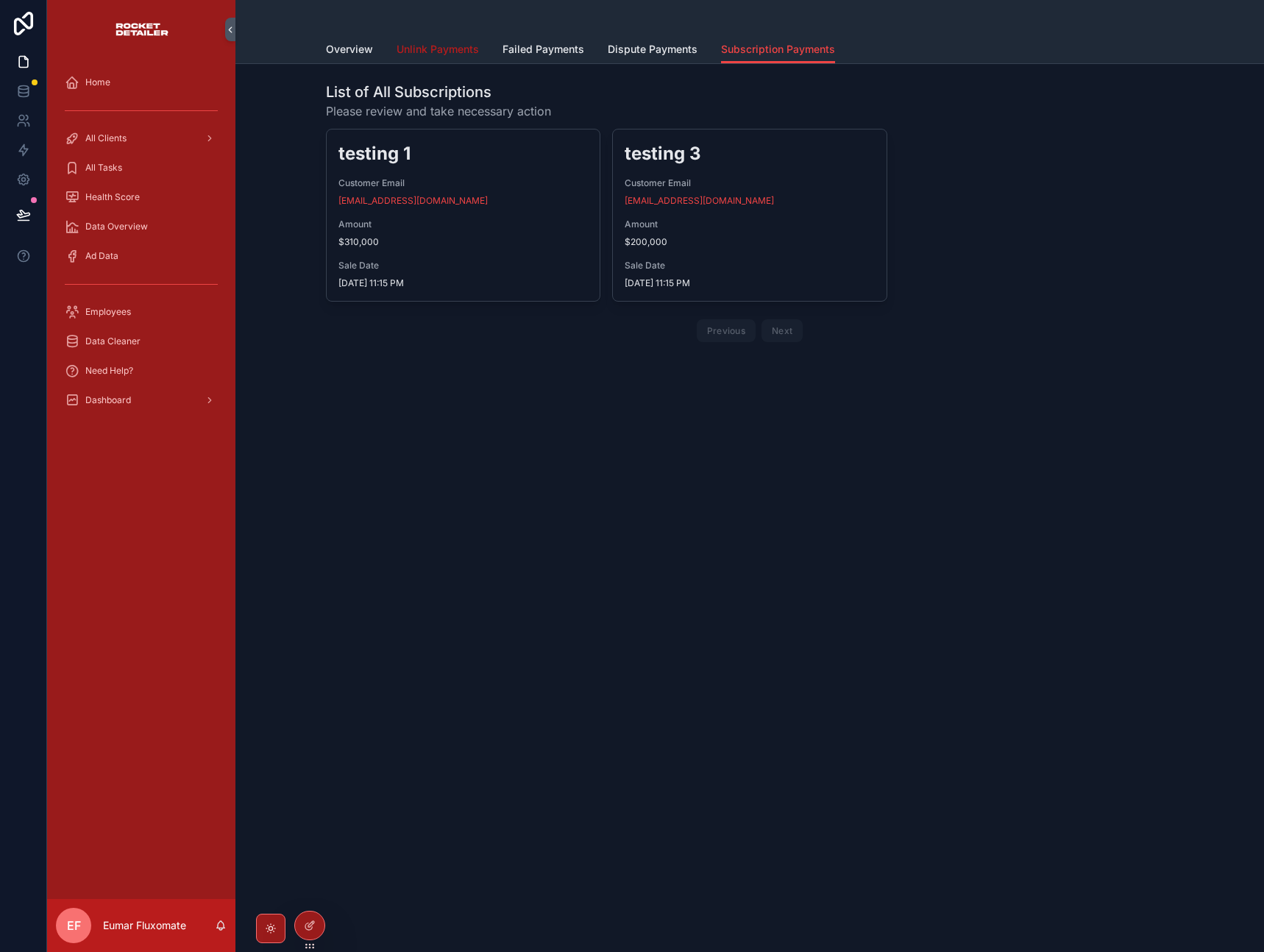
click at [467, 51] on span "Unlink Payments" at bounding box center [438, 49] width 82 height 14
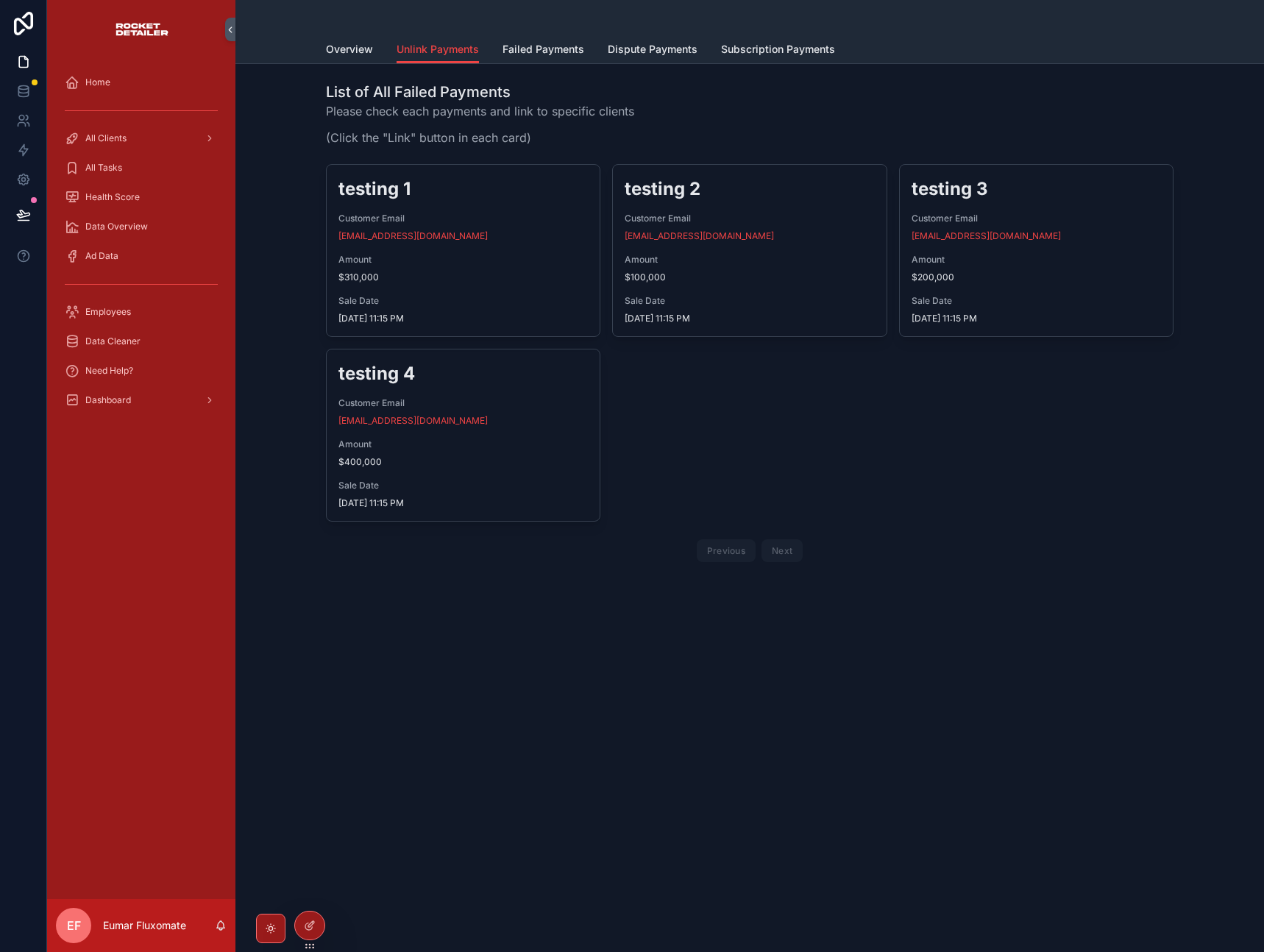
click at [943, 426] on div "testing 1 Customer Email [EMAIL_ADDRESS][DOMAIN_NAME] Amount $310,000 Sale Date…" at bounding box center [750, 365] width 847 height 404
click at [897, 421] on div "testing 1 Customer Email [EMAIL_ADDRESS][DOMAIN_NAME] Amount $310,000 Sale Date…" at bounding box center [750, 365] width 847 height 404
click at [814, 418] on div "testing 1 Customer Email [EMAIL_ADDRESS][DOMAIN_NAME] Amount $310,000 Sale Date…" at bounding box center [750, 365] width 847 height 404
click at [314, 925] on icon at bounding box center [309, 925] width 12 height 12
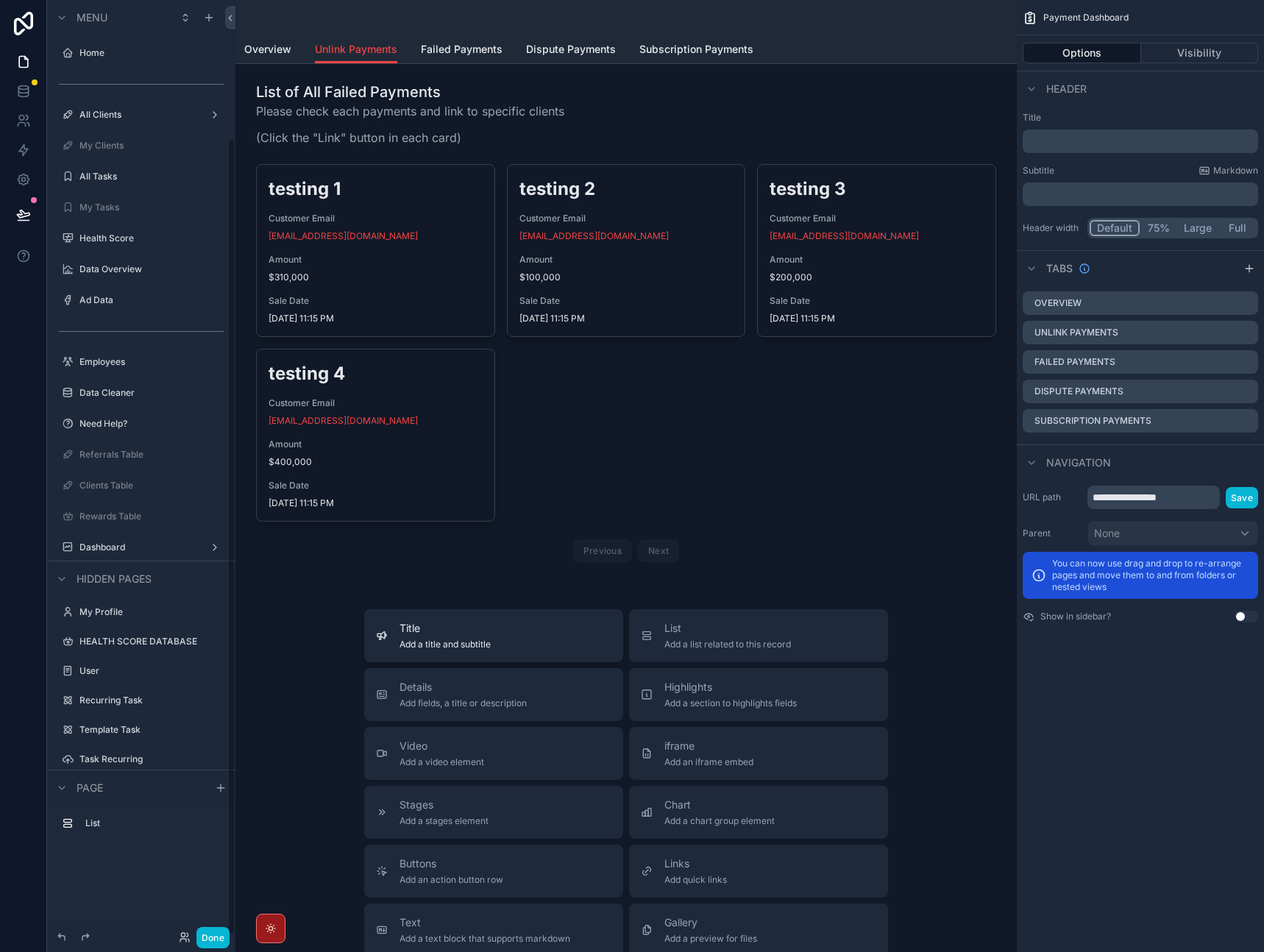
scroll to position [162, 0]
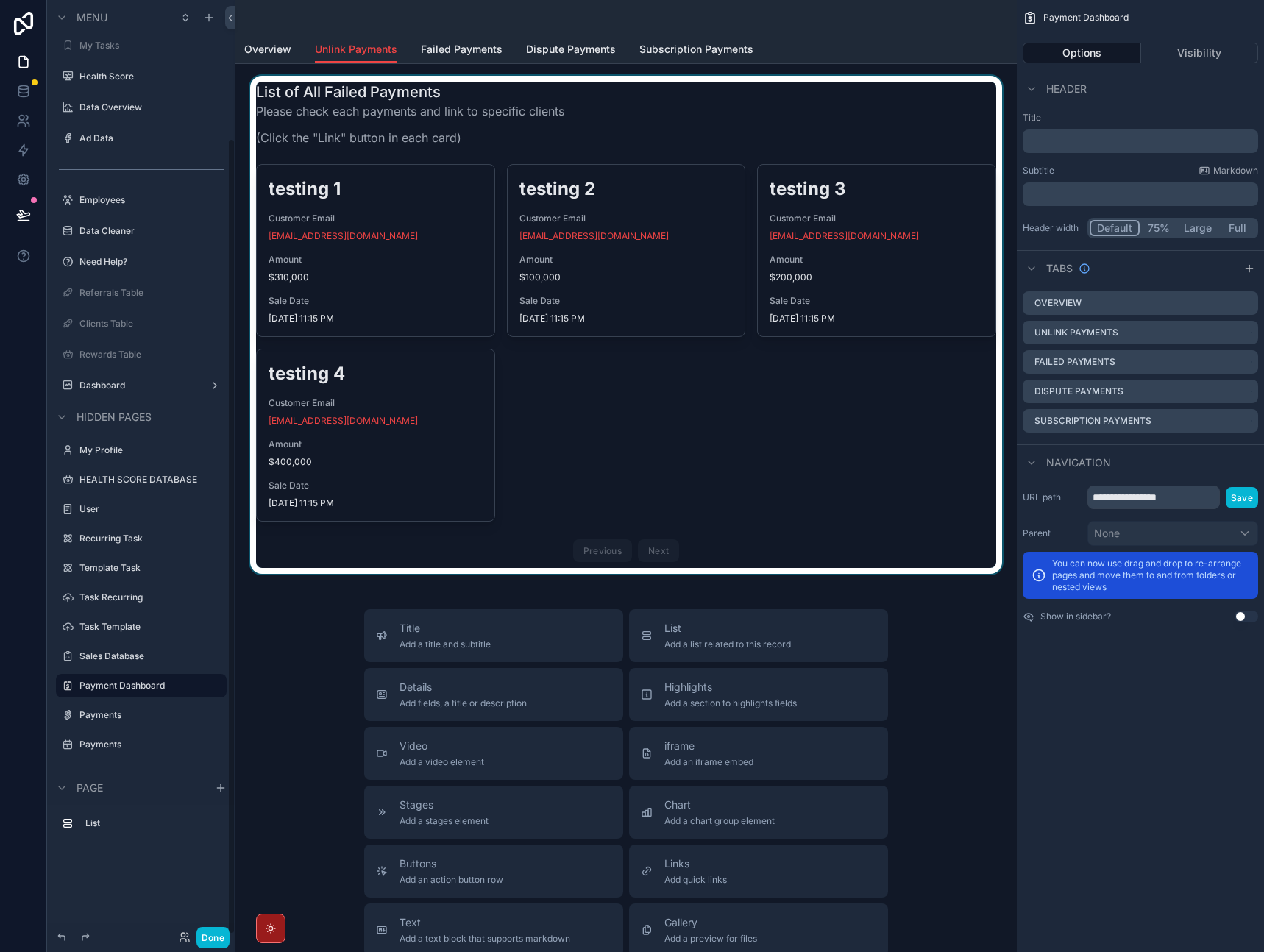
click at [649, 434] on div "scrollable content" at bounding box center [626, 325] width 758 height 498
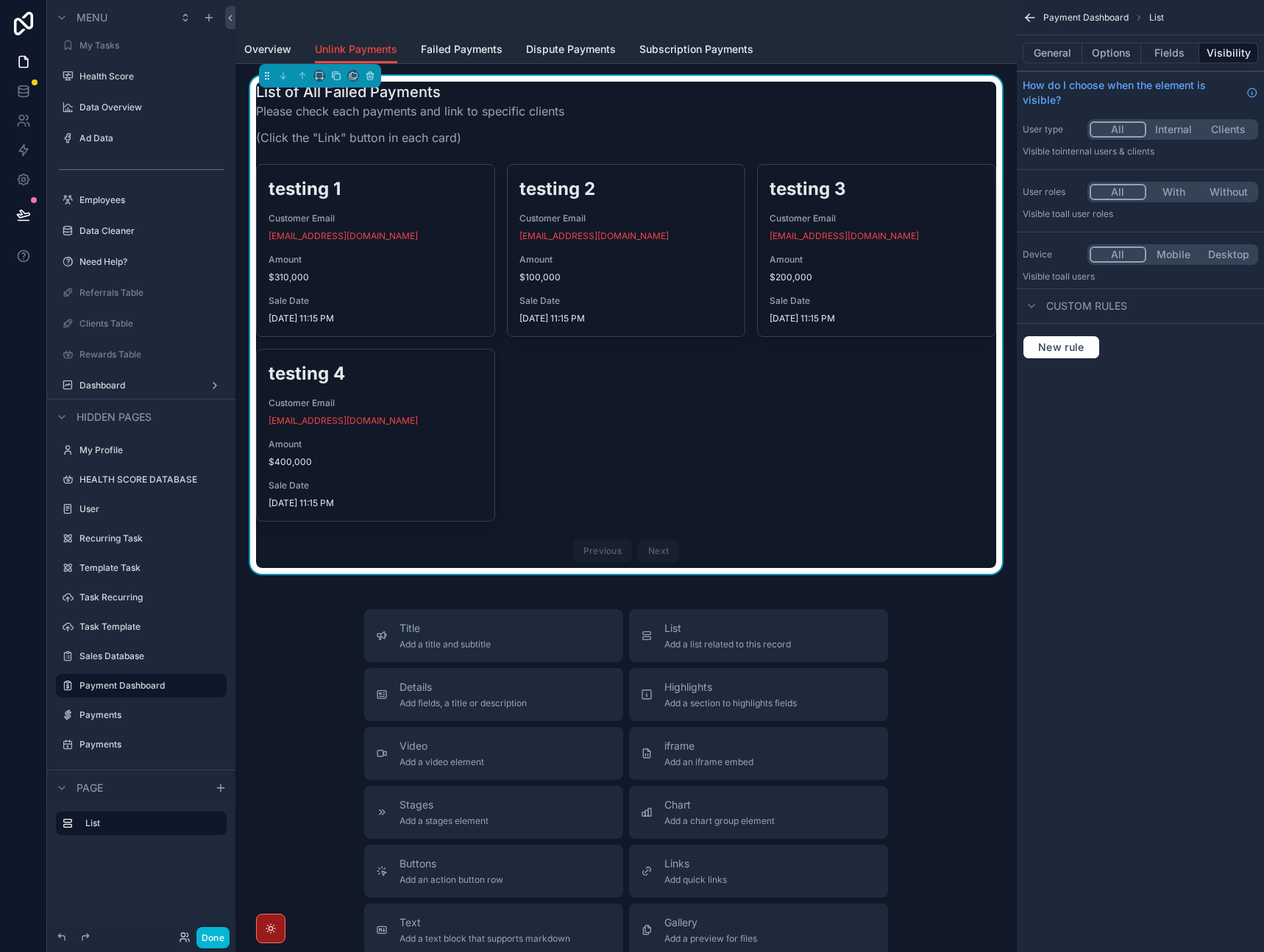
click at [596, 413] on div "testing 1 Customer Email [EMAIL_ADDRESS][DOMAIN_NAME] Amount $310,000 Sale Date…" at bounding box center [626, 365] width 740 height 404
click at [351, 75] on icon "scrollable content" at bounding box center [354, 75] width 6 height 6
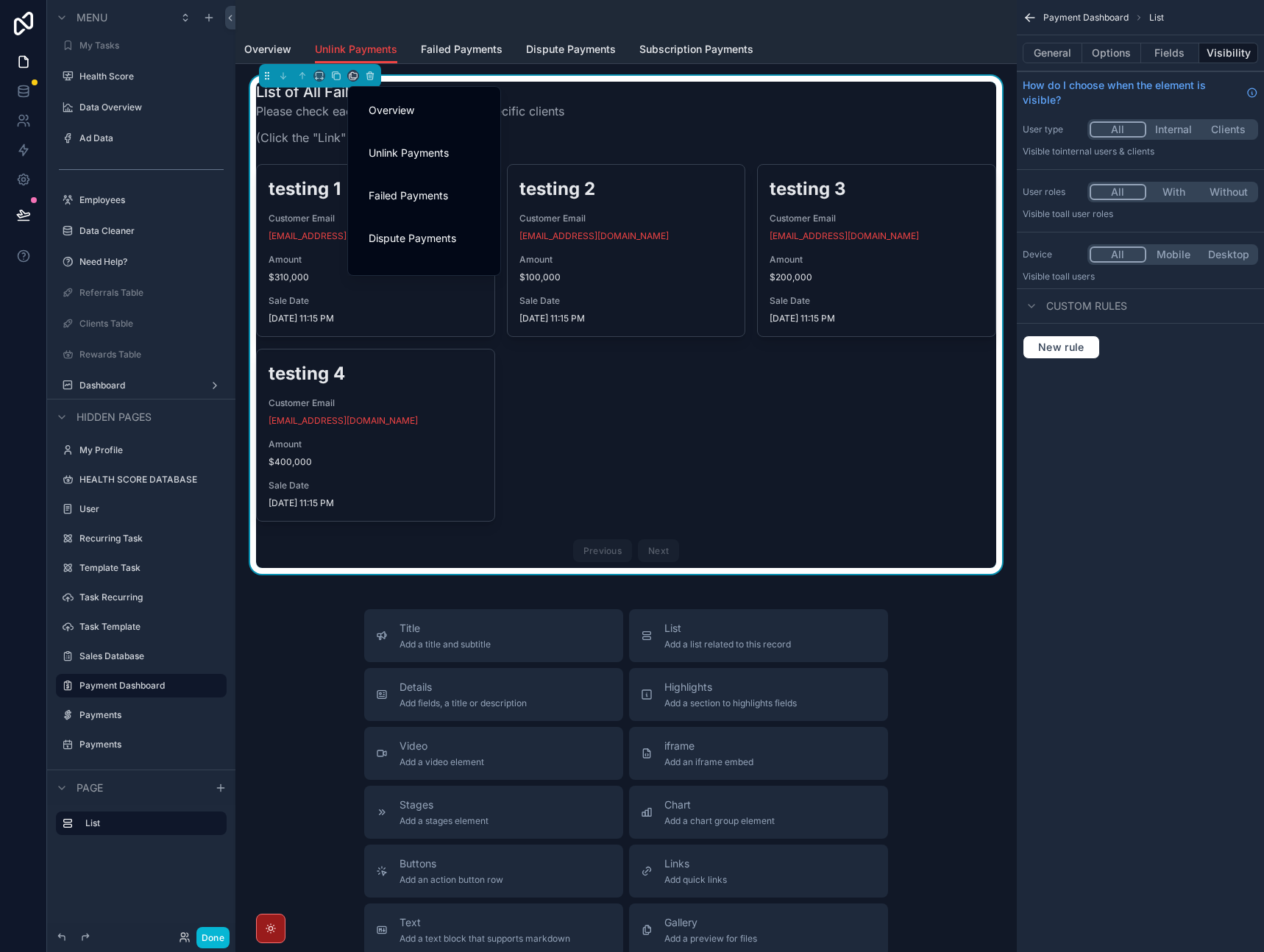
click at [330, 81] on div "scrollable content" at bounding box center [632, 476] width 1264 height 952
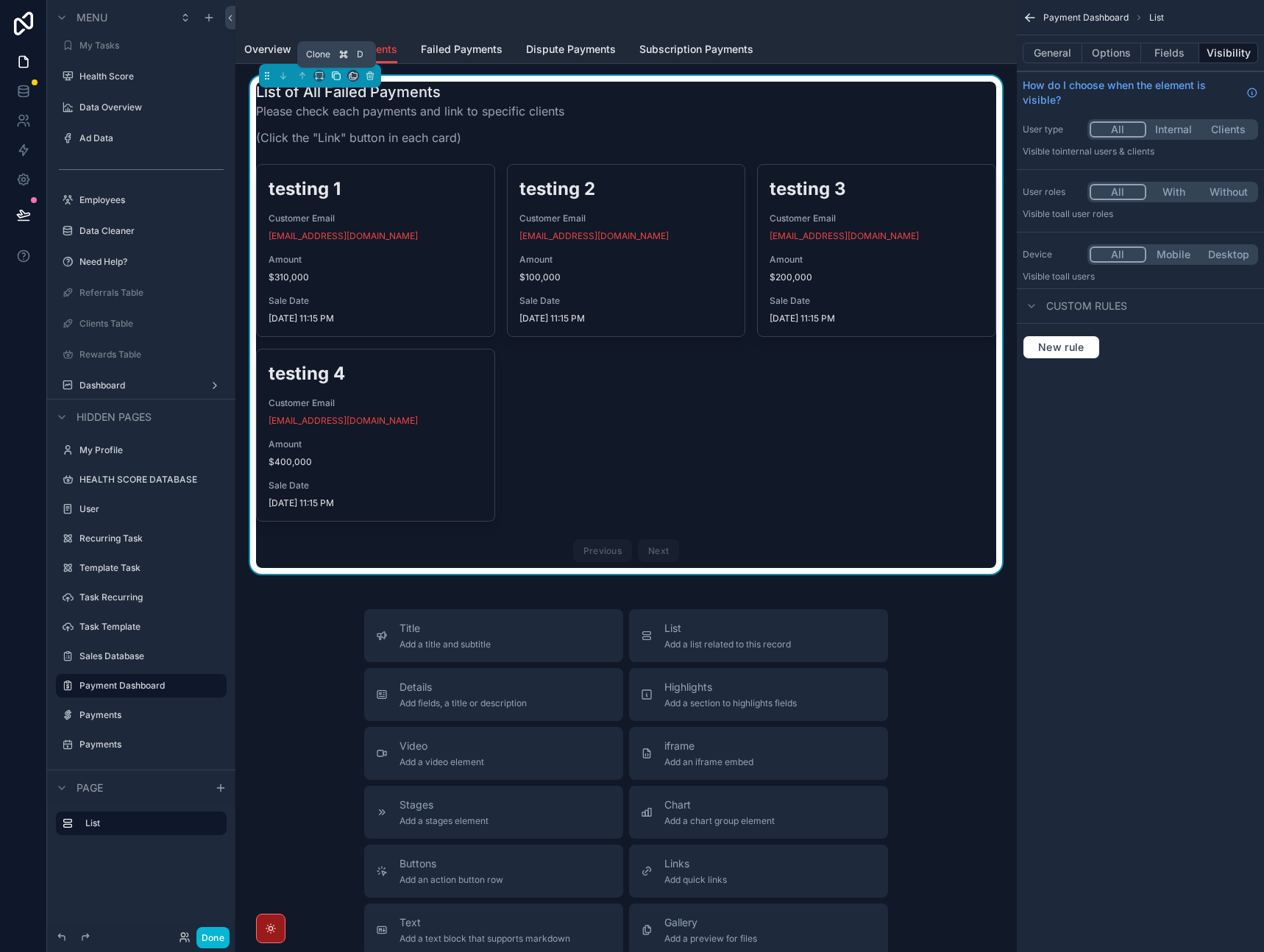
click at [334, 77] on icon "scrollable content" at bounding box center [337, 76] width 6 height 6
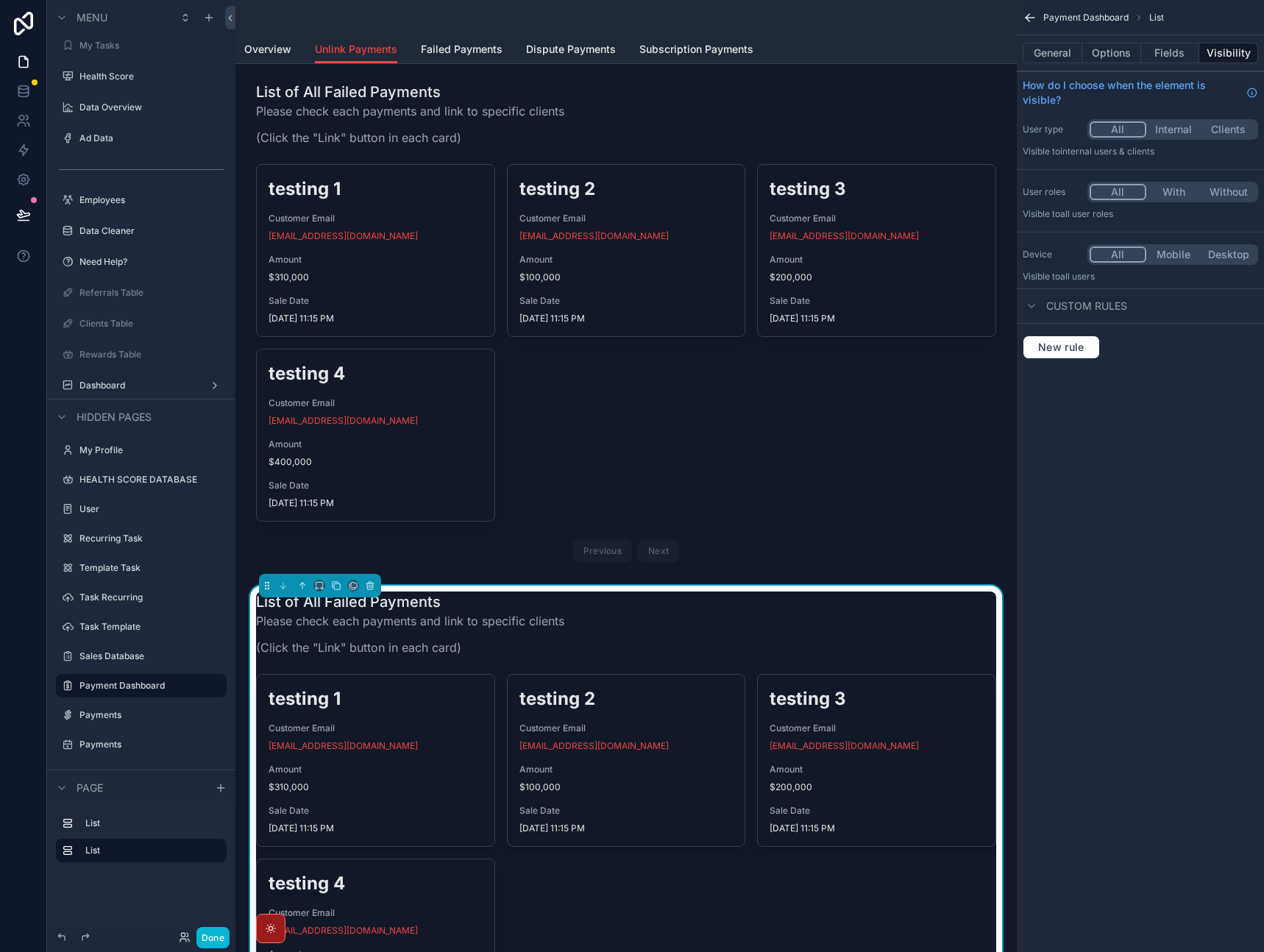
click at [334, 77] on div "scrollable content" at bounding box center [626, 325] width 758 height 498
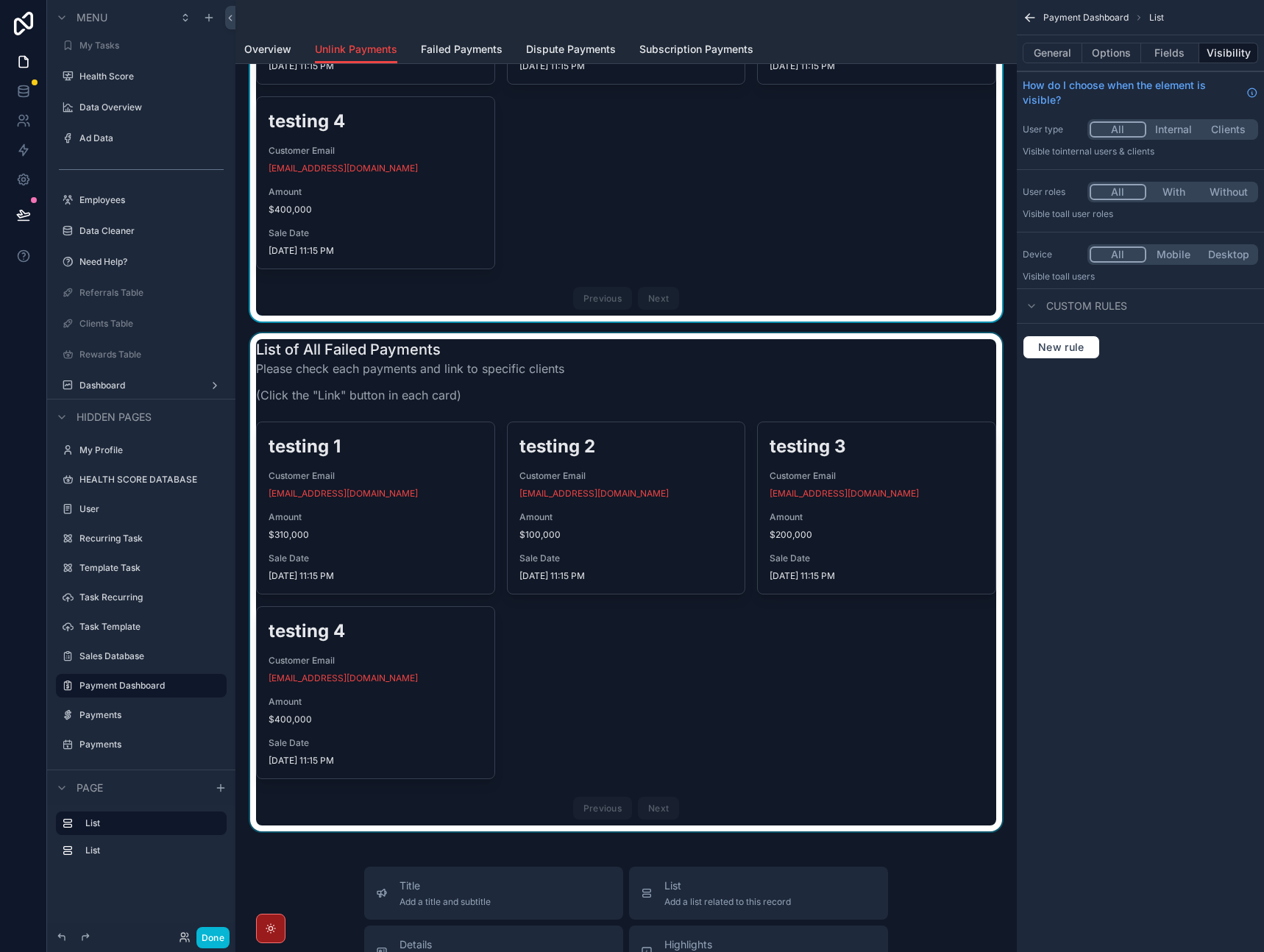
scroll to position [255, 0]
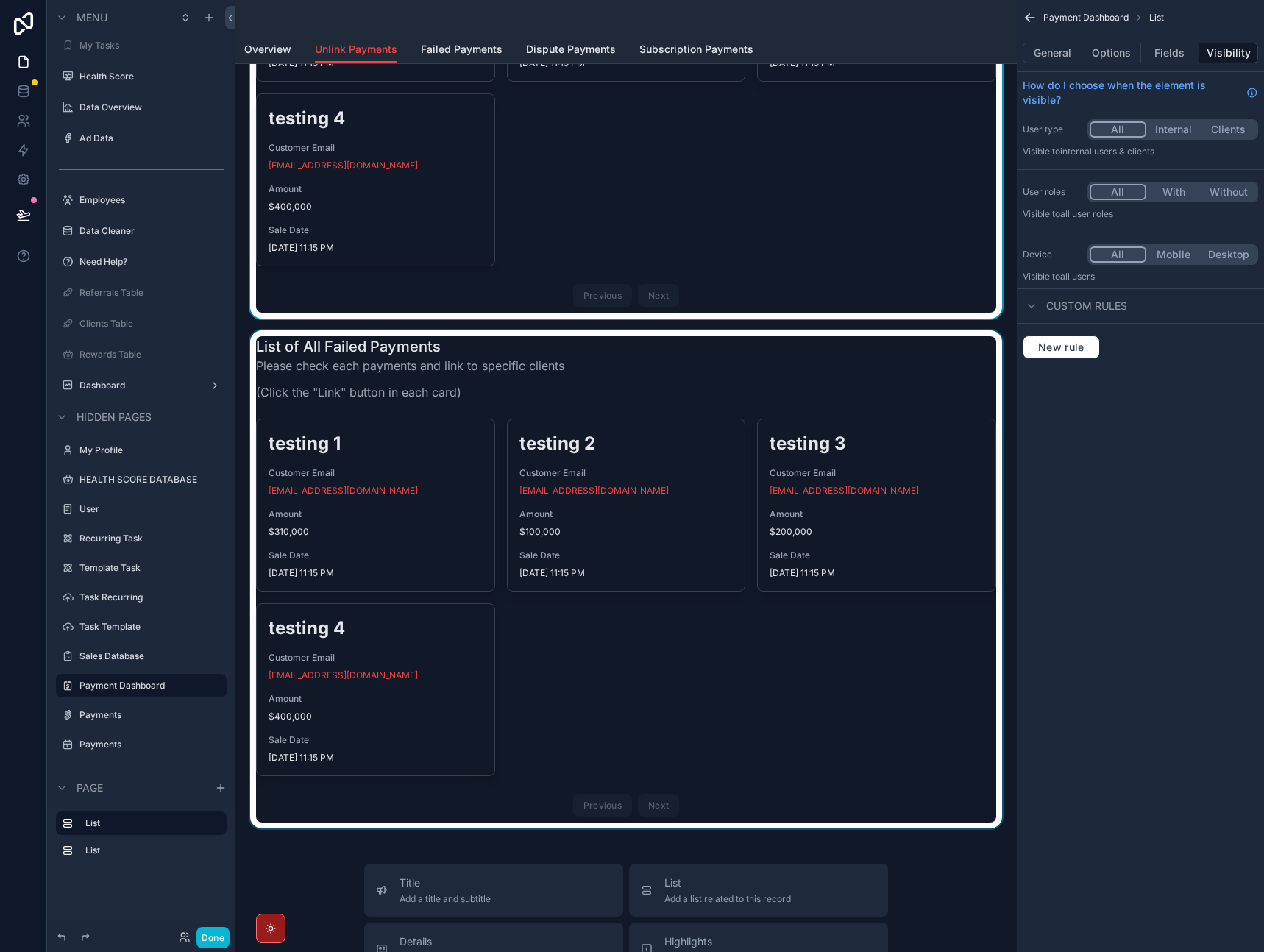
click at [674, 367] on div "scrollable content" at bounding box center [626, 579] width 758 height 498
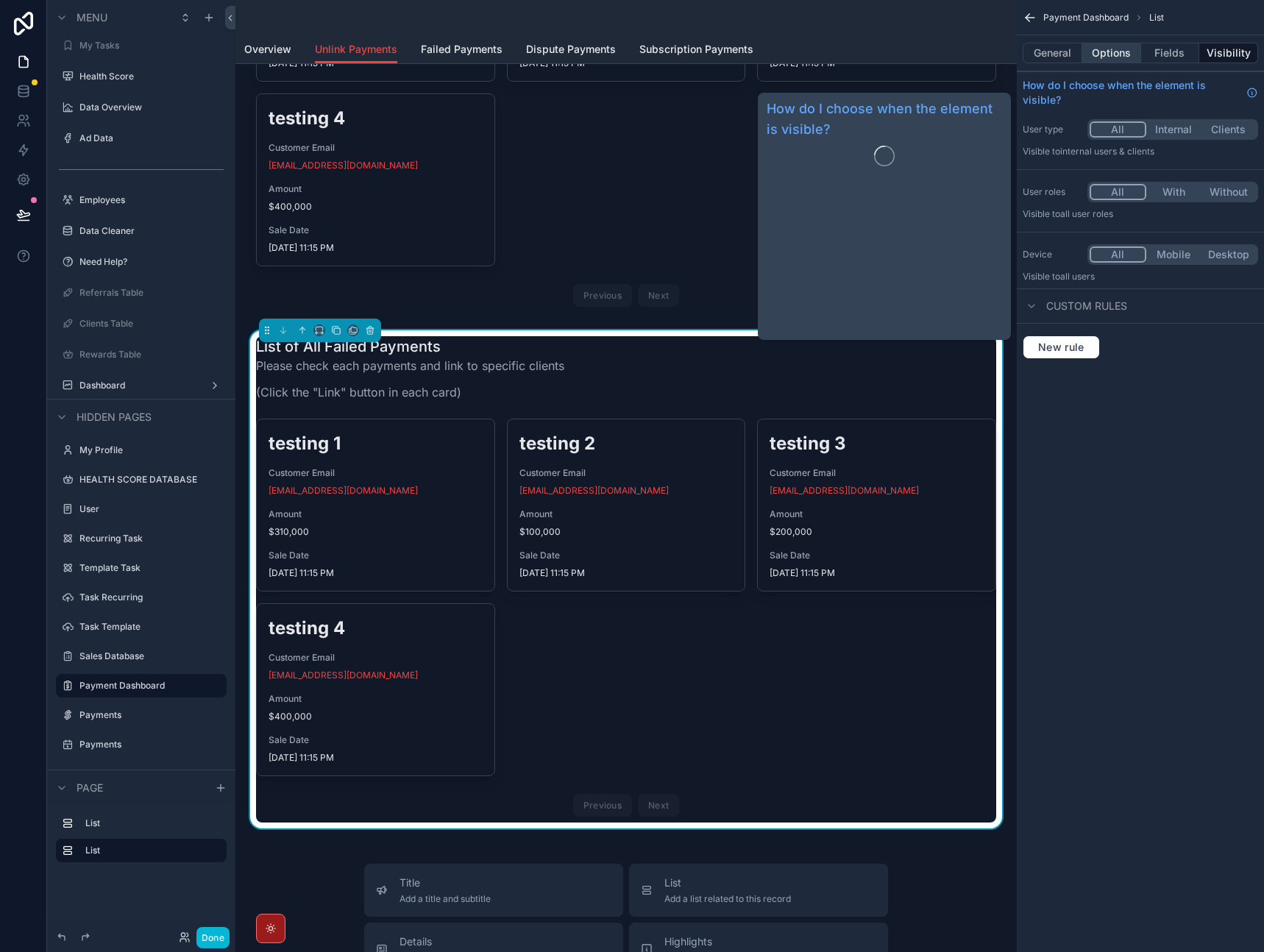
click at [1114, 52] on button "Options" at bounding box center [1112, 53] width 59 height 21
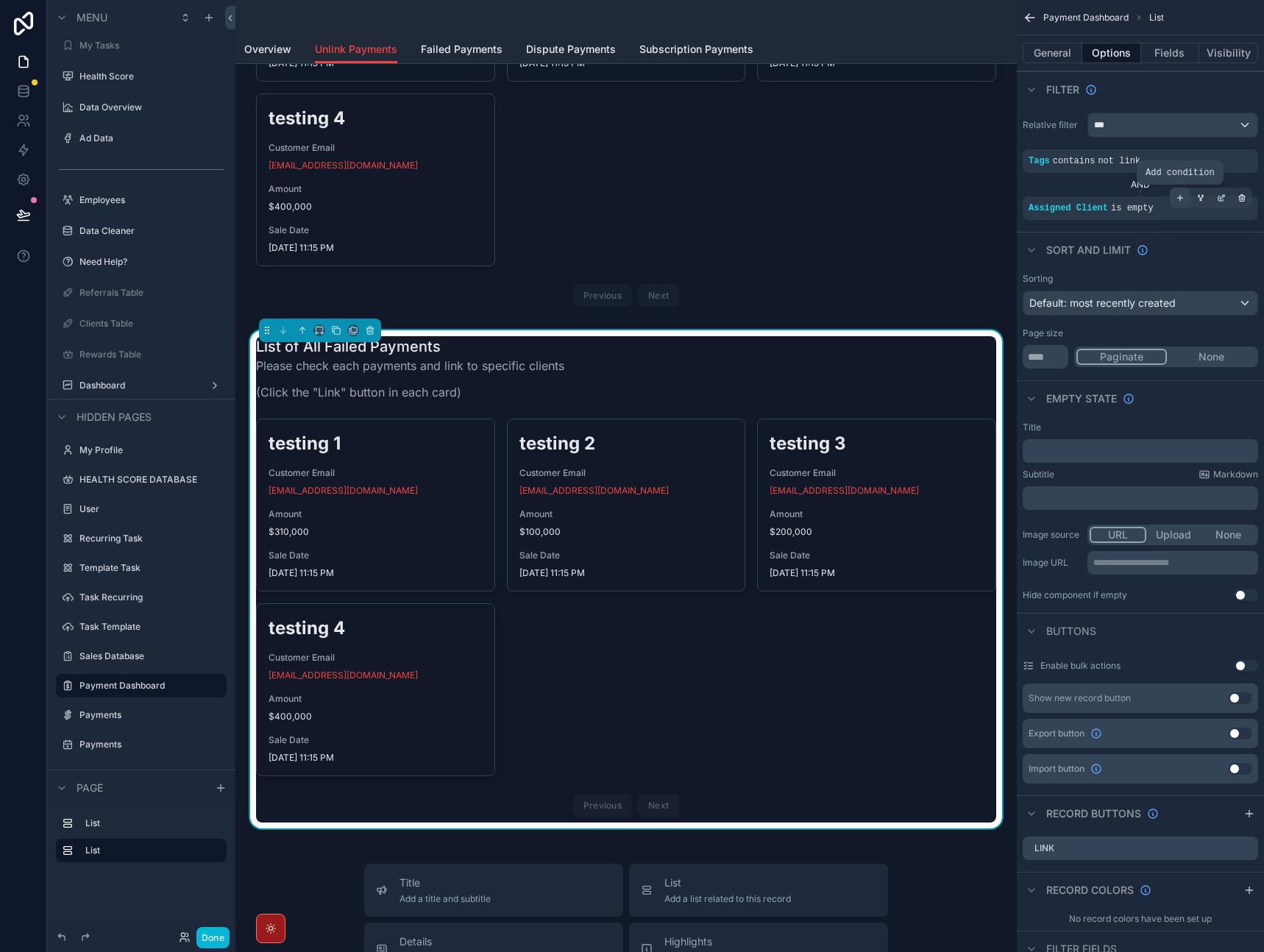
click at [1177, 199] on icon "scrollable content" at bounding box center [1181, 198] width 9 height 9
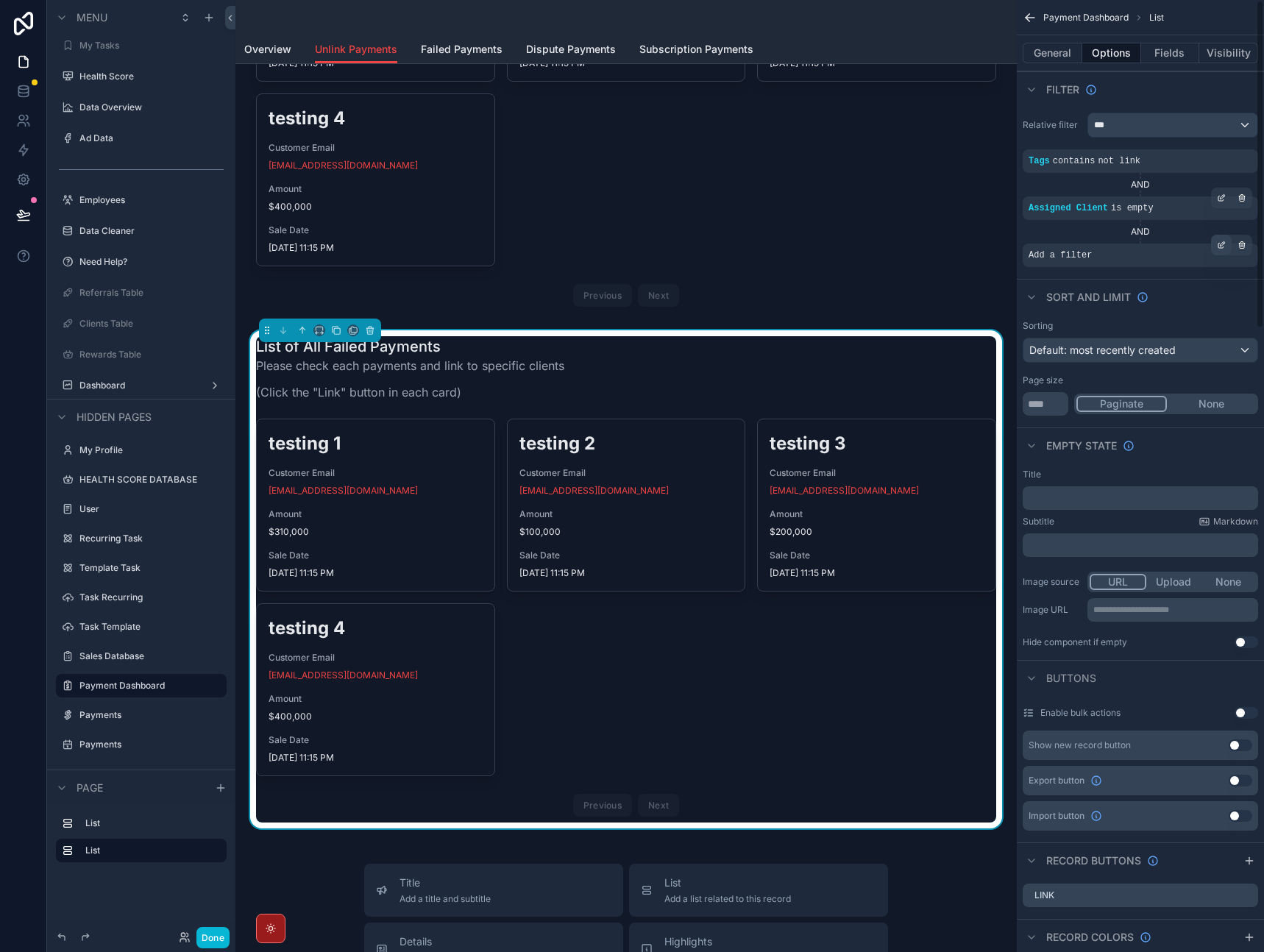
click at [1222, 247] on icon "scrollable content" at bounding box center [1221, 246] width 5 height 5
click at [900, 229] on span "Select a field" at bounding box center [874, 233] width 63 height 13
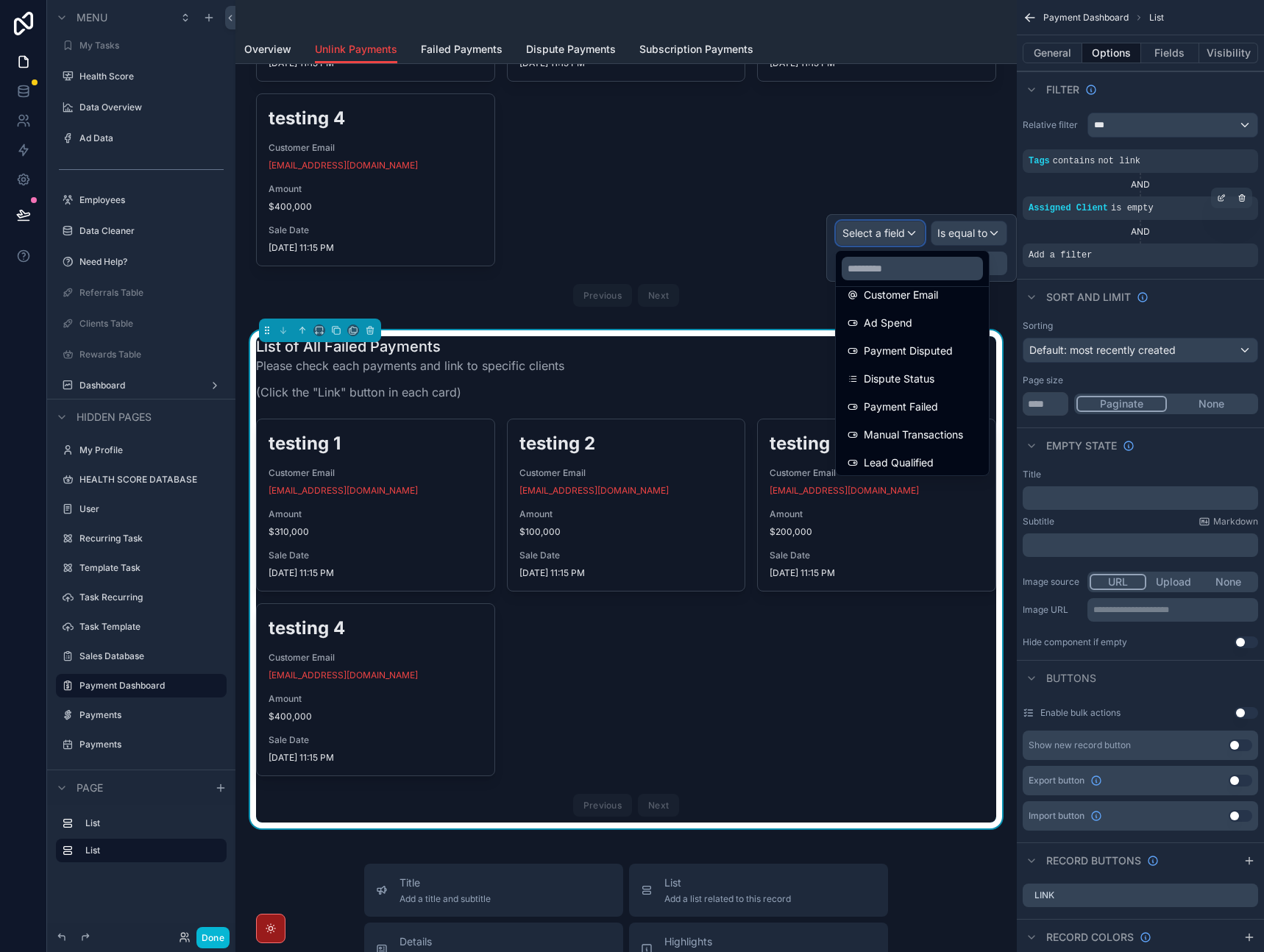
scroll to position [123, 0]
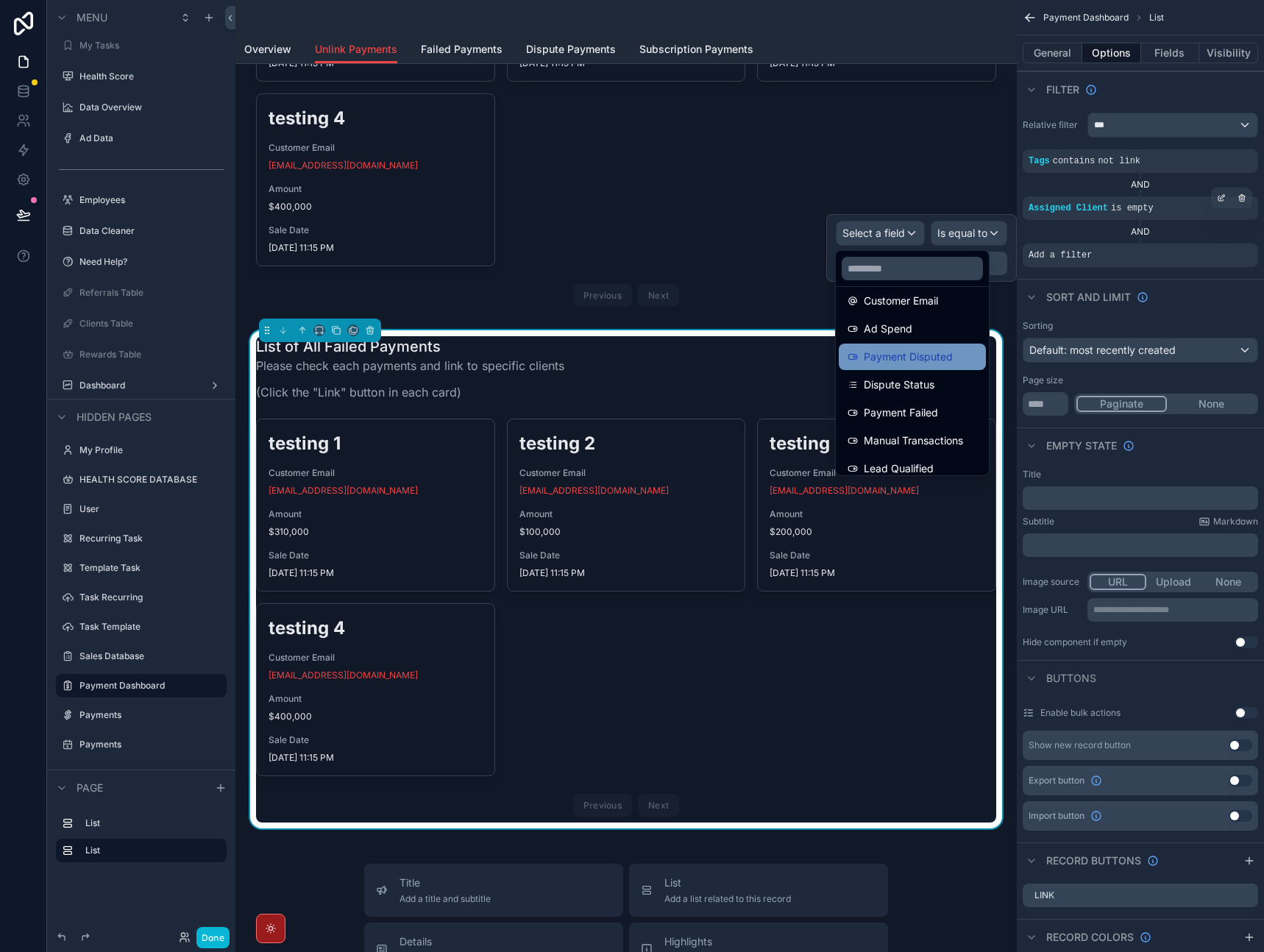
click at [916, 360] on span "Payment Disputed" at bounding box center [907, 357] width 89 height 18
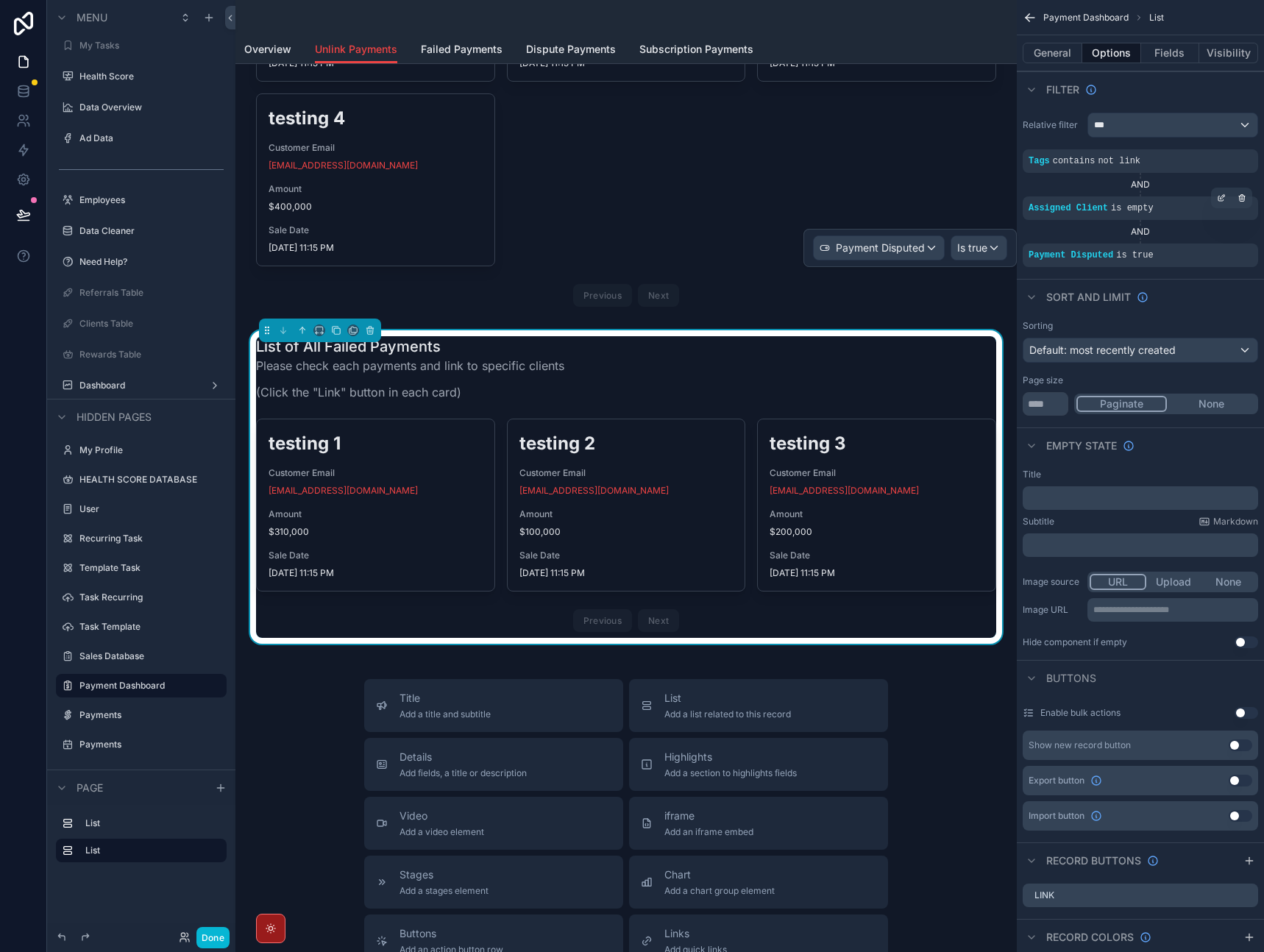
click at [1194, 295] on div "Sort And Limit" at bounding box center [1140, 296] width 247 height 35
click at [718, 373] on div "List of All Failed Payments Please check each payments and link to specific cli…" at bounding box center [626, 373] width 740 height 73
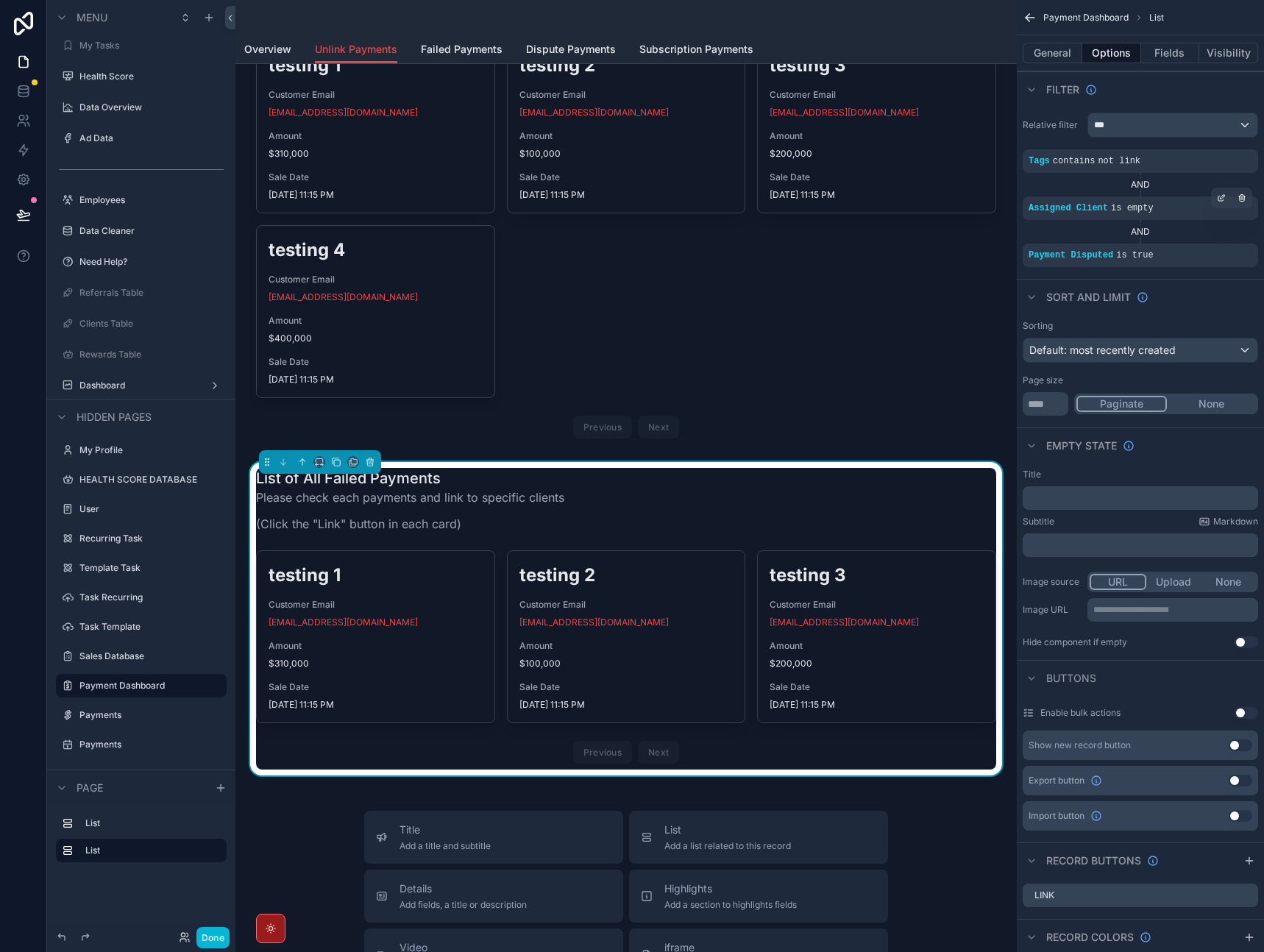
scroll to position [237, 0]
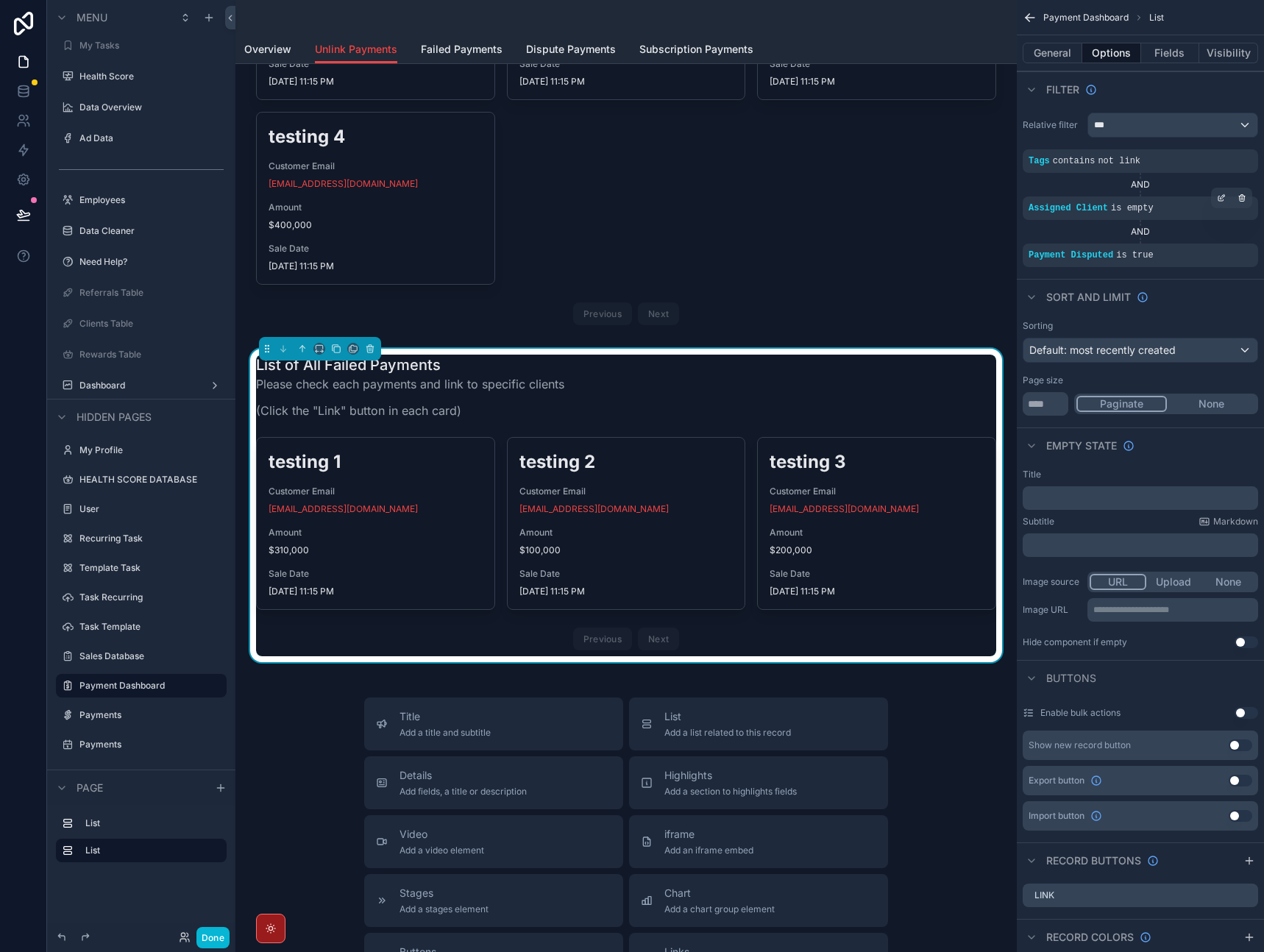
click at [395, 373] on h1 "List of All Failed Payments" at bounding box center [410, 365] width 308 height 21
click at [900, 373] on div "List of All Failed Payments Please check each payments and link to specific cli…" at bounding box center [626, 391] width 740 height 73
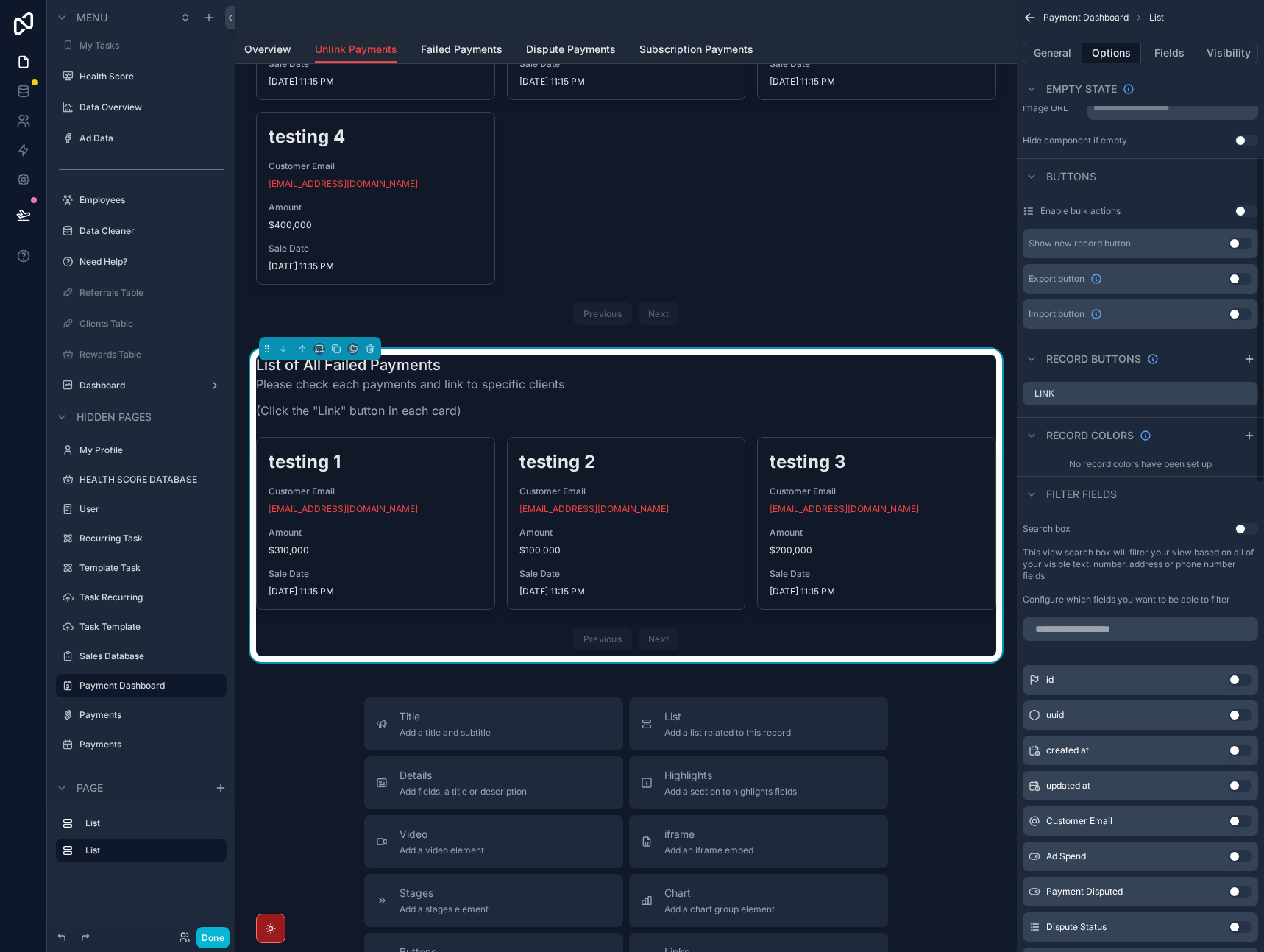
scroll to position [450, 0]
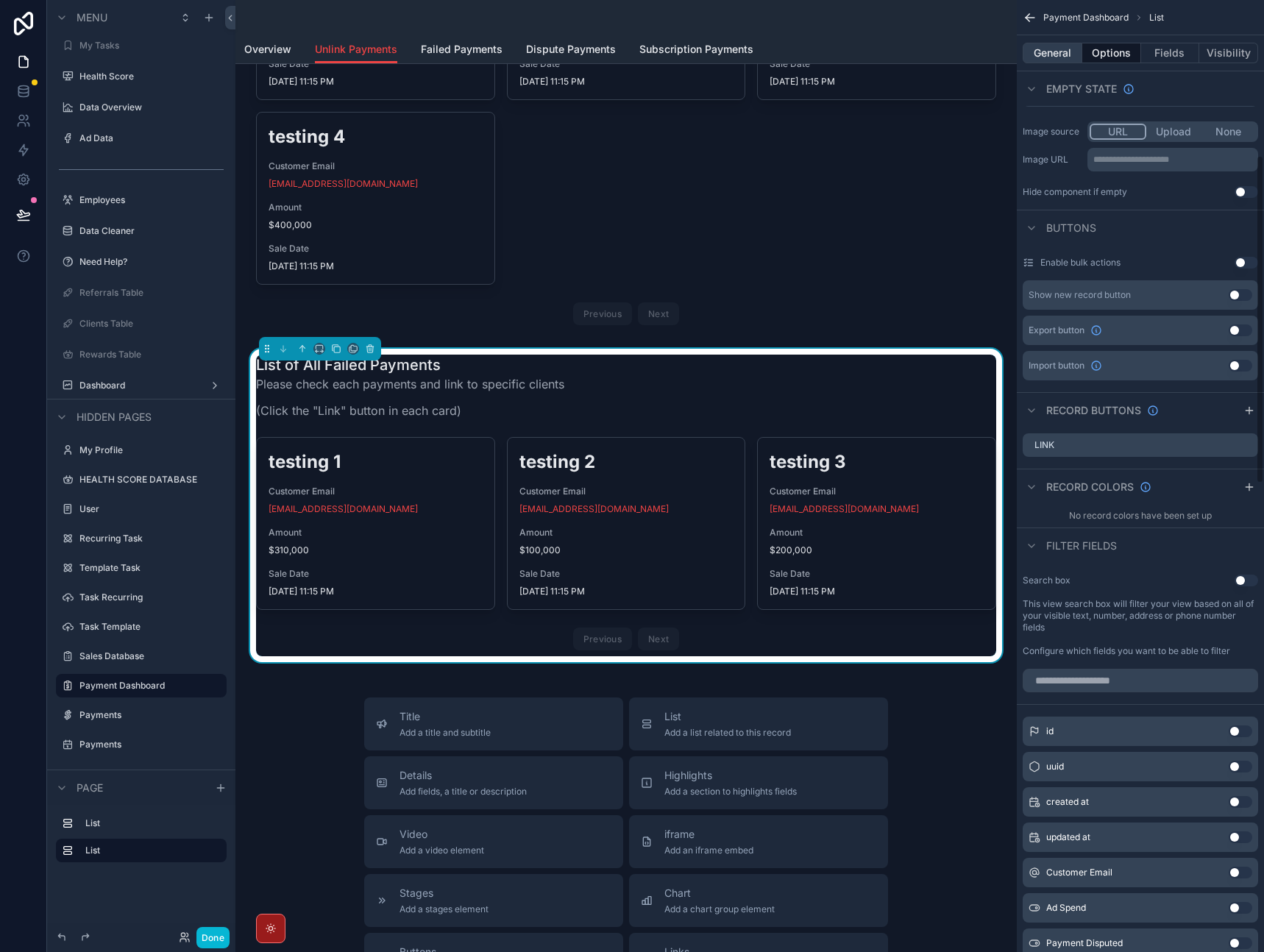
click at [1057, 52] on button "General" at bounding box center [1053, 53] width 60 height 21
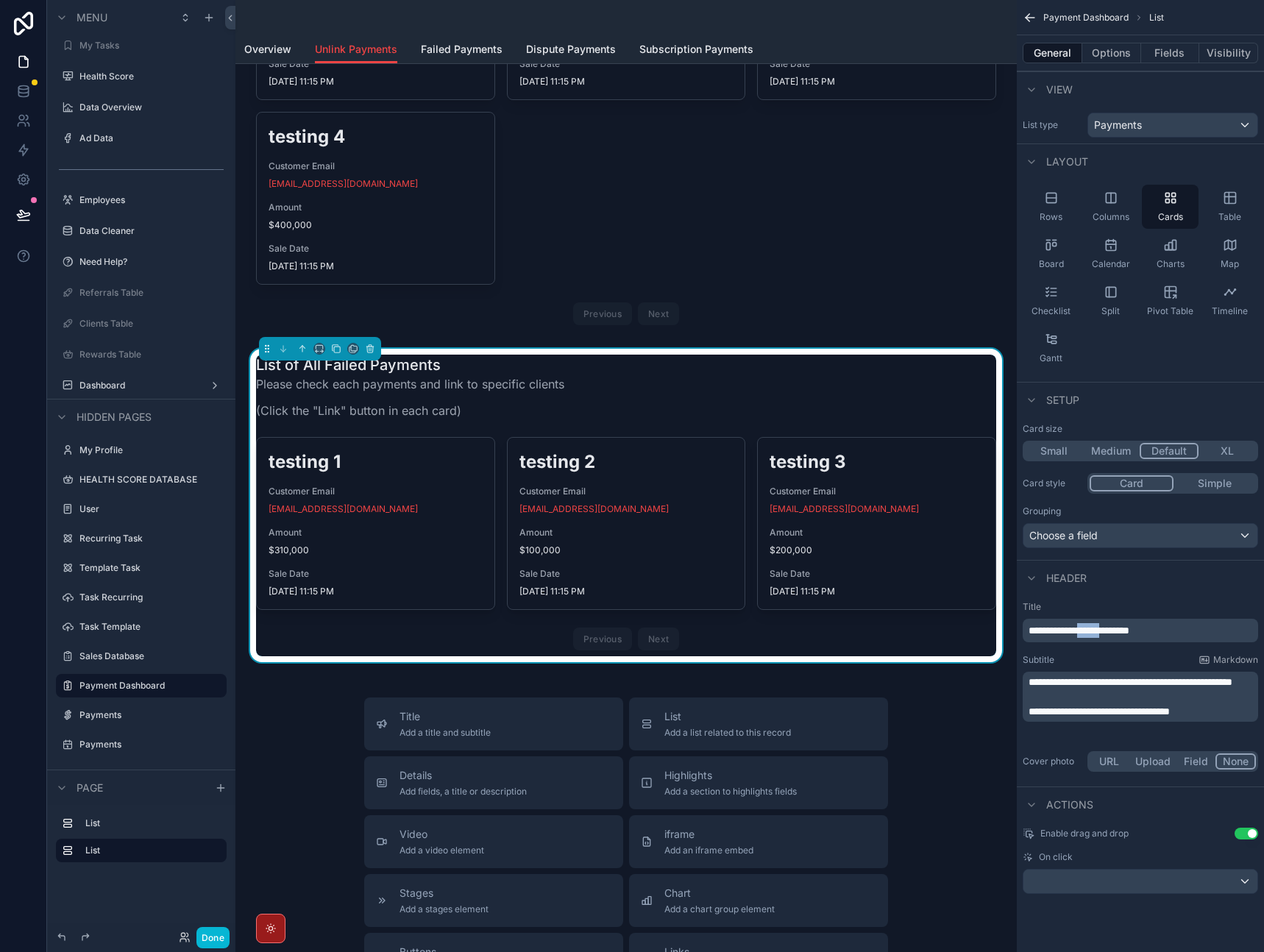
drag, startPoint x: 1107, startPoint y: 630, endPoint x: 1079, endPoint y: 631, distance: 28.0
click at [1079, 631] on span "**********" at bounding box center [1079, 630] width 101 height 11
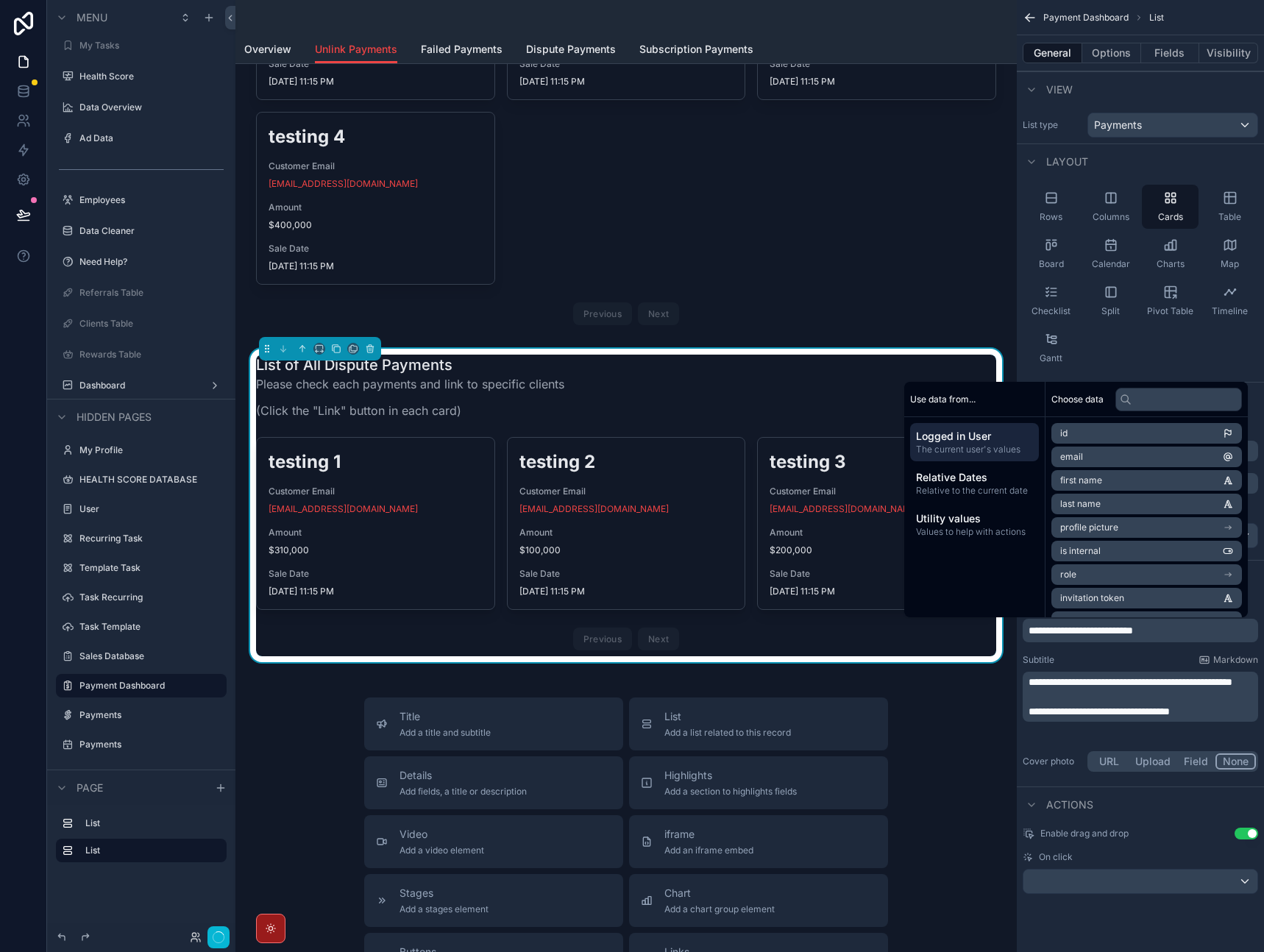
click at [1140, 654] on div "Subtitle Markdown" at bounding box center [1140, 659] width 236 height 12
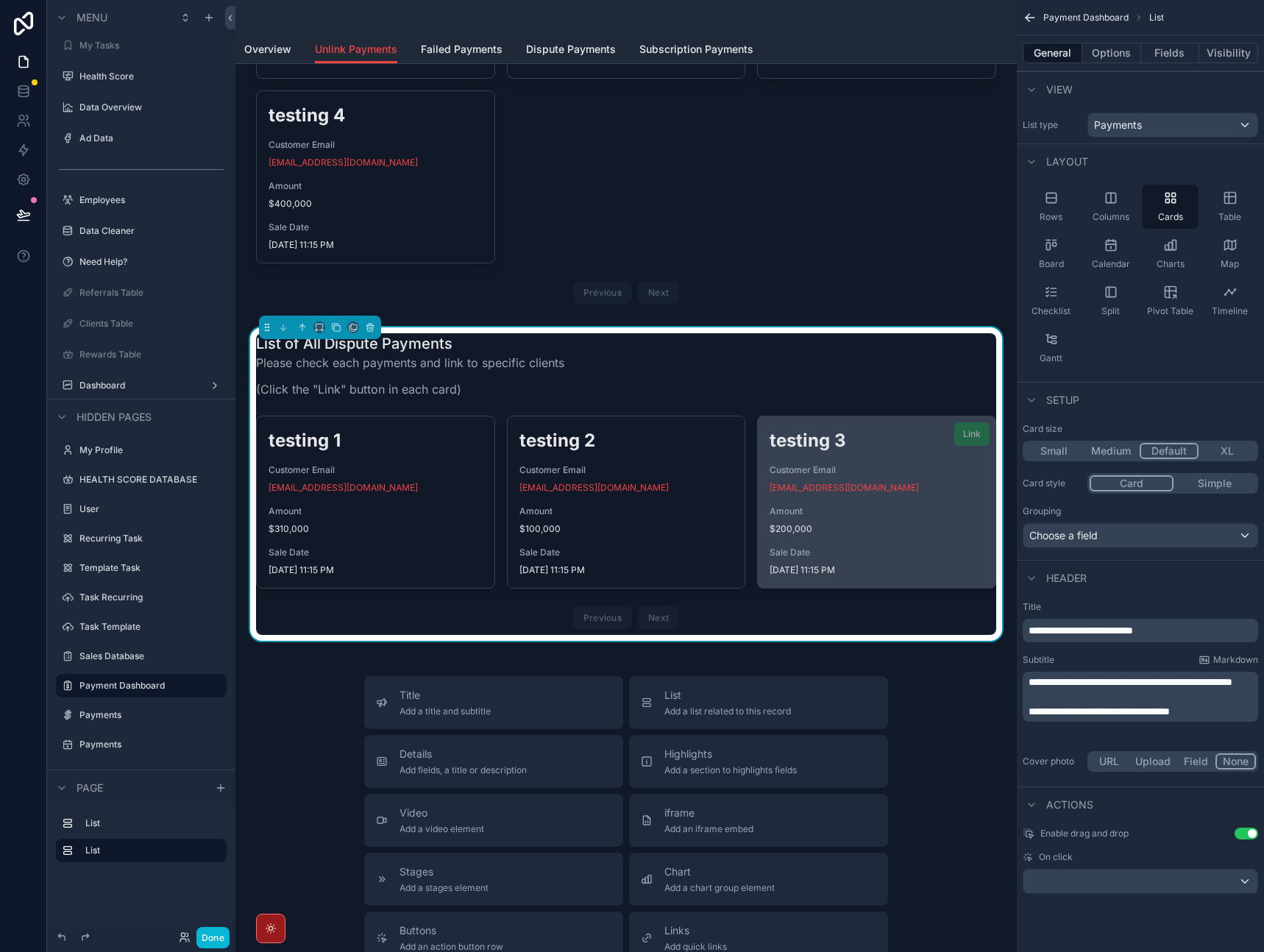
scroll to position [260, 0]
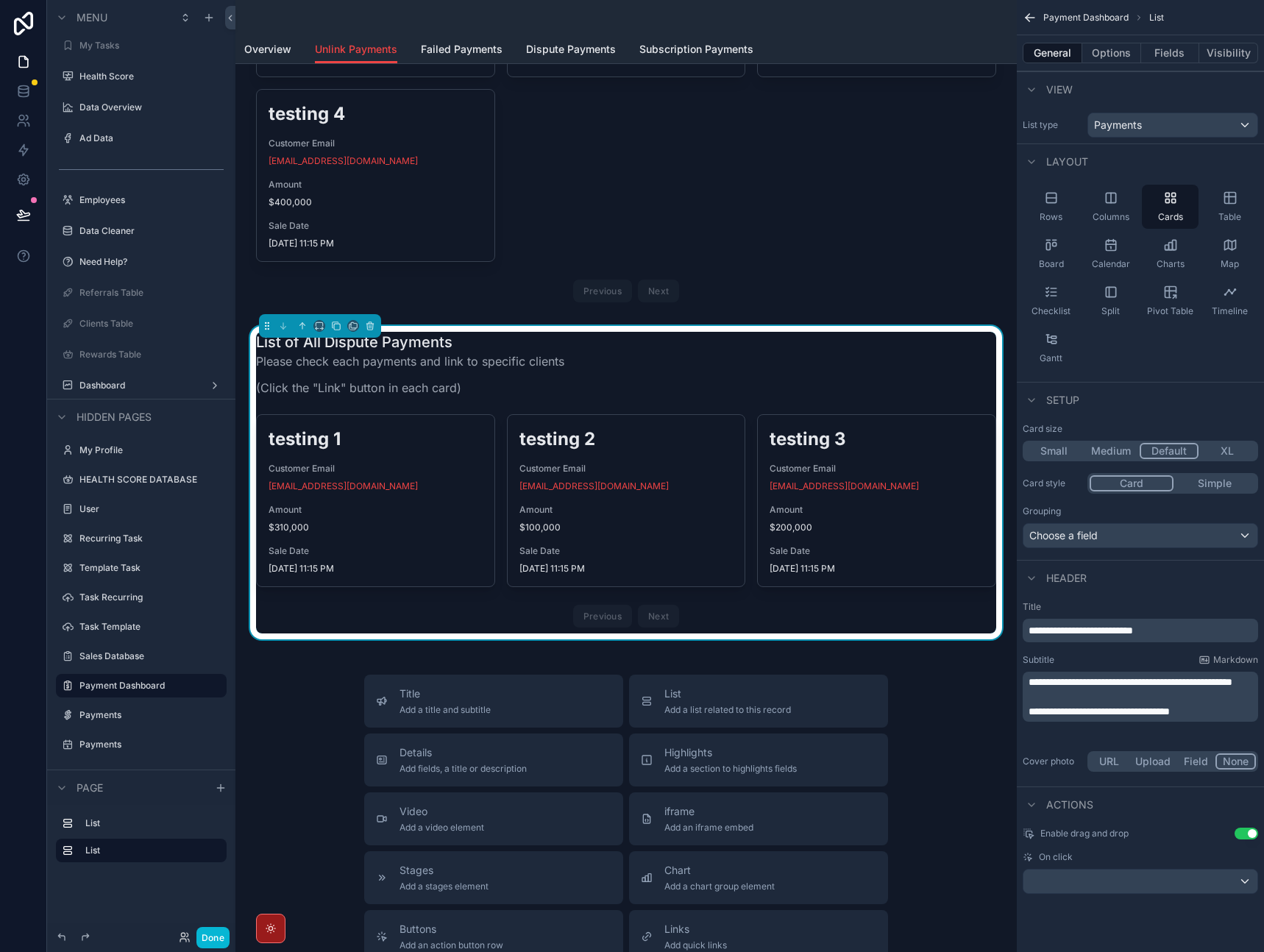
click at [745, 380] on div "List of All Dispute Payments Please check each payments and link to specific cl…" at bounding box center [626, 368] width 740 height 73
drag, startPoint x: 352, startPoint y: 330, endPoint x: 340, endPoint y: 328, distance: 12.2
click at [355, 336] on div "scrollable content" at bounding box center [320, 326] width 122 height 23
click at [338, 326] on icon "scrollable content" at bounding box center [337, 326] width 11 height 11
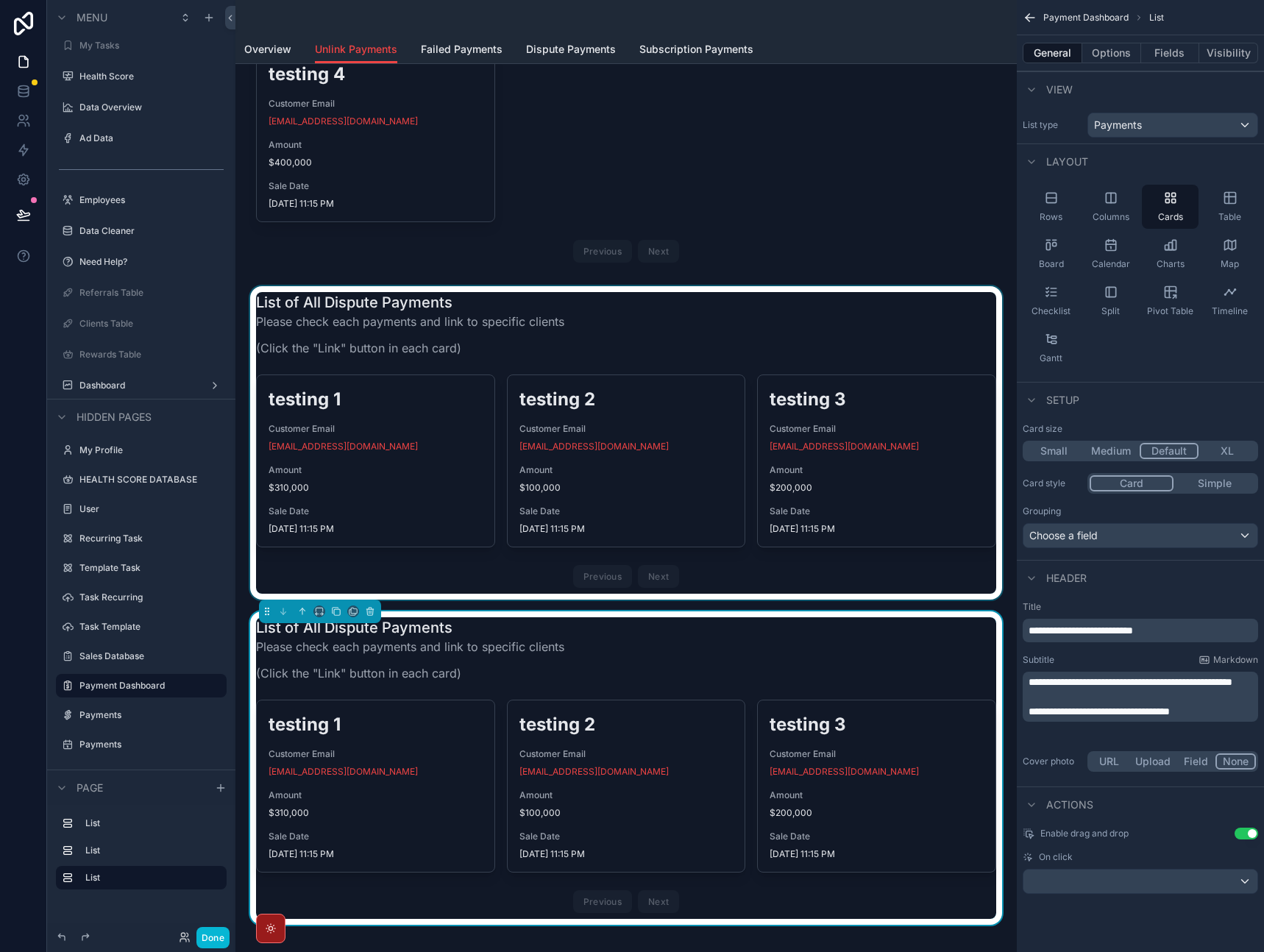
scroll to position [369, 0]
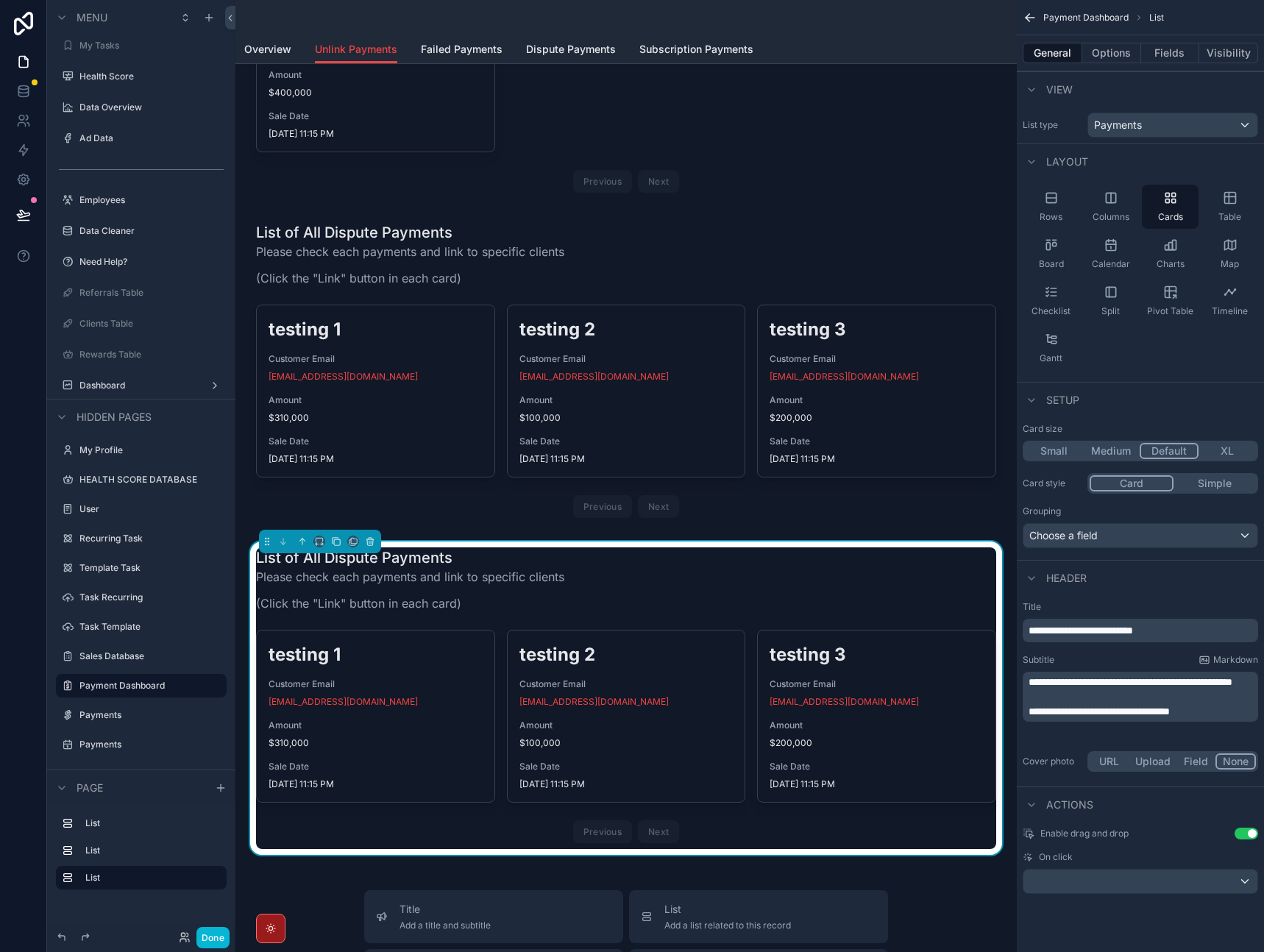
drag, startPoint x: 744, startPoint y: 586, endPoint x: 738, endPoint y: 578, distance: 10.0
click at [744, 586] on div "List of All Dispute Payments Please check each payments and link to specific cl…" at bounding box center [626, 584] width 740 height 73
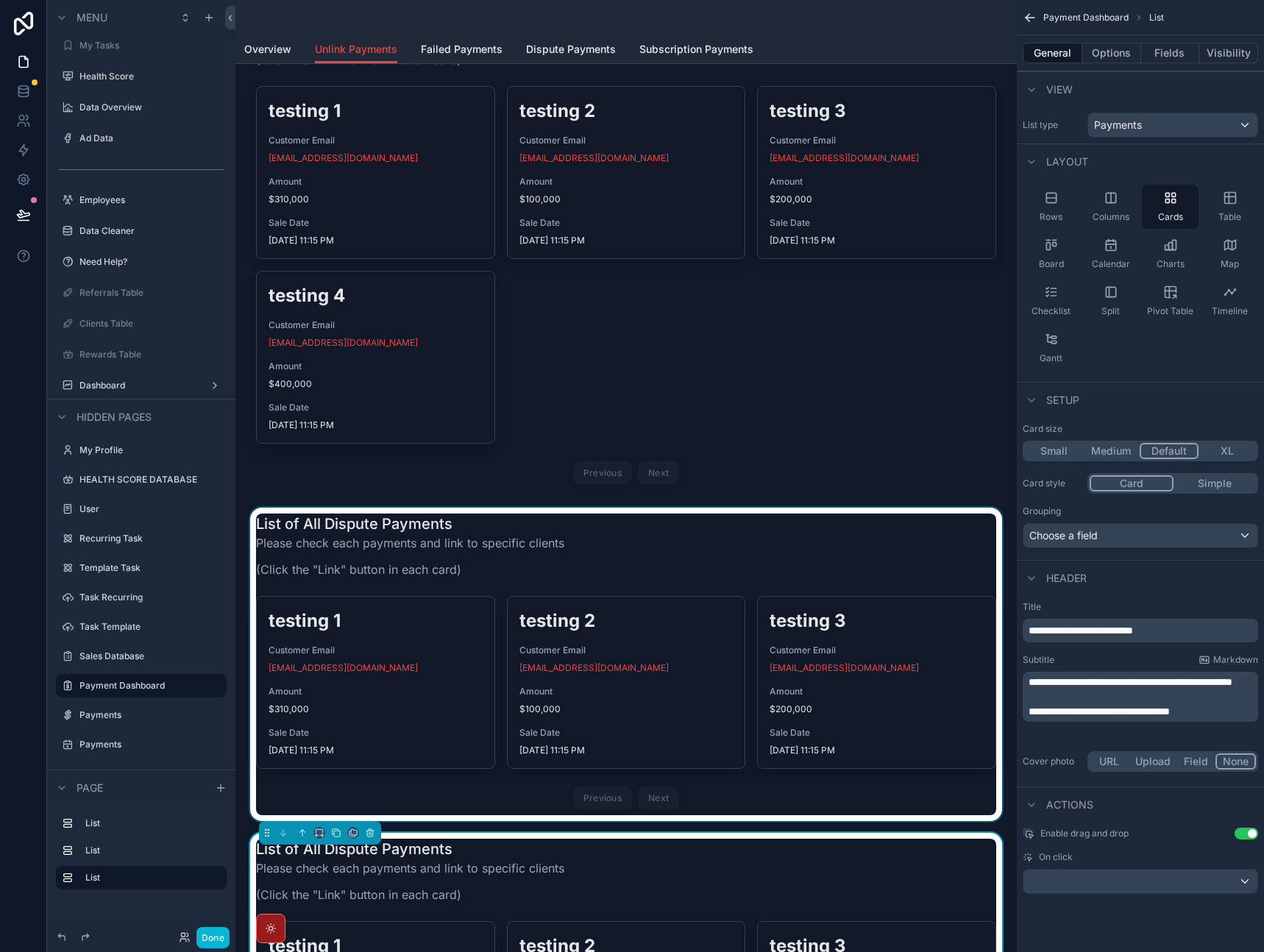
scroll to position [285, 0]
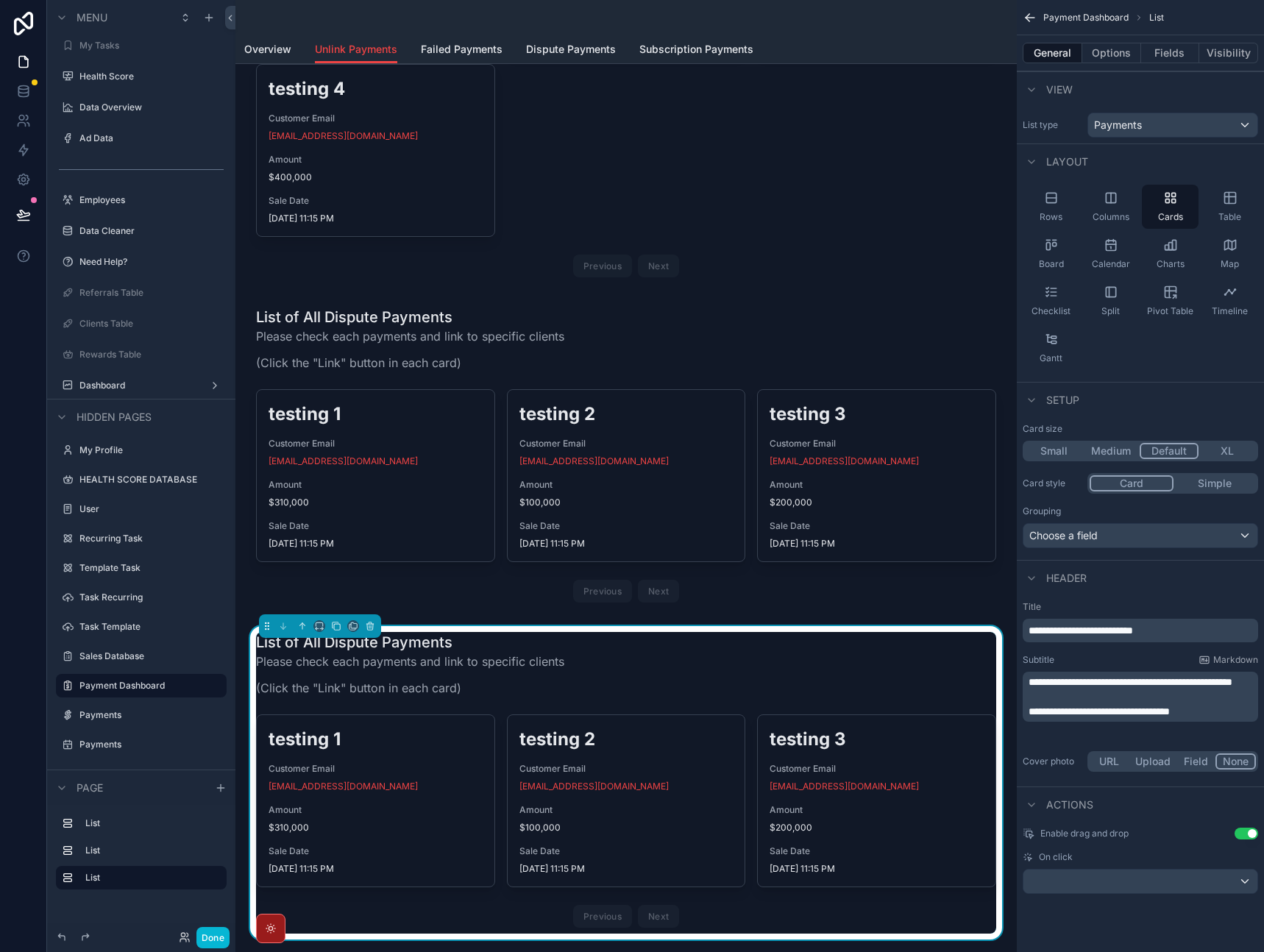
click at [726, 656] on div "List of All Dispute Payments Please check each payments and link to specific cl…" at bounding box center [626, 669] width 740 height 73
click at [1102, 636] on span "**********" at bounding box center [1080, 630] width 105 height 11
drag, startPoint x: 1114, startPoint y: 632, endPoint x: 1079, endPoint y: 632, distance: 35.0
click at [1079, 632] on span "**********" at bounding box center [1080, 630] width 105 height 11
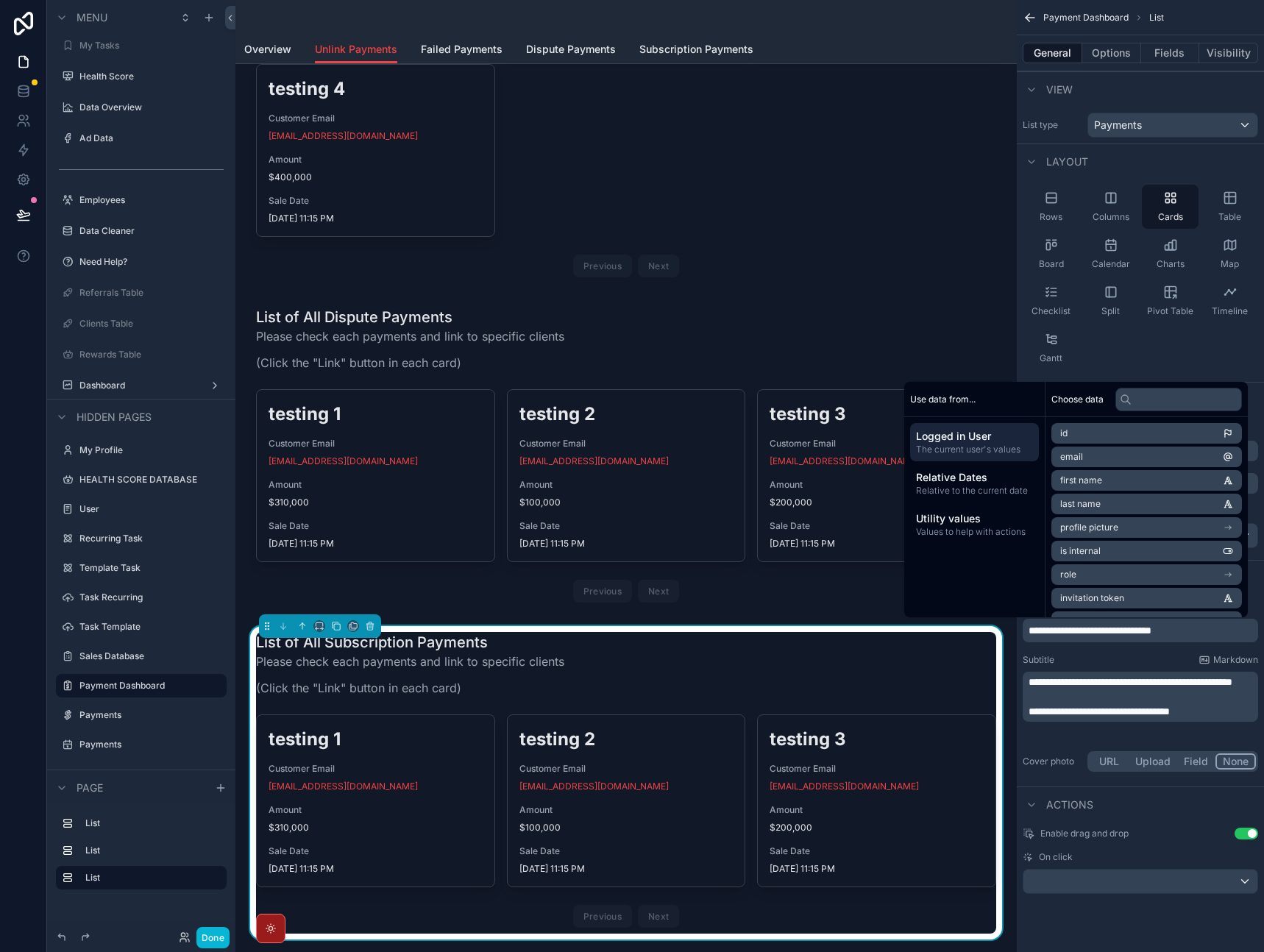
click at [1131, 658] on div "Subtitle Markdown" at bounding box center [1140, 659] width 236 height 12
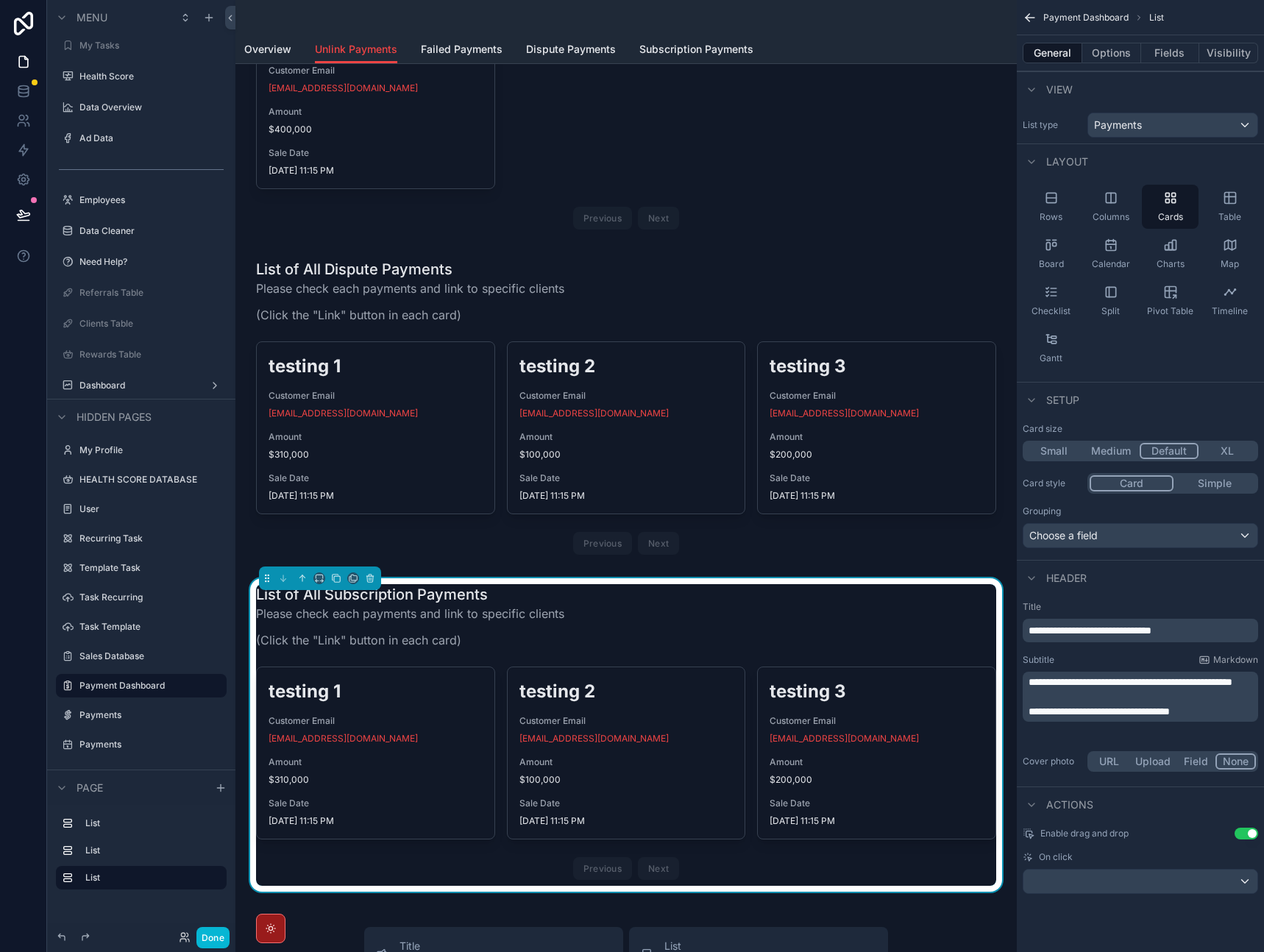
scroll to position [356, 0]
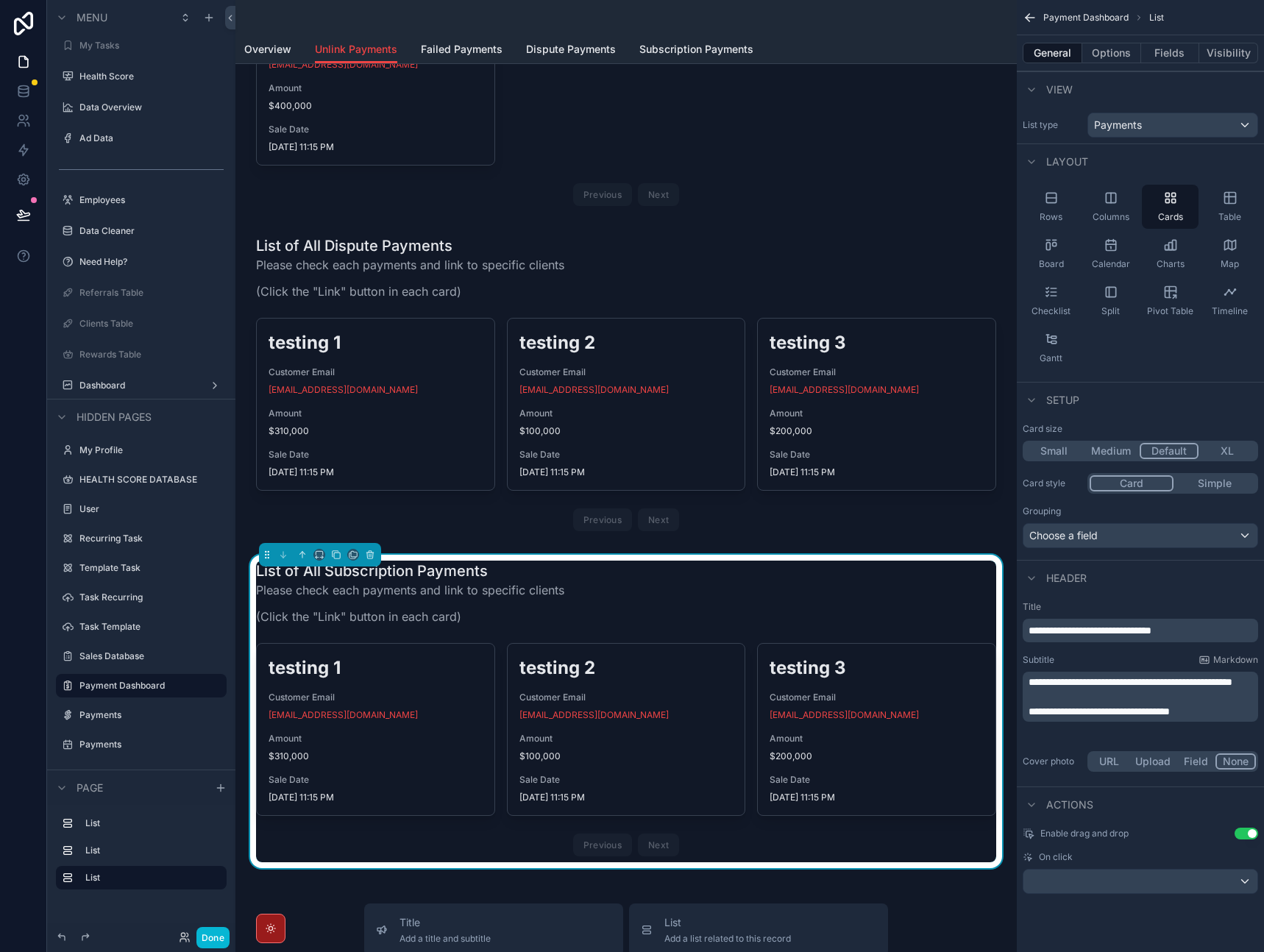
click at [659, 599] on div "List of All Subscription Payments Please check each payments and link to specif…" at bounding box center [626, 597] width 740 height 73
click at [1177, 570] on div "Header" at bounding box center [1140, 577] width 247 height 35
click at [1106, 58] on button "Options" at bounding box center [1112, 53] width 59 height 21
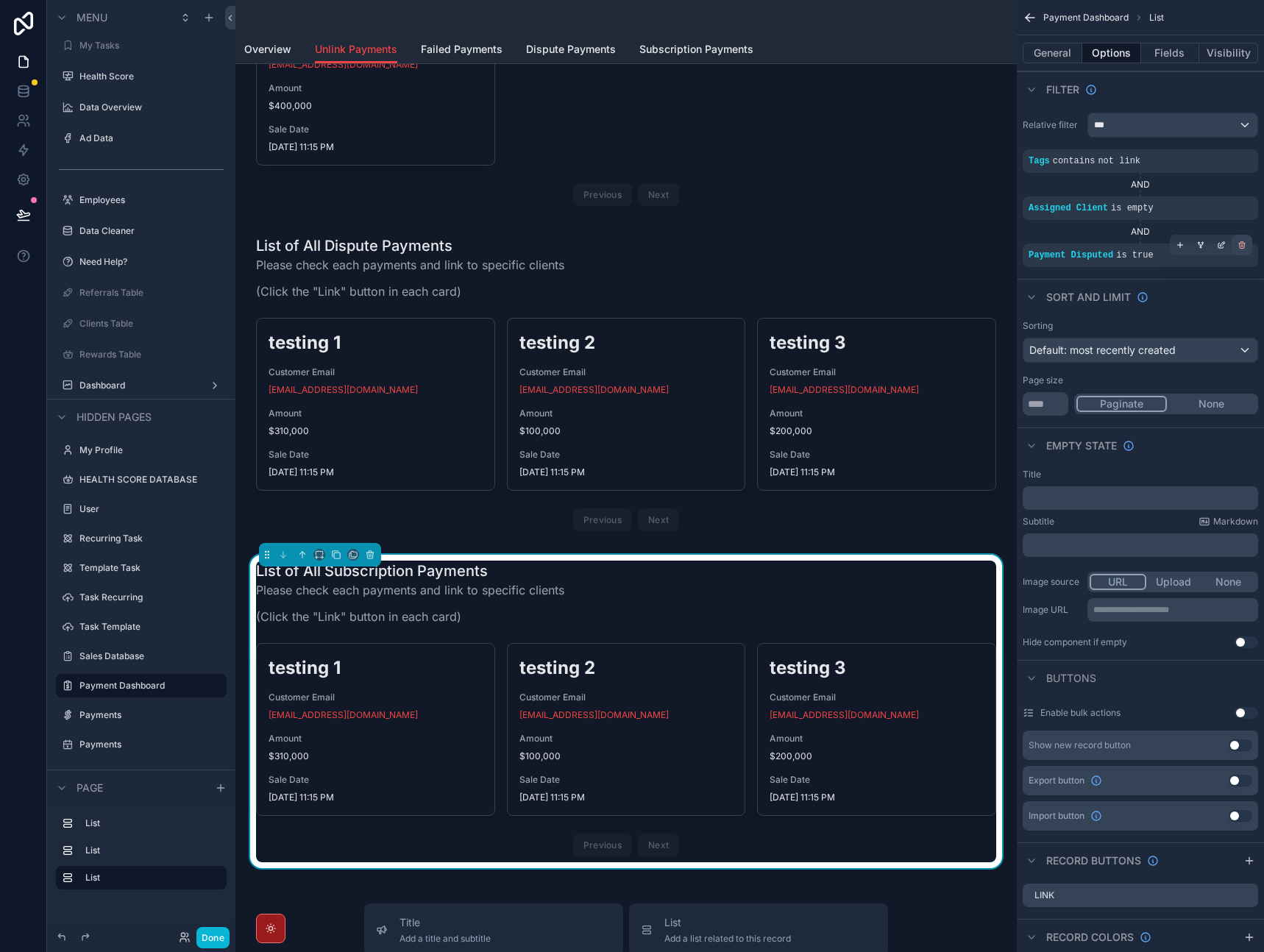
click at [1241, 249] on icon "scrollable content" at bounding box center [1243, 245] width 9 height 9
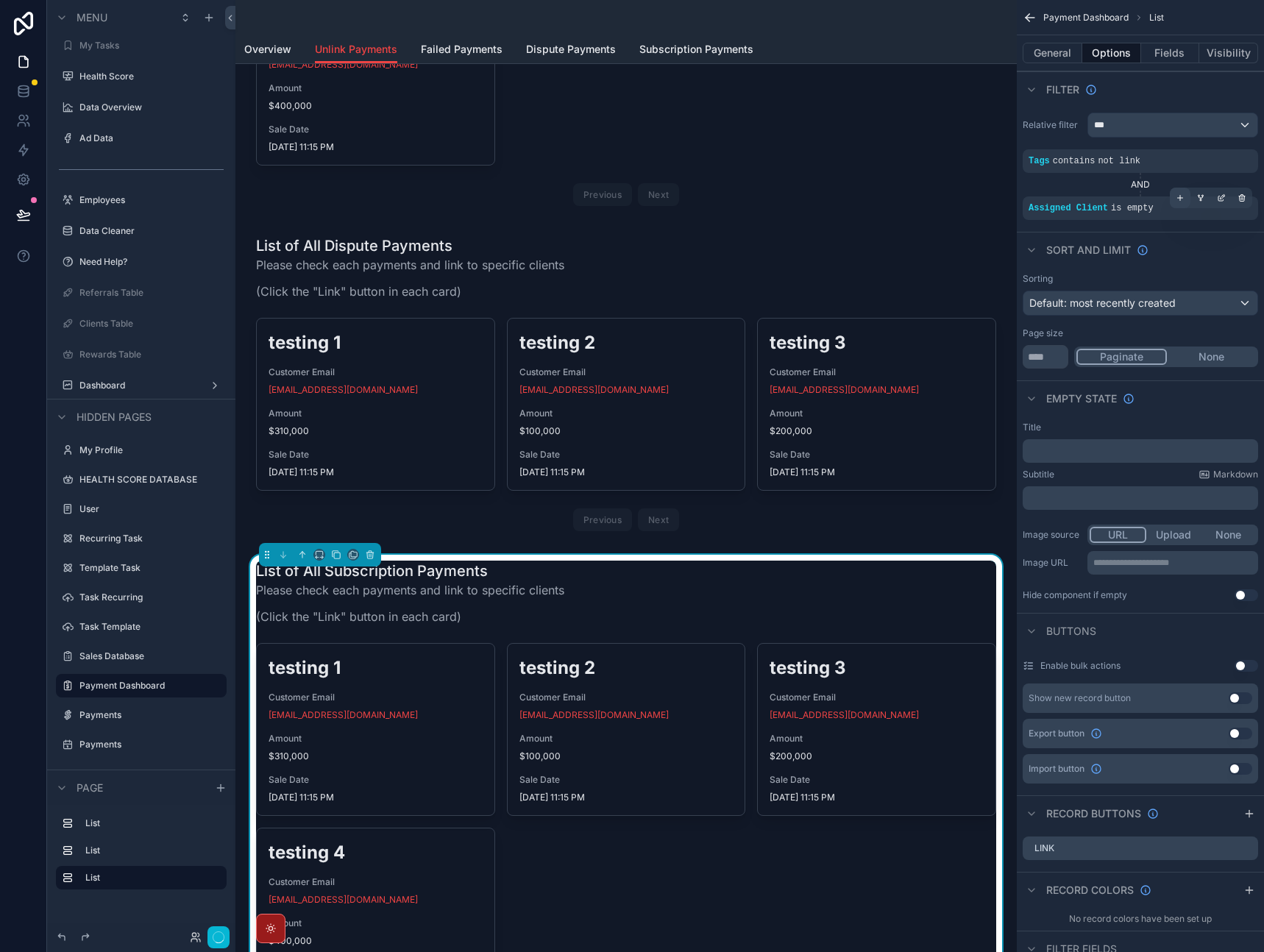
click at [1181, 198] on icon "scrollable content" at bounding box center [1181, 198] width 5 height 0
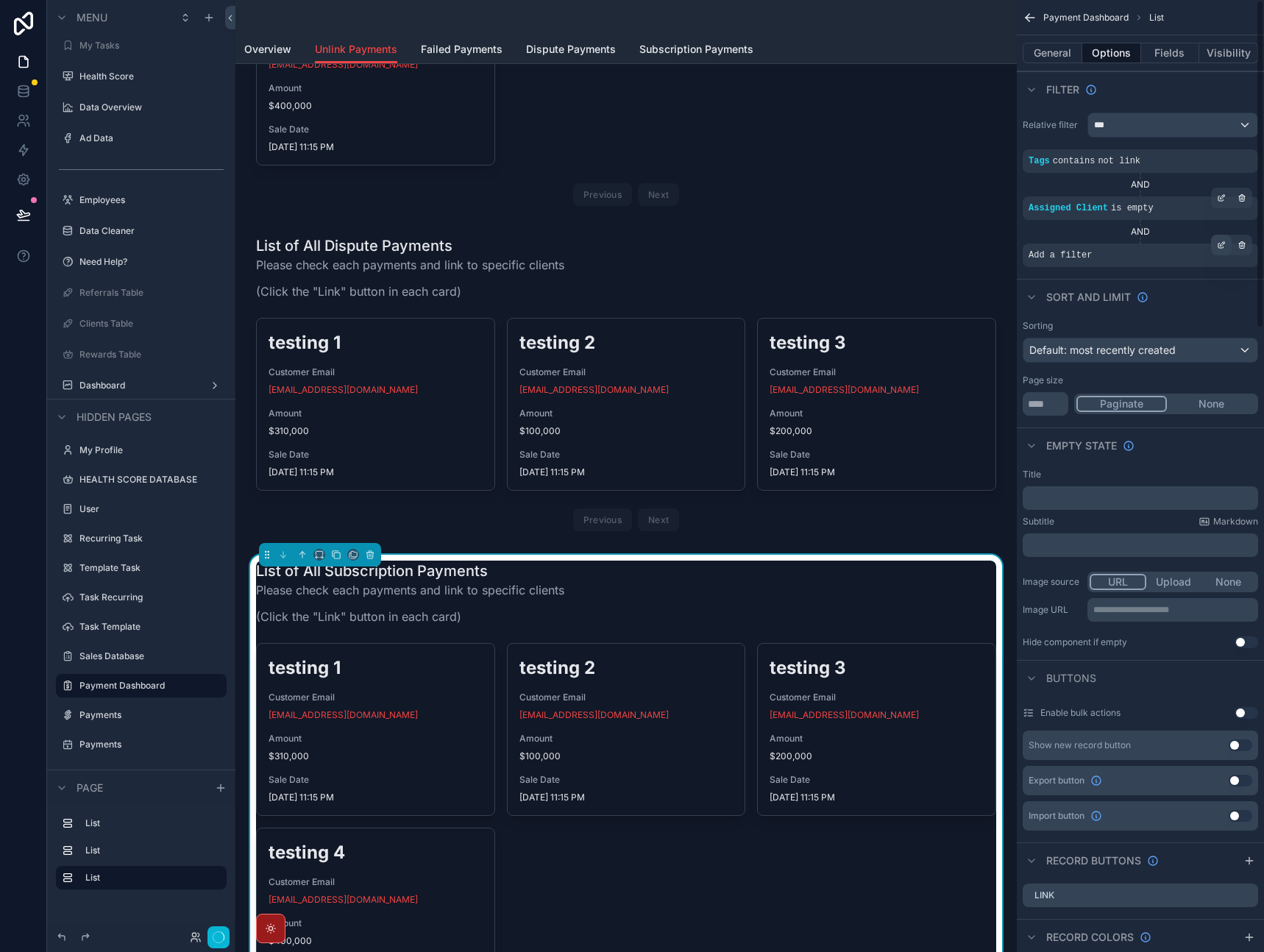
click at [1221, 250] on div "scrollable content" at bounding box center [1221, 244] width 21 height 21
click at [884, 232] on span "Select a field" at bounding box center [874, 233] width 63 height 13
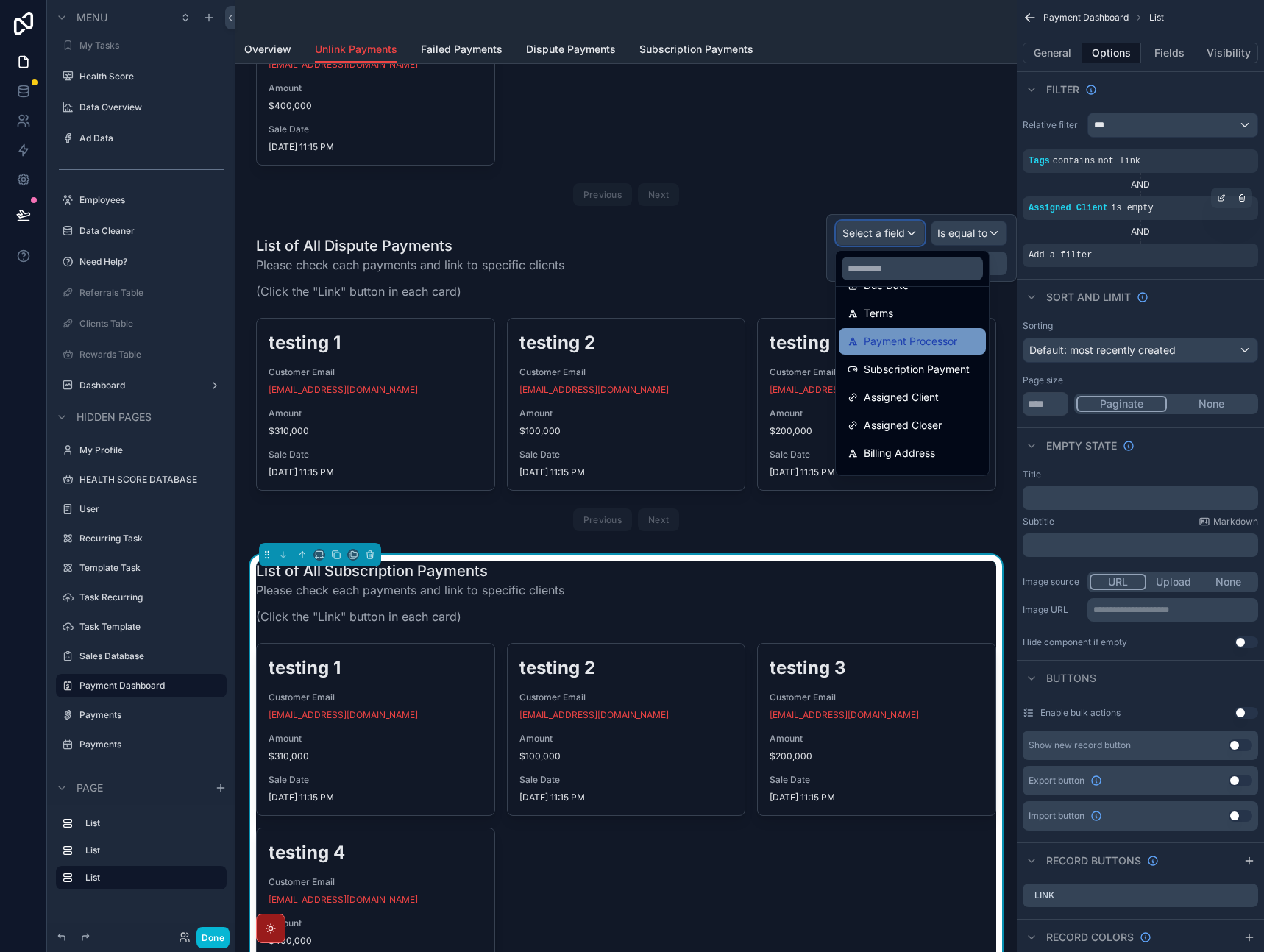
scroll to position [543, 0]
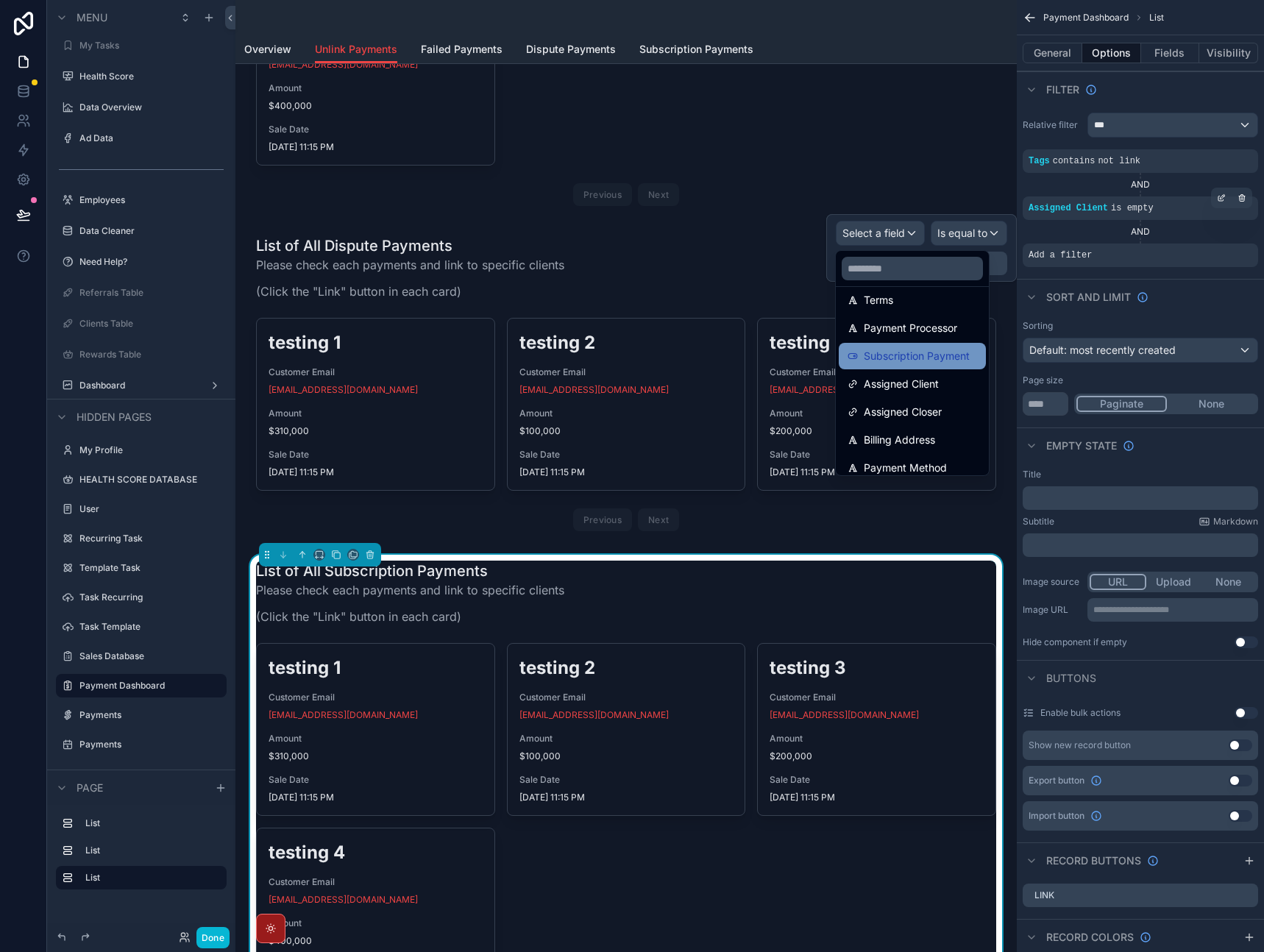
click at [927, 365] on div "Subscription Payment" at bounding box center [912, 356] width 147 height 27
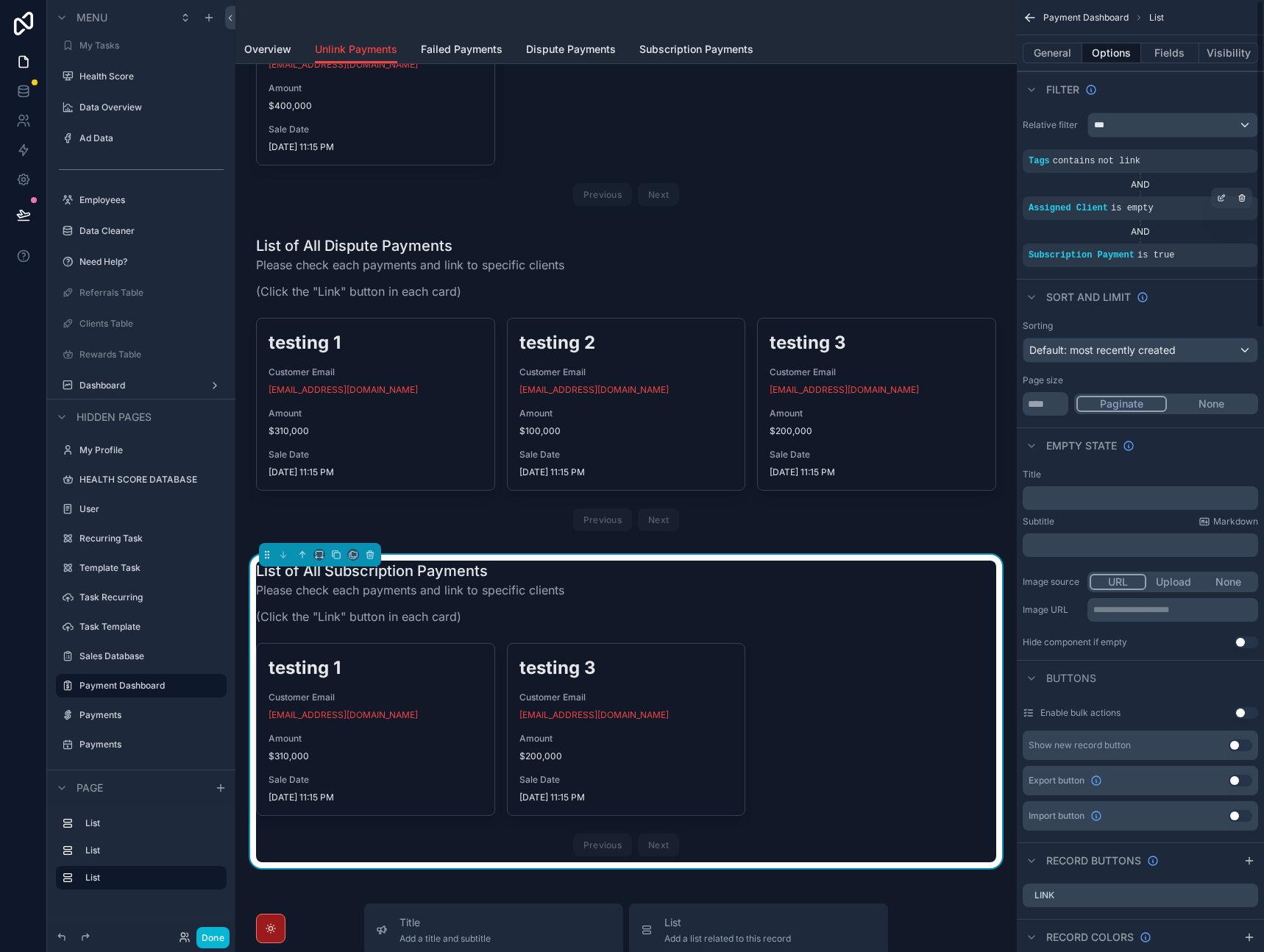
click at [1201, 296] on div "Sort And Limit" at bounding box center [1140, 296] width 247 height 35
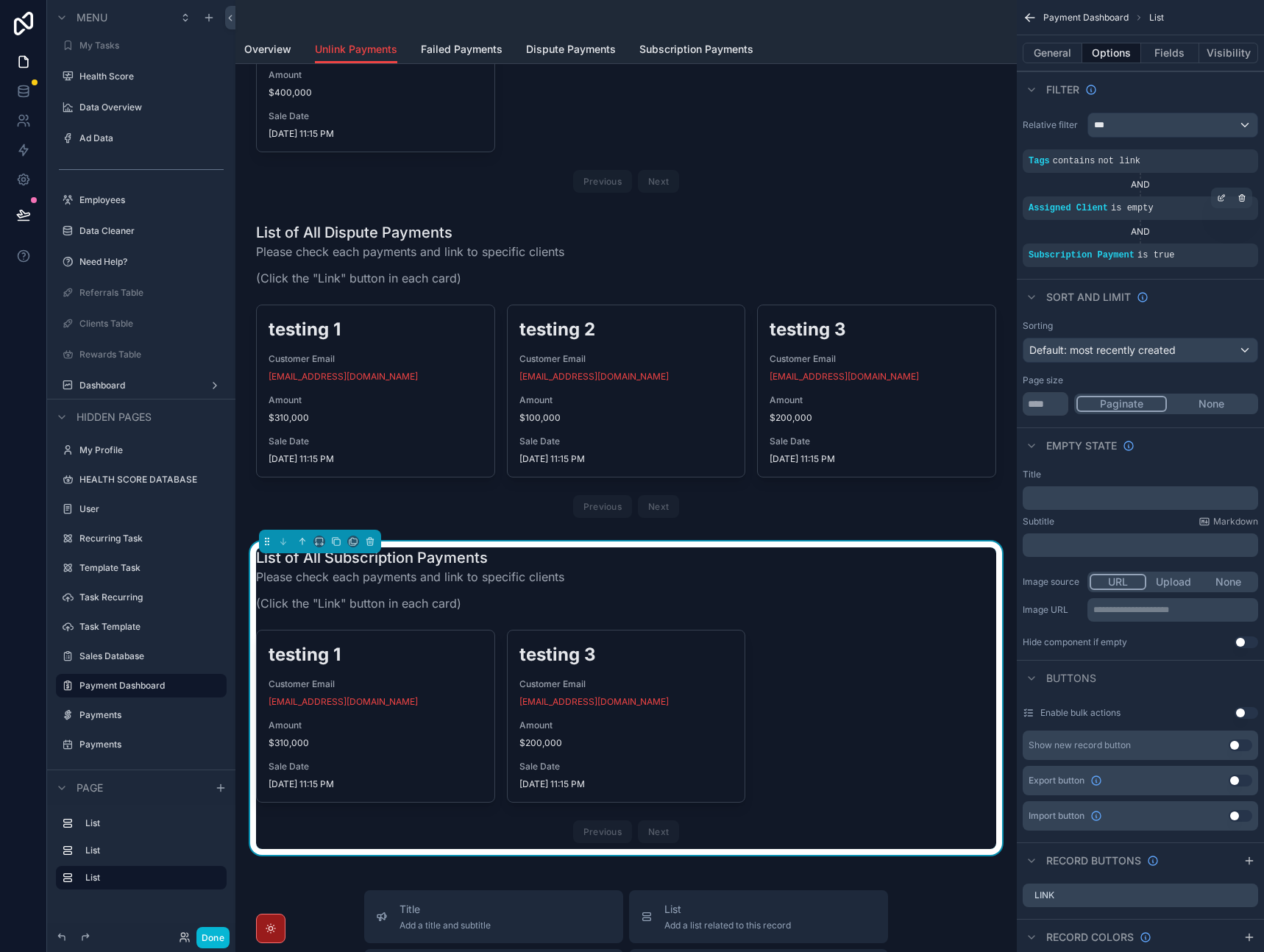
scroll to position [709, 0]
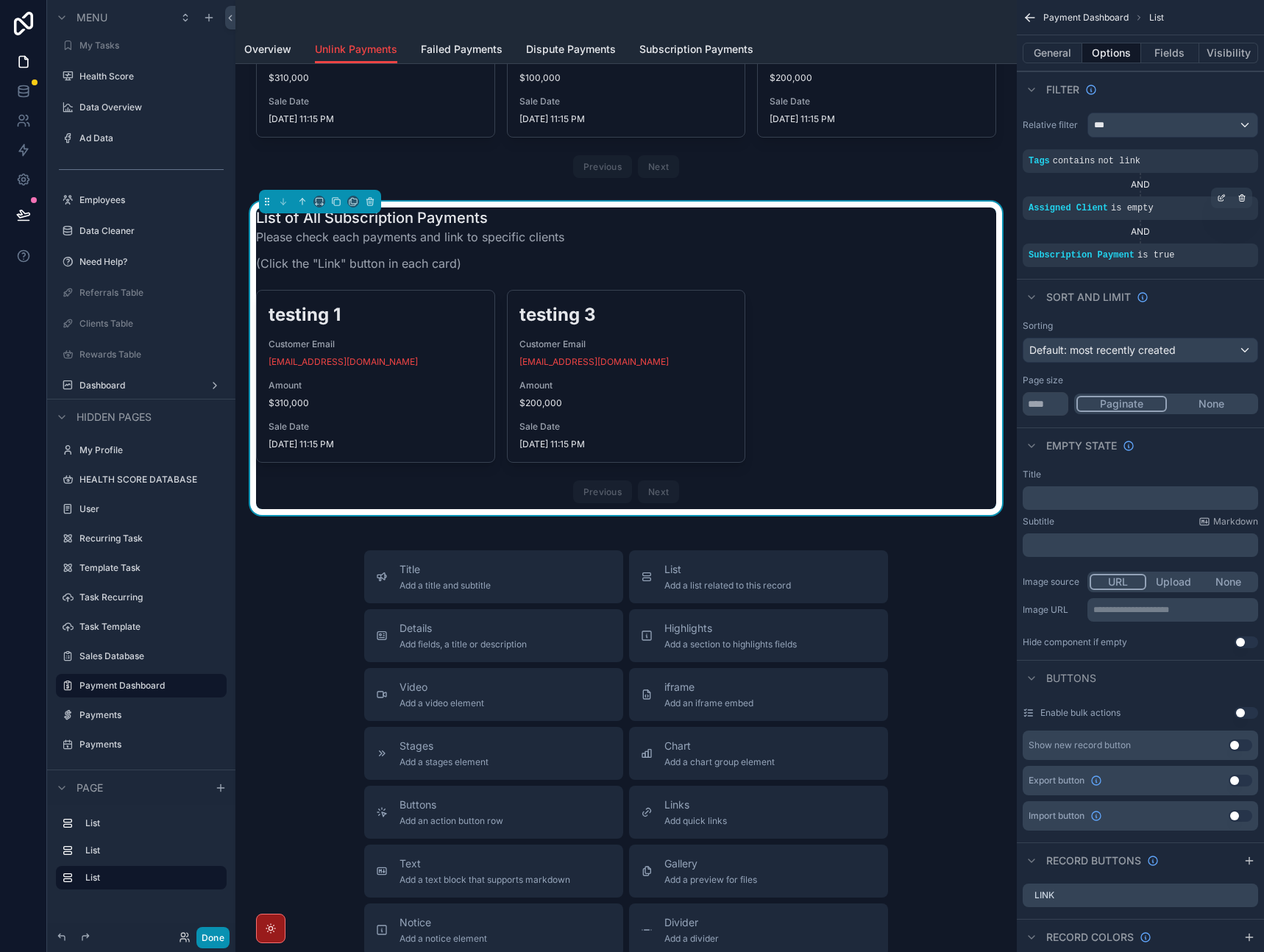
click at [219, 938] on button "Done" at bounding box center [212, 938] width 33 height 21
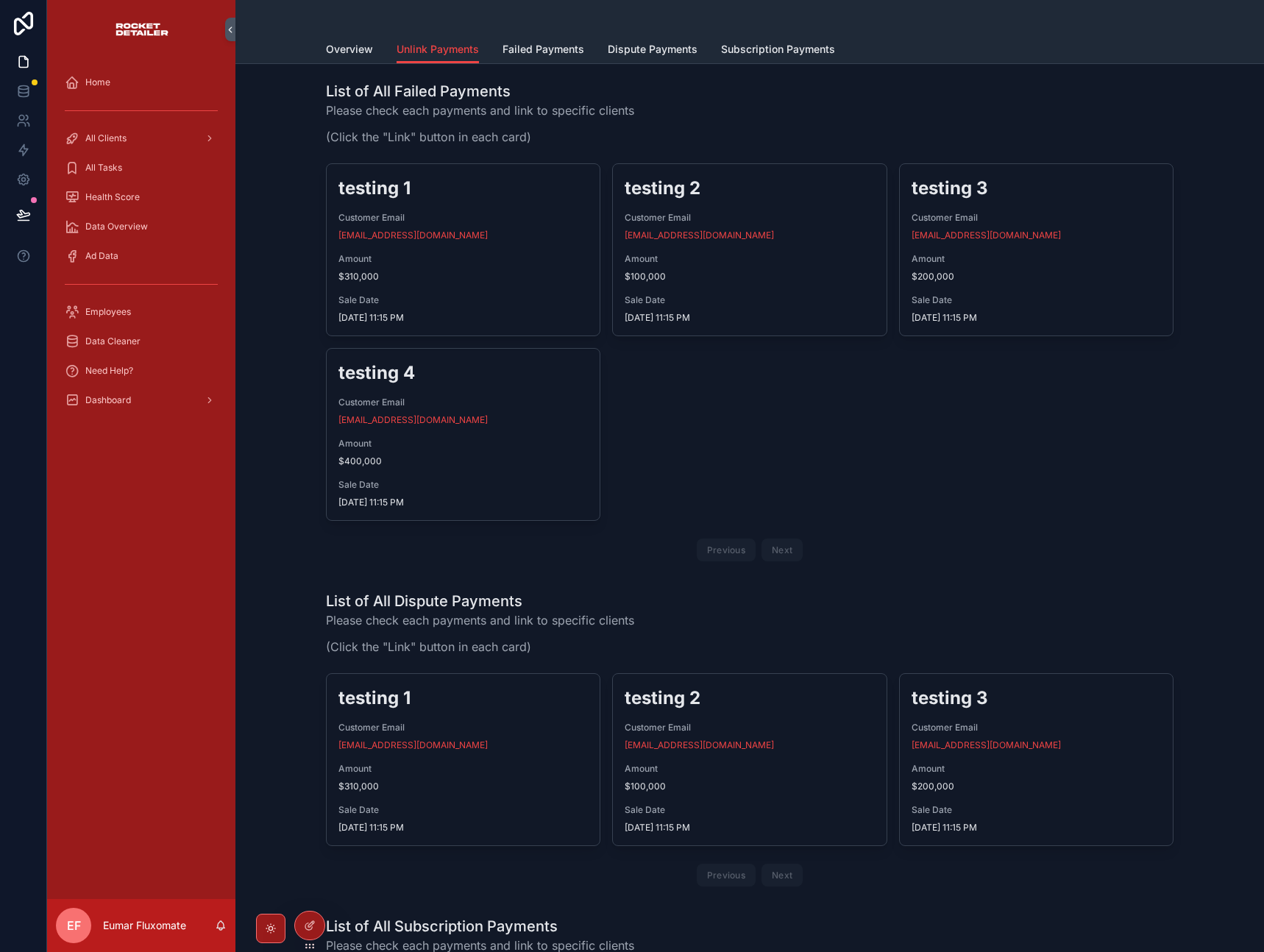
scroll to position [0, 0]
click at [821, 417] on div "testing 1 Customer Email [EMAIL_ADDRESS][DOMAIN_NAME] Amount $310,000 Sale Date…" at bounding box center [750, 365] width 847 height 404
click at [304, 927] on icon at bounding box center [309, 925] width 12 height 12
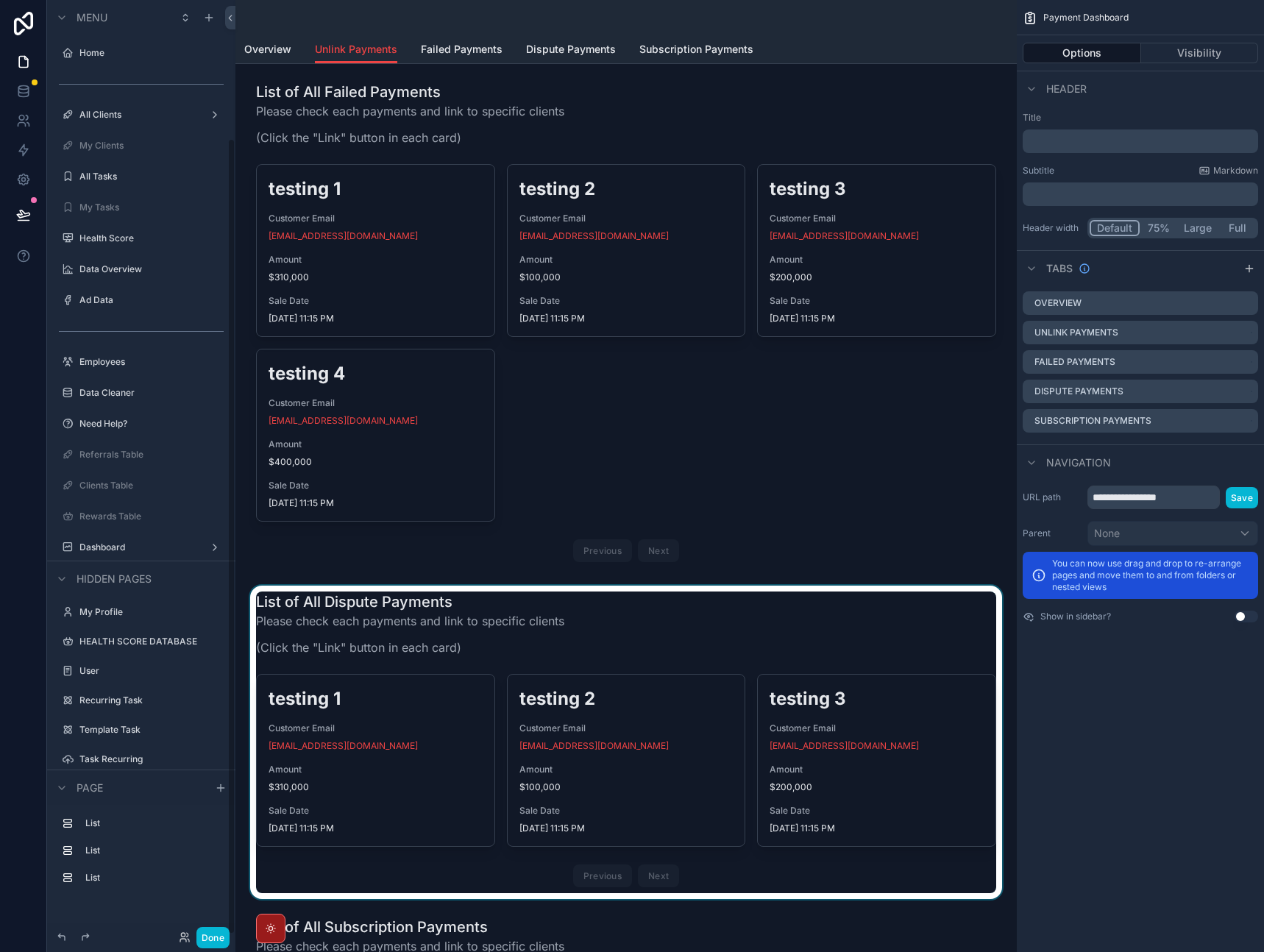
scroll to position [162, 0]
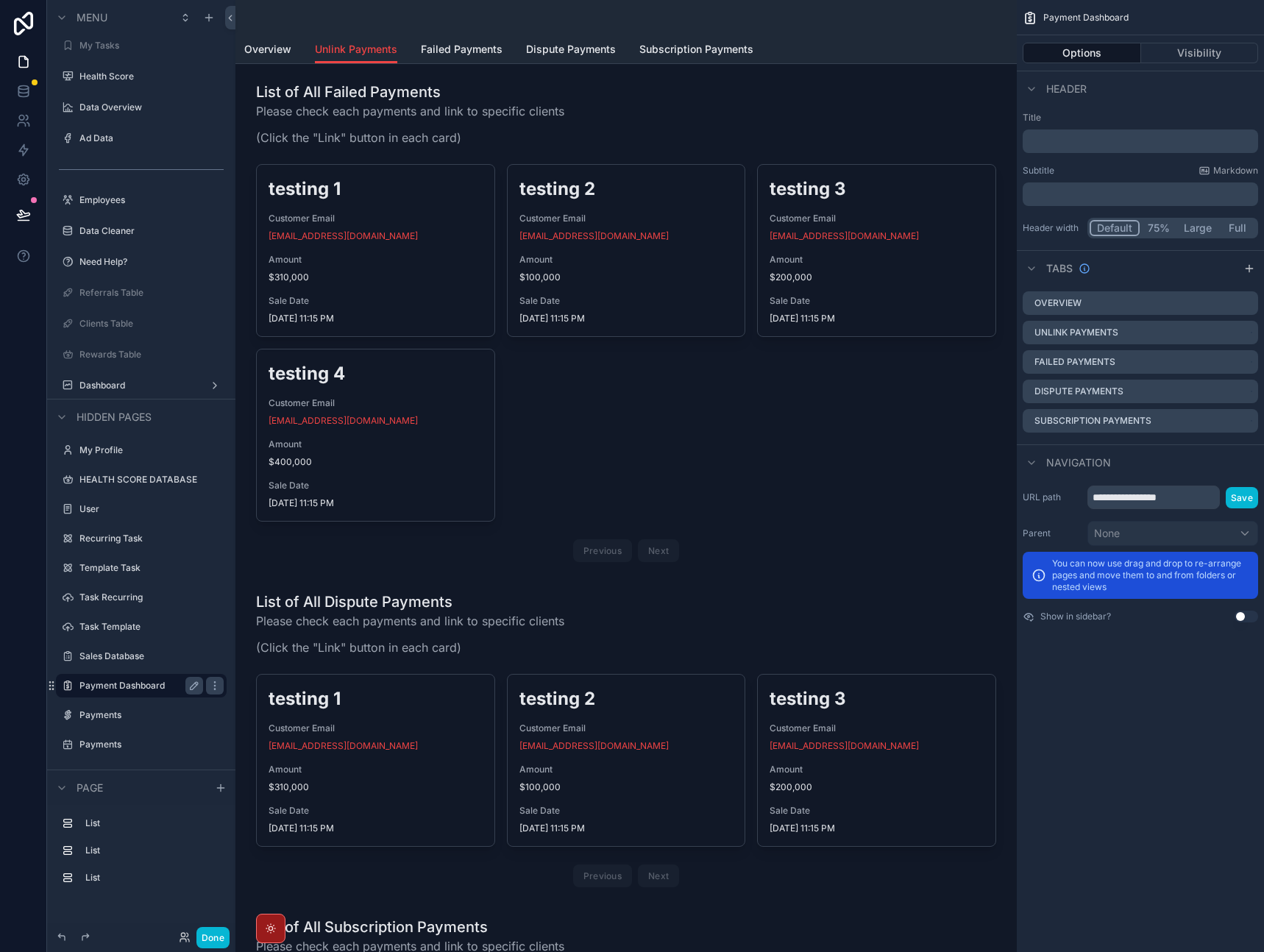
click at [125, 686] on label "Payment Dashboard" at bounding box center [138, 685] width 117 height 12
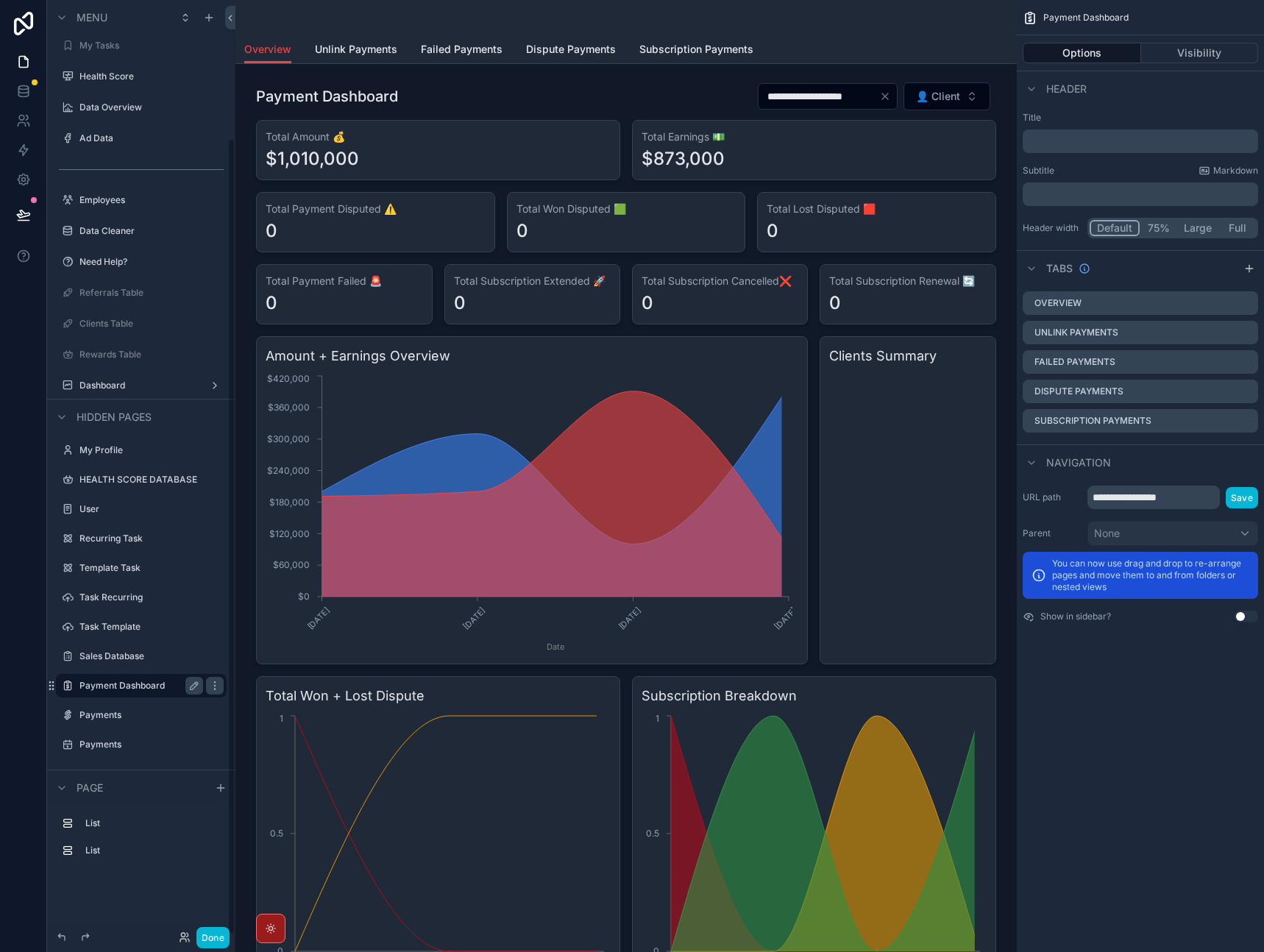
click at [145, 690] on label "Payment Dashboard" at bounding box center [138, 685] width 117 height 12
click at [357, 46] on span "Unlink Payments" at bounding box center [357, 49] width 82 height 14
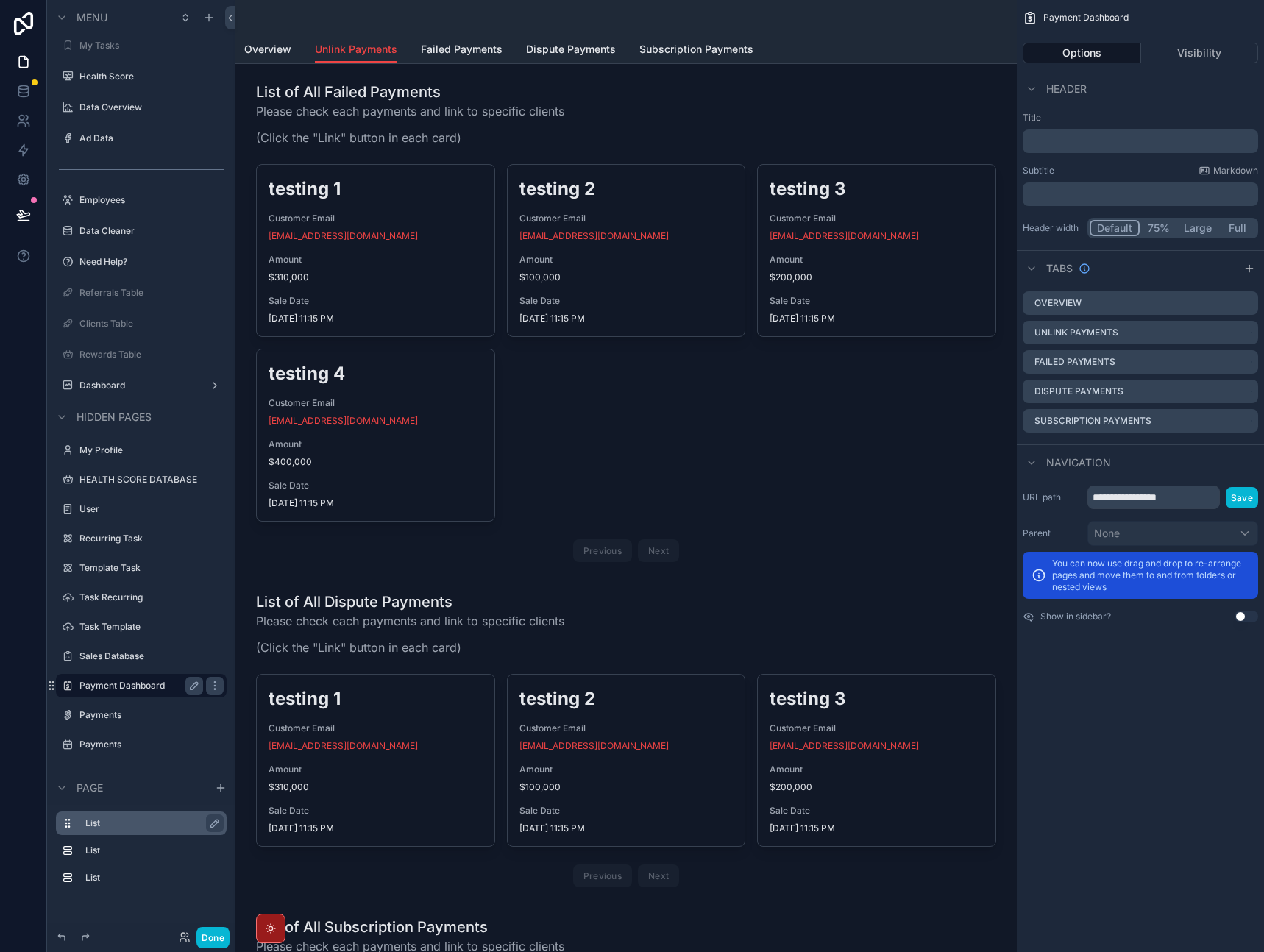
click at [115, 827] on label "List" at bounding box center [150, 823] width 130 height 12
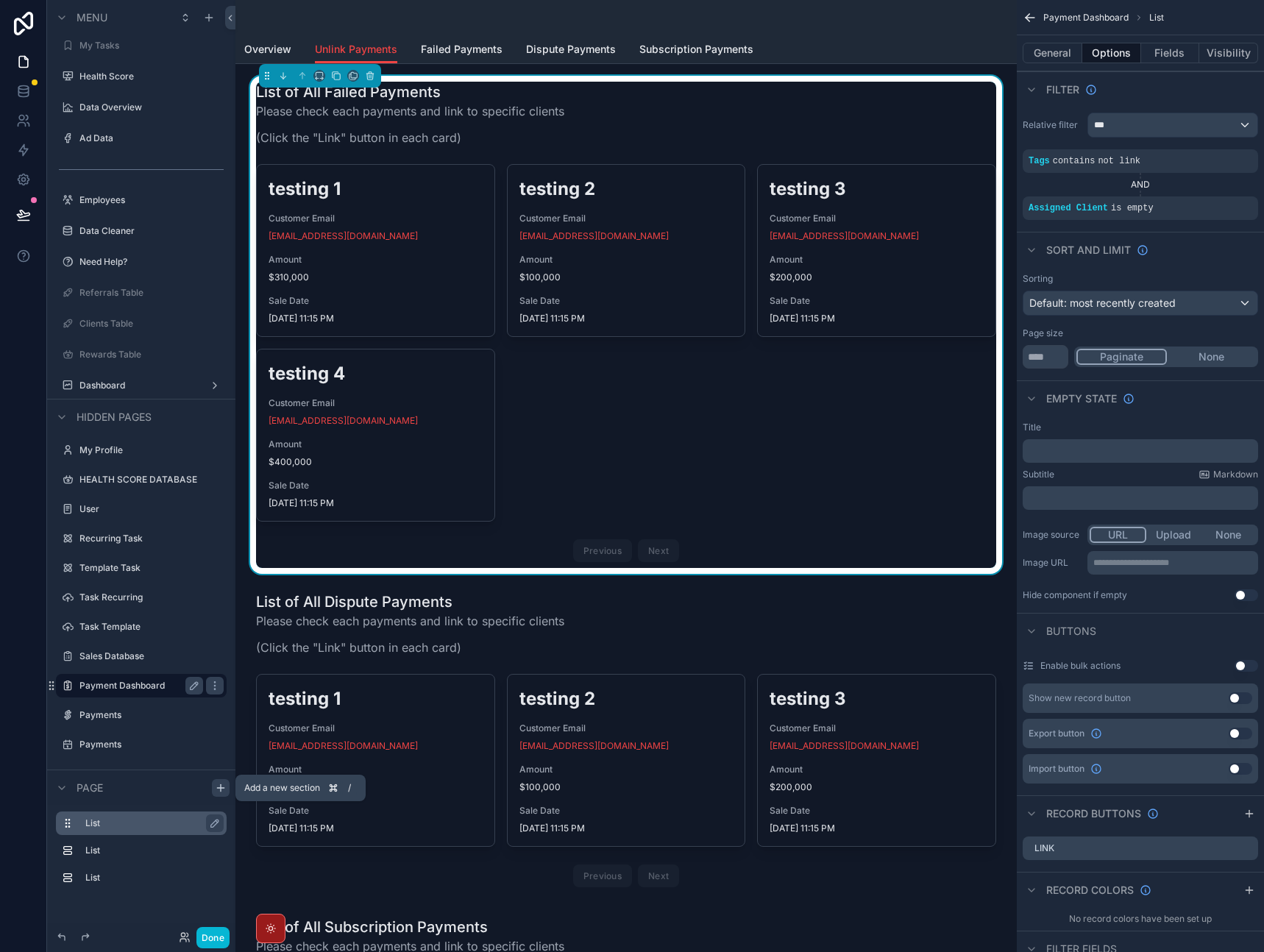
click at [217, 789] on icon "scrollable content" at bounding box center [220, 787] width 12 height 12
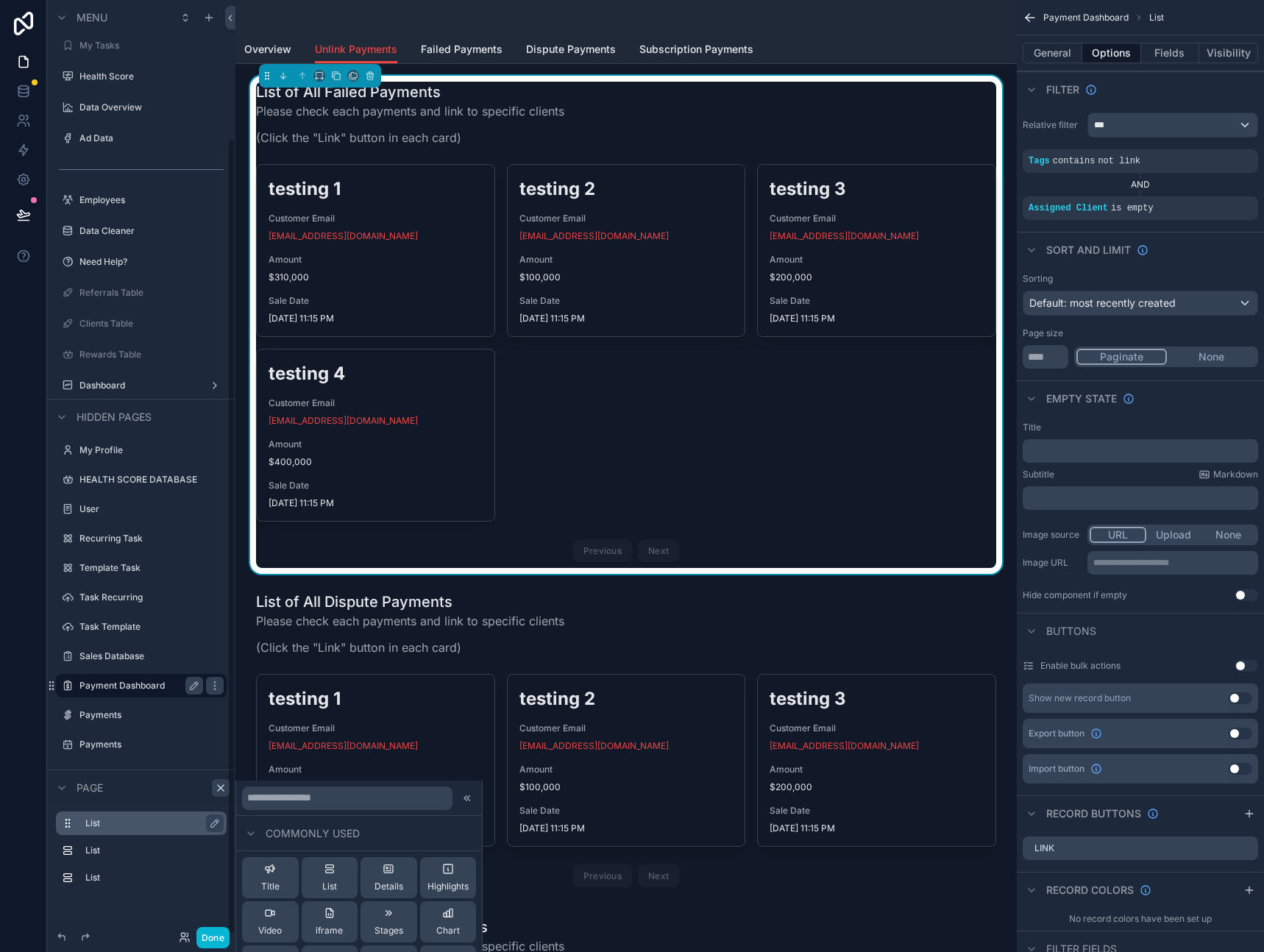
click at [192, 821] on label "List" at bounding box center [150, 823] width 130 height 12
click at [216, 787] on icon "scrollable content" at bounding box center [220, 787] width 12 height 12
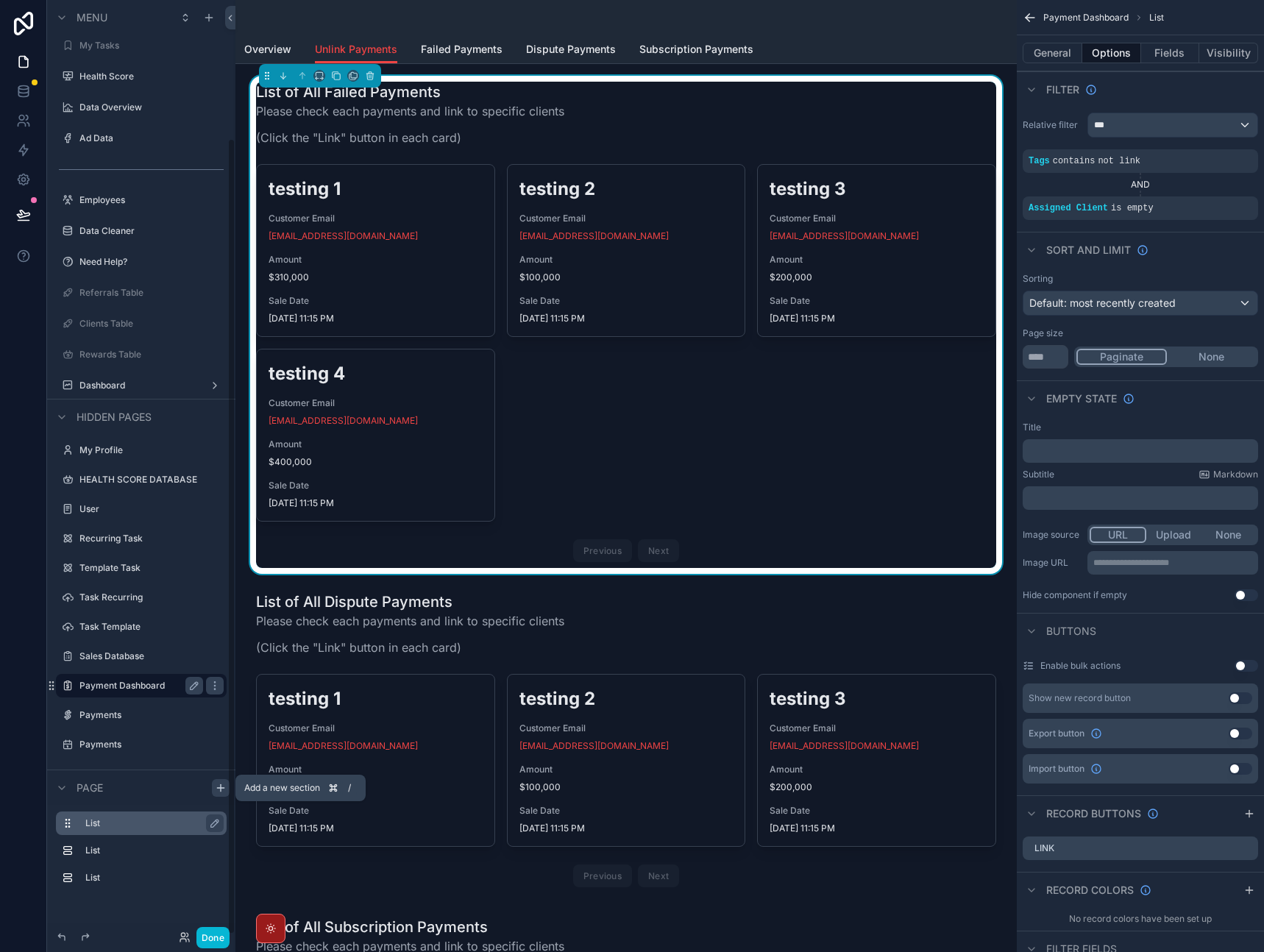
click at [217, 790] on icon "scrollable content" at bounding box center [220, 787] width 12 height 12
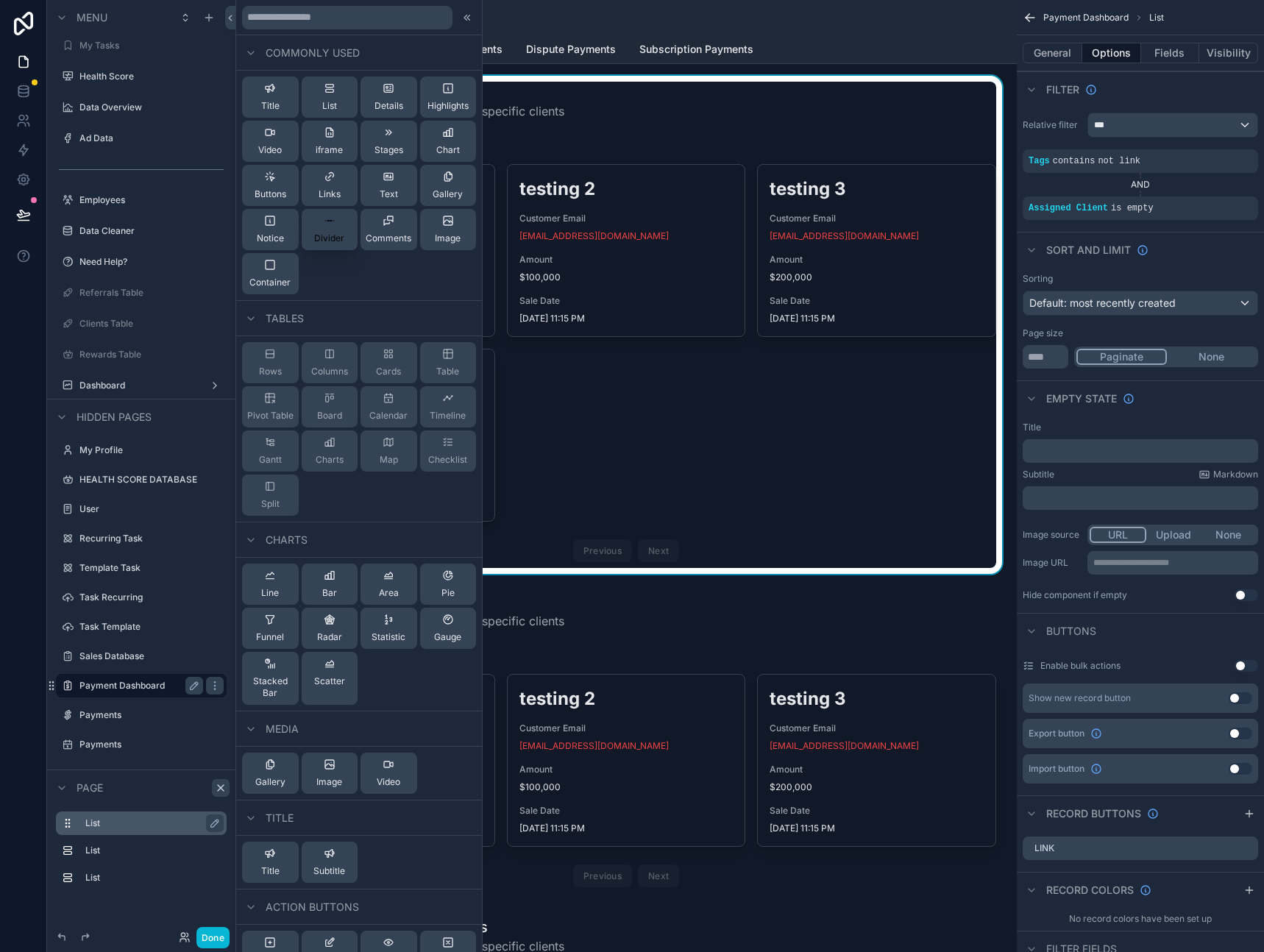
click at [328, 230] on div "Divider" at bounding box center [330, 229] width 30 height 30
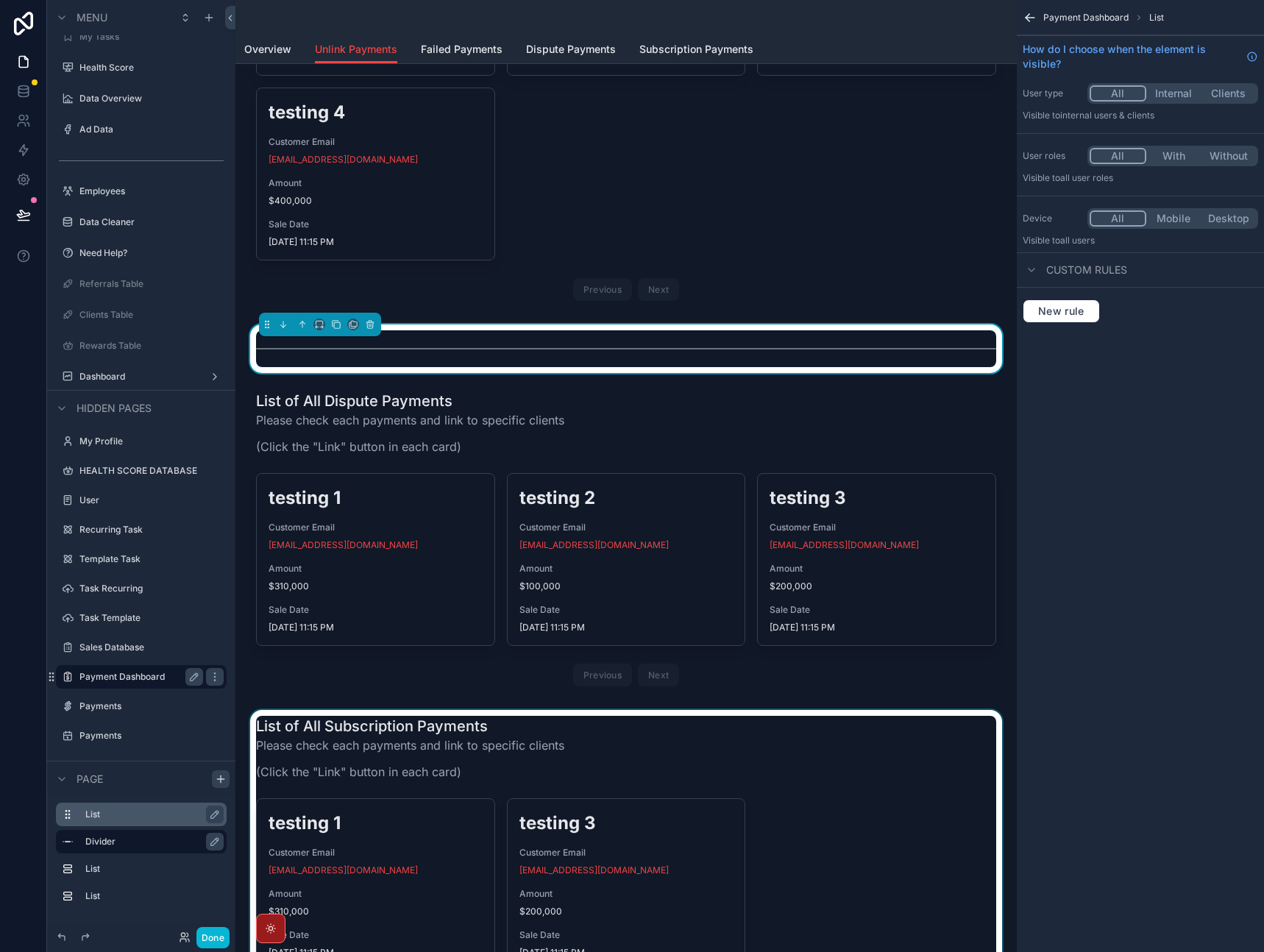
scroll to position [65, 0]
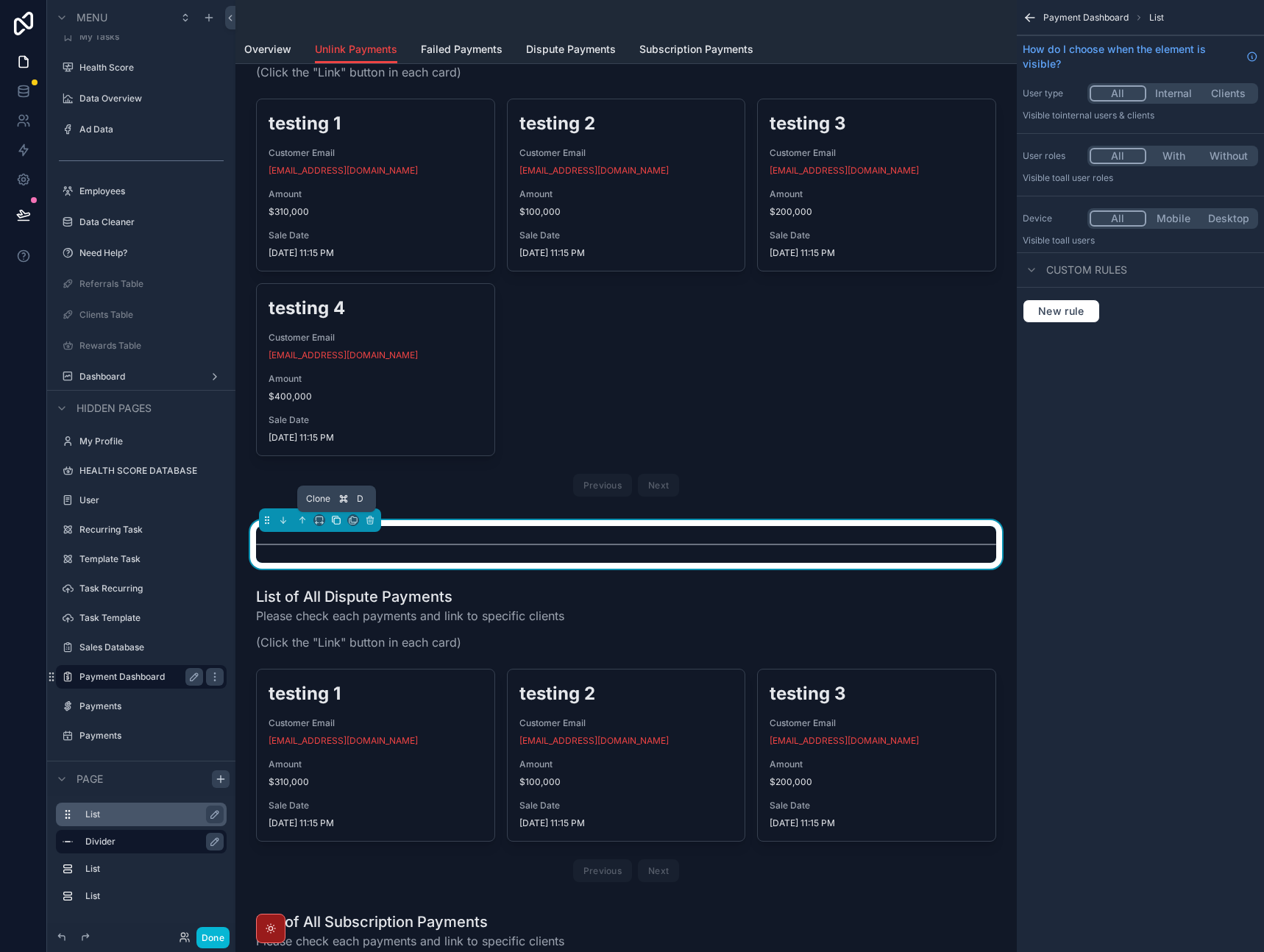
click at [336, 521] on icon "scrollable content" at bounding box center [337, 520] width 11 height 11
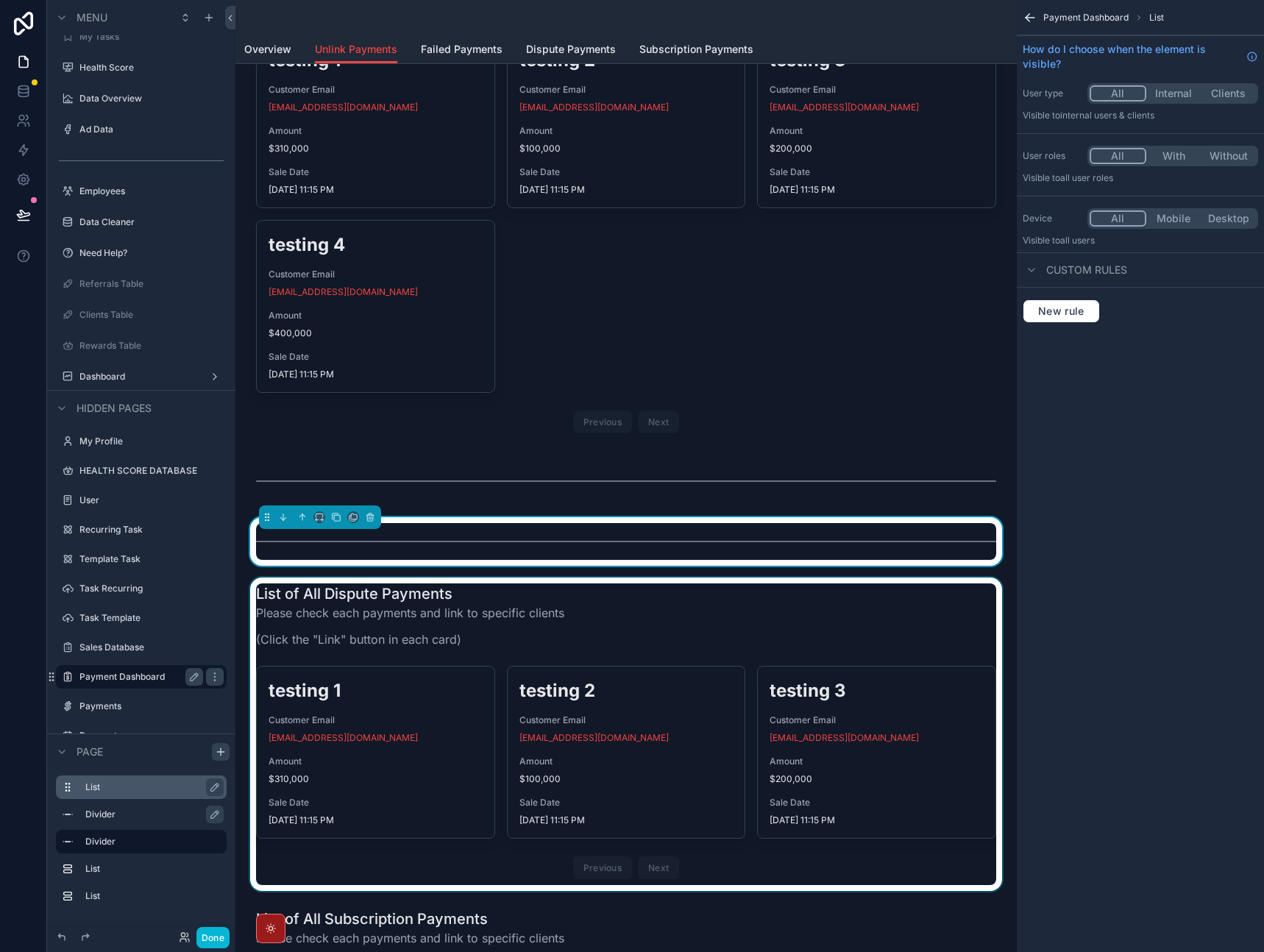
scroll to position [203, 0]
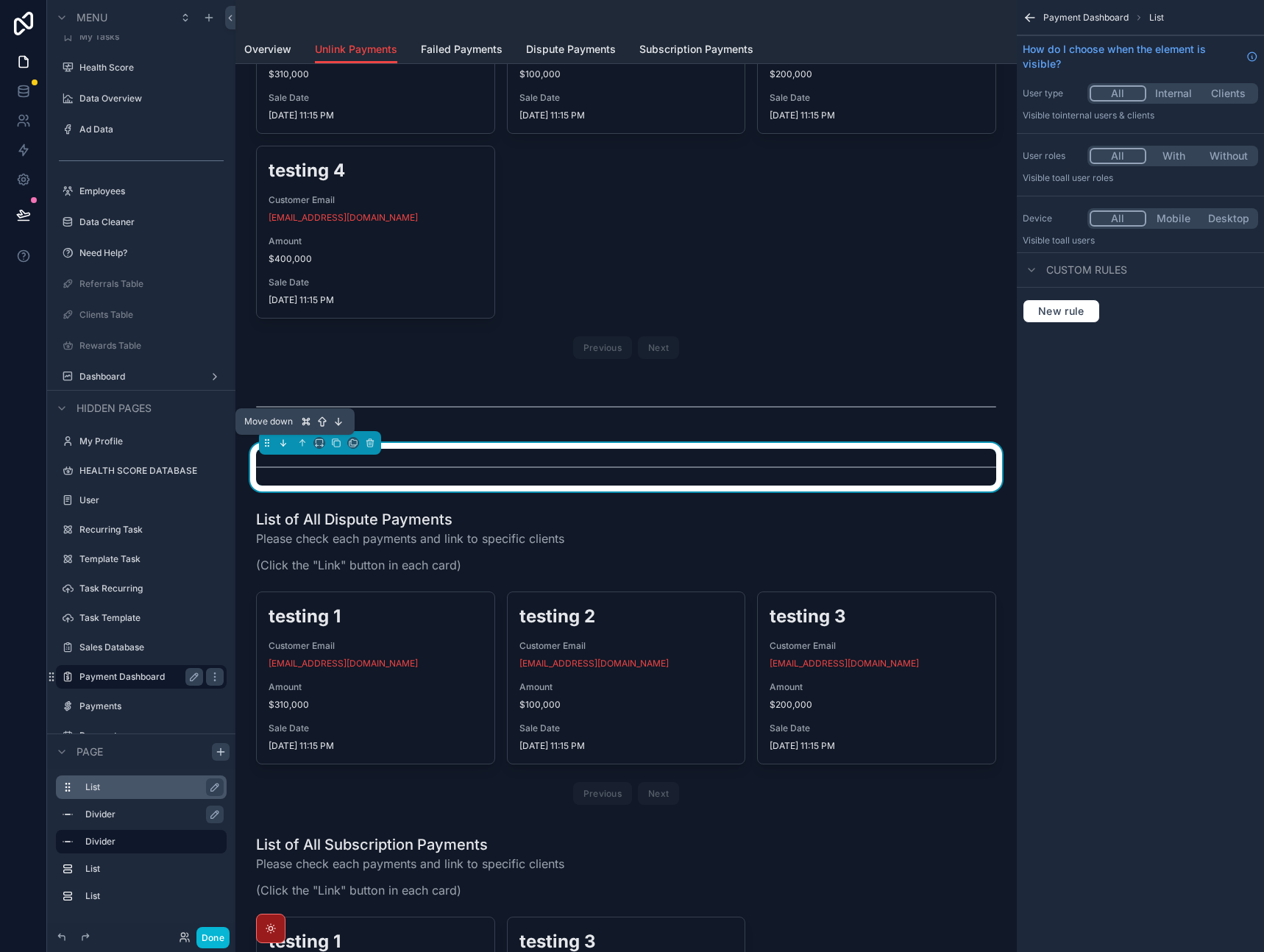
click at [284, 443] on icon "scrollable content" at bounding box center [284, 443] width 11 height 11
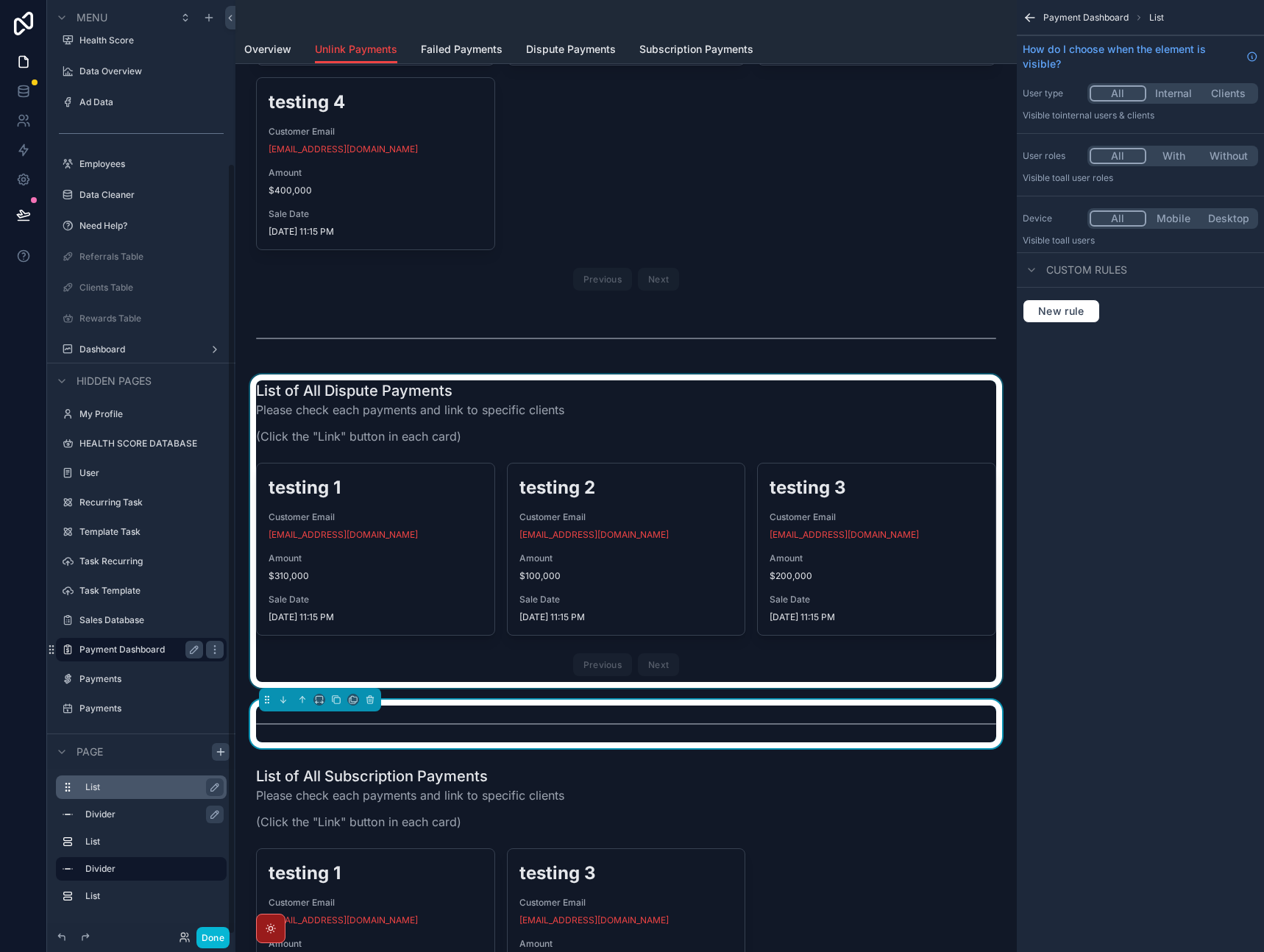
scroll to position [322, 0]
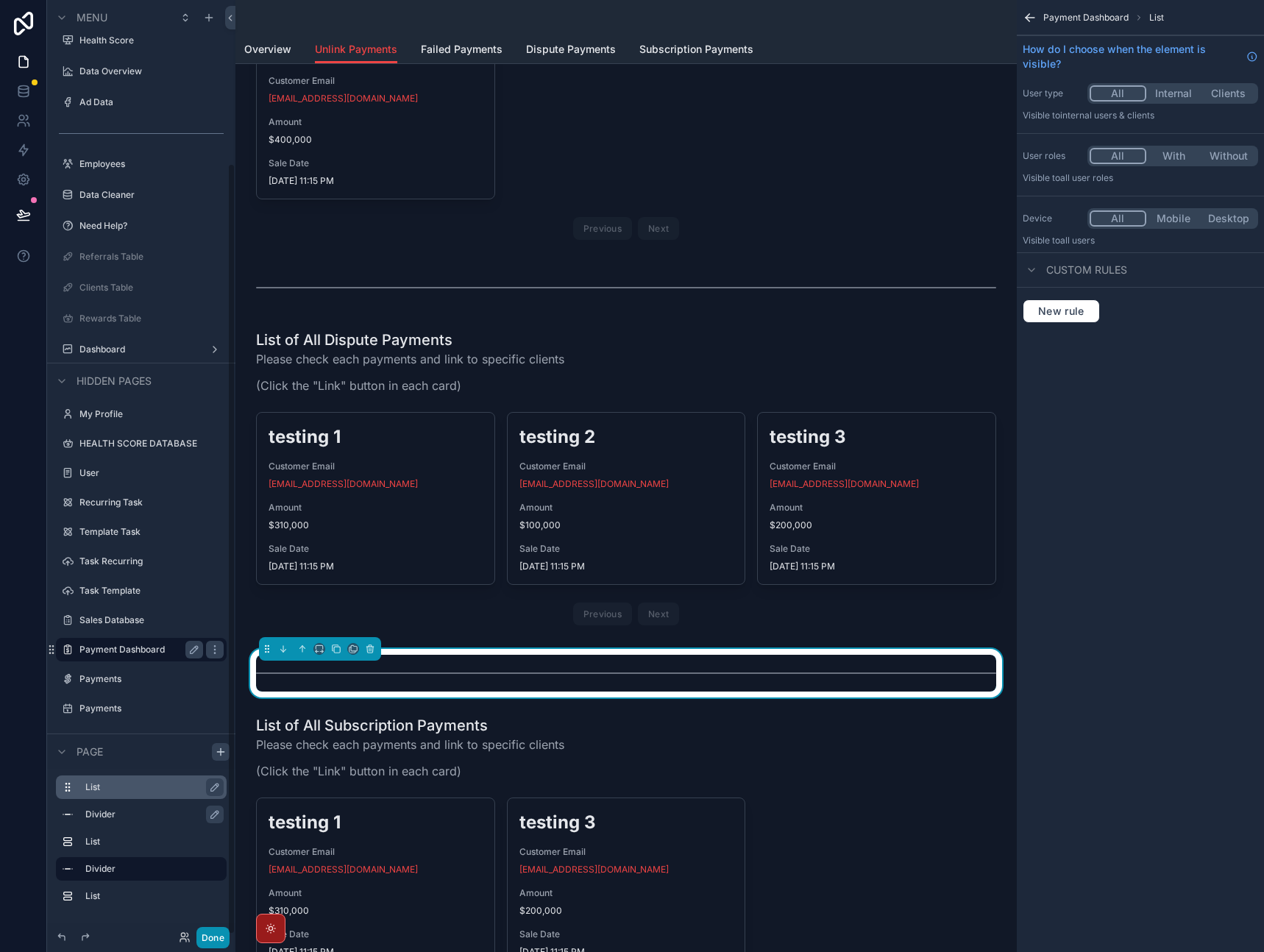
click at [219, 946] on button "Done" at bounding box center [212, 938] width 33 height 21
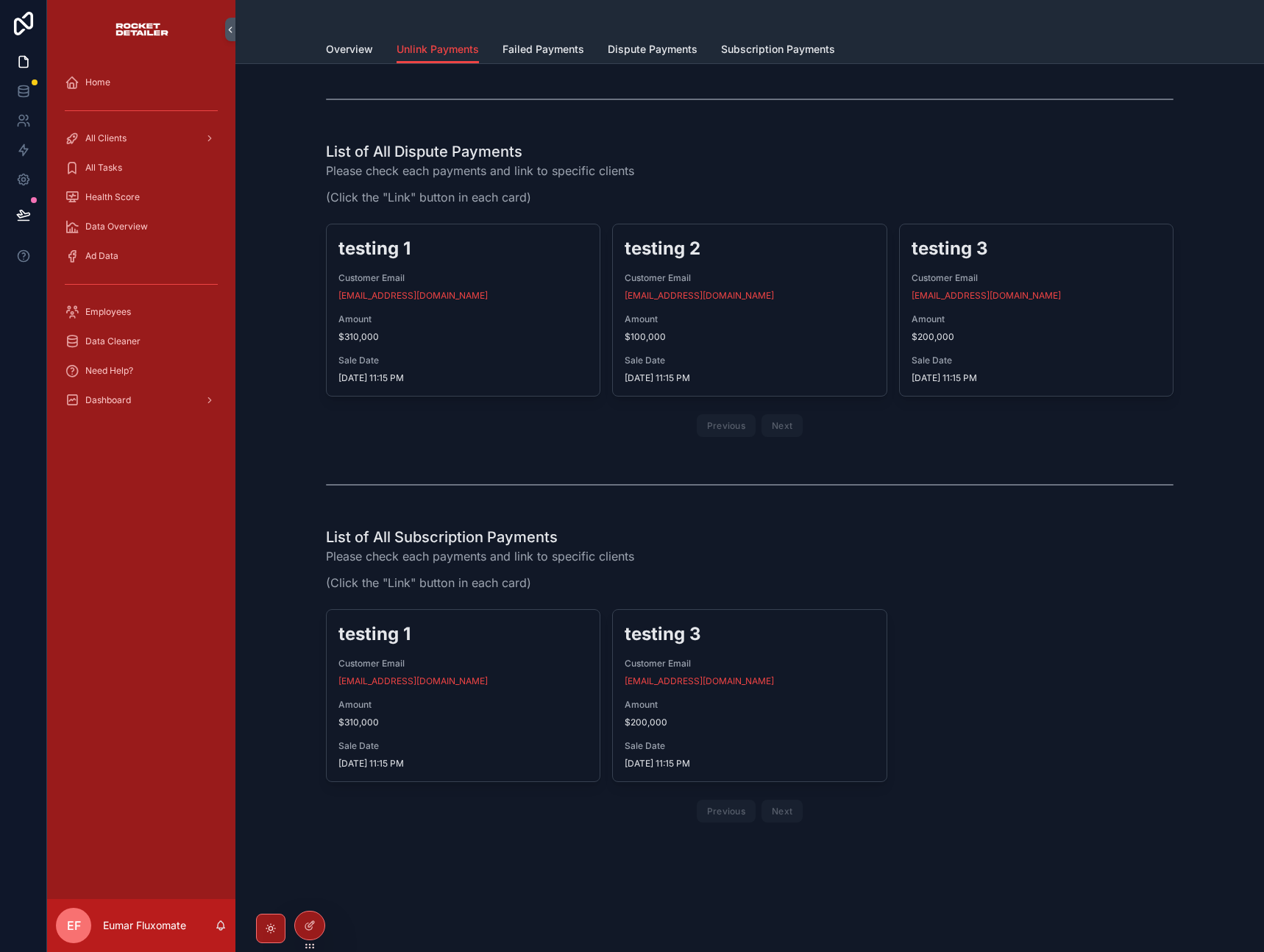
scroll to position [0, 0]
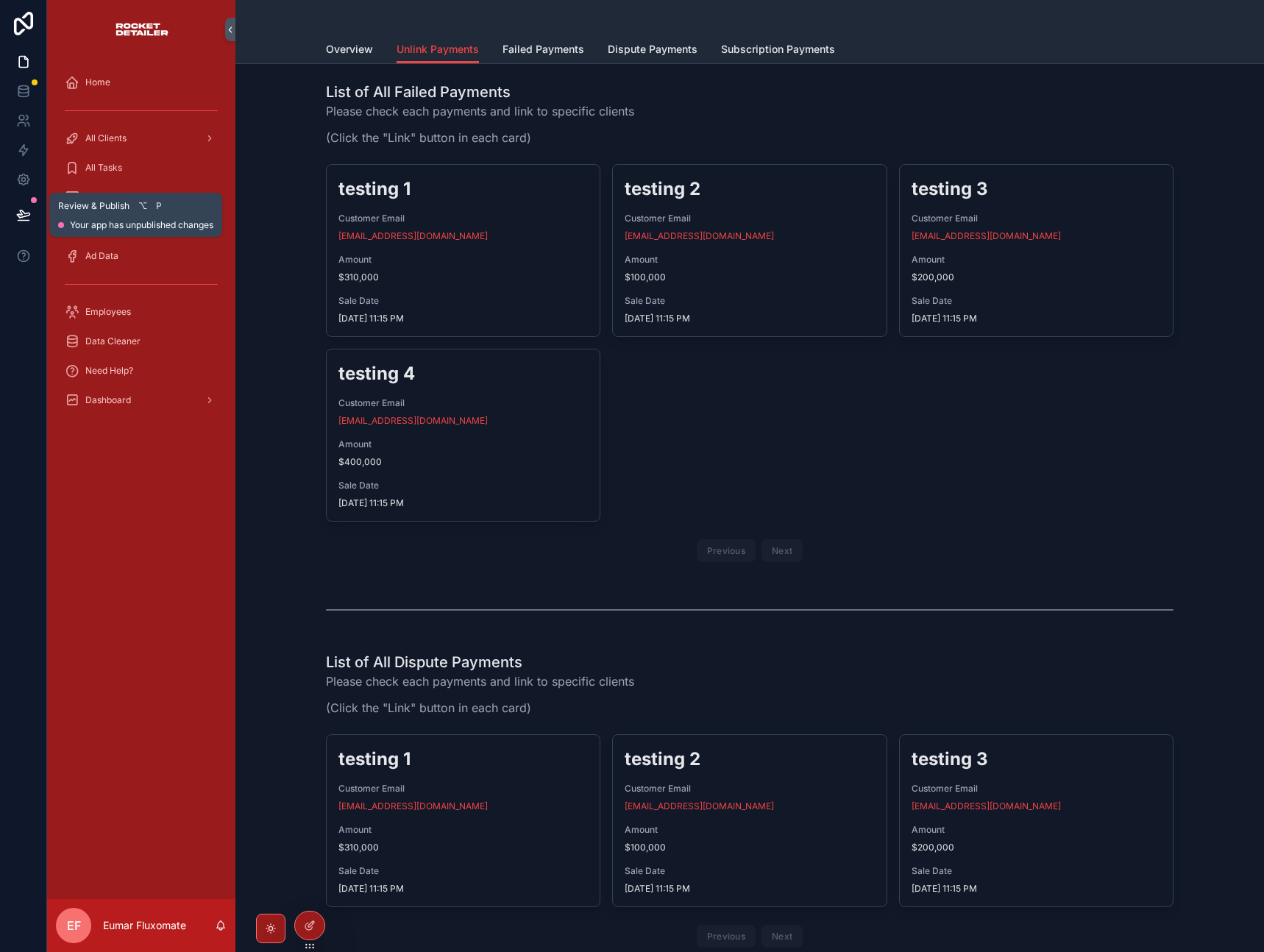
click at [18, 217] on icon at bounding box center [23, 215] width 14 height 14
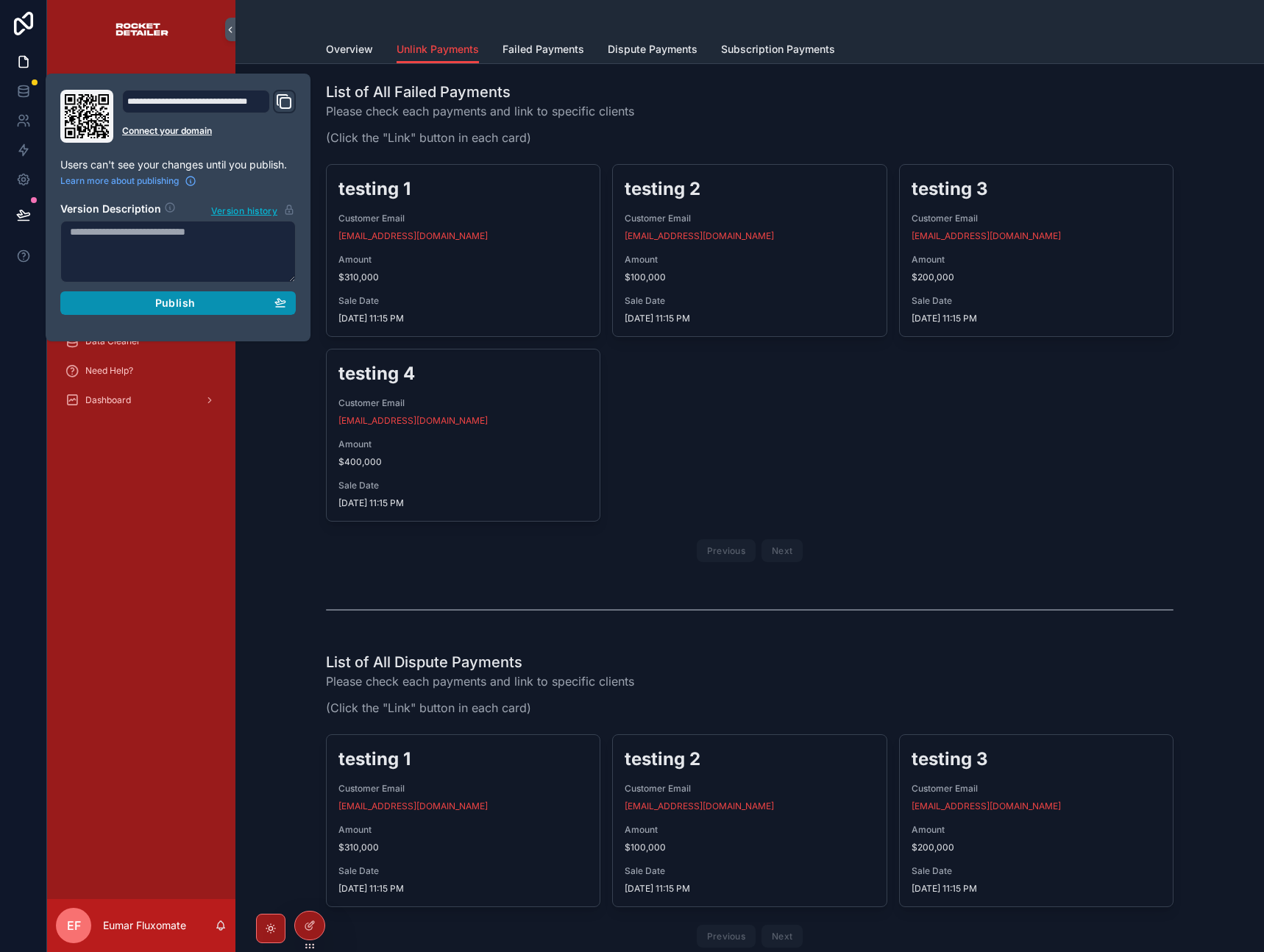
click at [145, 310] on button "Publish" at bounding box center [177, 303] width 236 height 23
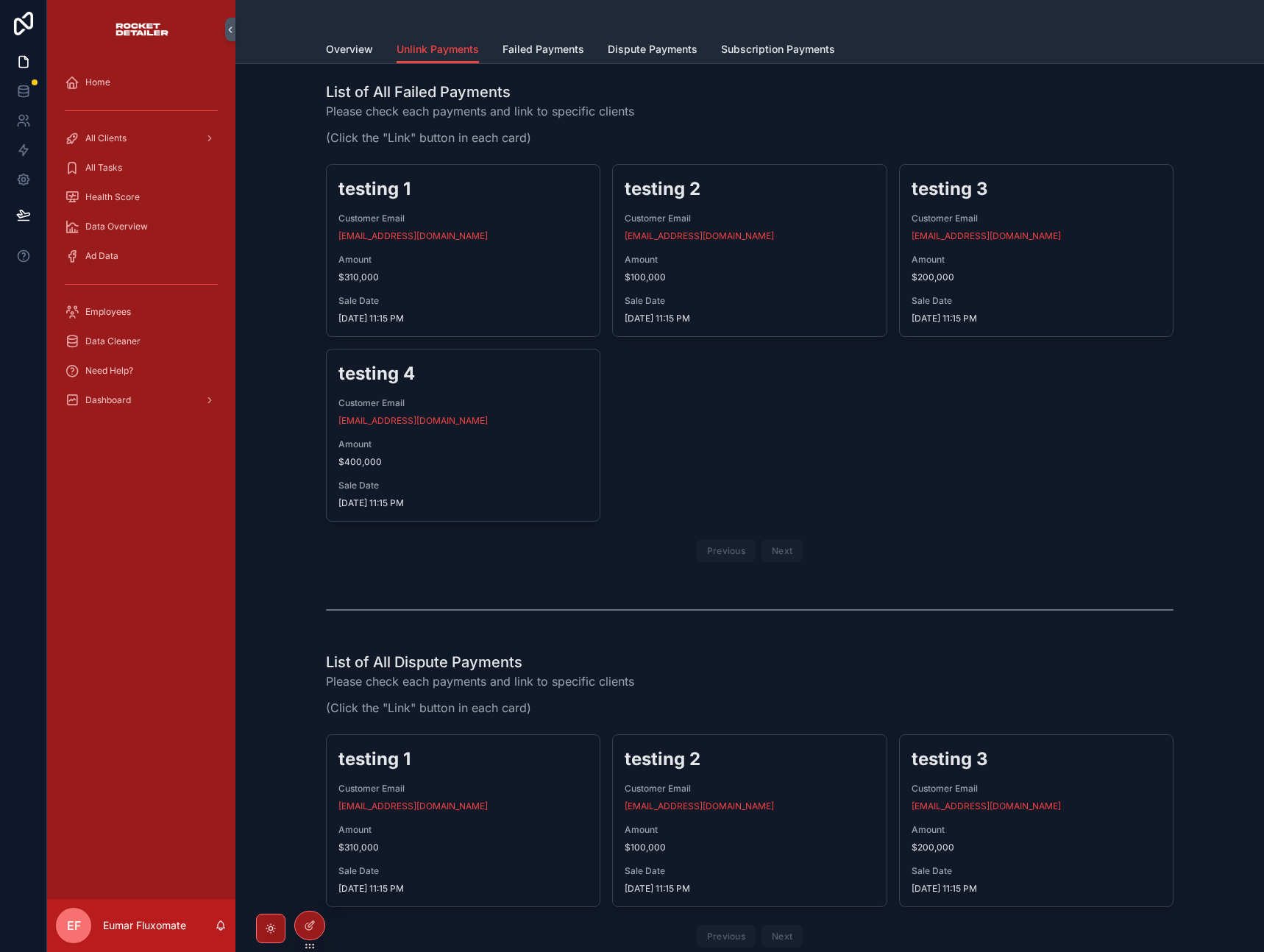
click at [328, 18] on div "scrollable content" at bounding box center [750, 17] width 847 height 35
click at [519, 47] on span "Failed Payments" at bounding box center [543, 49] width 82 height 14
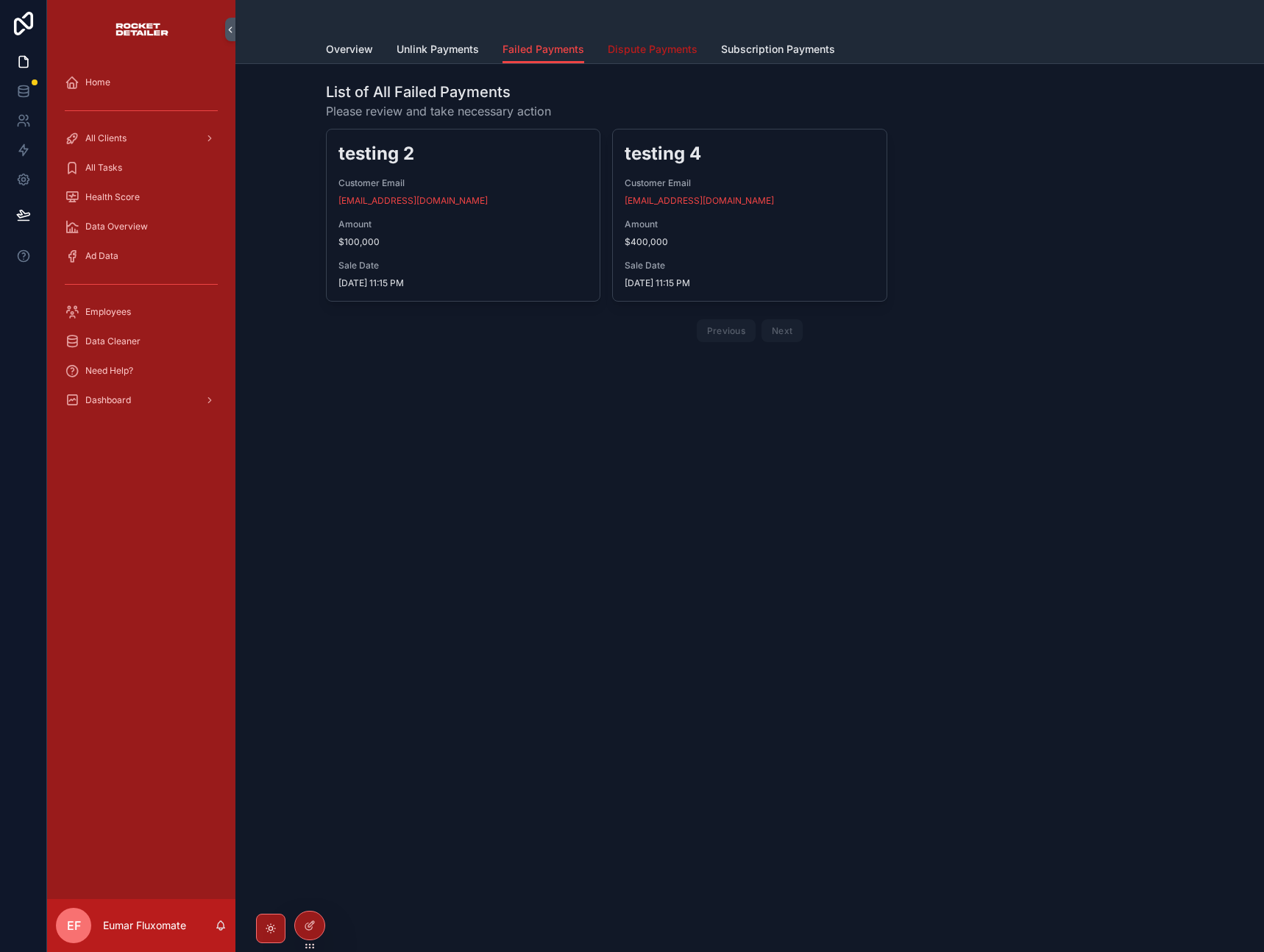
click at [639, 60] on link "Dispute Payments" at bounding box center [653, 50] width 90 height 30
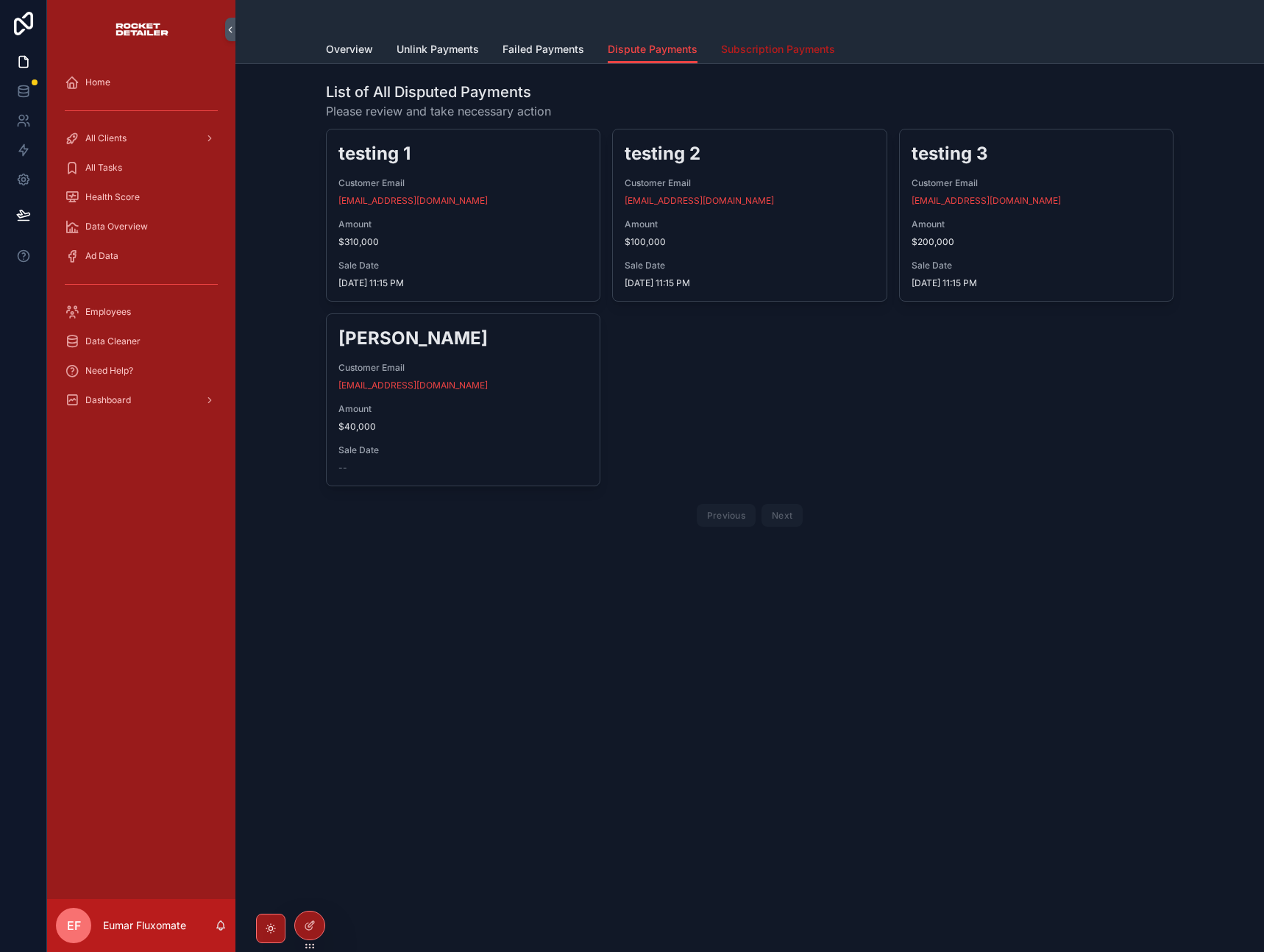
click at [758, 49] on span "Subscription Payments" at bounding box center [778, 49] width 114 height 14
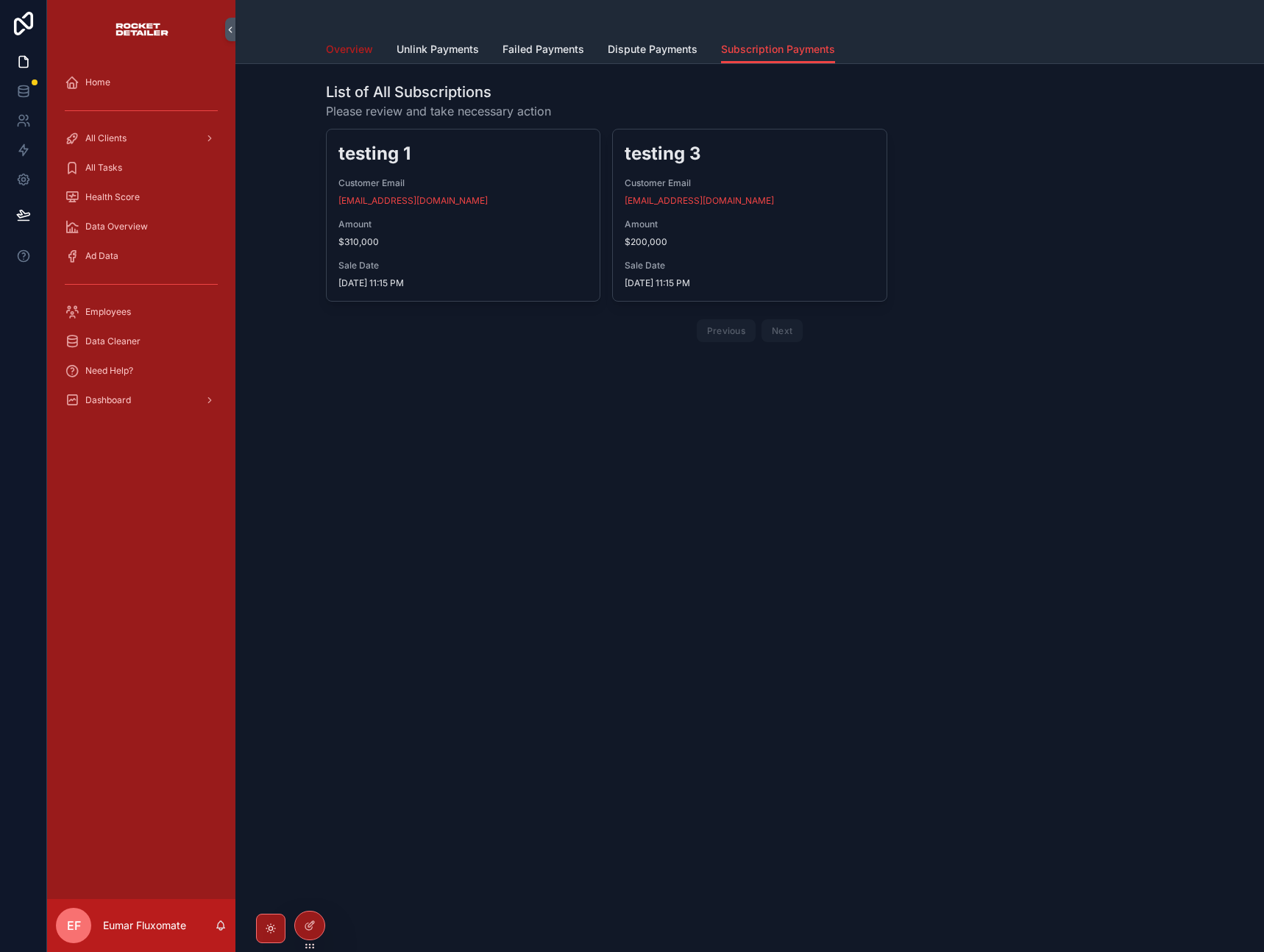
click at [344, 47] on span "Overview" at bounding box center [349, 49] width 47 height 14
